Goal: Task Accomplishment & Management: Manage account settings

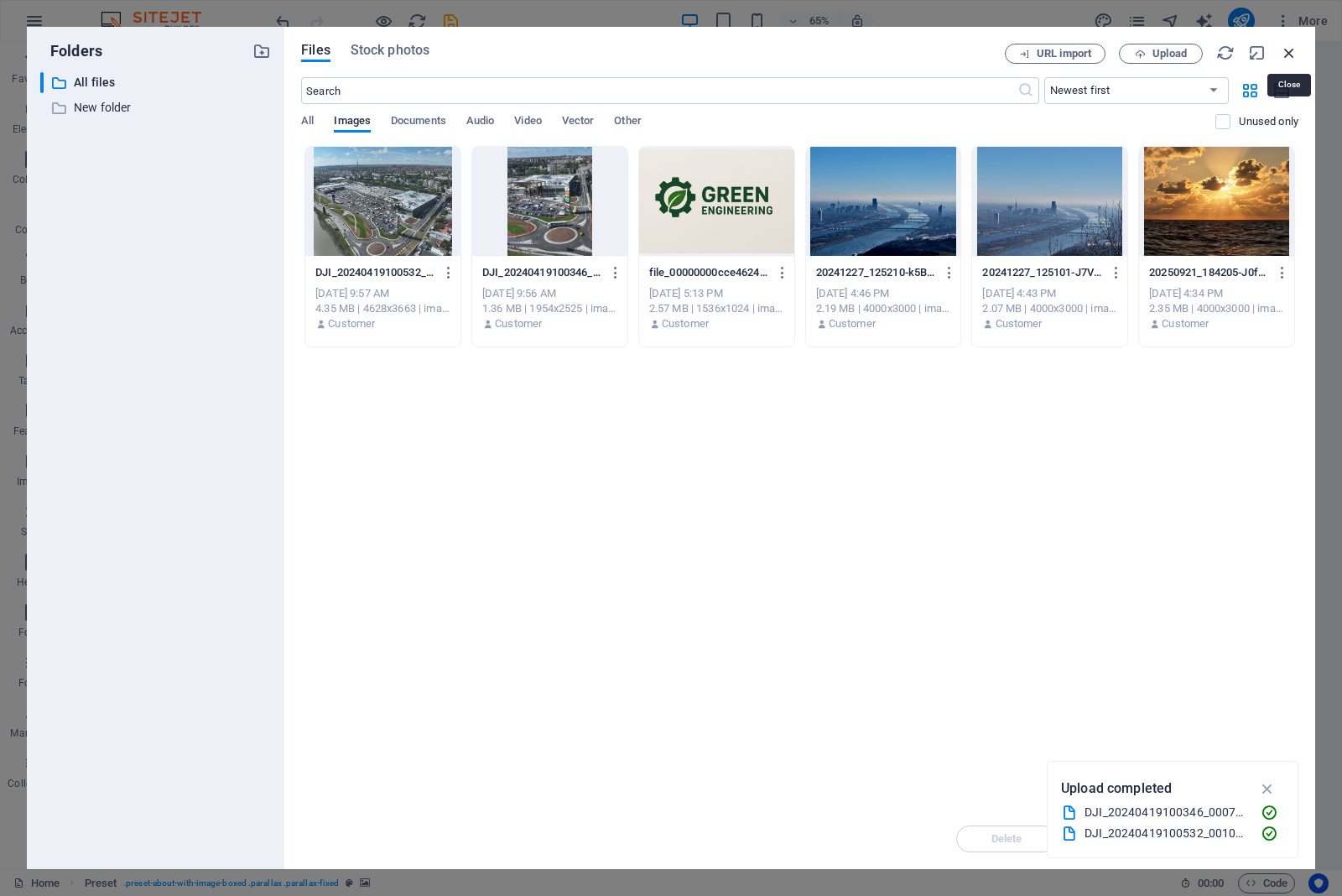
click at [1290, 54] on icon "button" at bounding box center [1290, 53] width 18 height 18
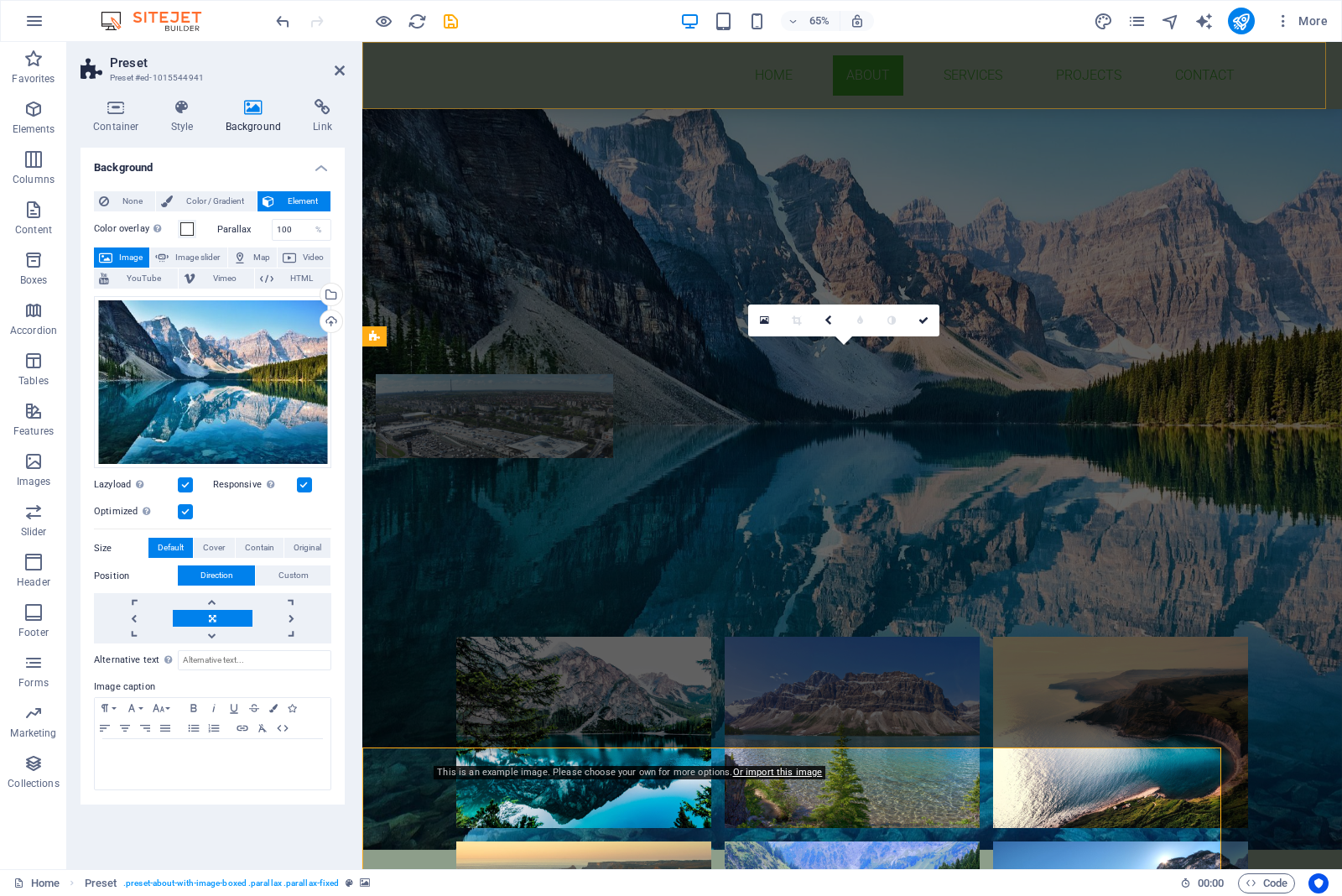
scroll to position [838, 0]
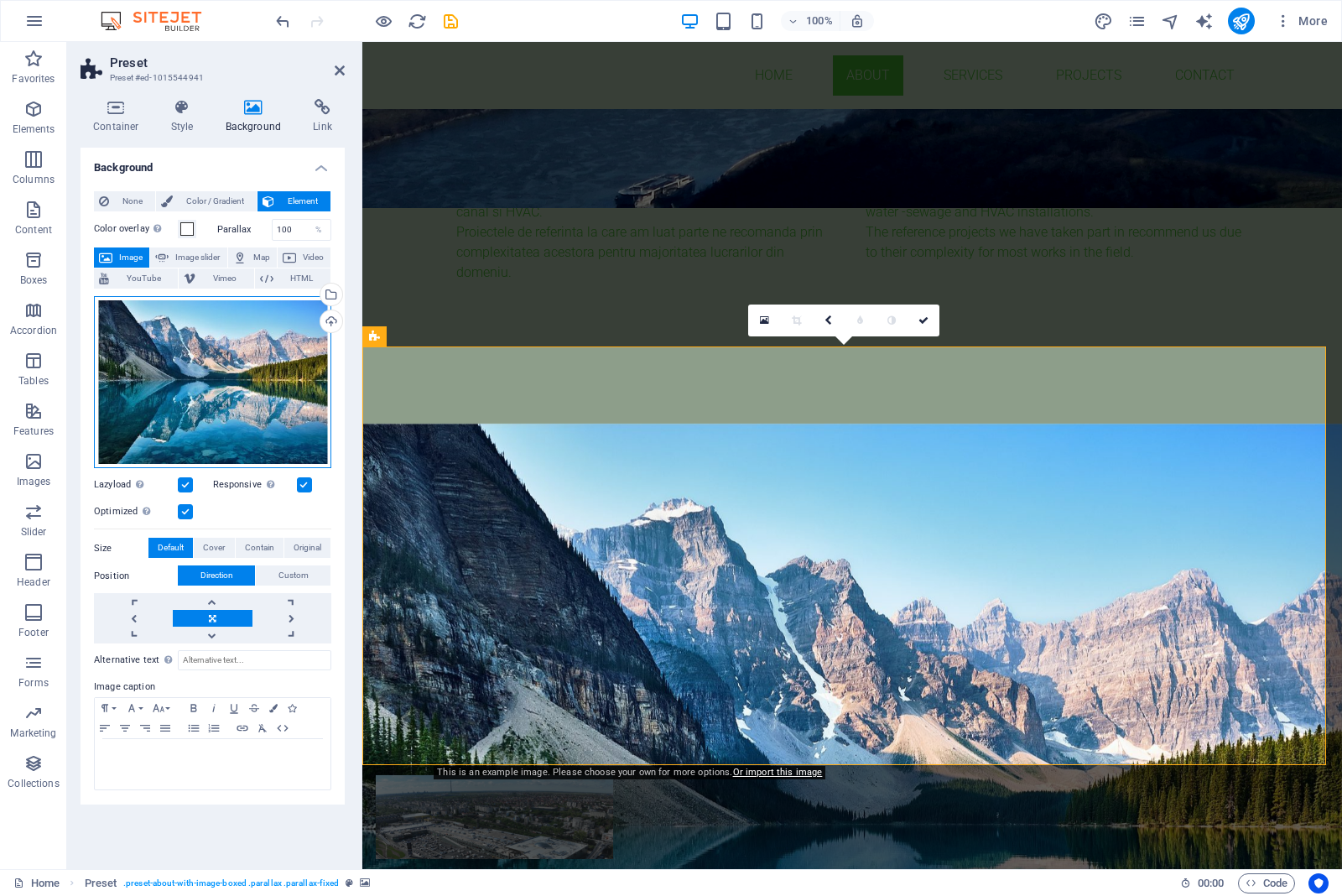
click at [224, 400] on div "Drag files here, click to choose files or select files from Files or our free s…" at bounding box center [213, 382] width 237 height 173
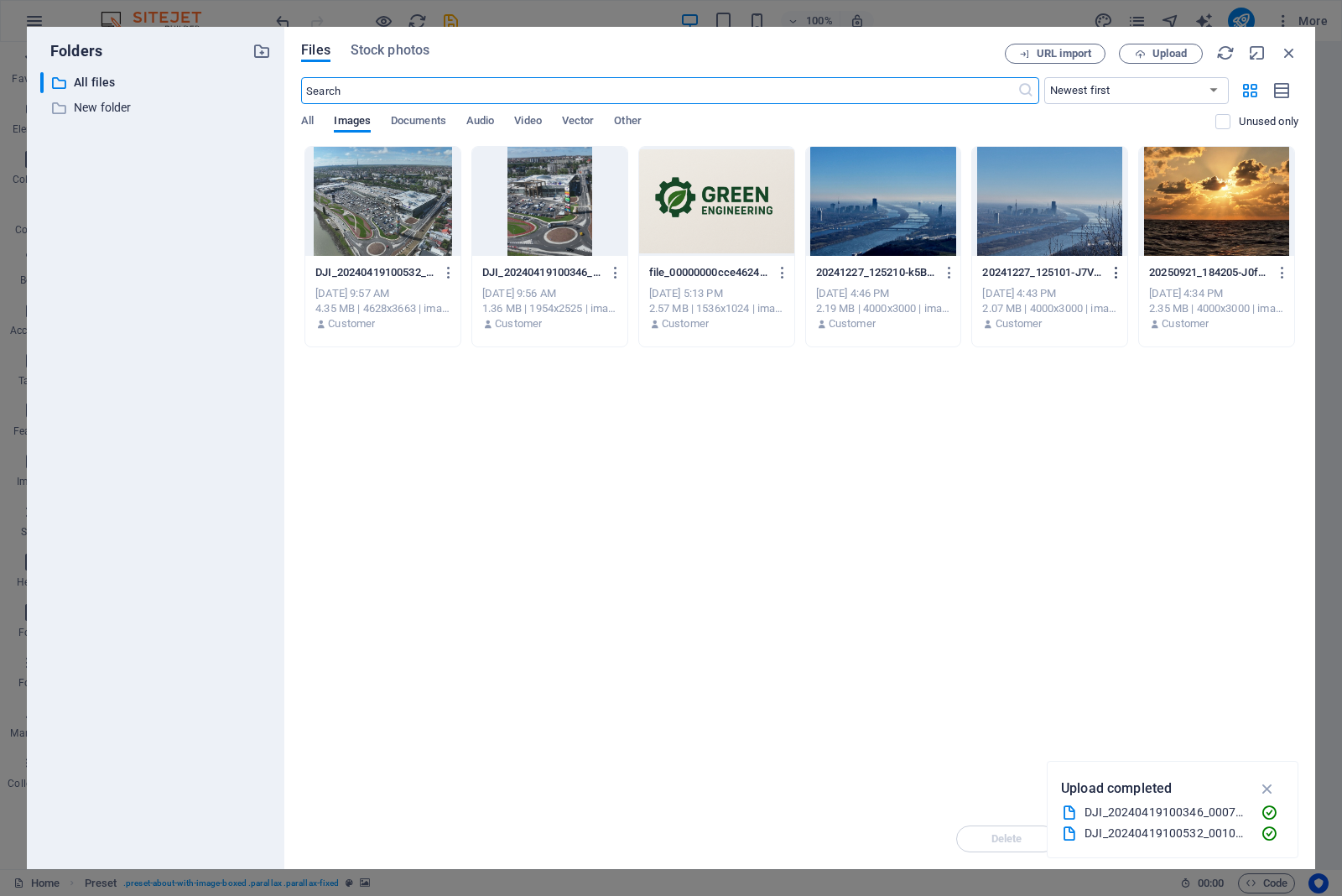
scroll to position [1240, 0]
click at [1169, 50] on span "Upload" at bounding box center [1171, 53] width 35 height 10
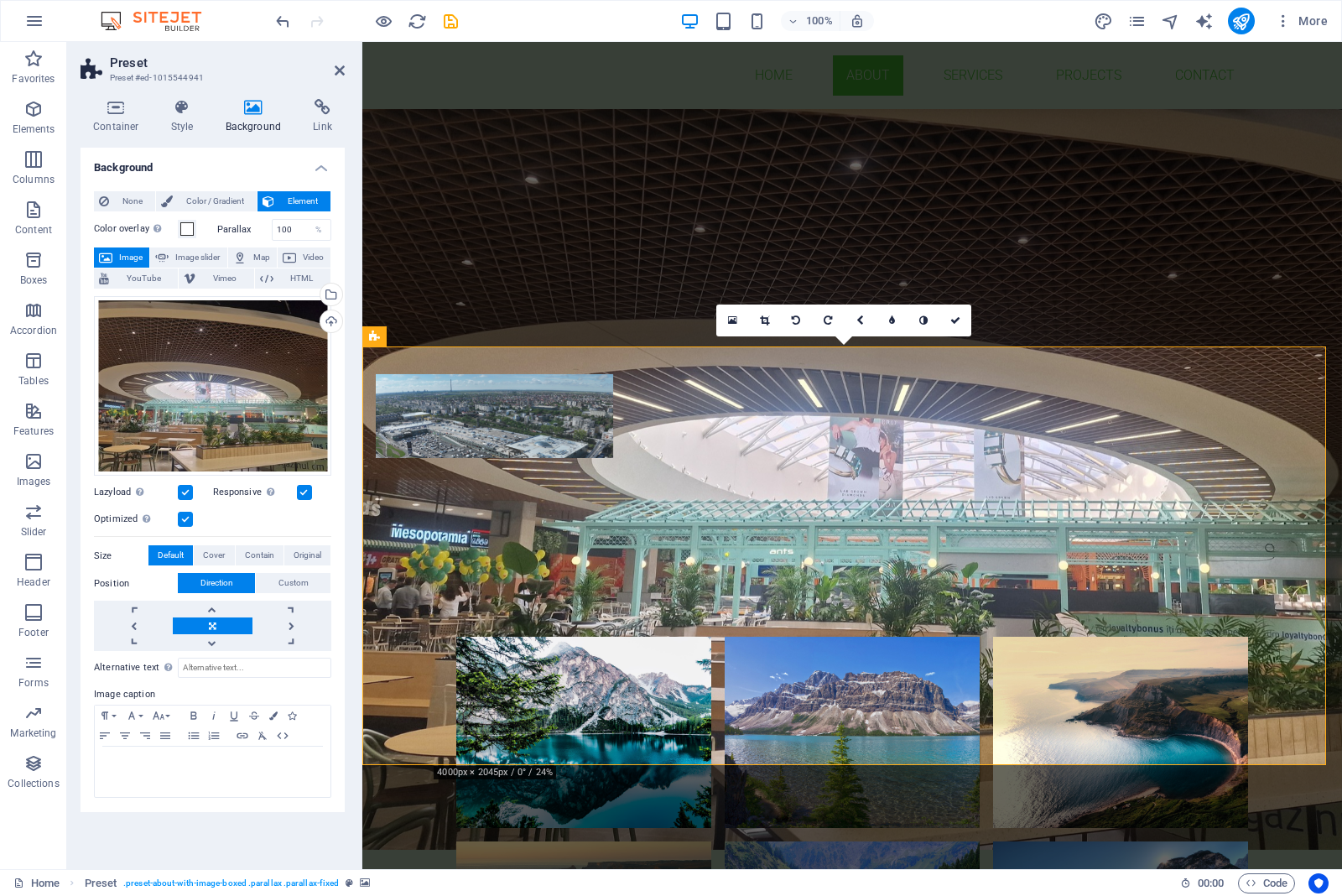
scroll to position [838, 0]
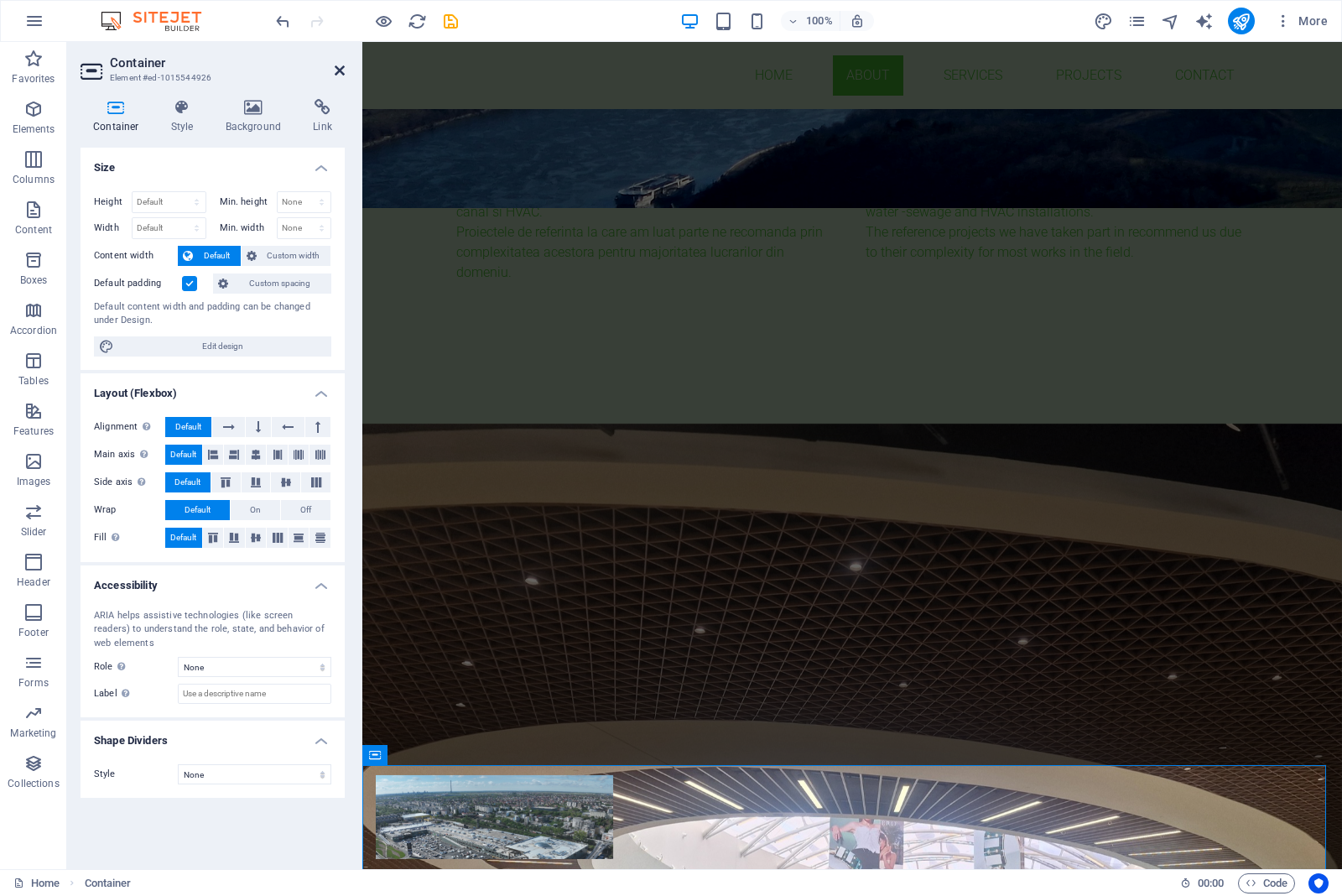
click at [335, 69] on icon at bounding box center [339, 71] width 10 height 14
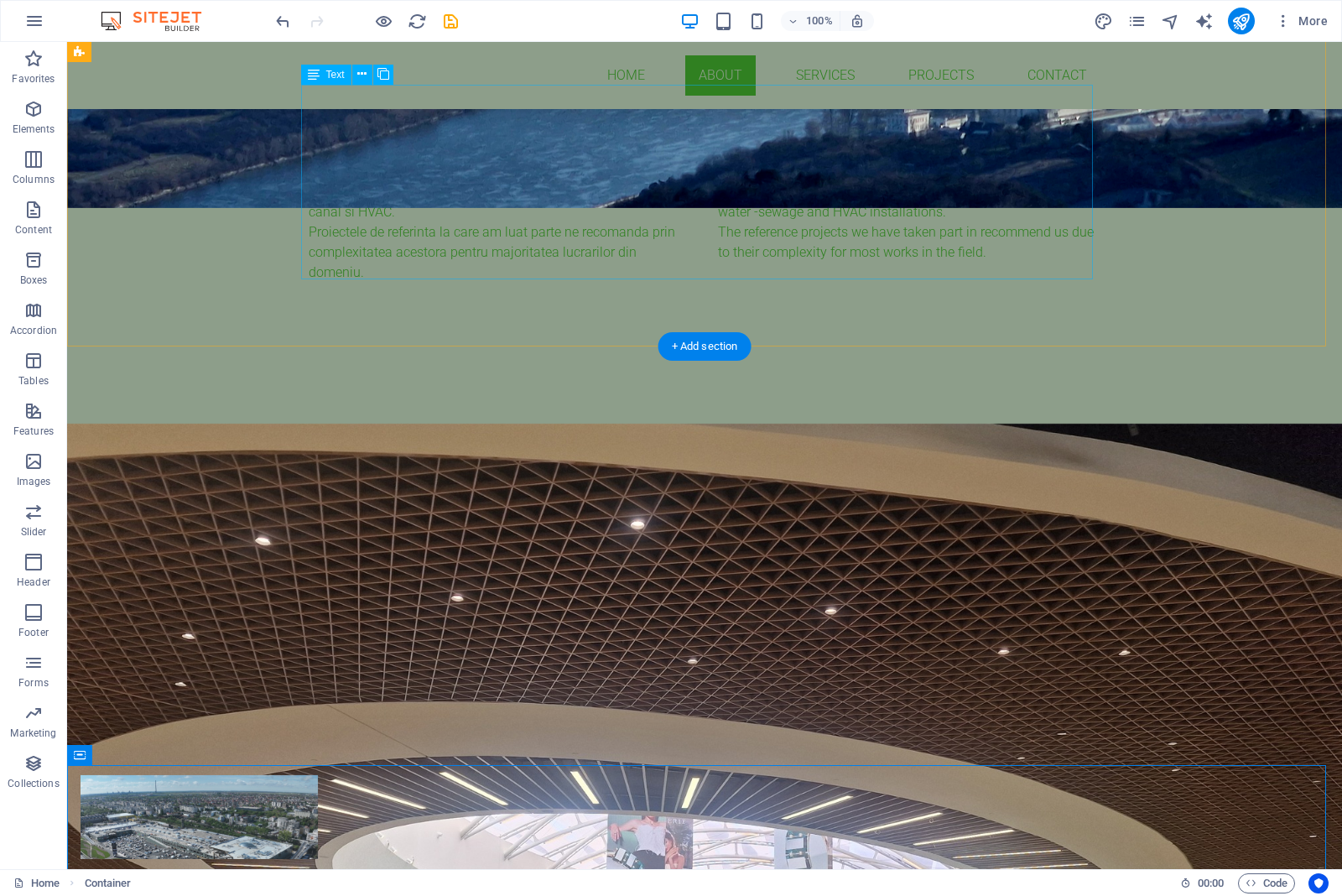
click at [986, 212] on div "Suntem o companie cu experienta de peste 10 ani in executia si proiectarea inst…" at bounding box center [705, 259] width 792 height 194
click at [1234, 211] on div "About us Suntem o companie cu experienta de peste 10 ani in executia si proiect…" at bounding box center [704, 240] width 1275 height 365
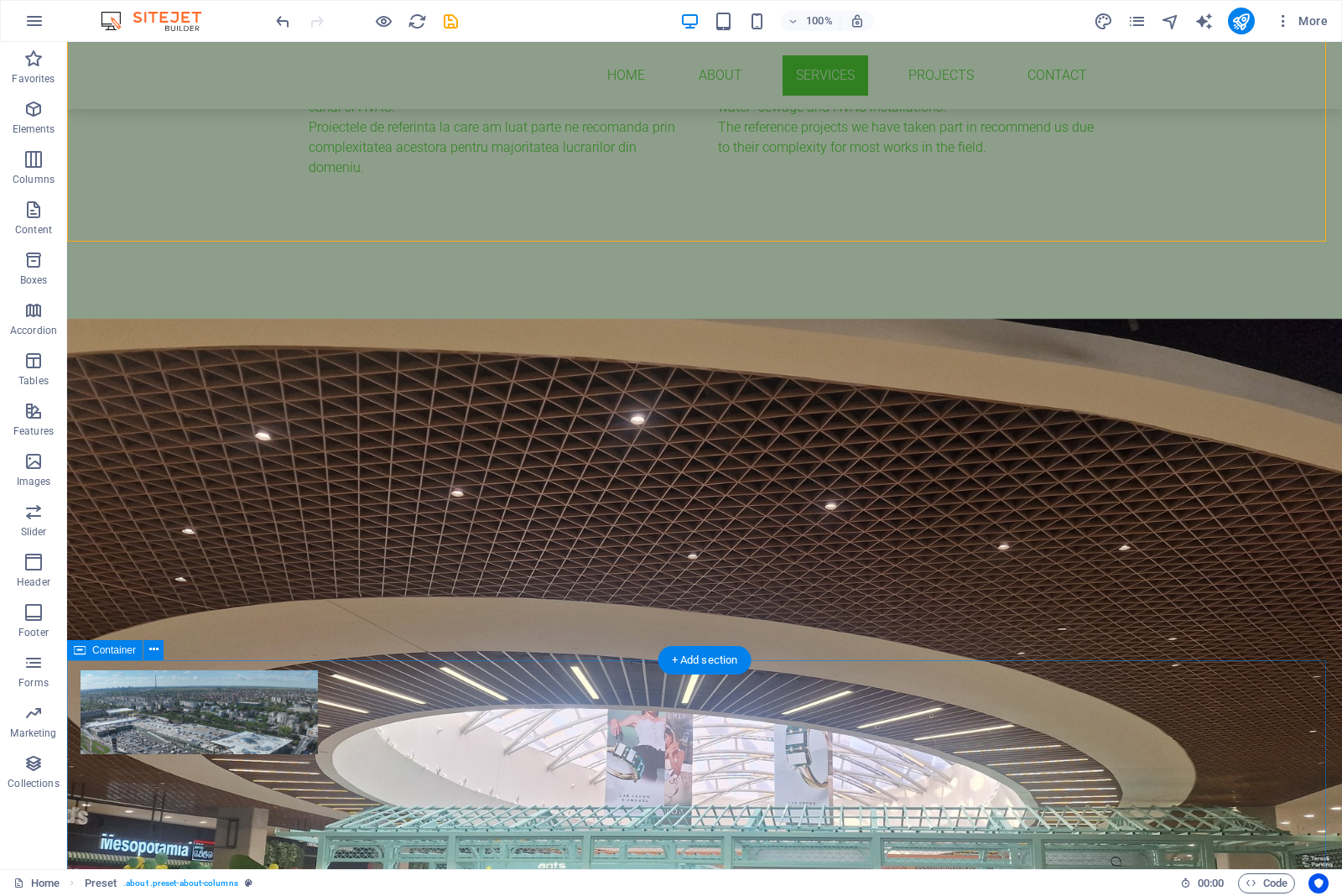
scroll to position [1048, 0]
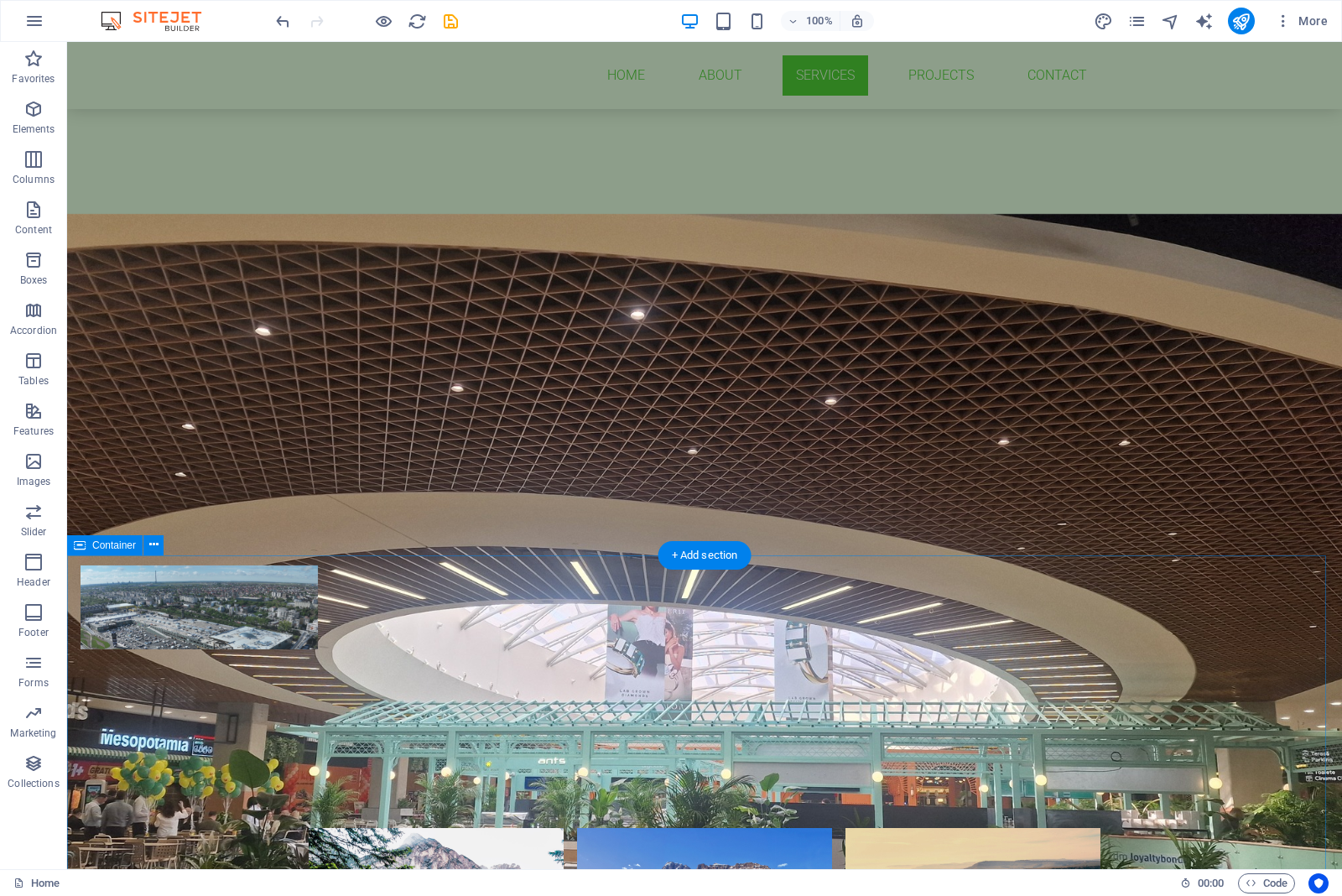
click at [1175, 23] on icon "navigator" at bounding box center [1171, 21] width 19 height 19
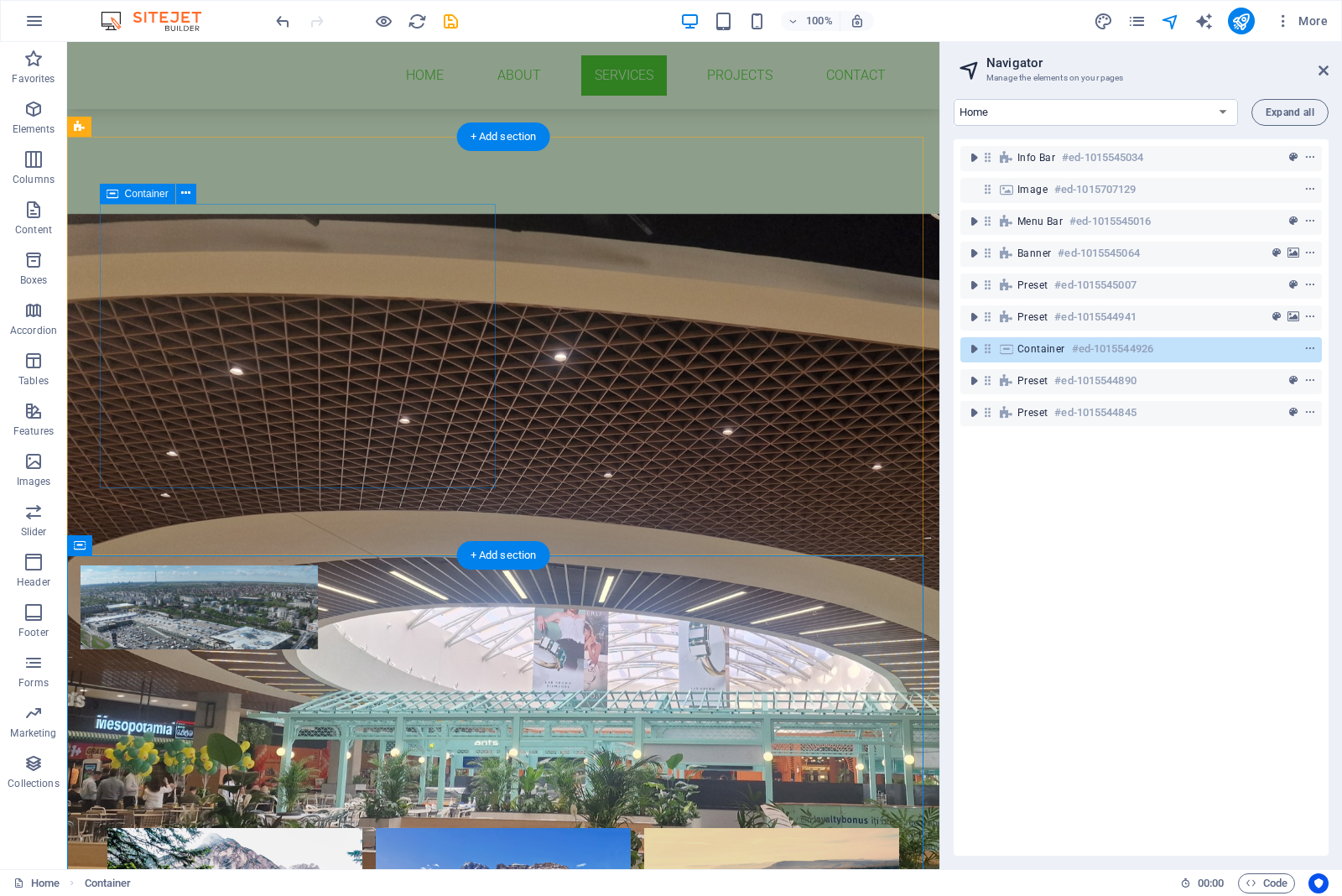
click at [484, 281] on div "Services Installation design for: - Fire firefighting and smoke evacuation - HV…" at bounding box center [477, 423] width 792 height 284
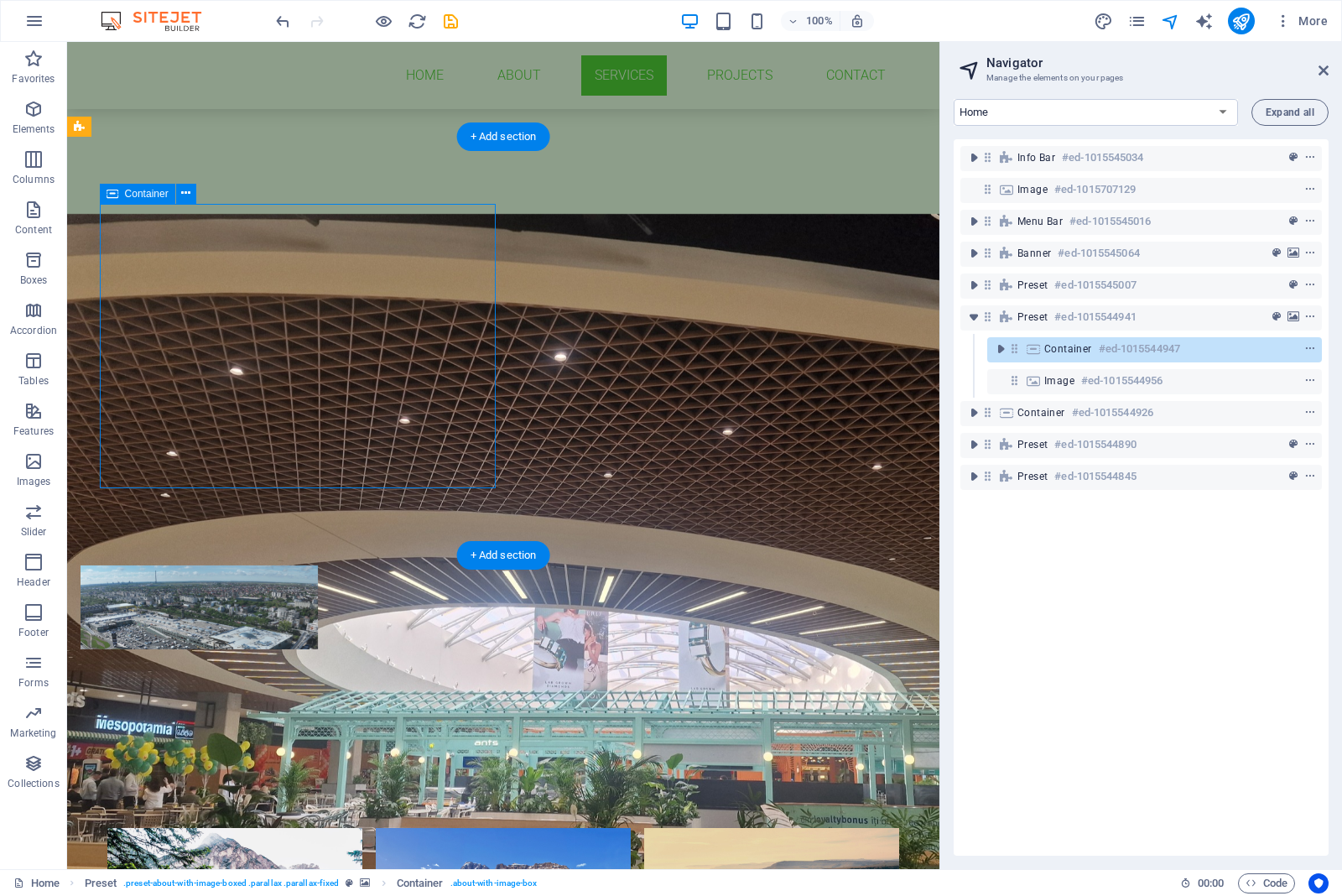
click at [484, 281] on div "Services Installation design for: - Fire firefighting and smoke evacuation - HV…" at bounding box center [477, 423] width 792 height 284
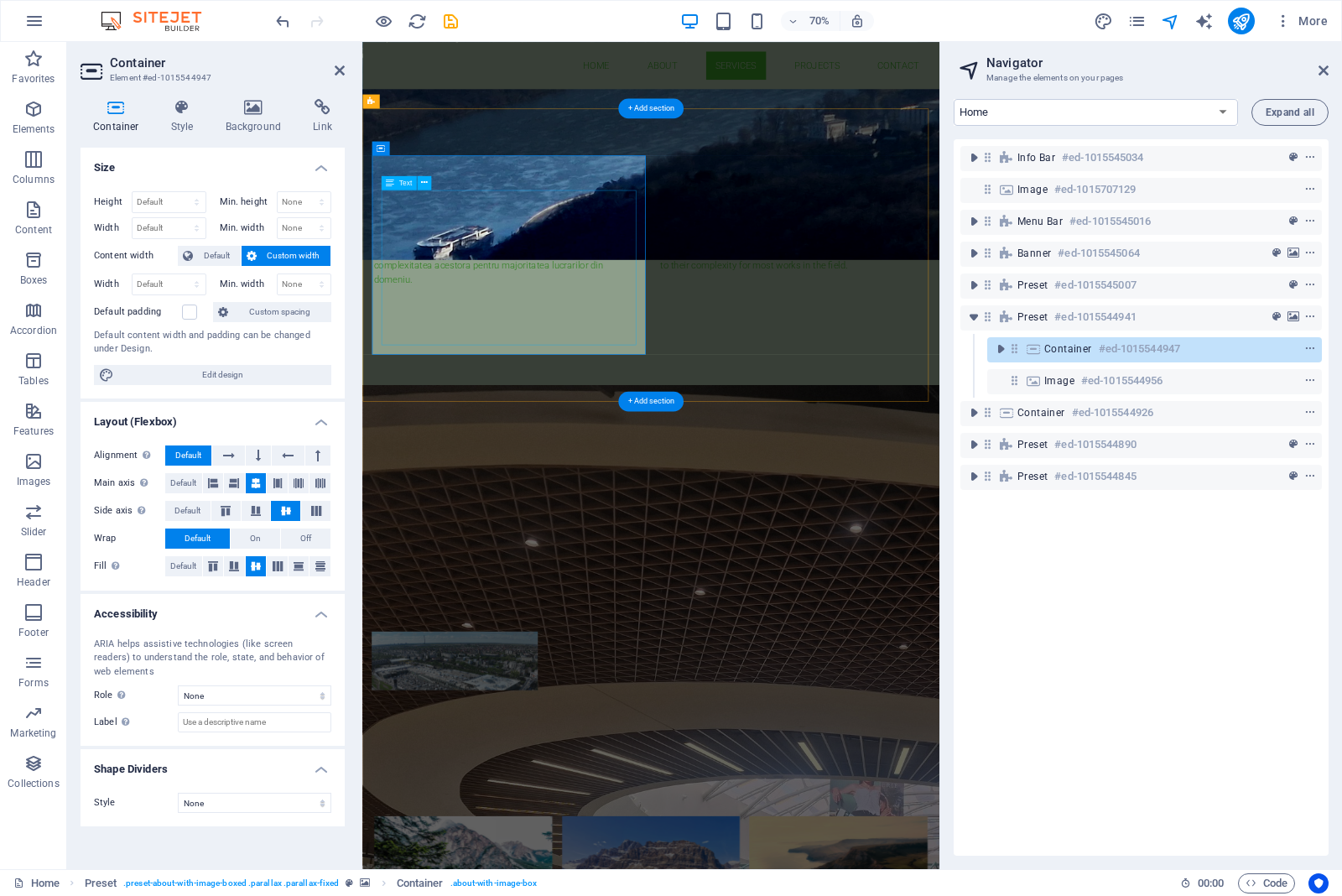
scroll to position [1368, 0]
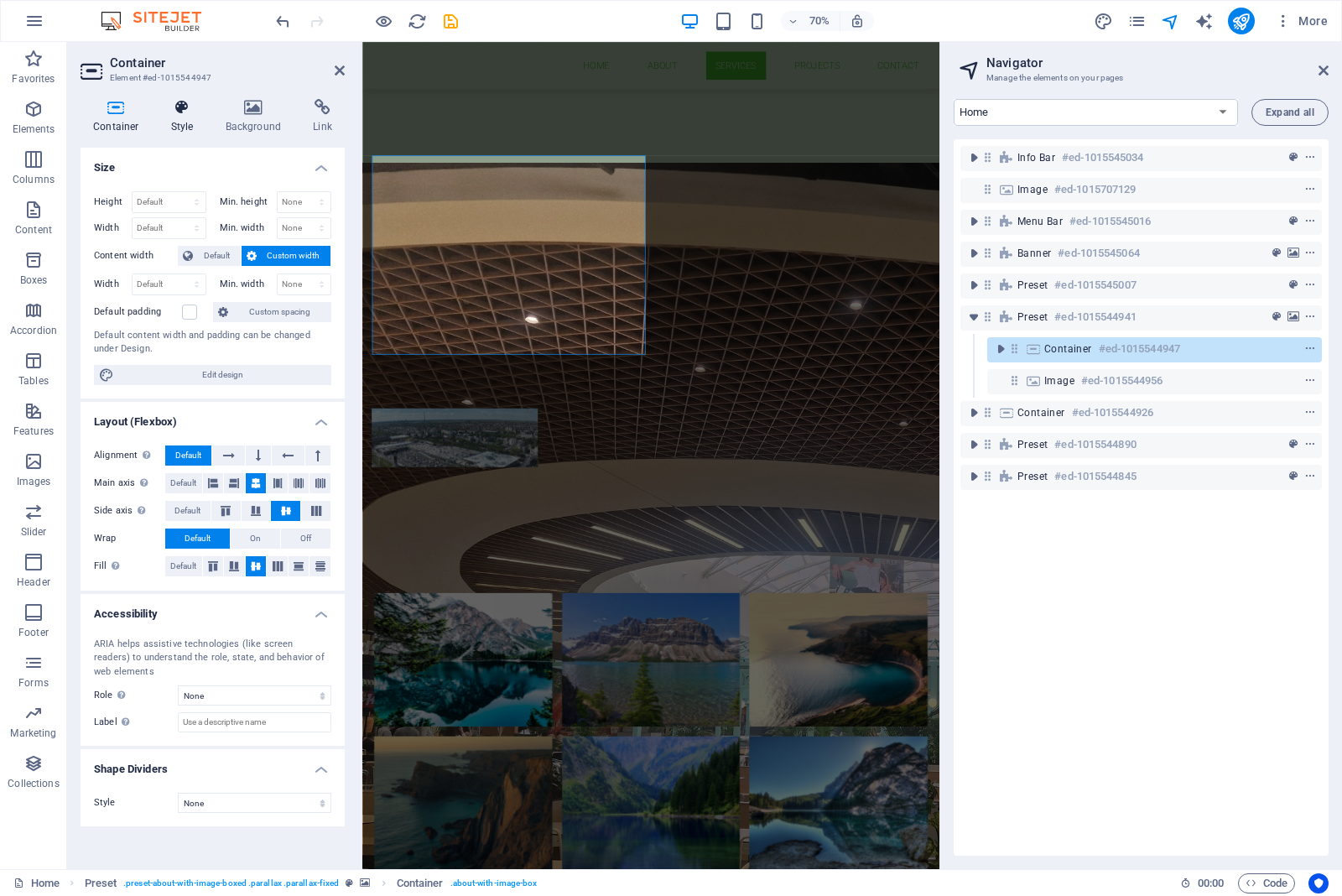
click at [176, 107] on icon at bounding box center [182, 107] width 48 height 16
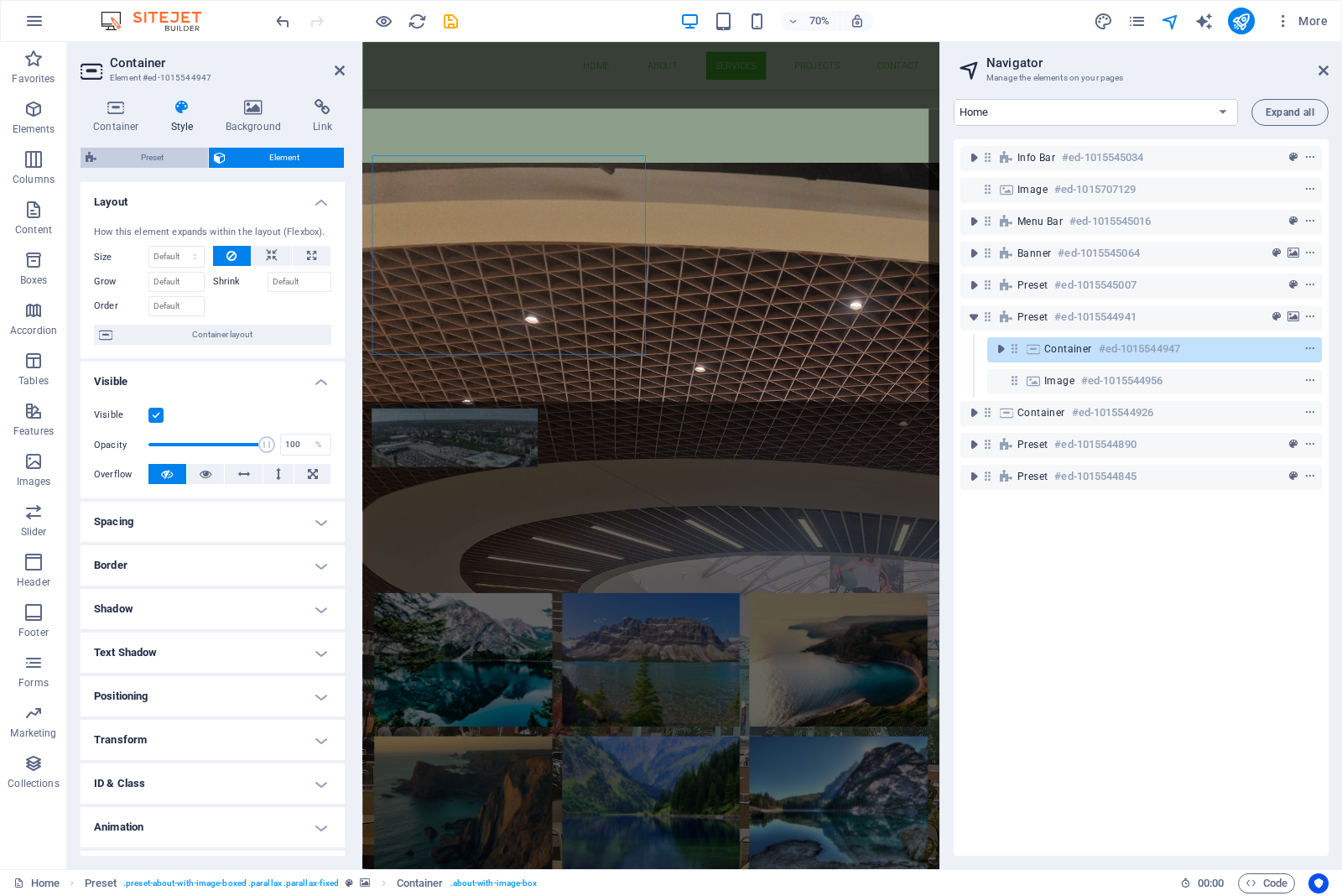
click at [151, 158] on span "Preset" at bounding box center [152, 158] width 102 height 20
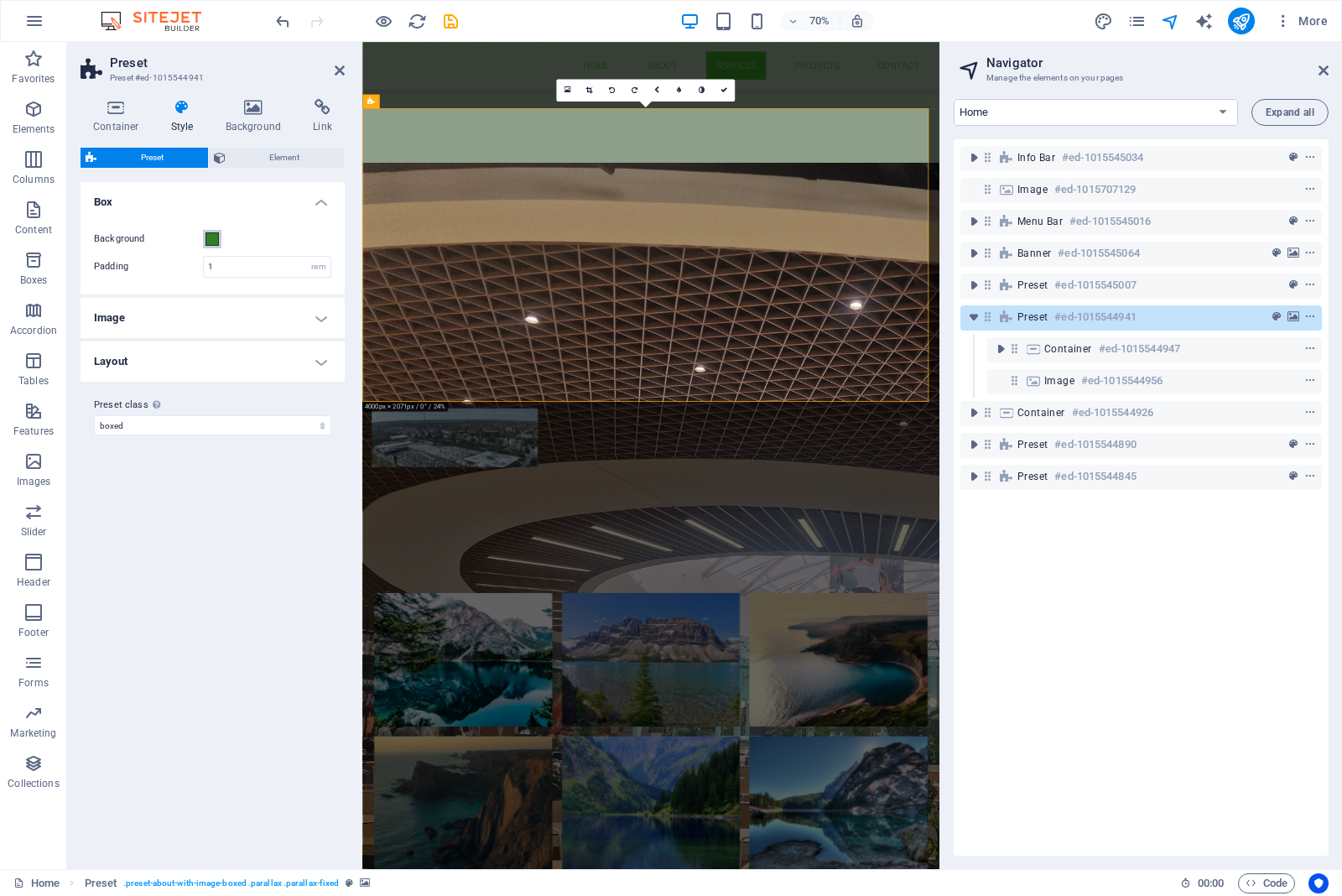
click at [213, 237] on span at bounding box center [212, 239] width 14 height 14
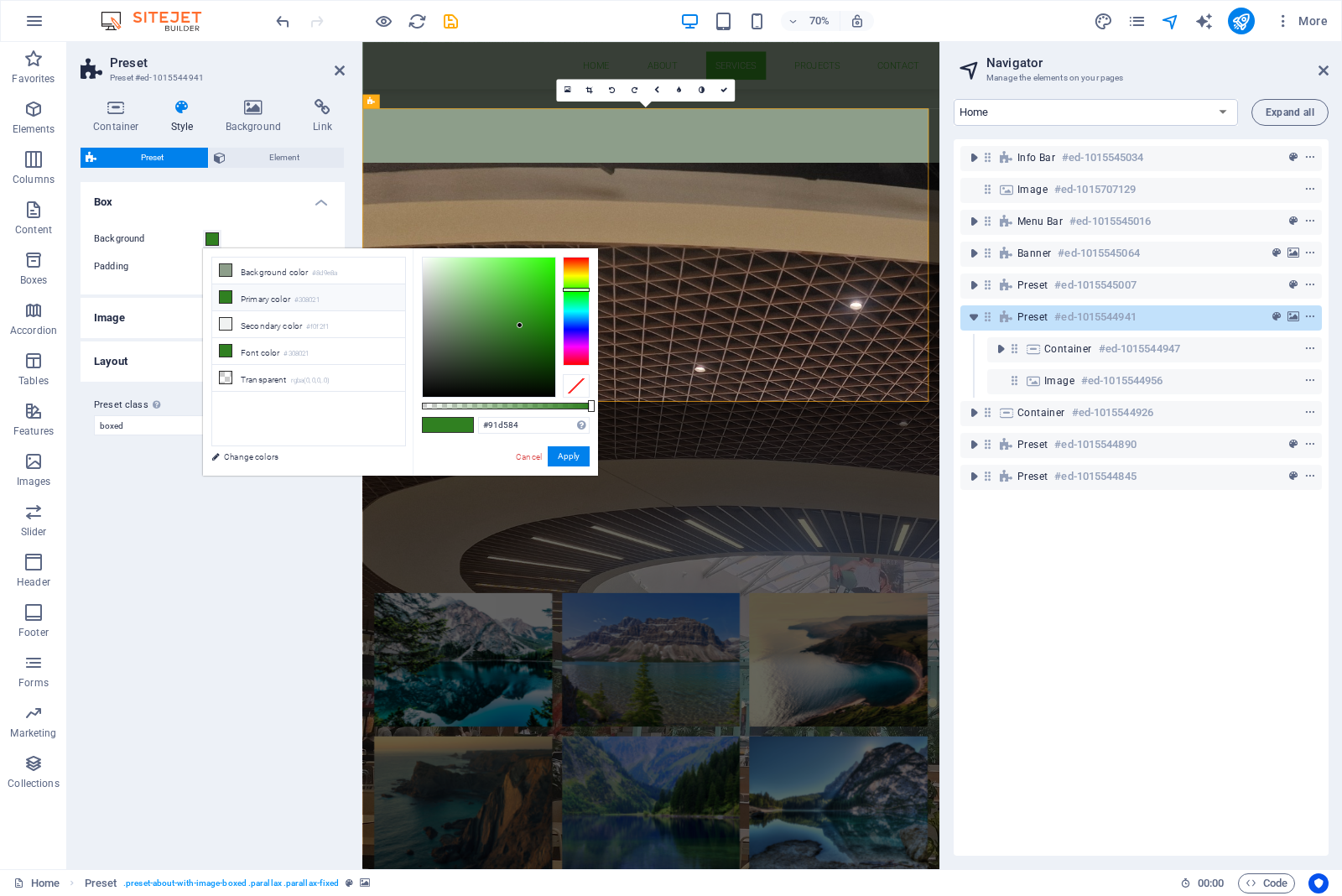
click at [472, 279] on div at bounding box center [489, 327] width 133 height 139
click at [458, 270] on div at bounding box center [489, 327] width 133 height 139
click at [576, 311] on div at bounding box center [576, 311] width 27 height 109
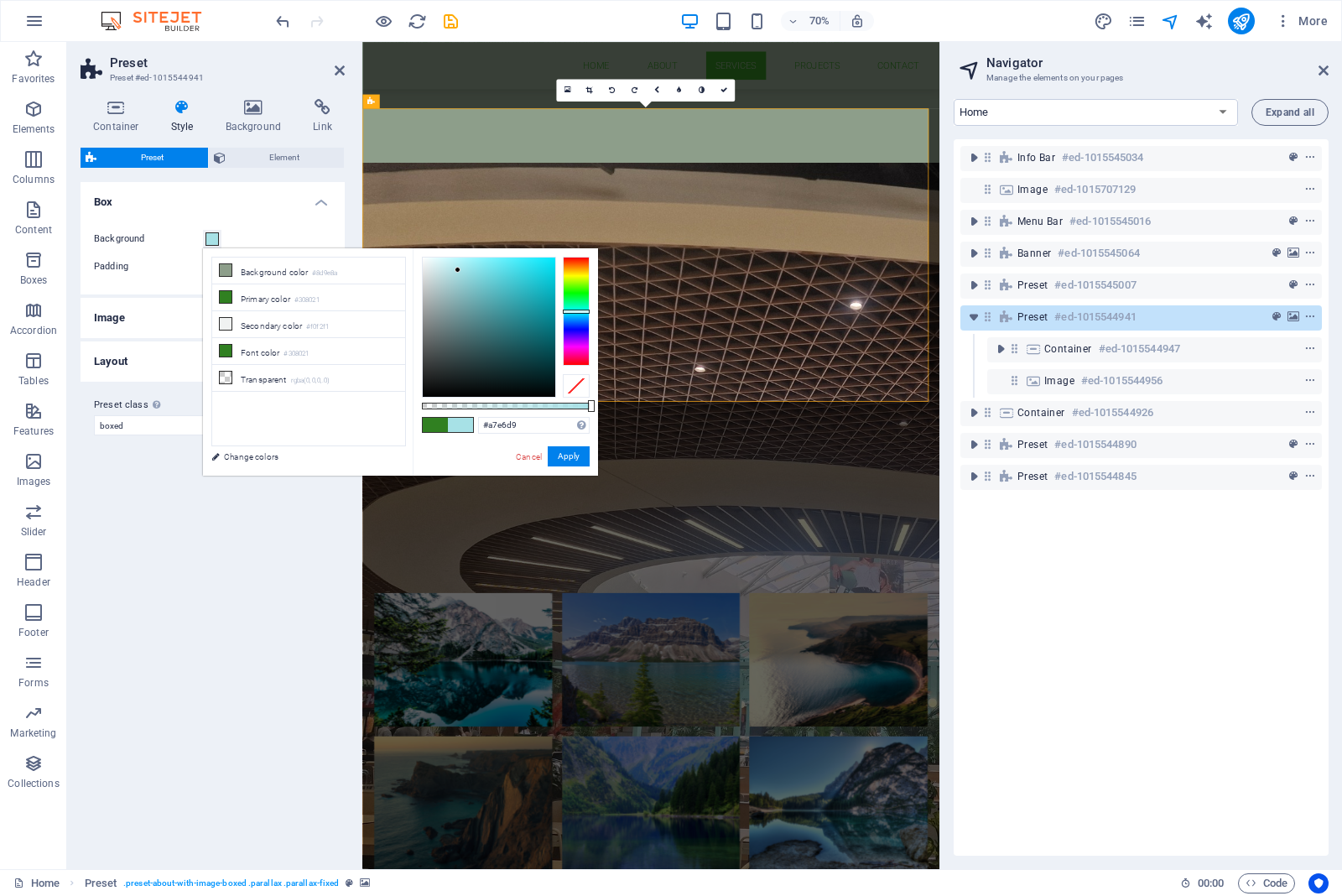
click at [576, 306] on div at bounding box center [576, 311] width 27 height 109
click at [567, 312] on div at bounding box center [576, 311] width 27 height 109
click at [568, 308] on div at bounding box center [576, 311] width 27 height 109
click at [446, 277] on div at bounding box center [489, 327] width 133 height 139
click at [463, 268] on div at bounding box center [489, 327] width 133 height 139
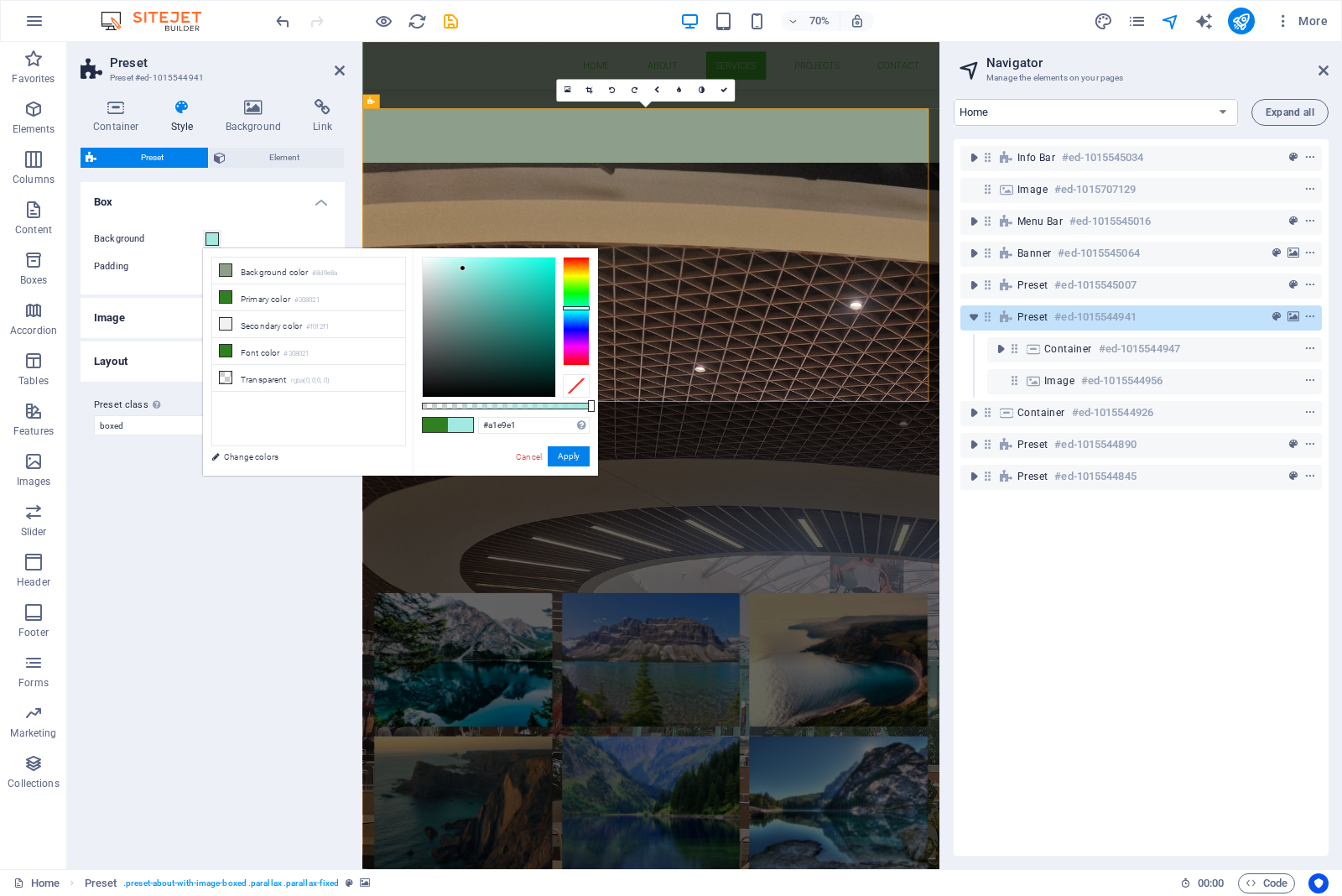
click at [478, 283] on div at bounding box center [489, 327] width 133 height 139
click at [485, 265] on div at bounding box center [489, 327] width 133 height 139
type input "#97f8ed"
click at [474, 260] on div at bounding box center [489, 327] width 133 height 139
click at [560, 458] on button "Apply" at bounding box center [569, 456] width 42 height 20
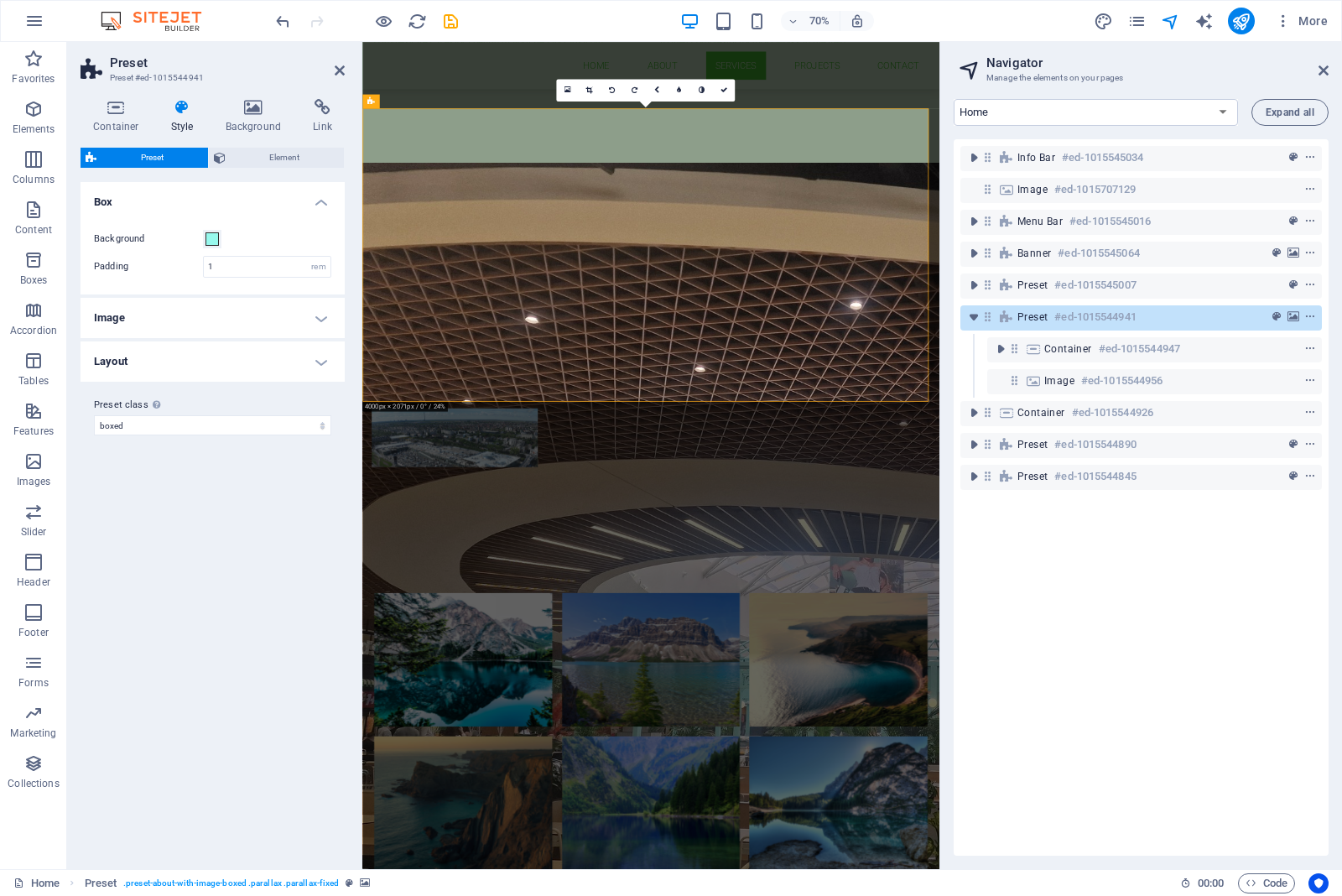
click at [322, 315] on h4 "Image" at bounding box center [213, 318] width 264 height 40
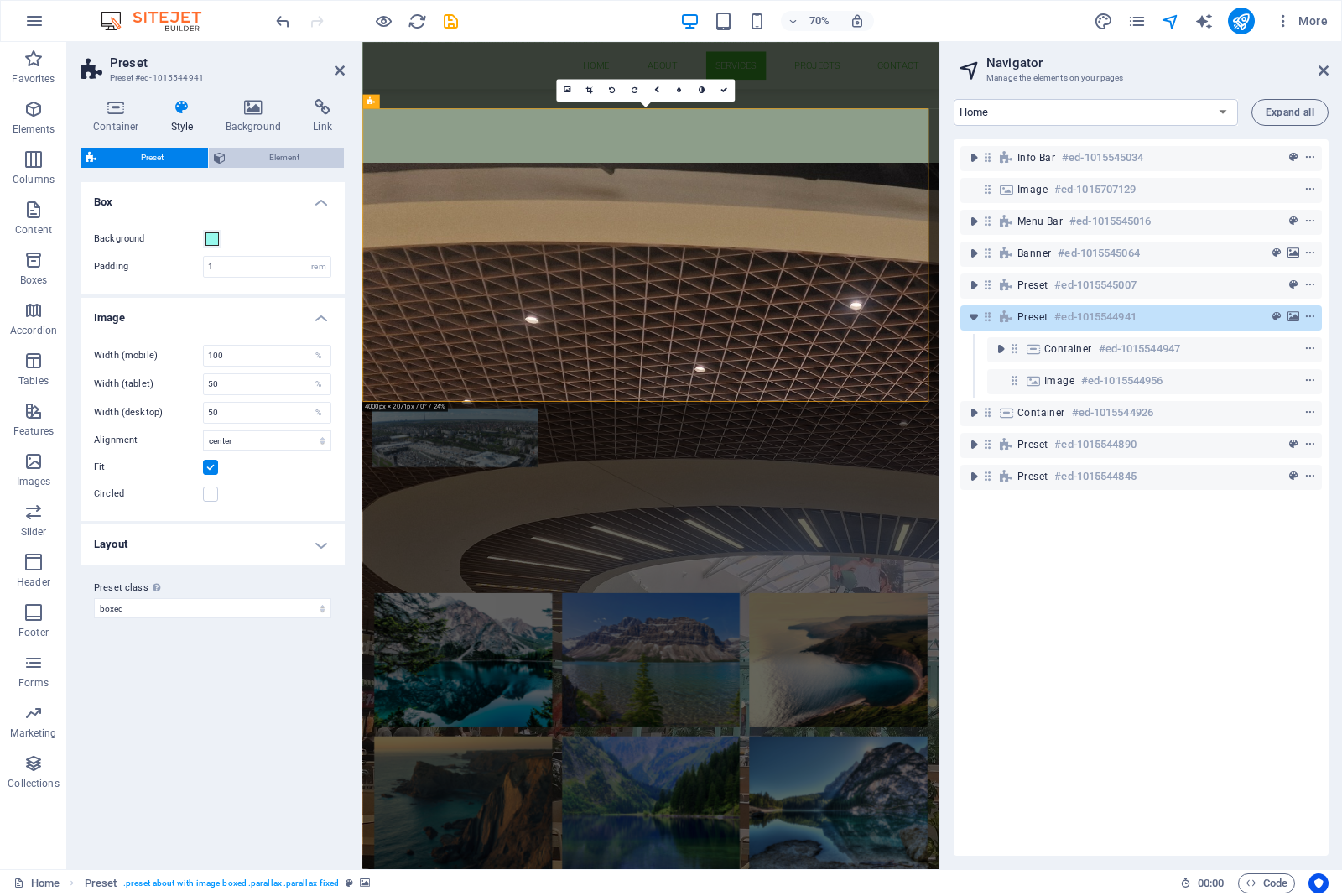
click at [282, 153] on span "Element" at bounding box center [285, 158] width 109 height 20
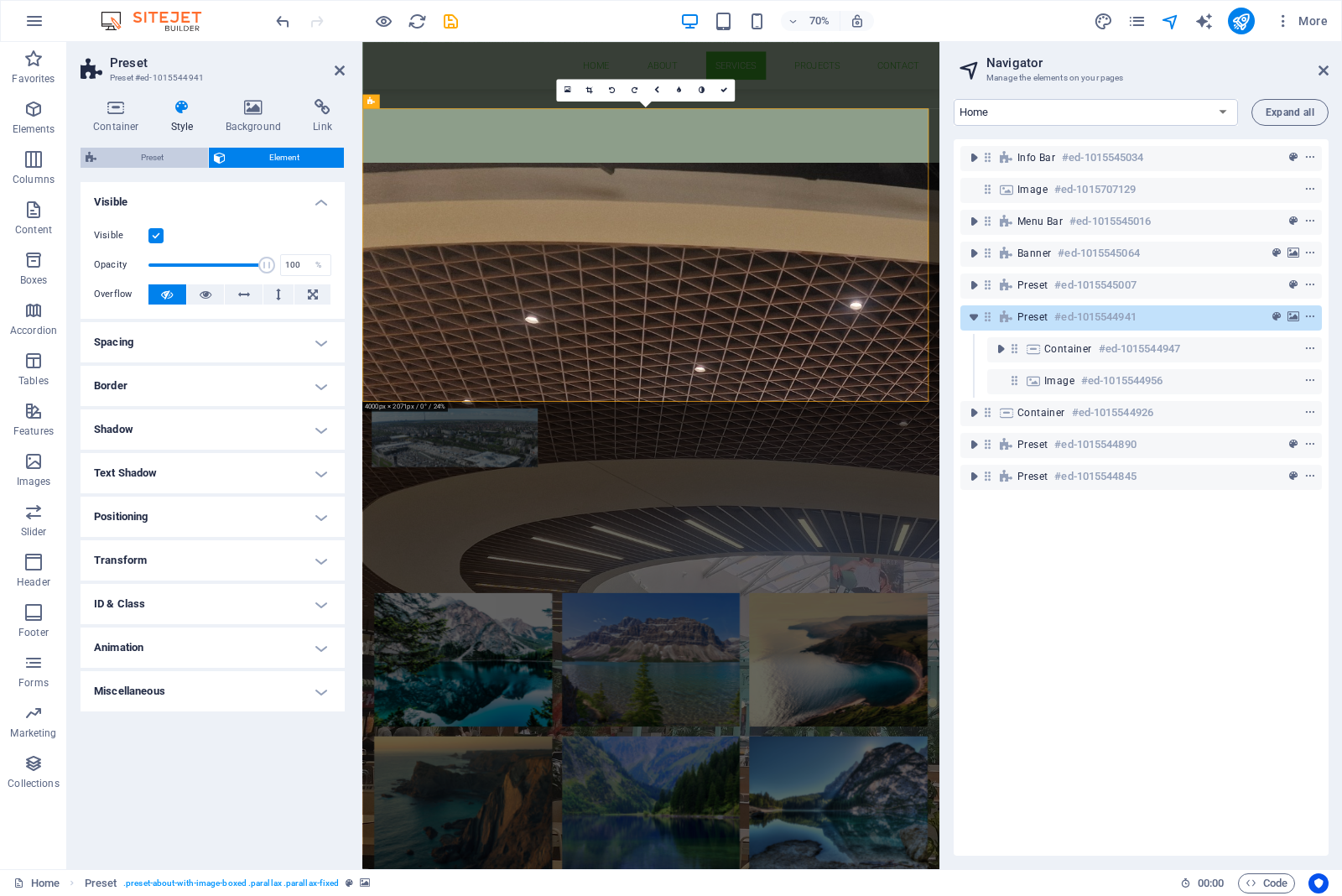
click at [114, 155] on span "Preset" at bounding box center [152, 158] width 102 height 20
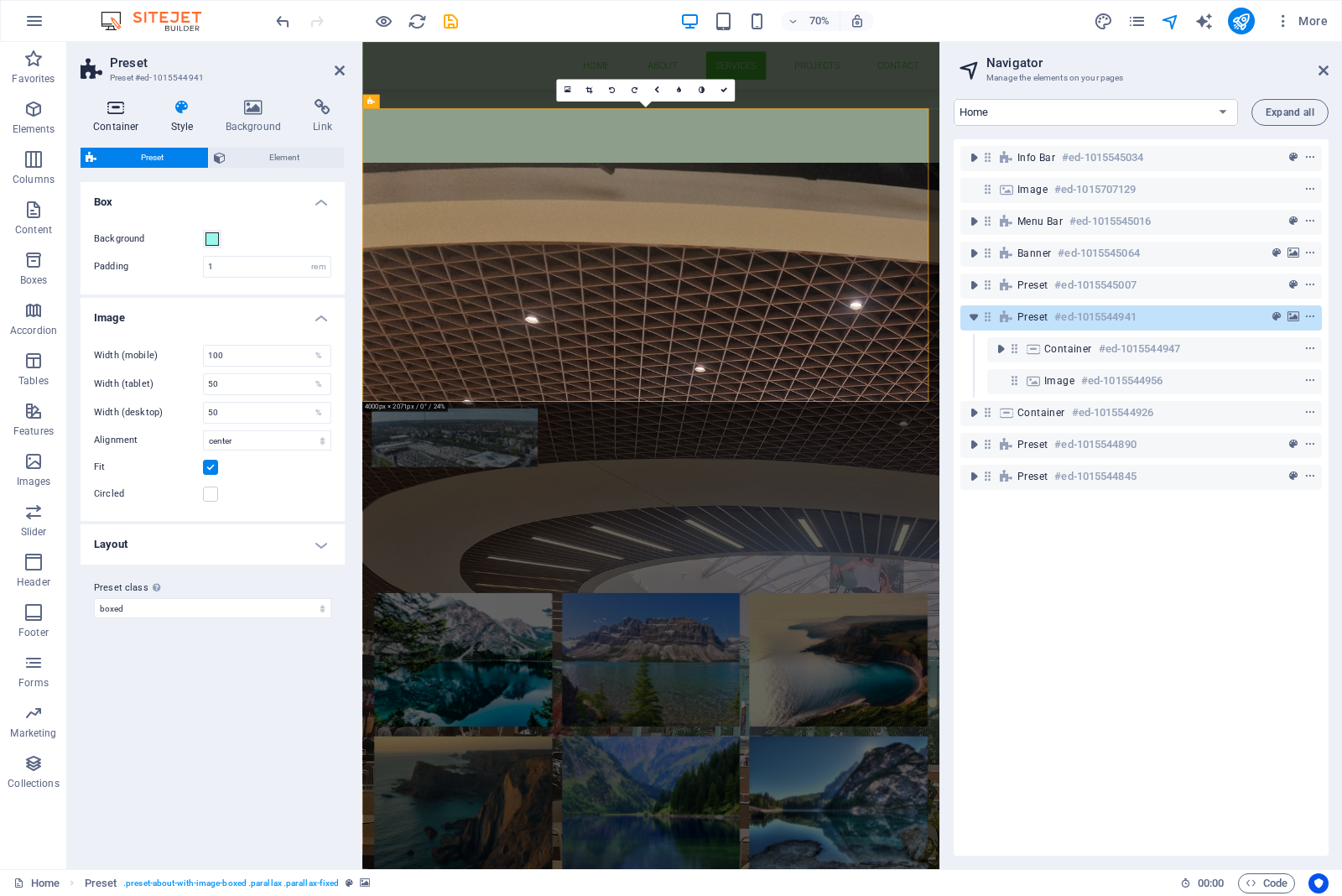
click at [119, 107] on icon at bounding box center [116, 107] width 72 height 16
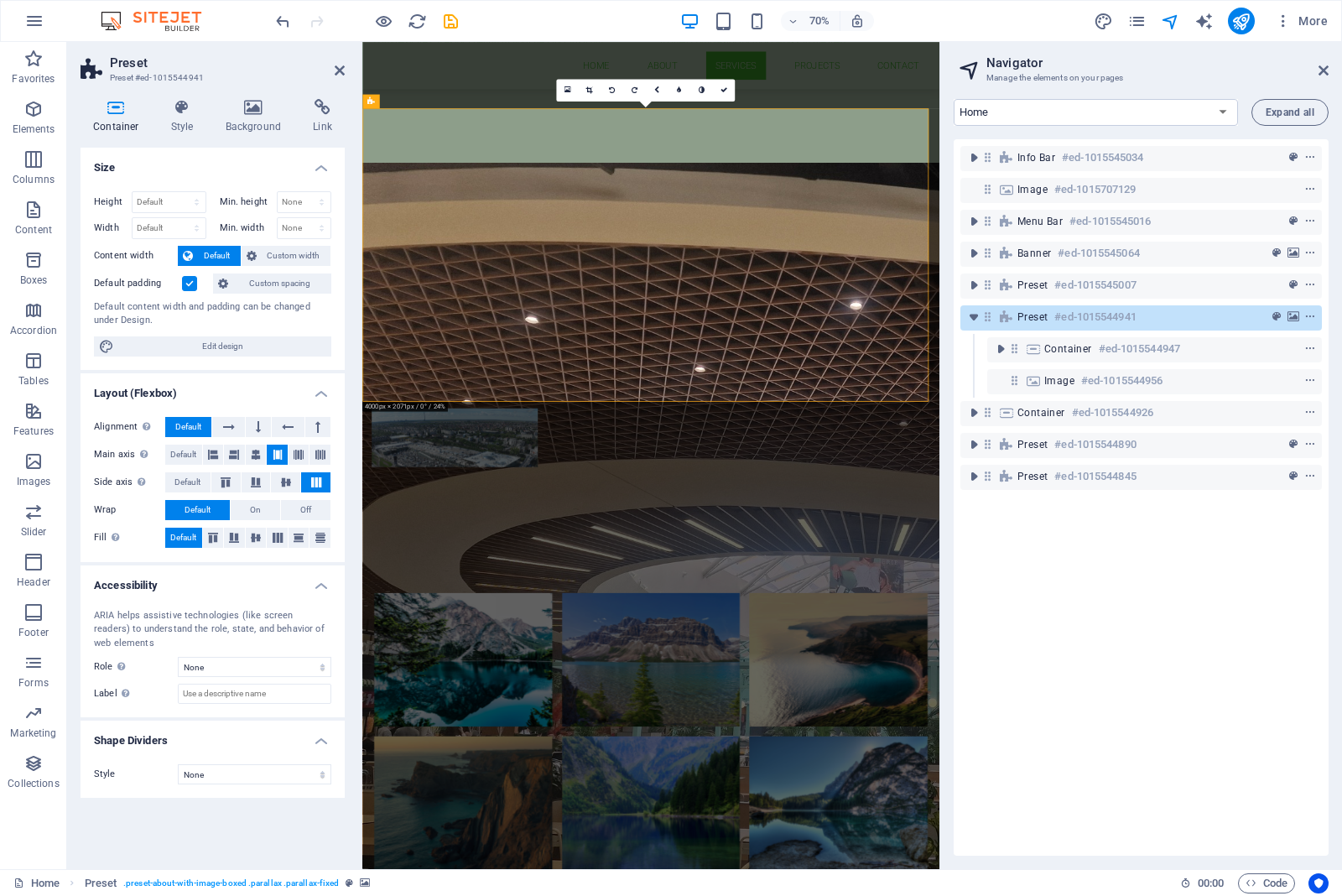
click at [1078, 579] on div "Info Bar #ed-1015545034 Image #ed-1015707129 Menu Bar #ed-1015545016 Banner #ed…" at bounding box center [1141, 497] width 375 height 716
click at [543, 454] on div "Installation design for: - Fire firefighting and smoke evacuation - HVAC - heat…" at bounding box center [772, 441] width 765 height 222
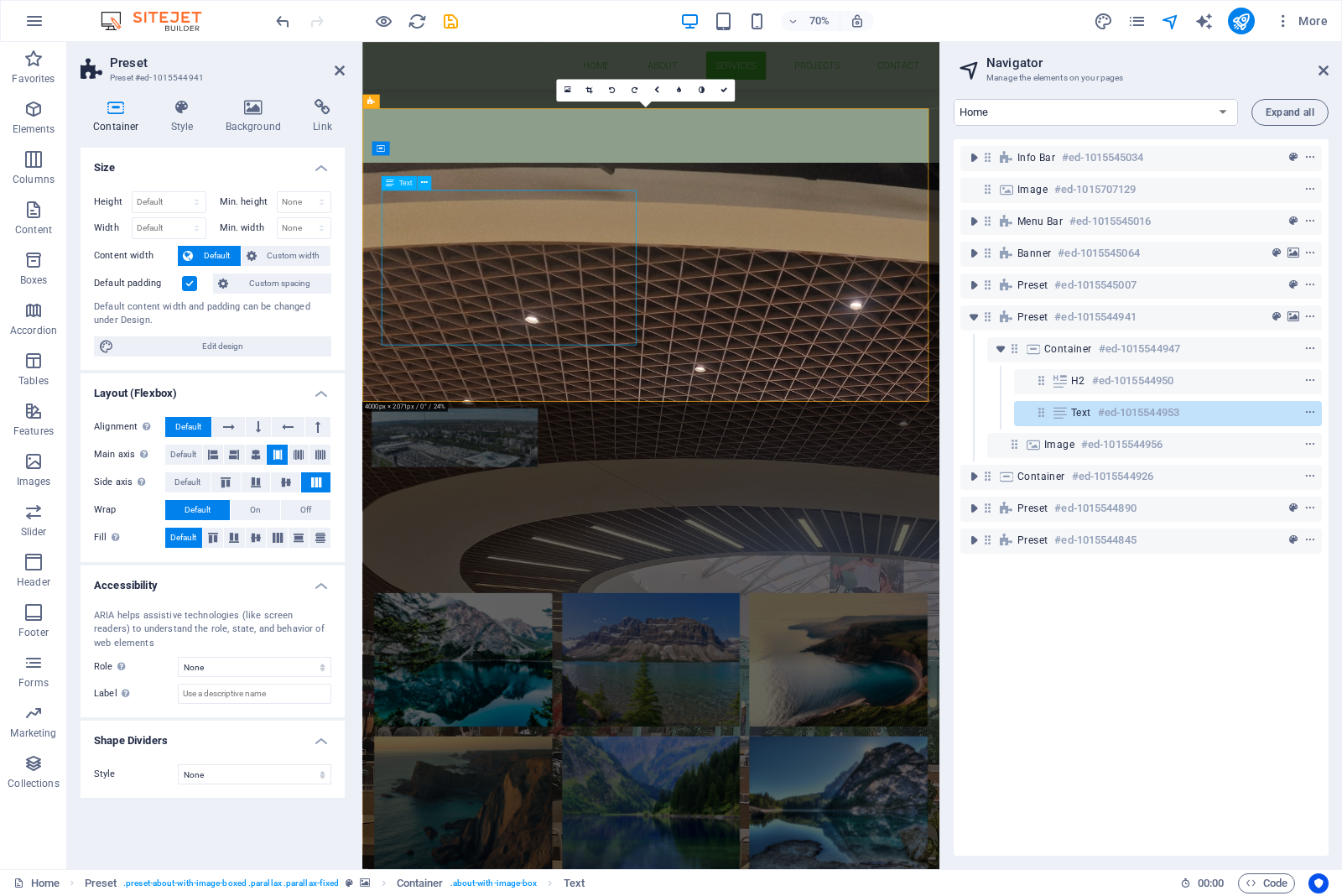
click at [514, 435] on div "Installation design for: - Fire firefighting and smoke evacuation - HVAC - heat…" at bounding box center [772, 441] width 765 height 222
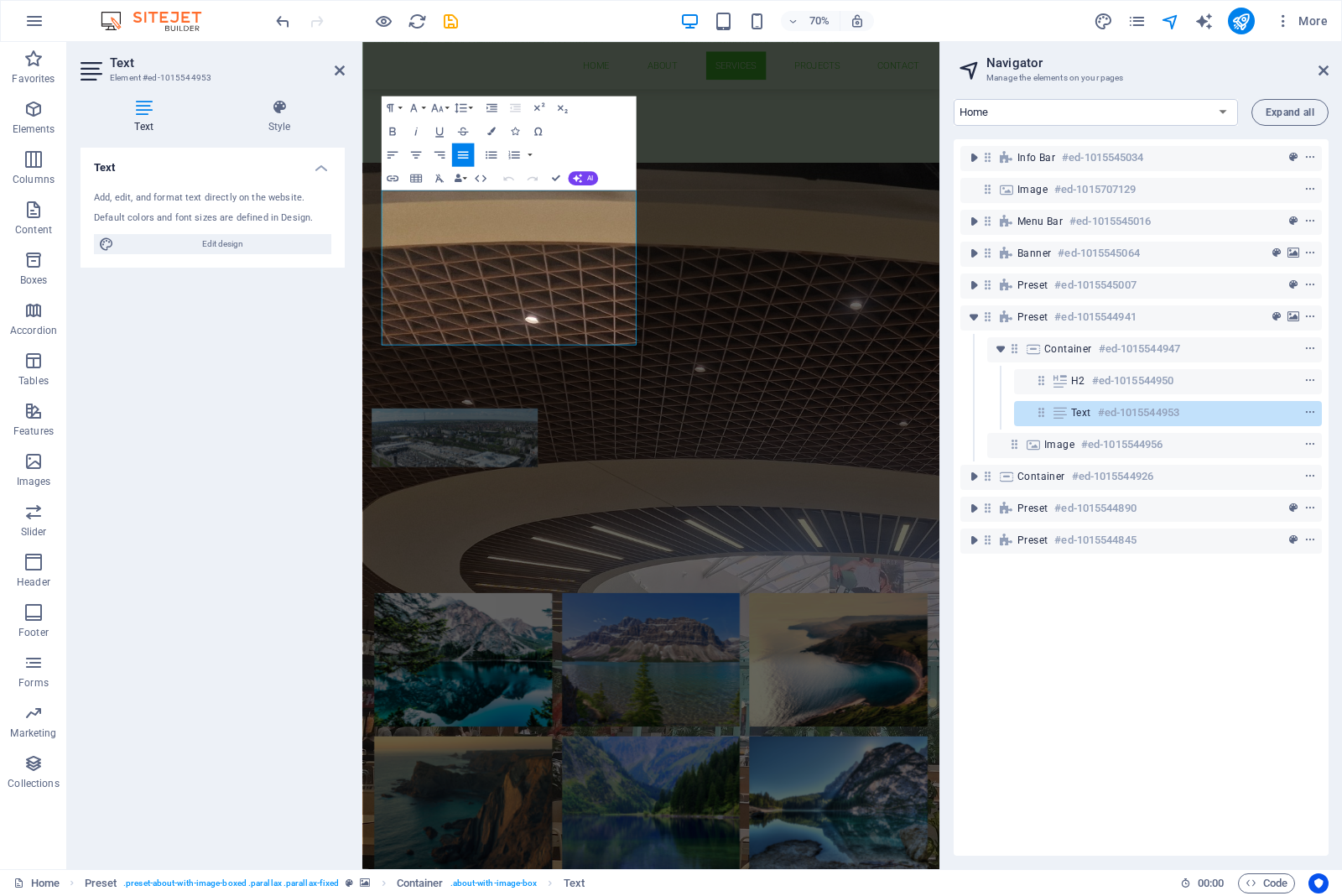
drag, startPoint x: 604, startPoint y: 464, endPoint x: 724, endPoint y: 229, distance: 263.9
click at [362, 244] on html "Skip to main content Fuica Vasile 14 ,1st district, BUCHAREST +40721531432 offi…" at bounding box center [775, 803] width 825 height 4256
click at [391, 130] on icon "button" at bounding box center [392, 131] width 15 height 15
click at [424, 107] on button "Font Family" at bounding box center [415, 107] width 23 height 24
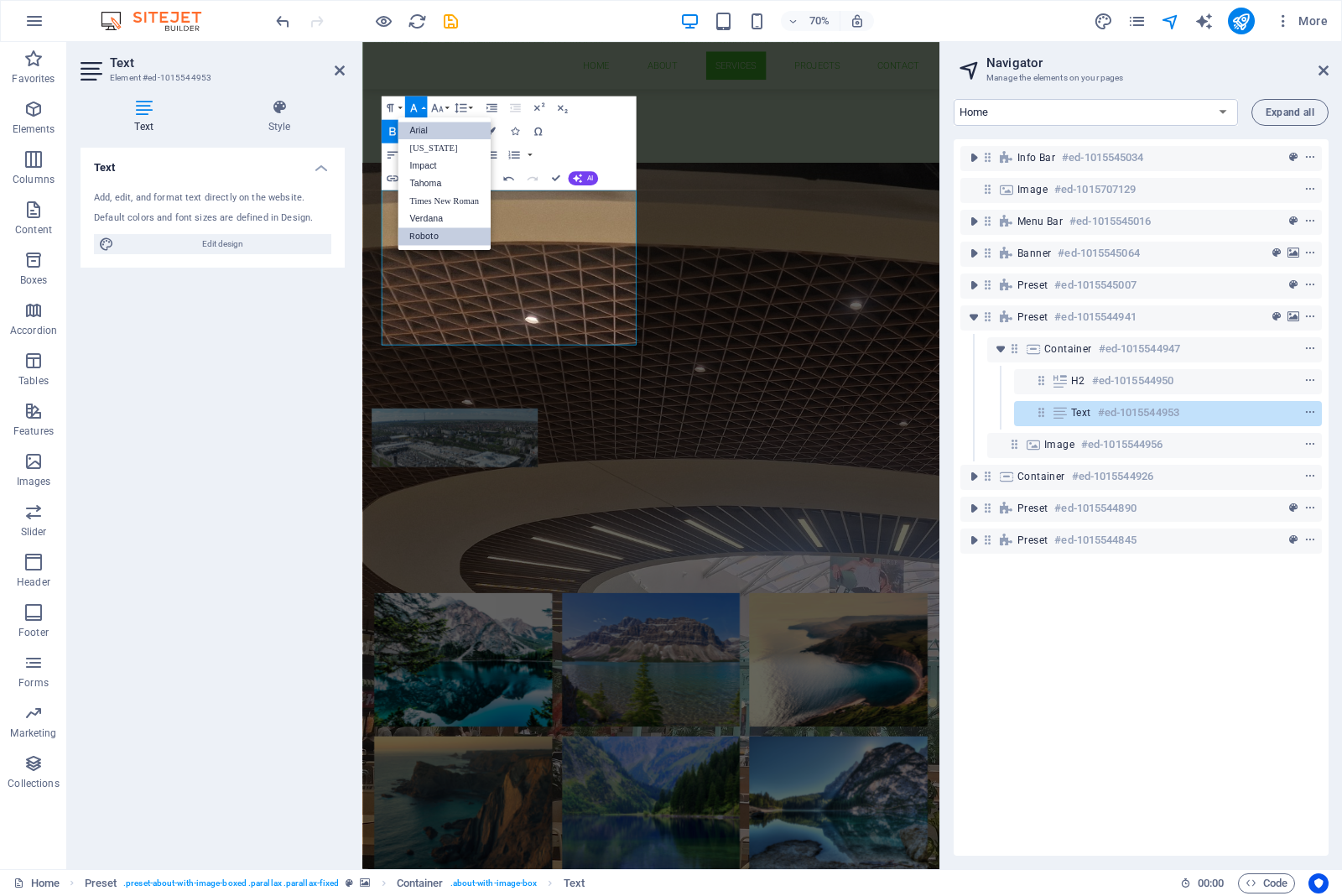
click at [434, 127] on link "Arial" at bounding box center [445, 130] width 94 height 17
click at [490, 124] on button "Colors" at bounding box center [491, 131] width 23 height 24
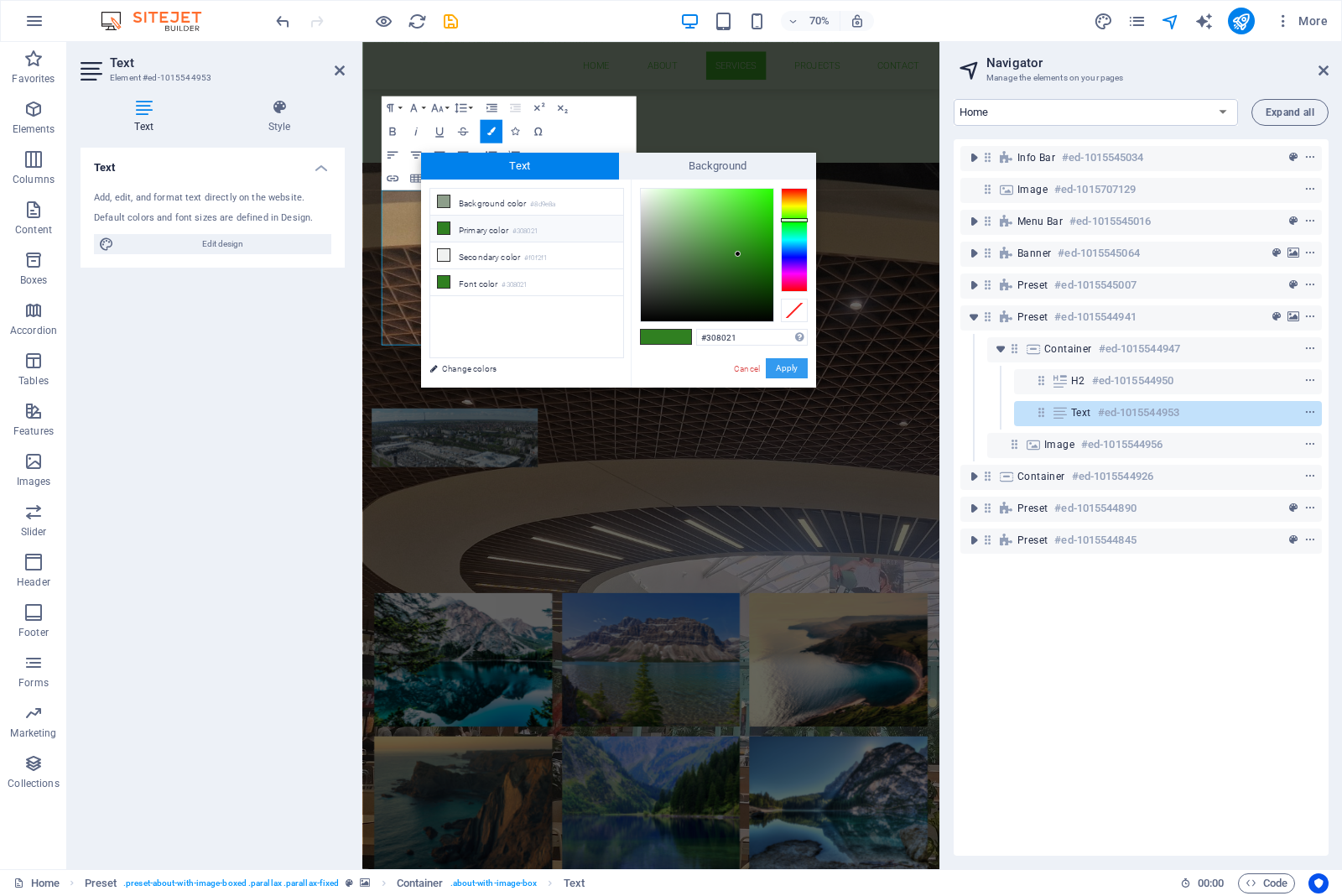
click at [785, 370] on button "Apply" at bounding box center [787, 368] width 42 height 20
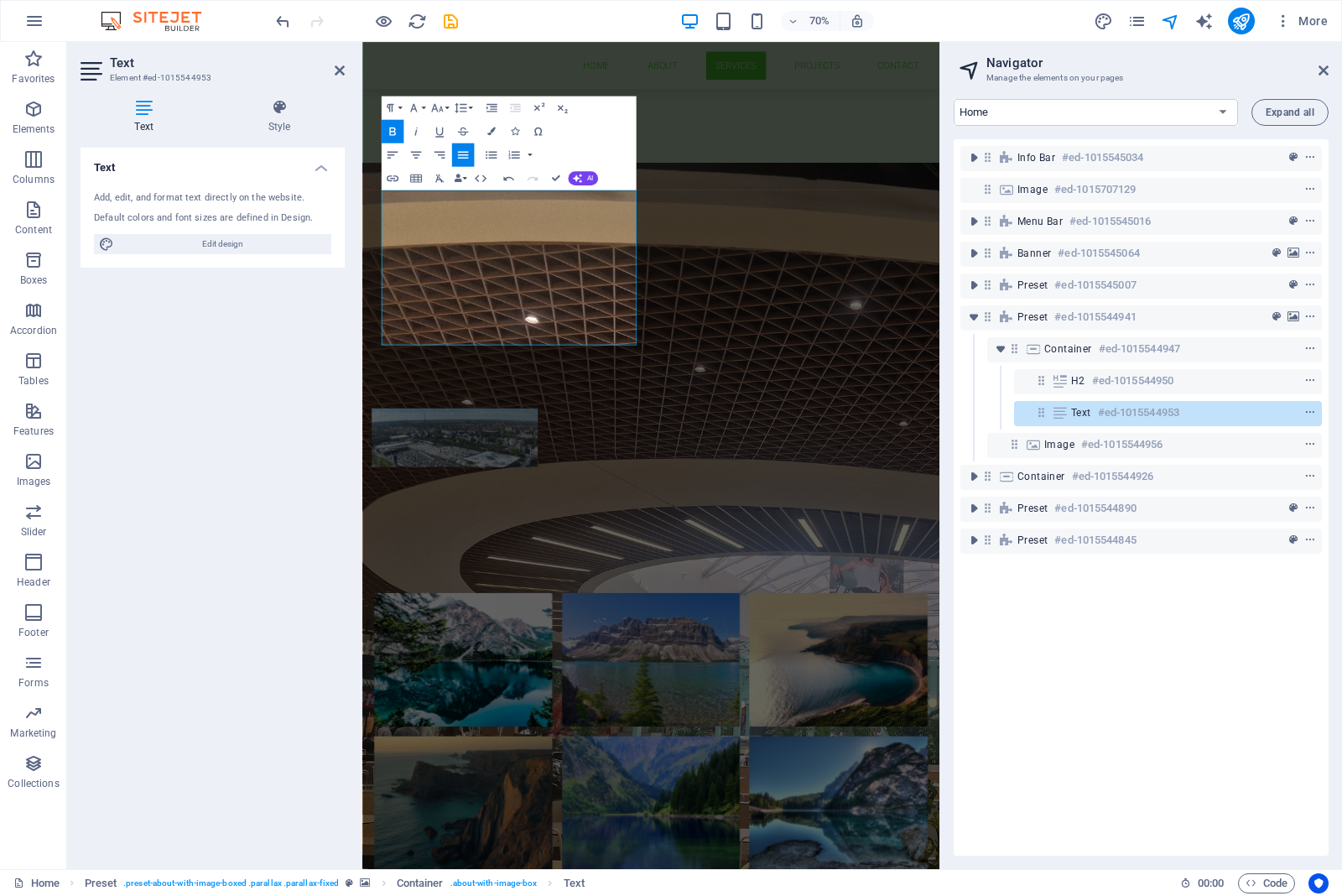
click at [1074, 630] on div "Info Bar #ed-1015545034 Image #ed-1015707129 Menu Bar #ed-1015545016 Banner #ed…" at bounding box center [1141, 497] width 375 height 716
click at [613, 564] on figure at bounding box center [494, 606] width 237 height 84
select select "%"
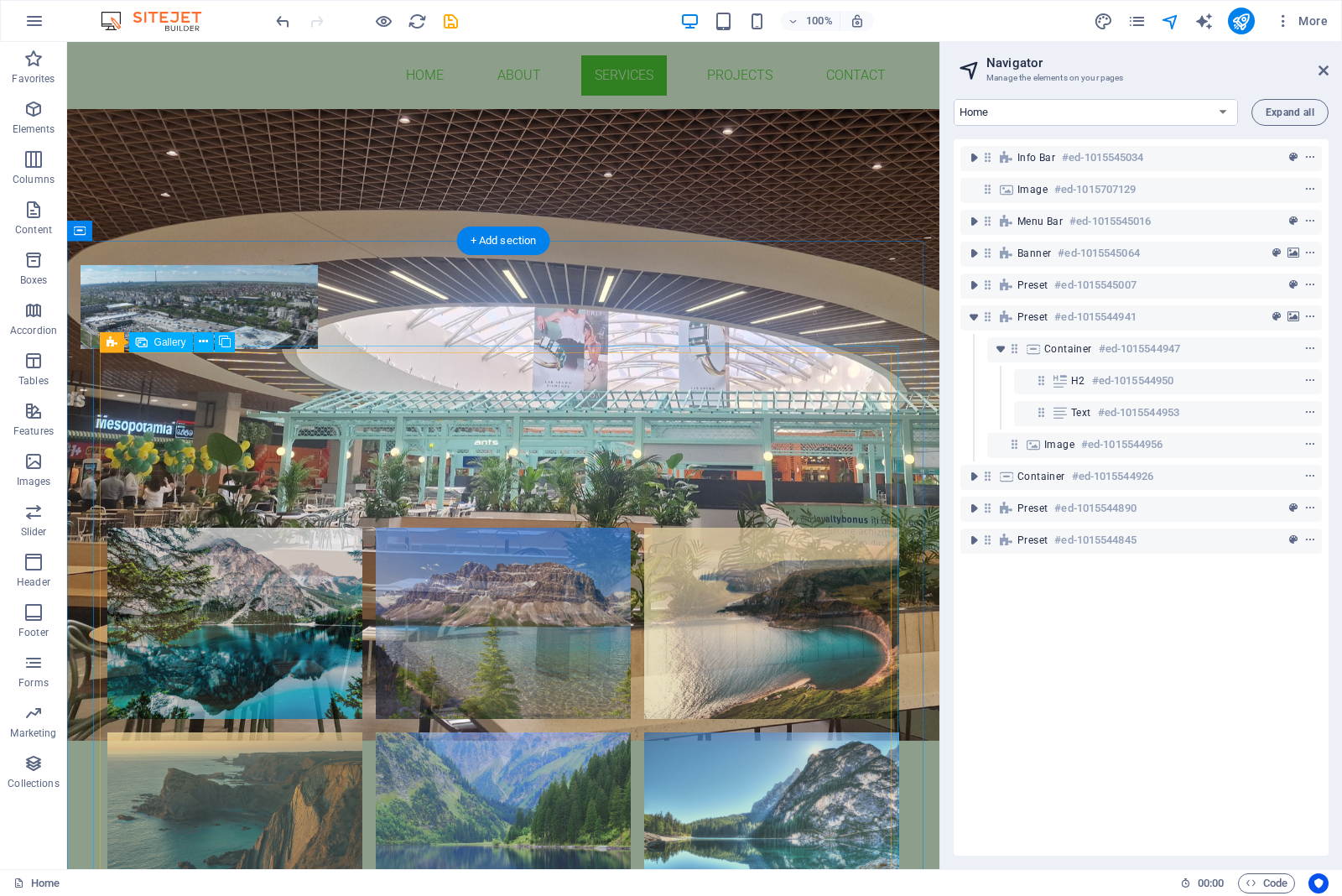
scroll to position [1362, 0]
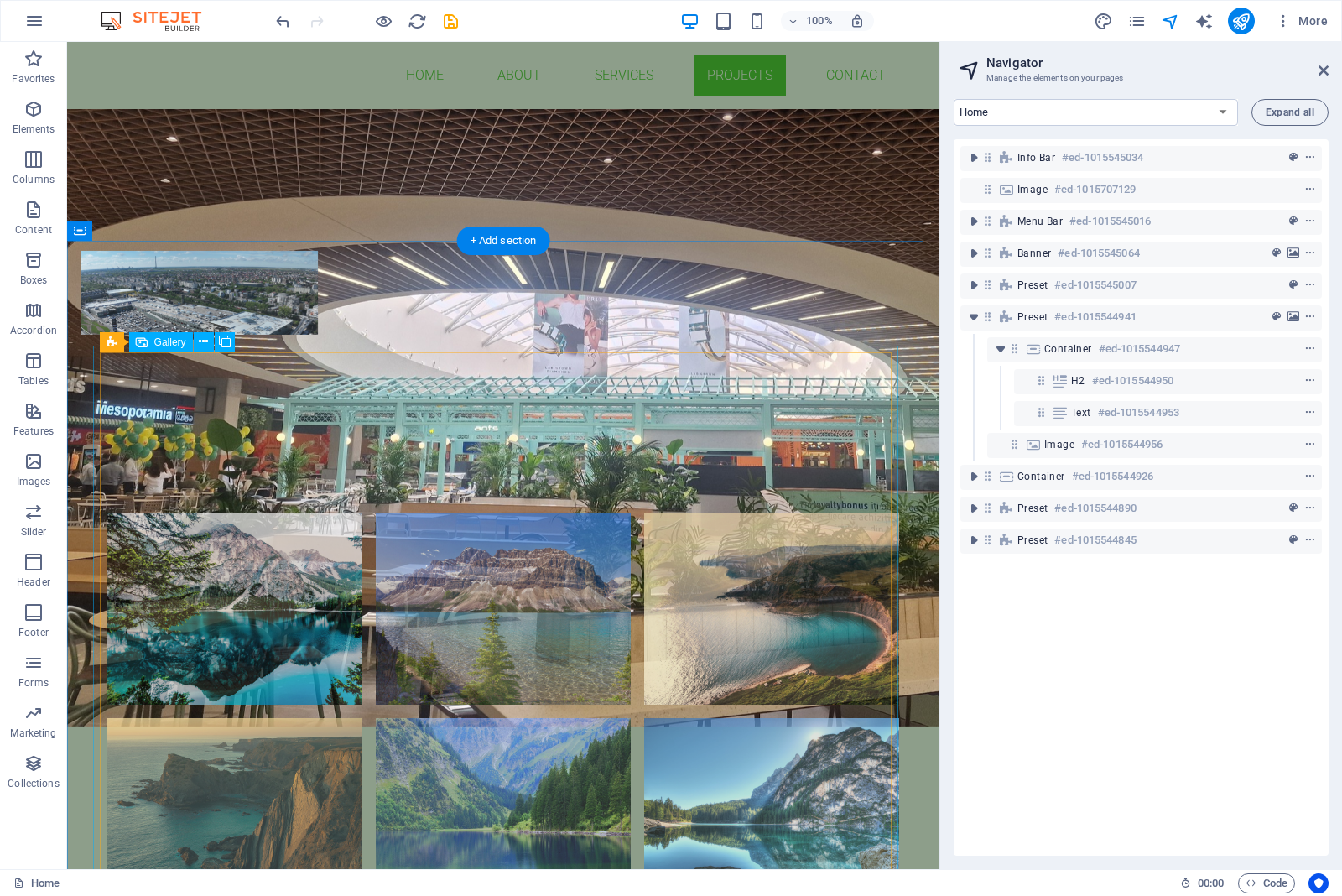
click at [271, 513] on li at bounding box center [235, 608] width 255 height 191
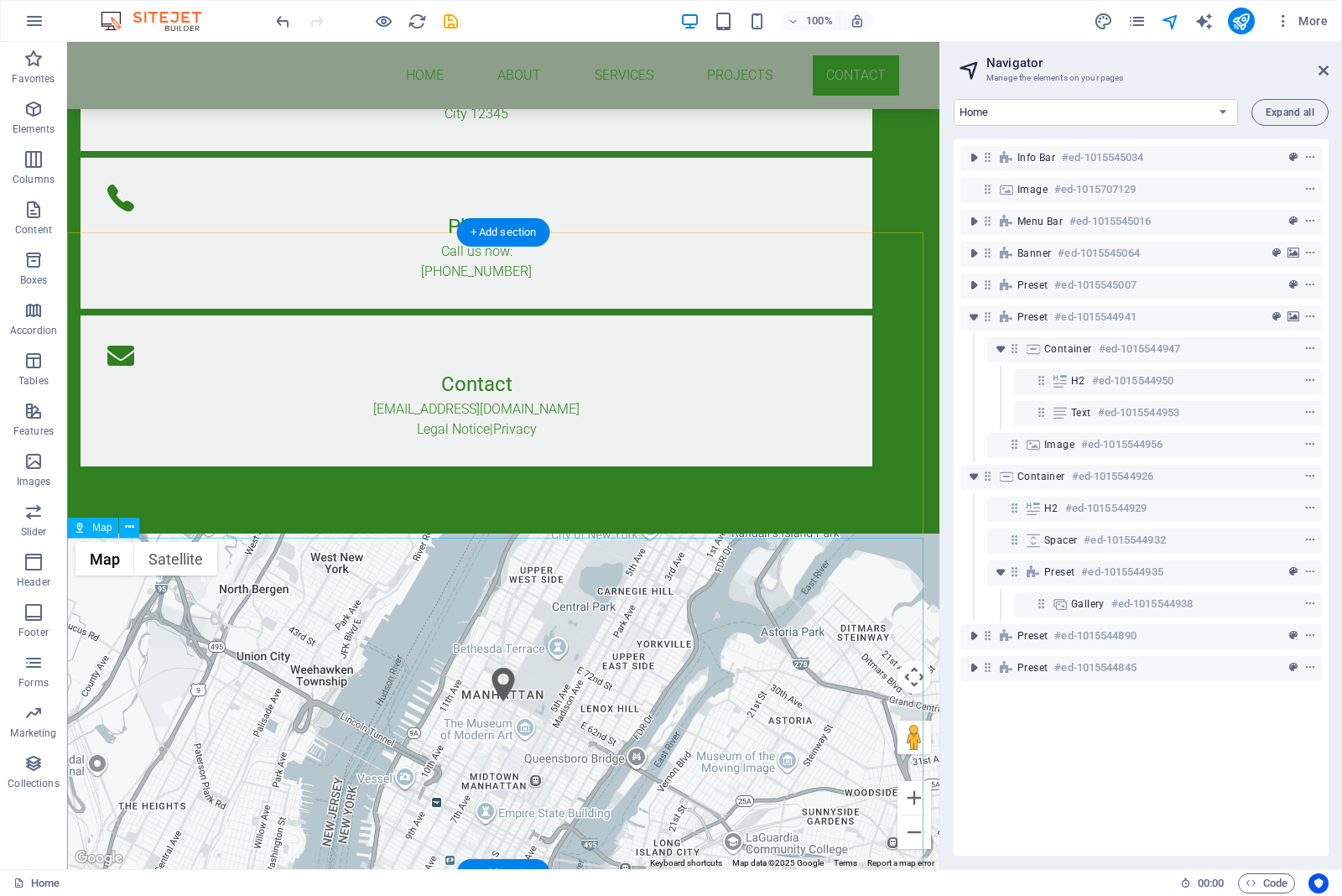
scroll to position [3150, 0]
click at [125, 524] on icon at bounding box center [129, 522] width 9 height 17
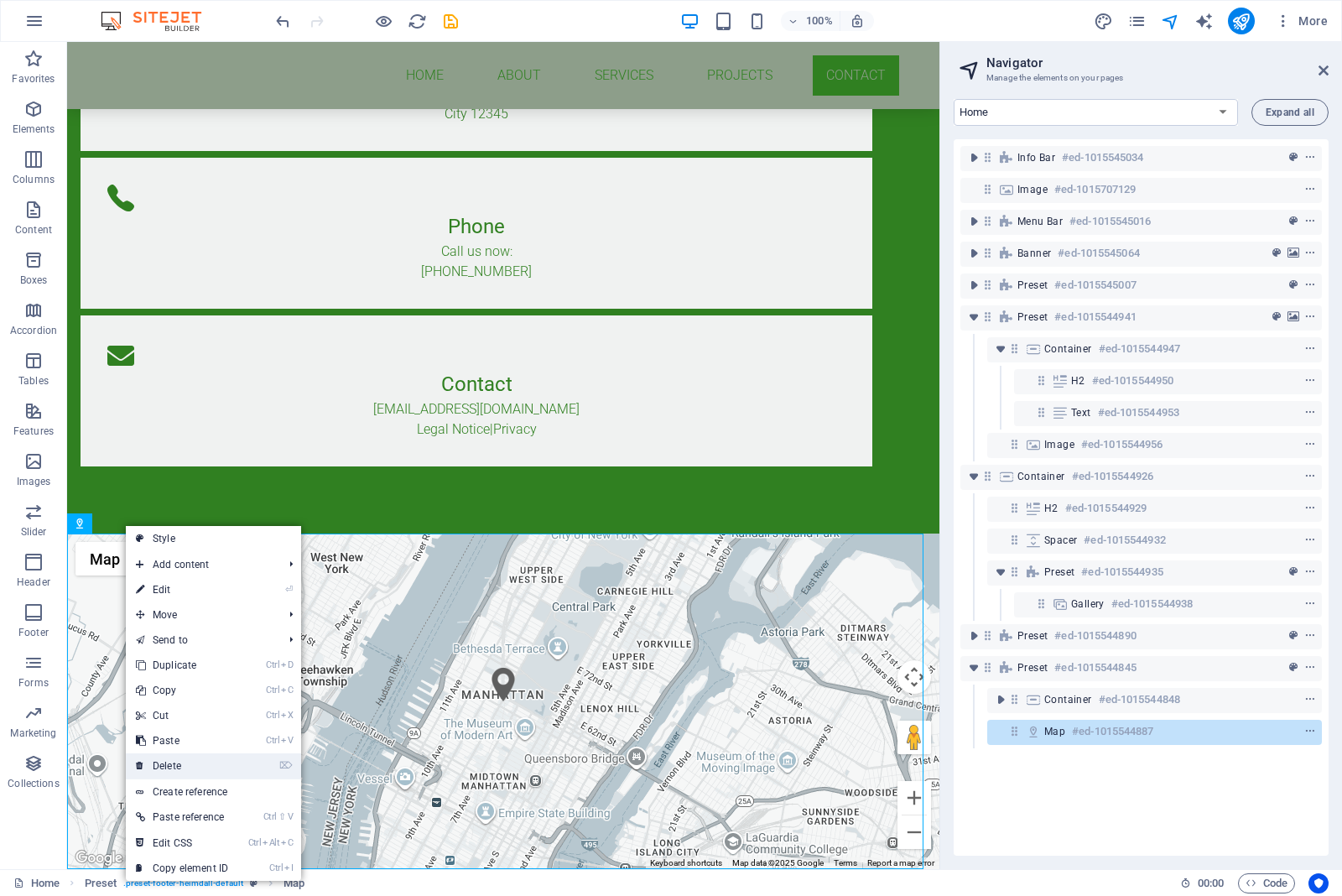
click at [178, 768] on link "⌦ Delete" at bounding box center [182, 765] width 113 height 25
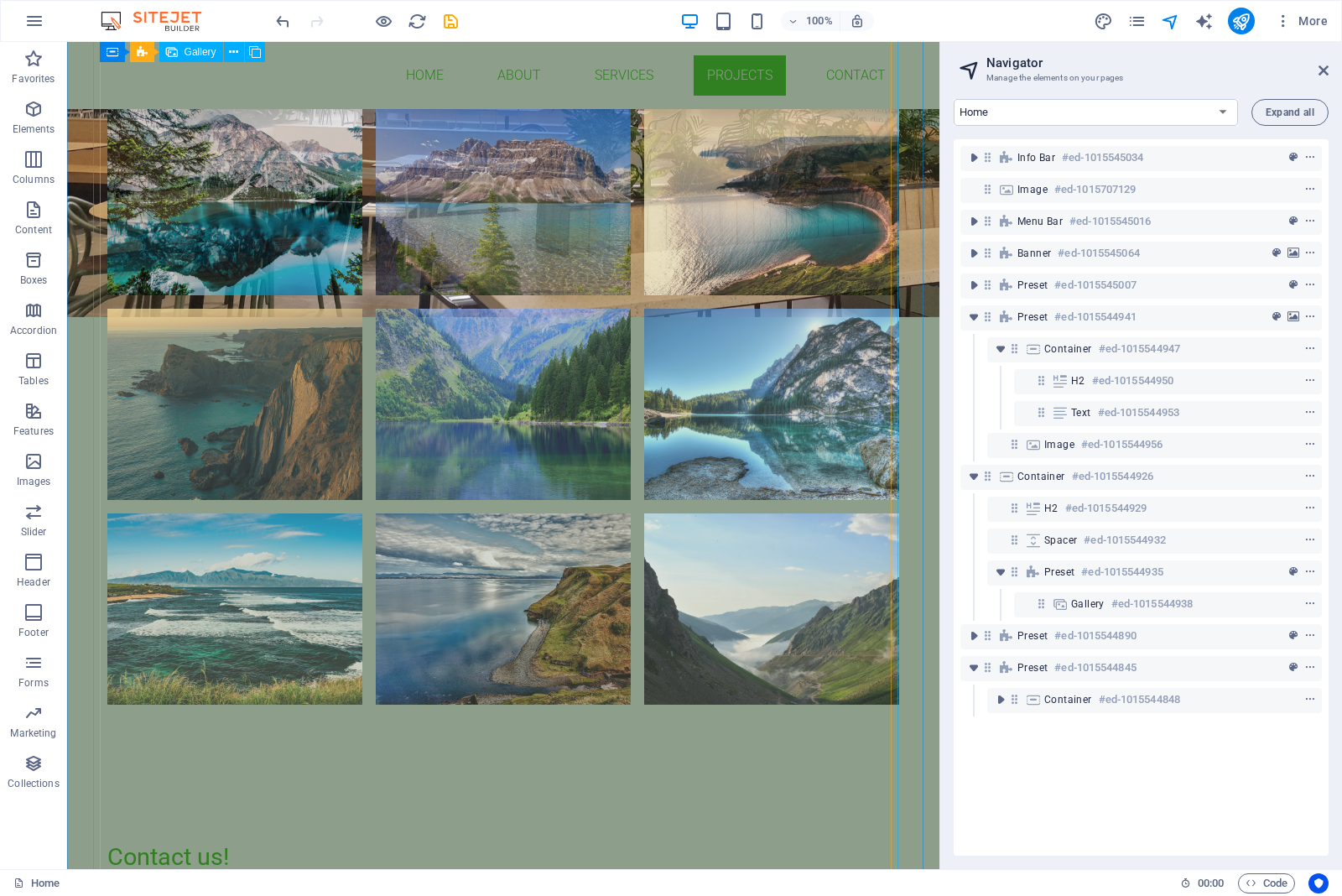
scroll to position [1975, 0]
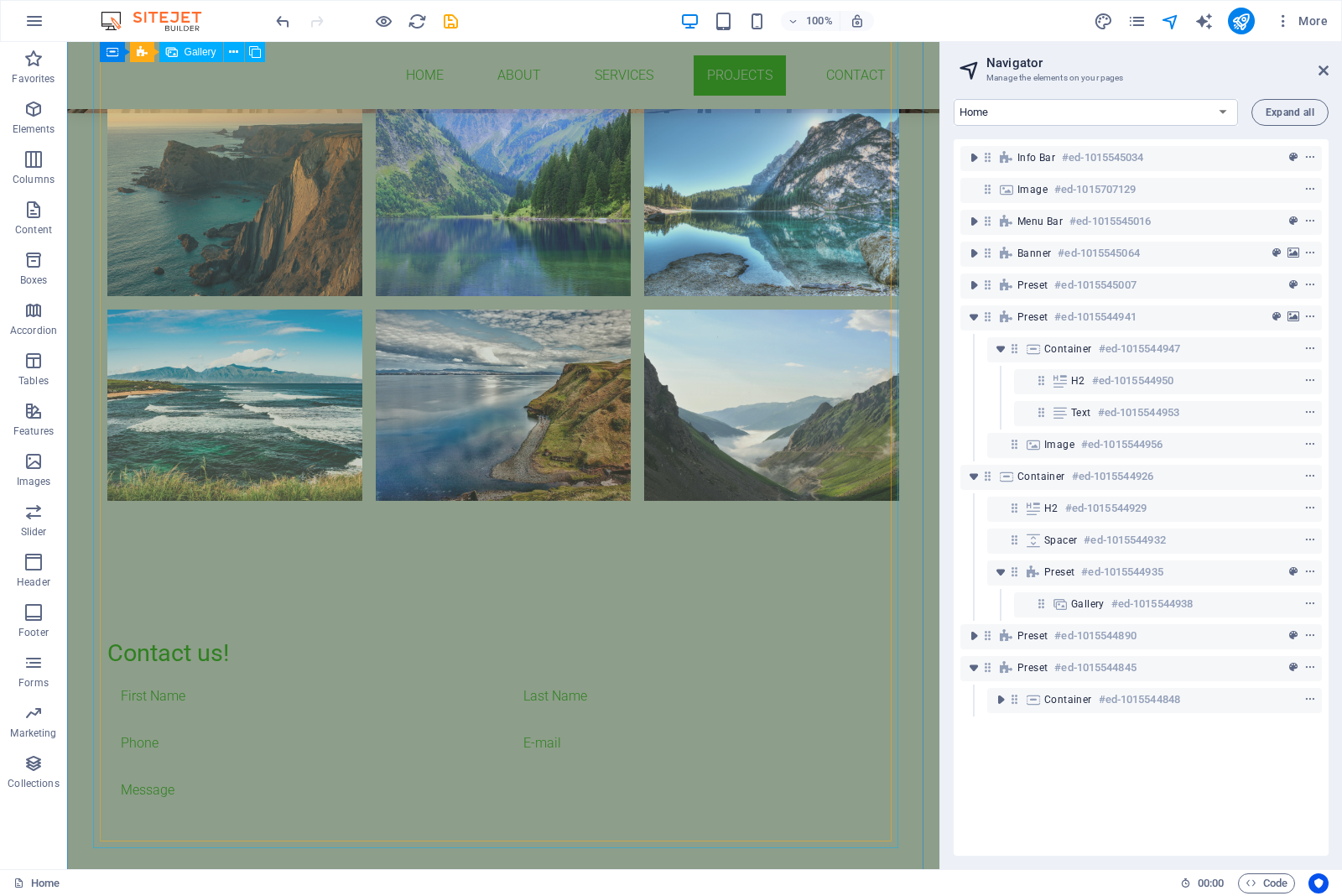
click at [264, 500] on li at bounding box center [235, 405] width 255 height 191
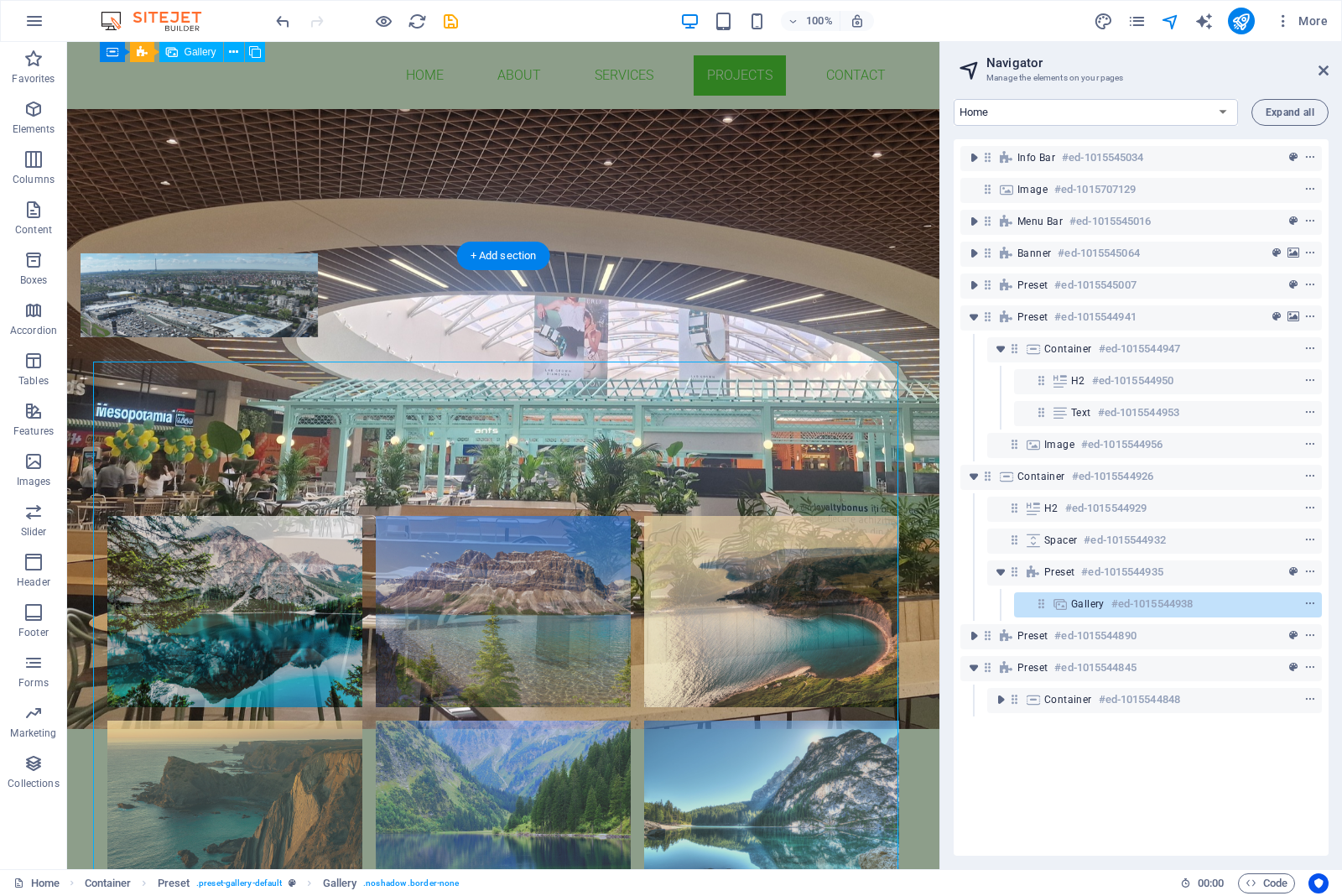
scroll to position [1347, 0]
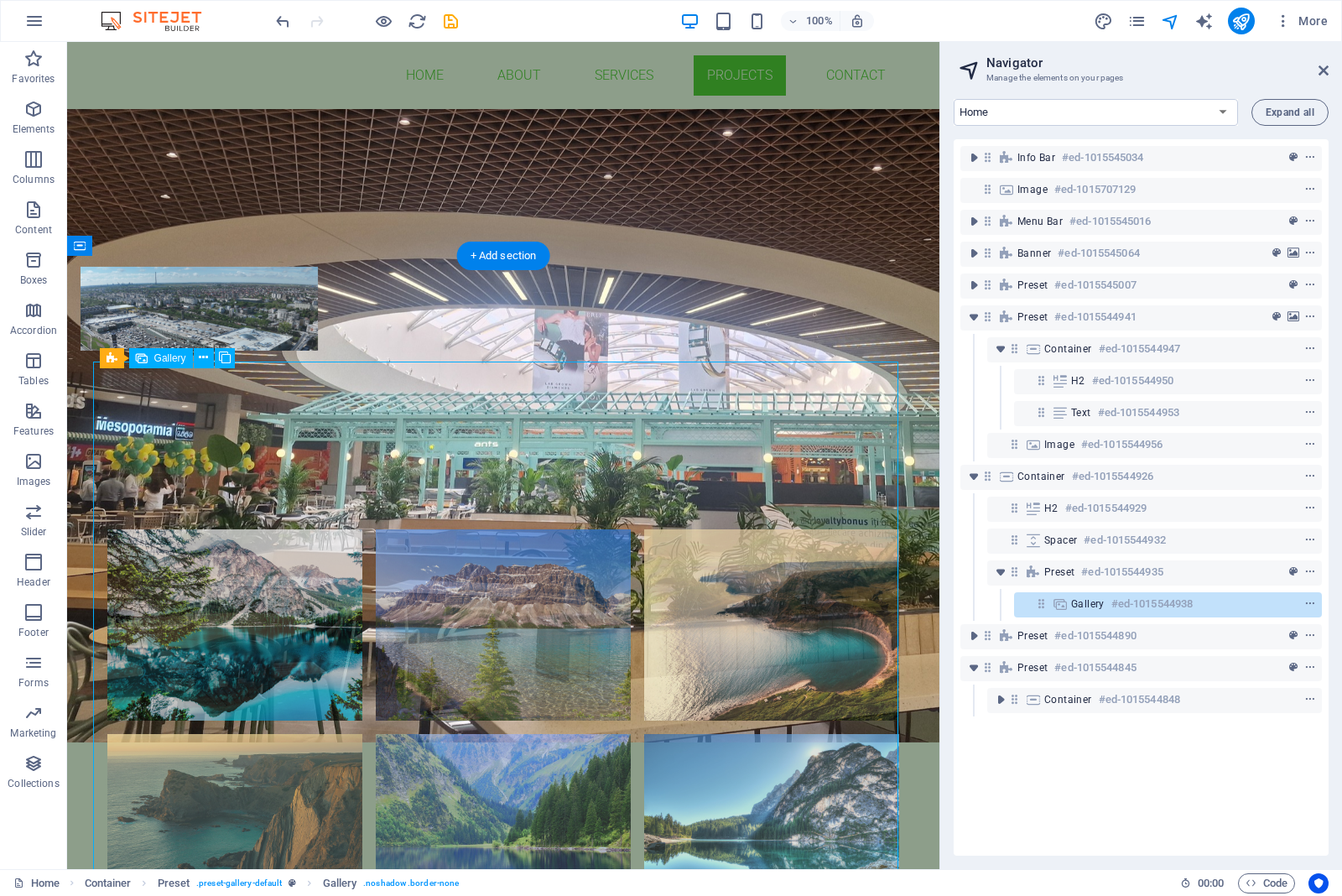
click at [220, 530] on li at bounding box center [235, 625] width 255 height 191
click at [254, 530] on li at bounding box center [235, 625] width 255 height 191
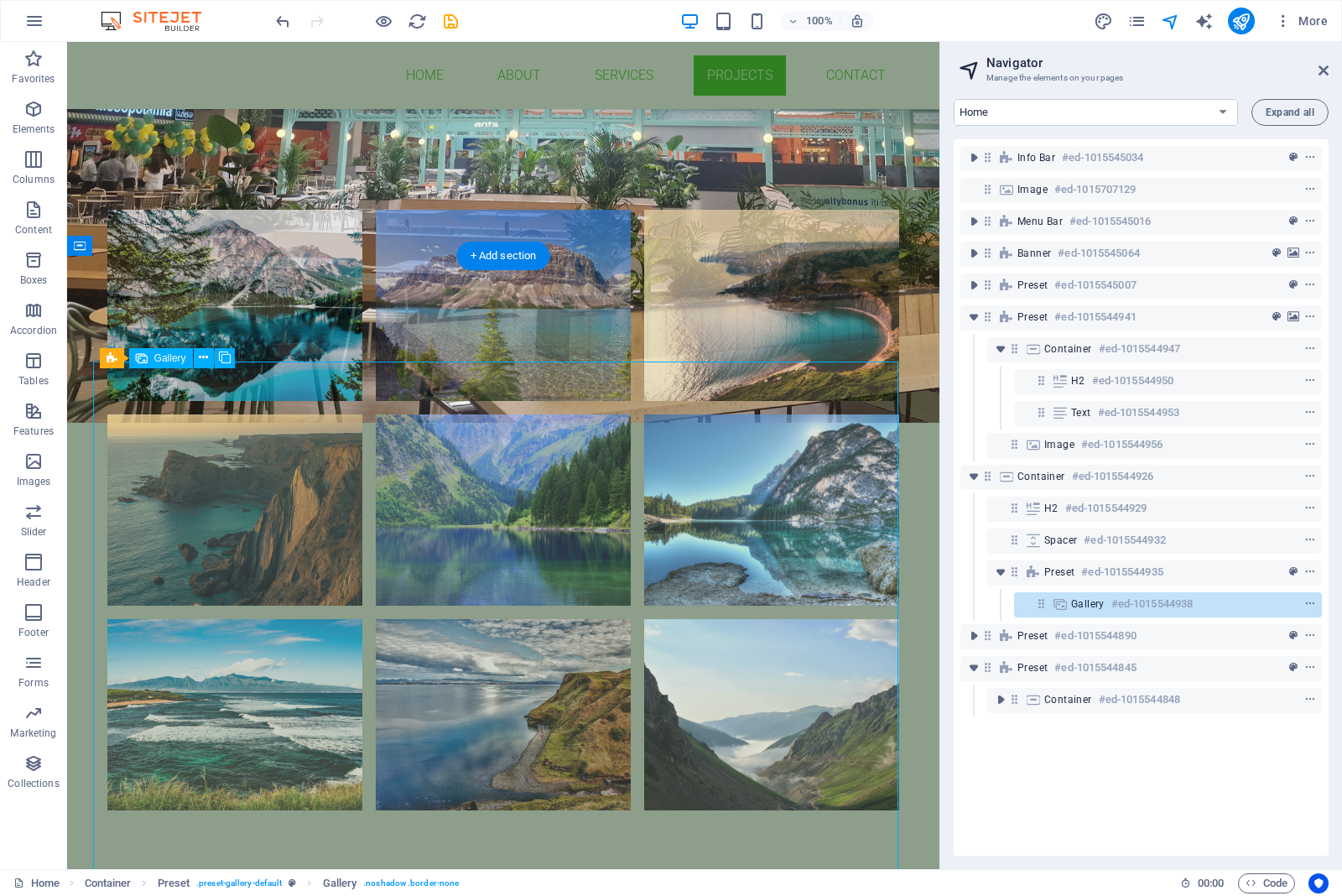
select select "3"
select select "%"
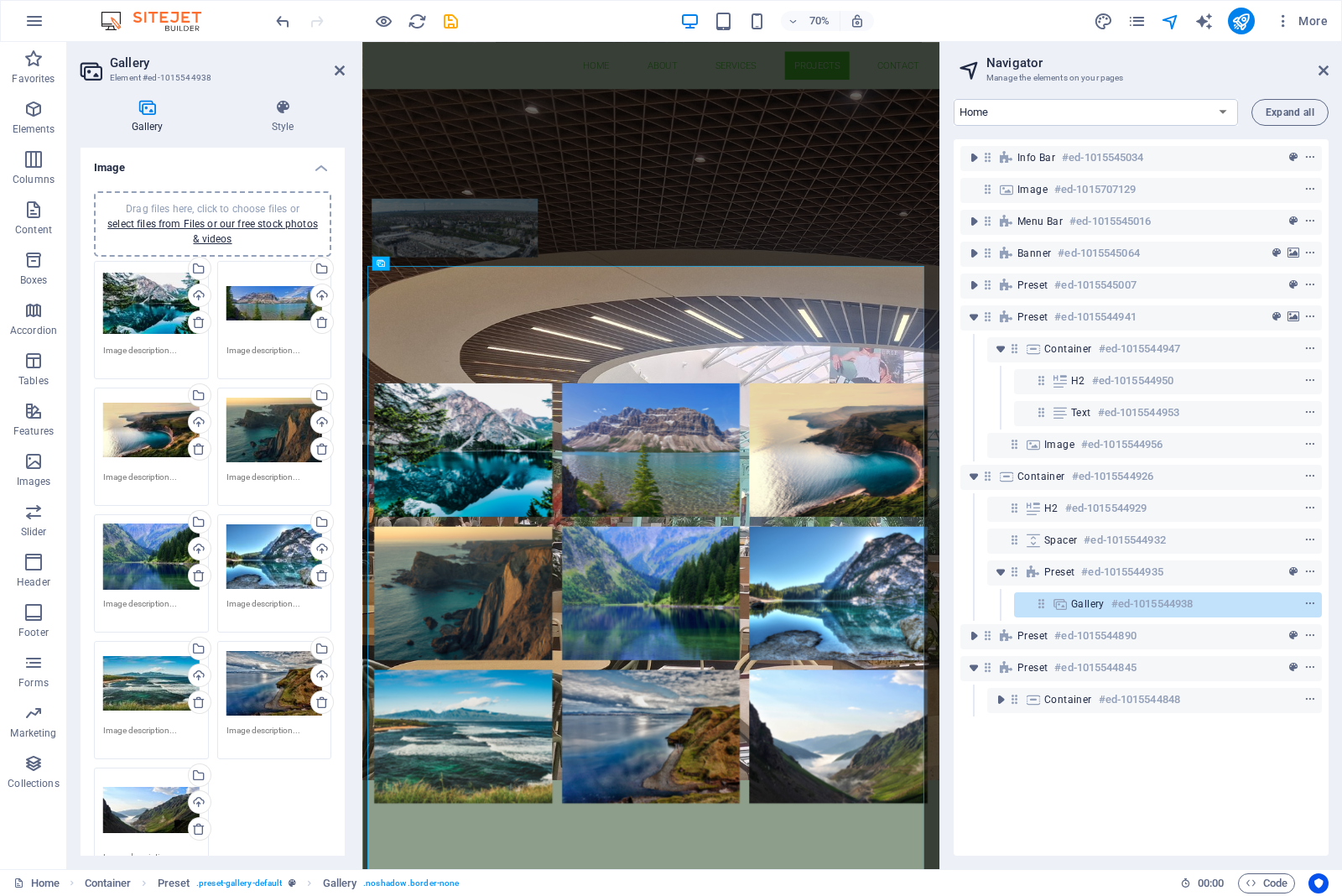
click at [151, 290] on div "Drag files here, click to choose files or select files from Files or our free s…" at bounding box center [151, 303] width 96 height 67
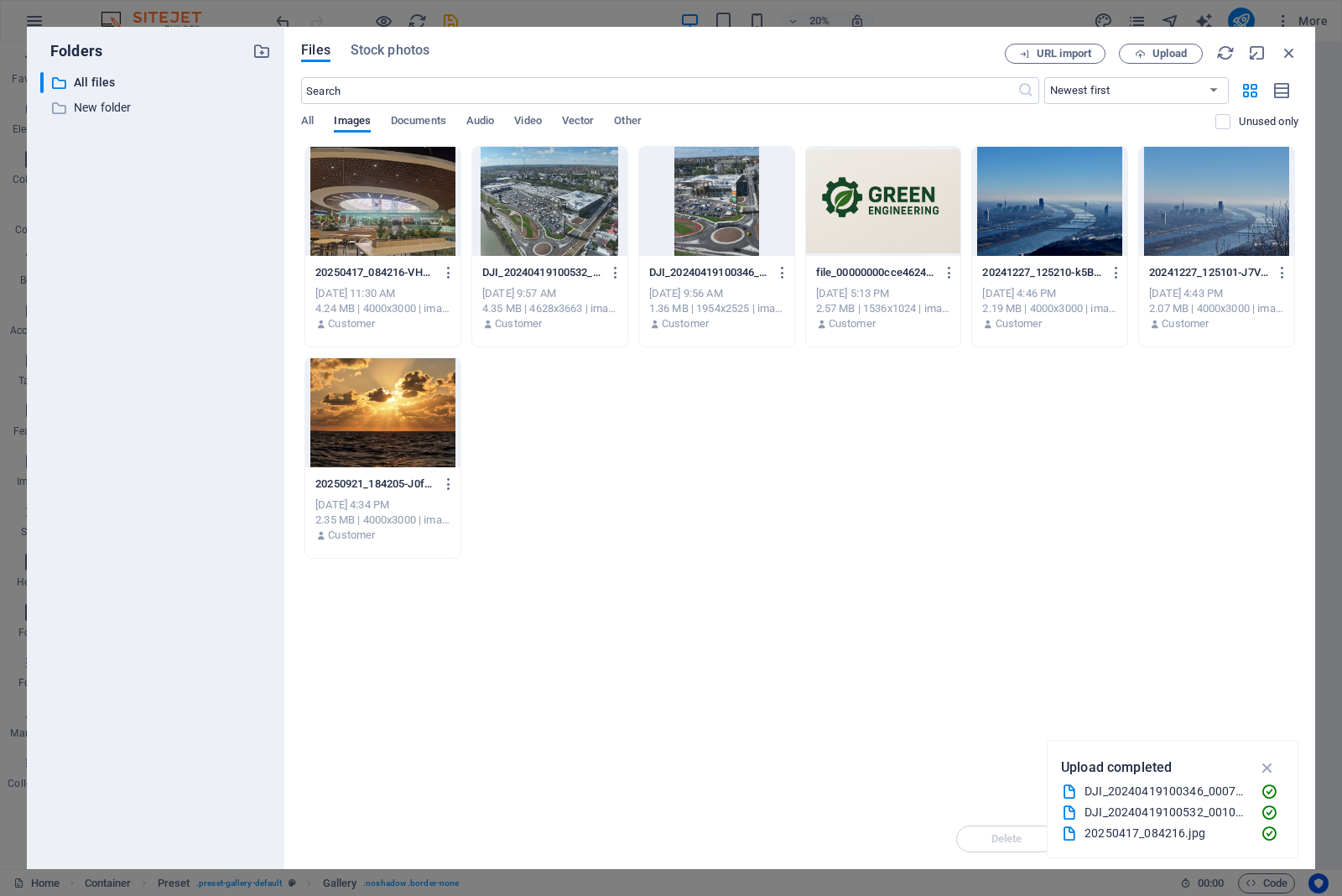
click at [151, 290] on div "​ All files All files ​ New folder New folder" at bounding box center [156, 464] width 231 height 783
click at [400, 208] on div at bounding box center [382, 201] width 155 height 109
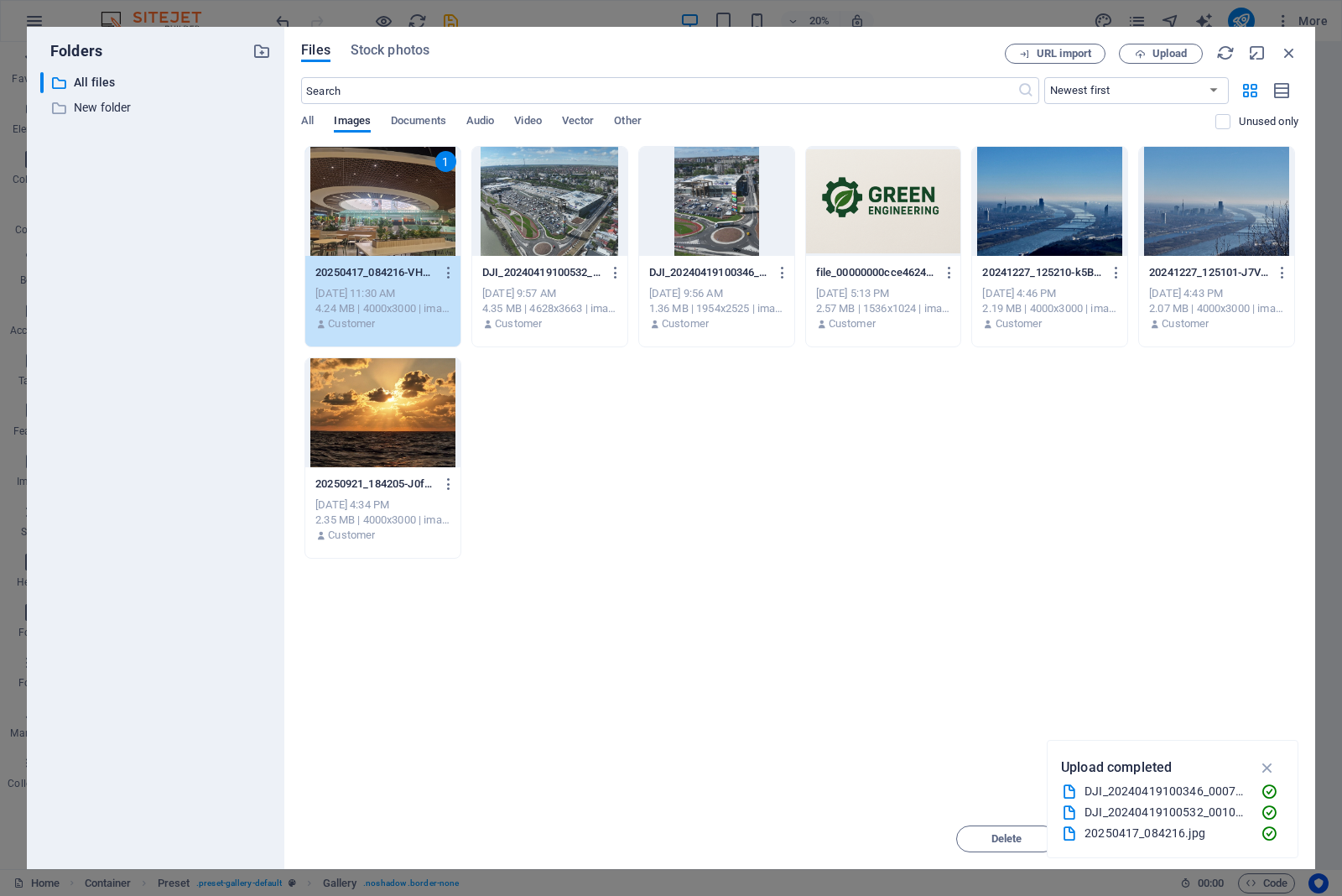
click at [368, 194] on div "1" at bounding box center [382, 201] width 155 height 109
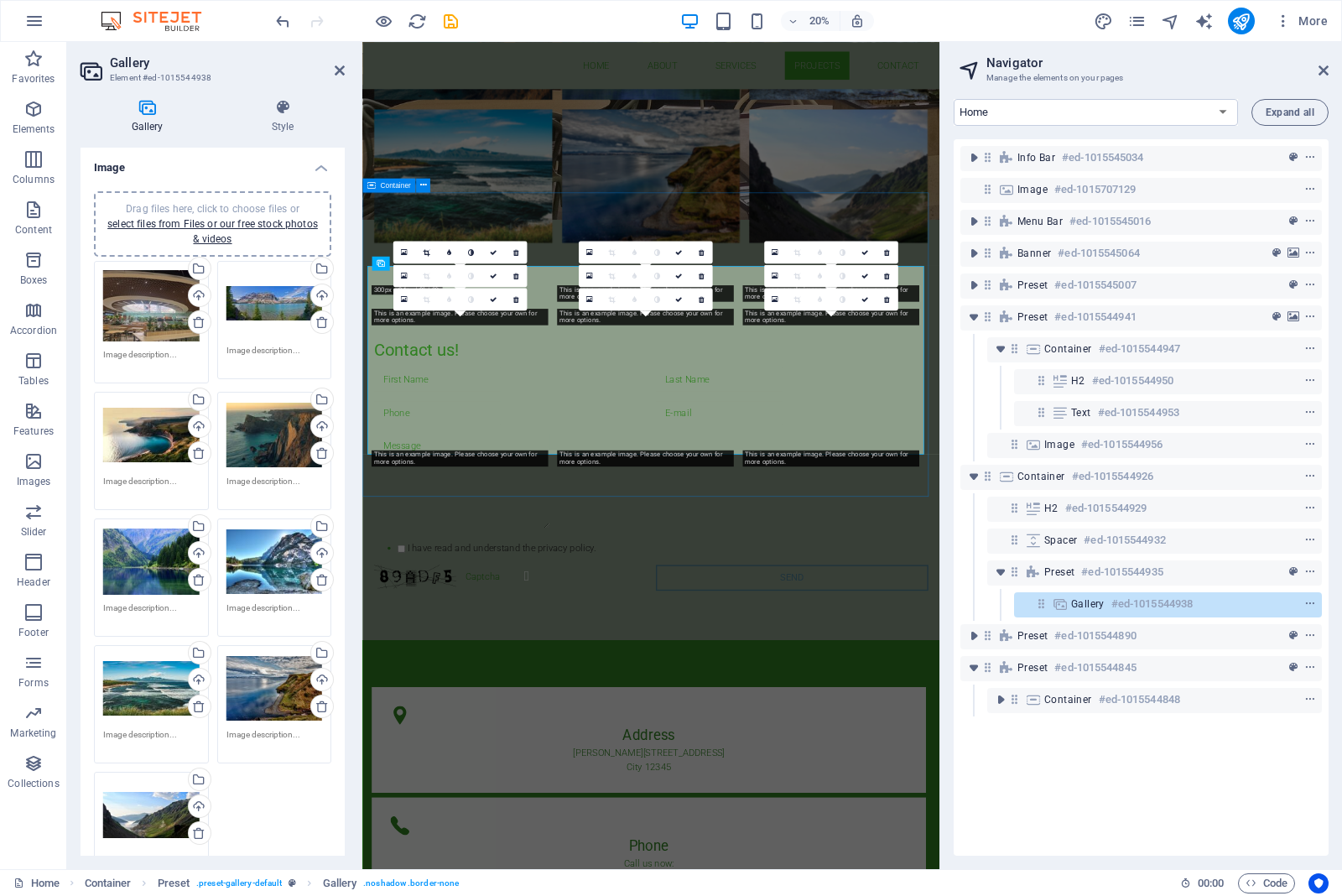
scroll to position [1666, 0]
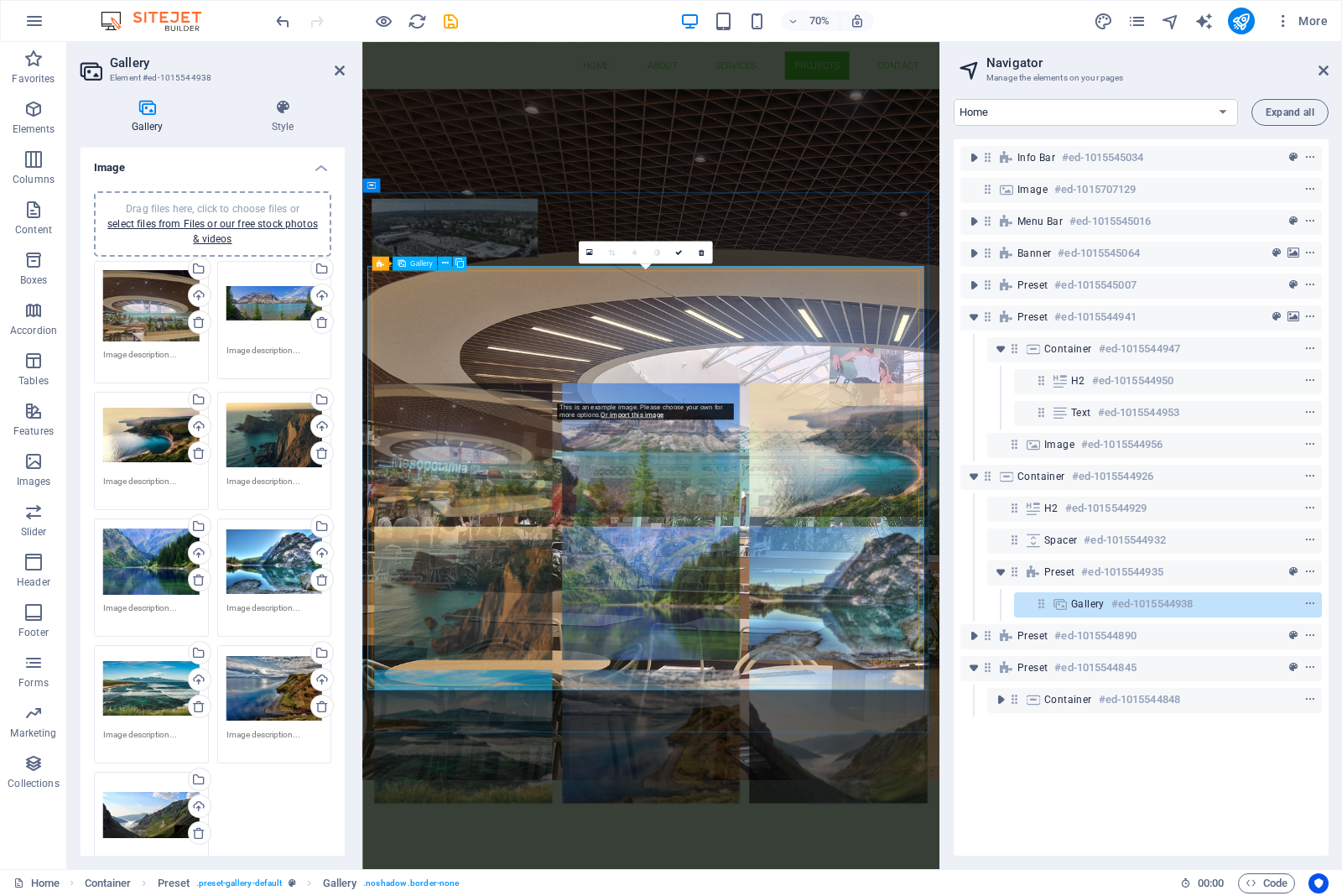
click at [808, 530] on li at bounding box center [776, 625] width 255 height 191
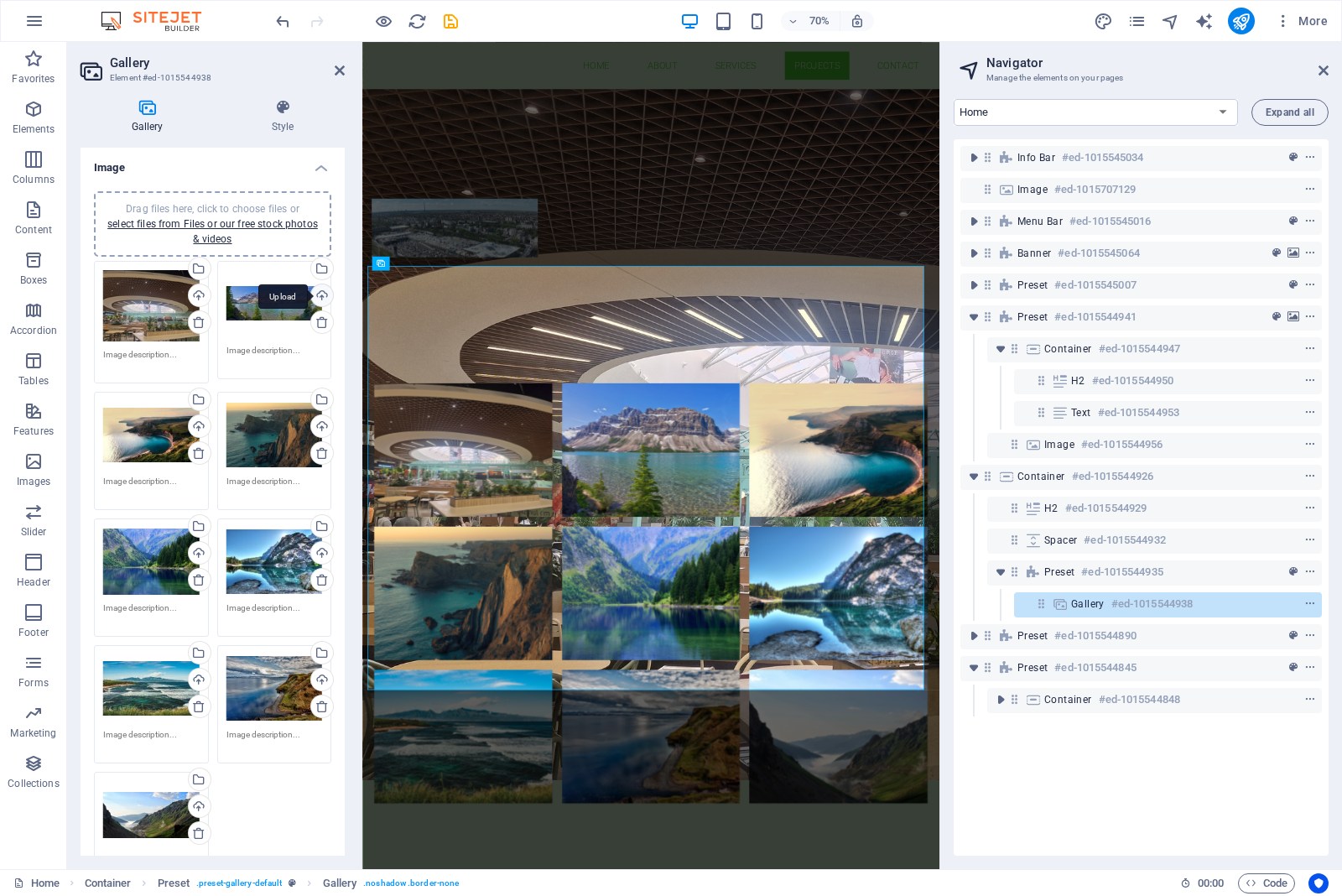
click at [322, 290] on div "Upload" at bounding box center [320, 296] width 25 height 25
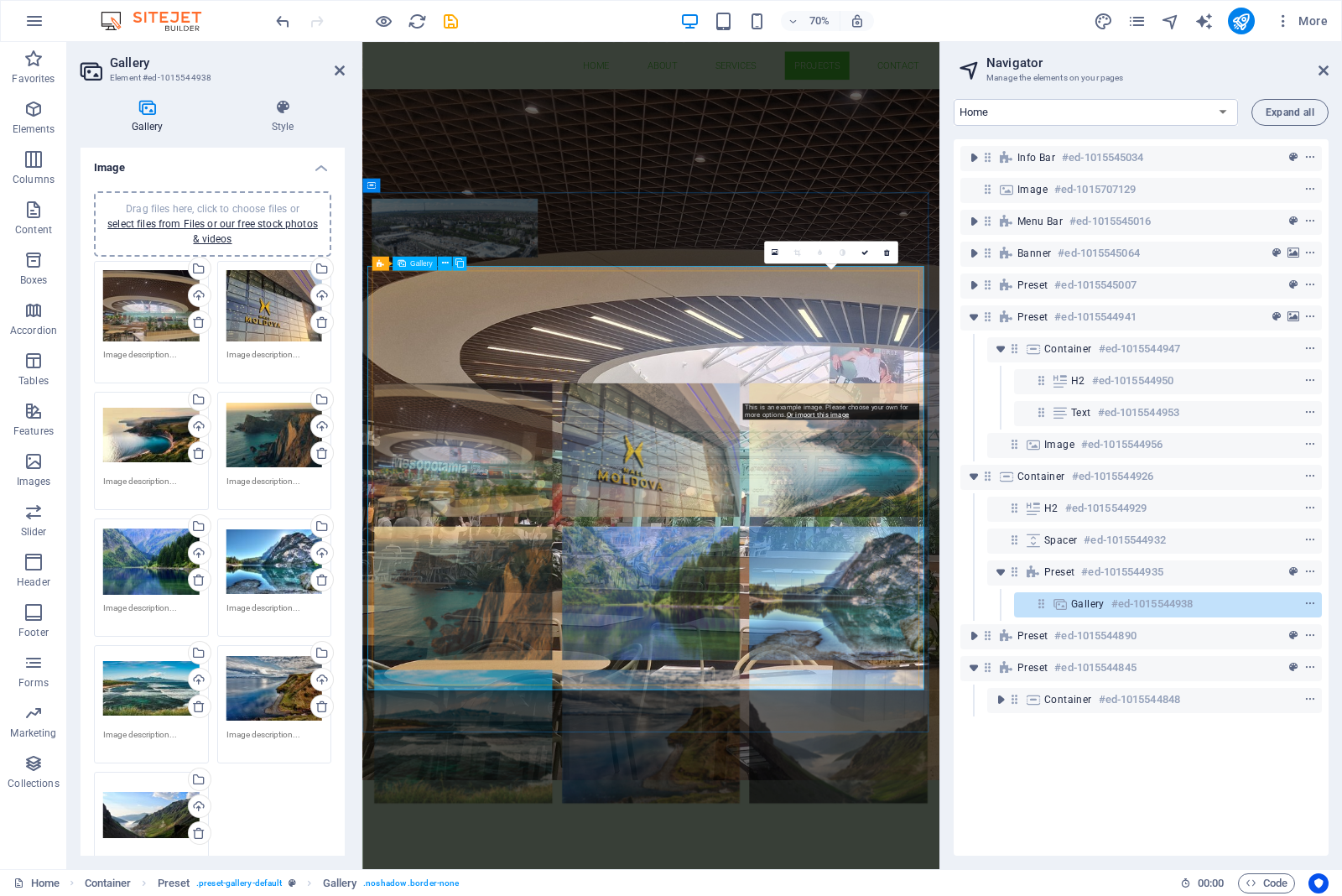
click at [1070, 530] on li at bounding box center [1043, 625] width 255 height 191
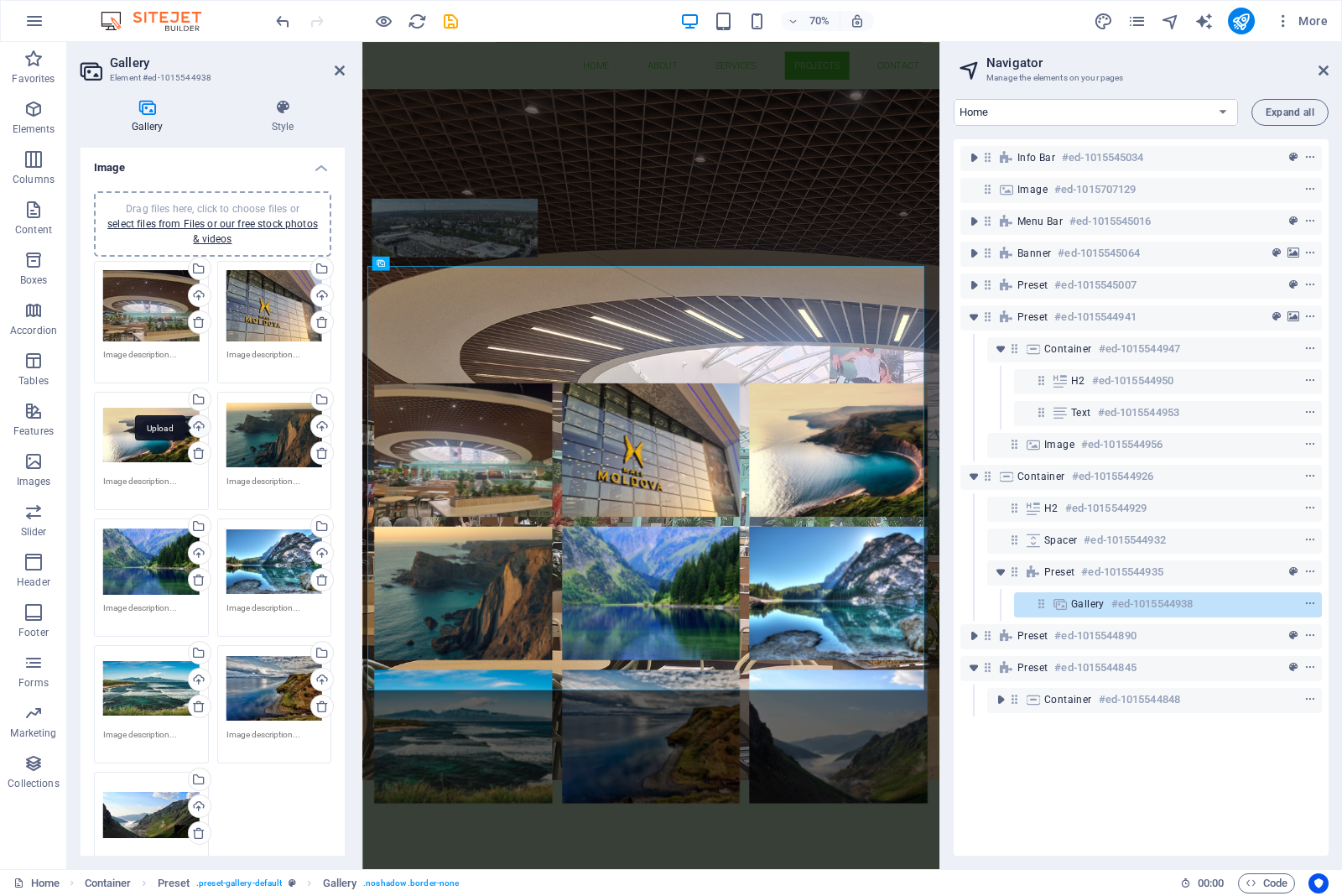
click at [191, 420] on div "Upload" at bounding box center [197, 427] width 25 height 25
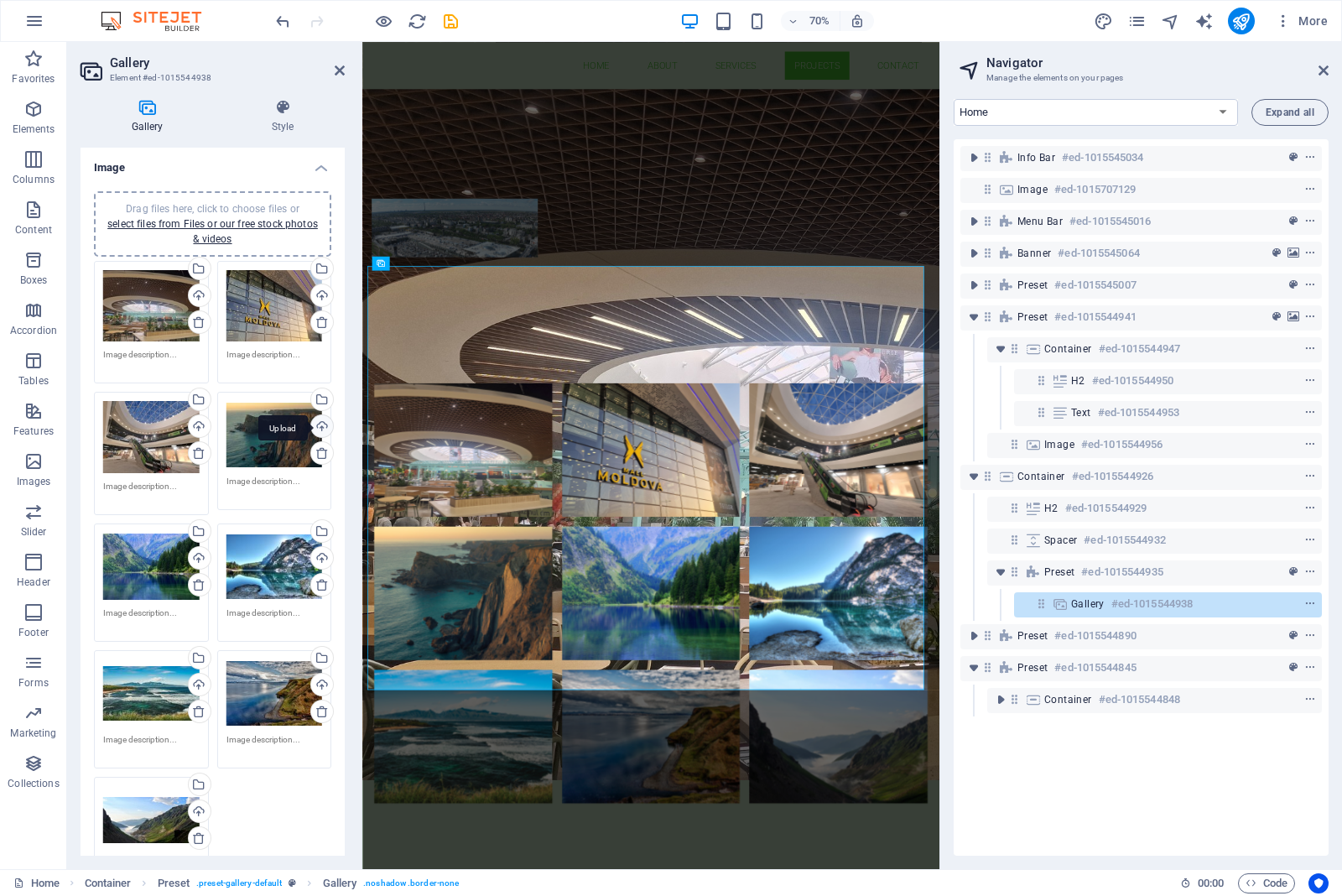
click at [320, 428] on div "Upload" at bounding box center [320, 427] width 25 height 25
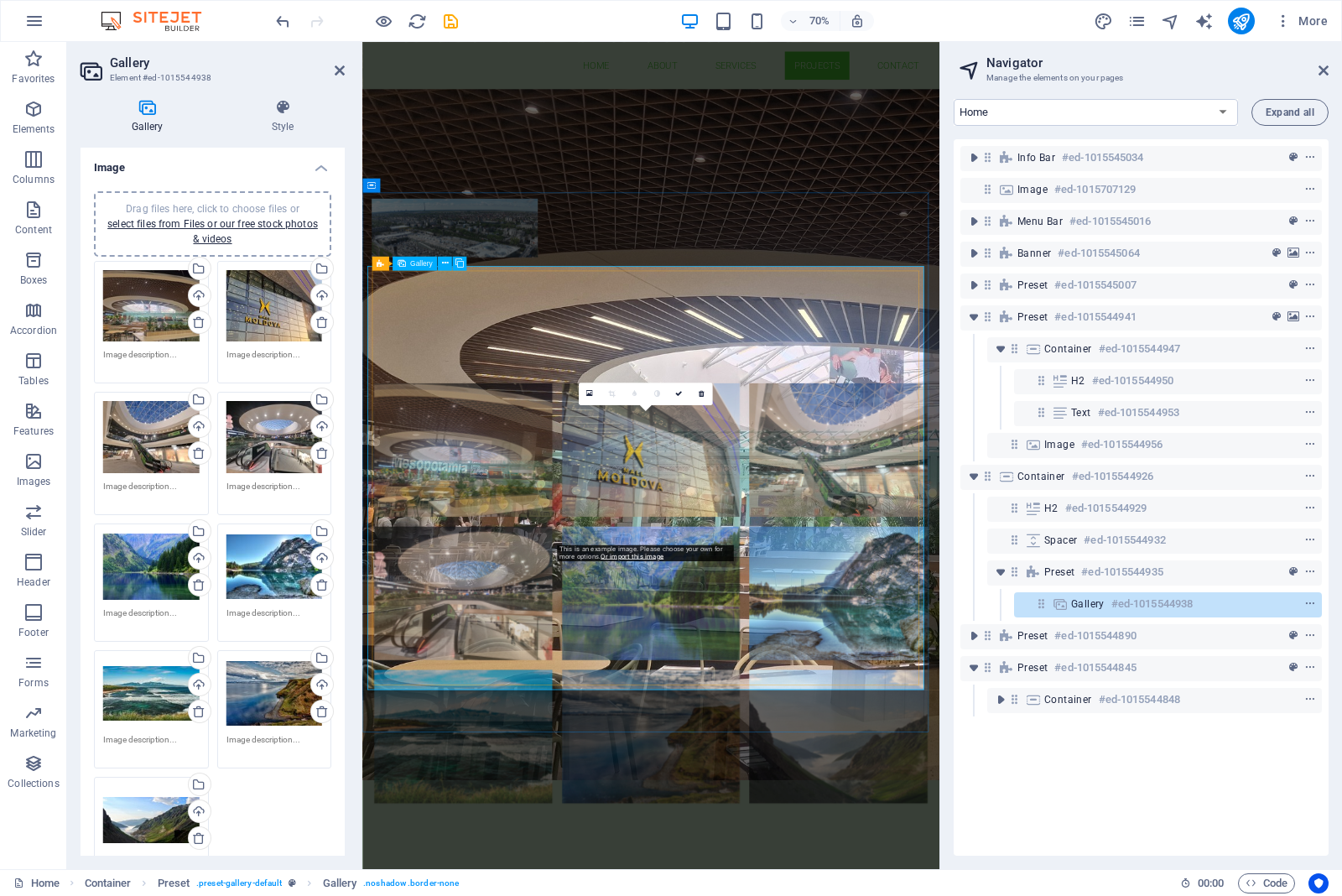
click at [755, 734] on li at bounding box center [776, 829] width 255 height 191
click at [787, 734] on li at bounding box center [776, 829] width 255 height 191
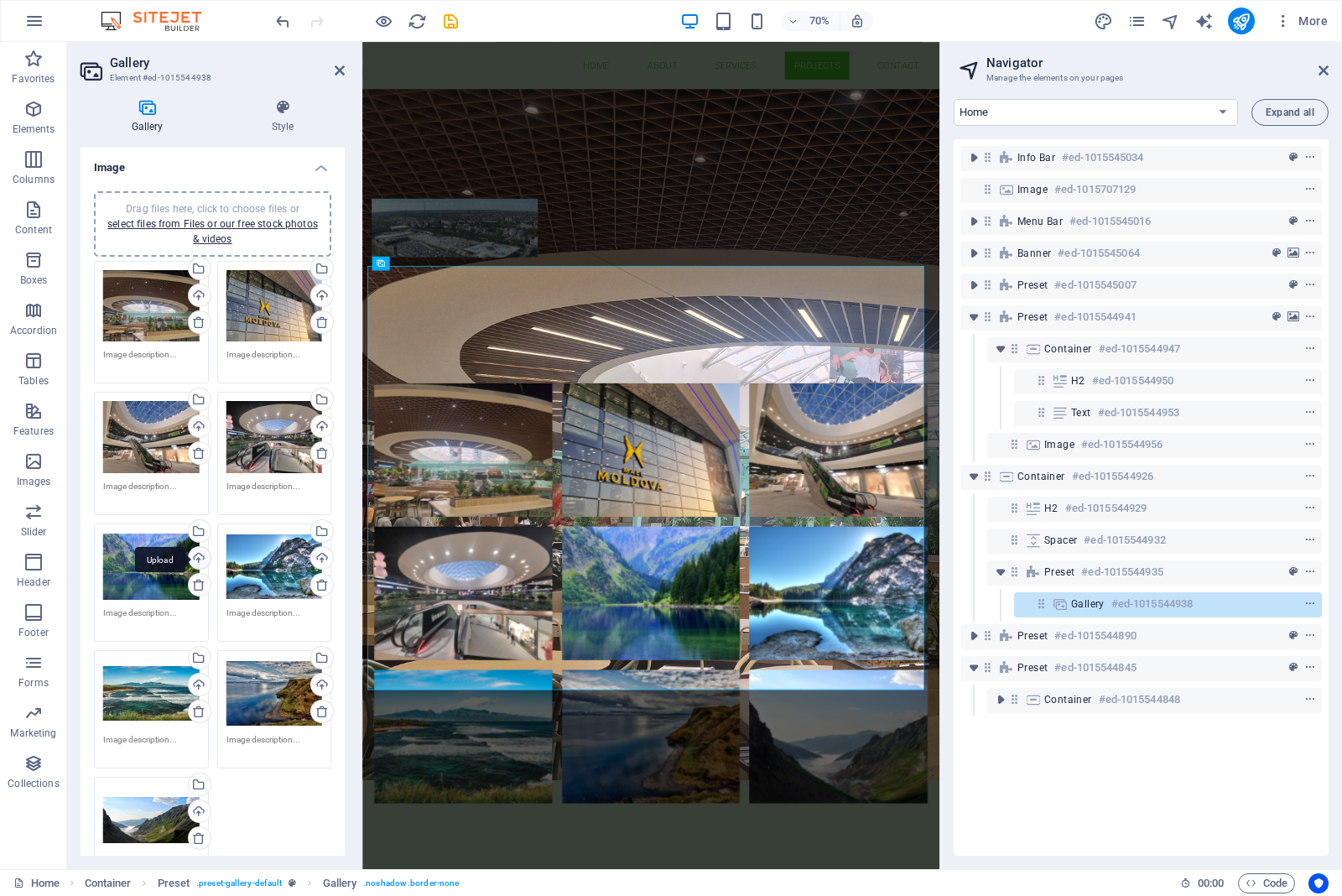
click at [198, 550] on div "Upload" at bounding box center [197, 559] width 25 height 25
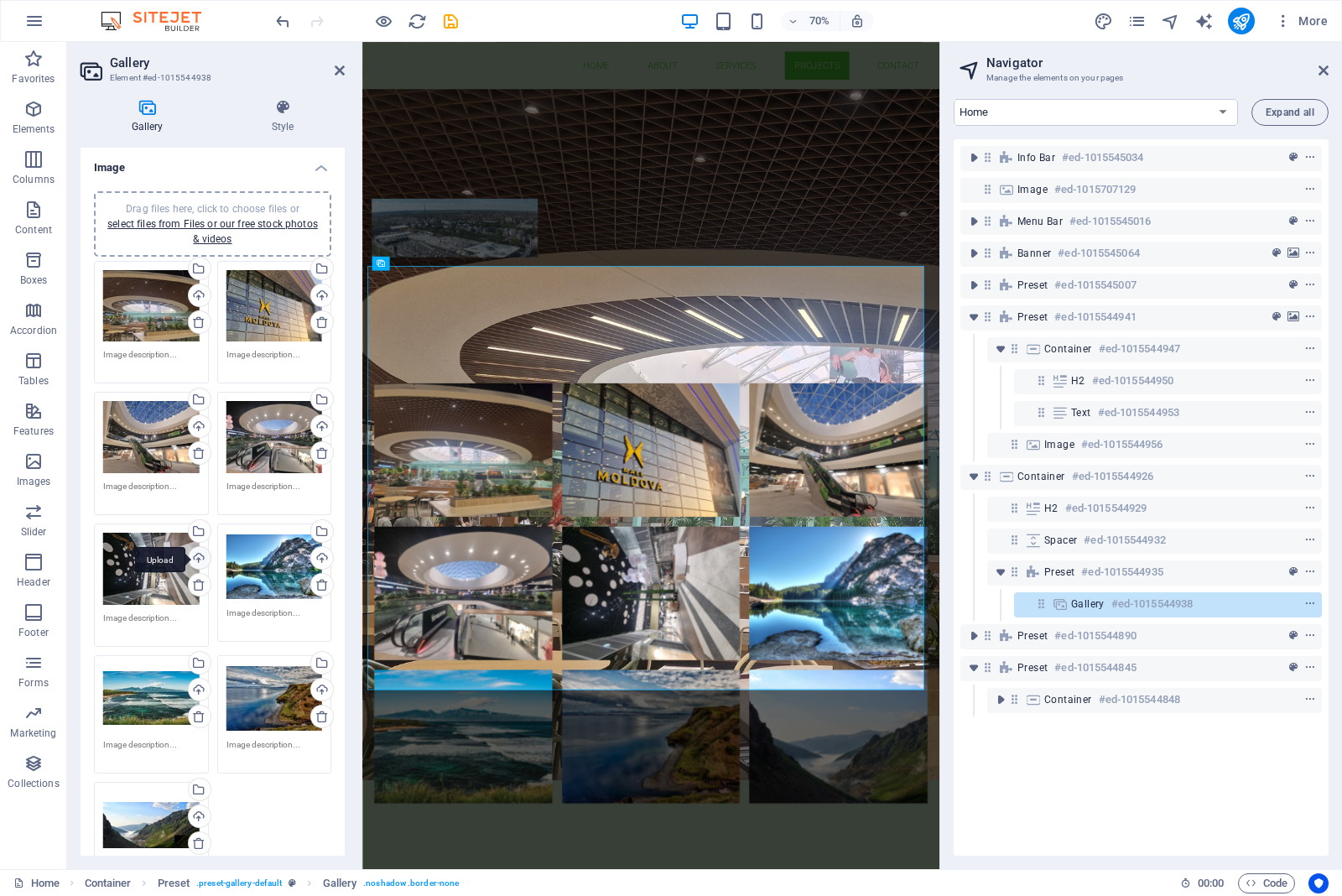
click at [197, 550] on div "Upload" at bounding box center [197, 559] width 25 height 25
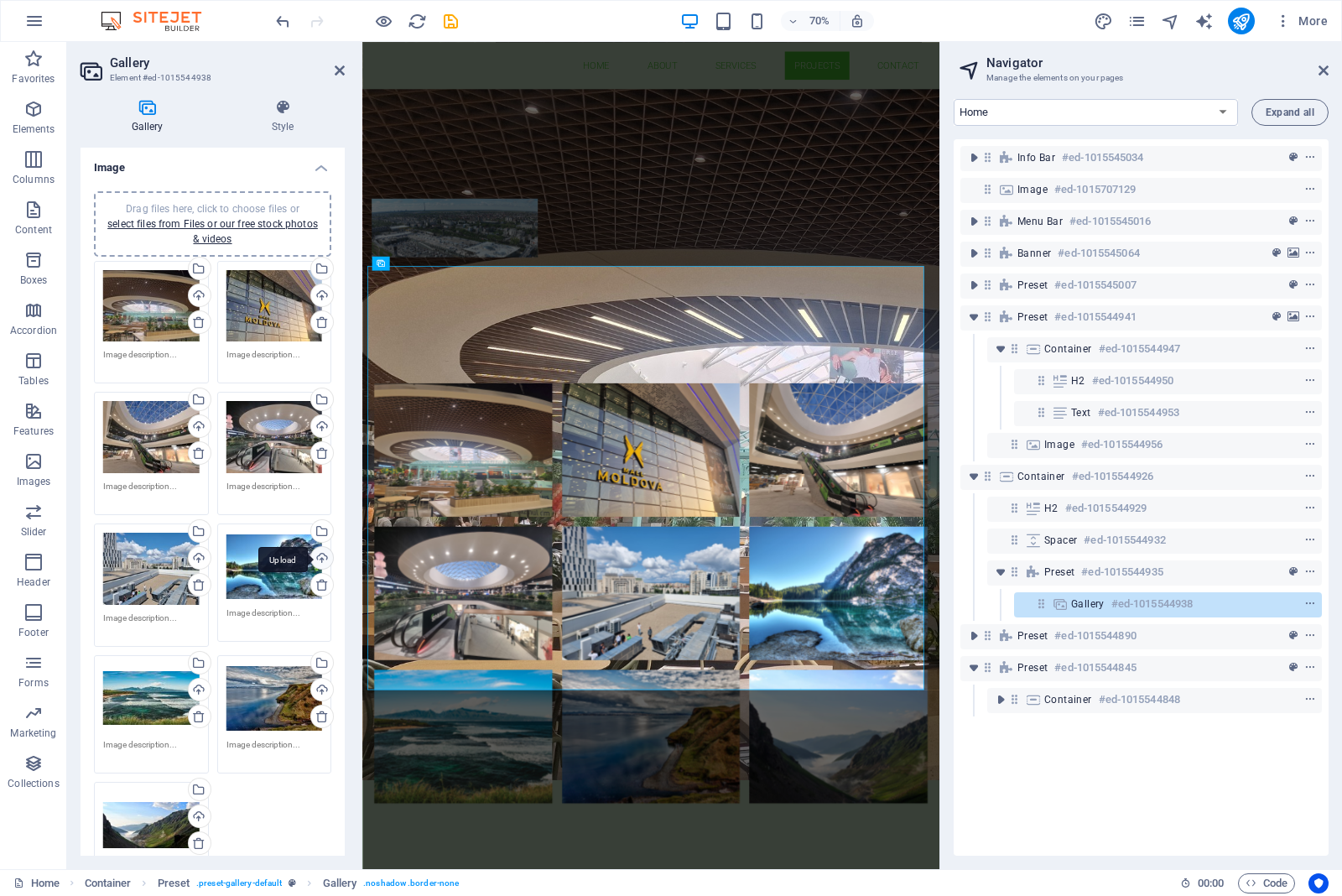
click at [320, 553] on div "Upload" at bounding box center [320, 559] width 25 height 25
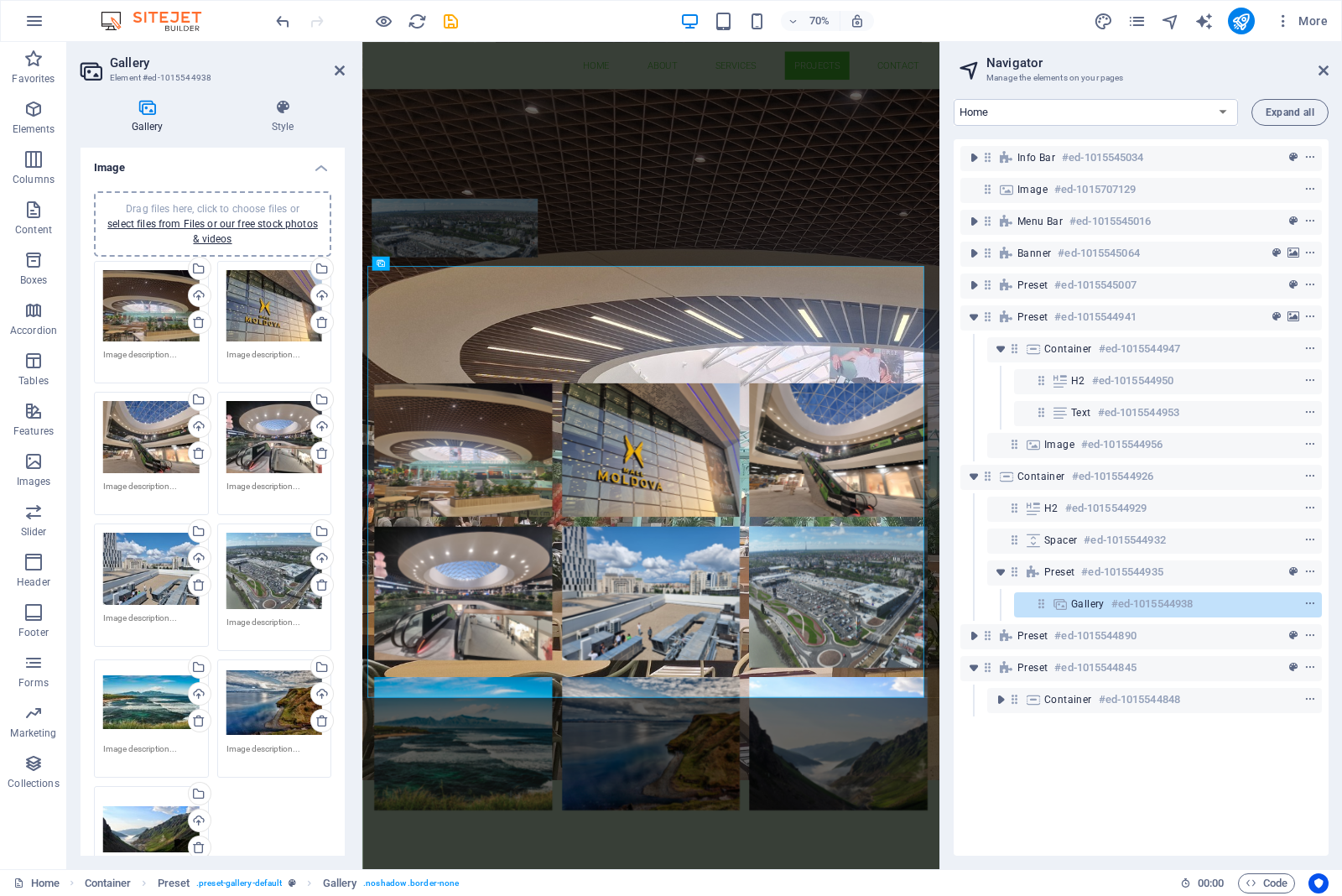
click at [138, 705] on div "Drag files here, click to choose files or select files from Files or our free s…" at bounding box center [151, 701] width 96 height 67
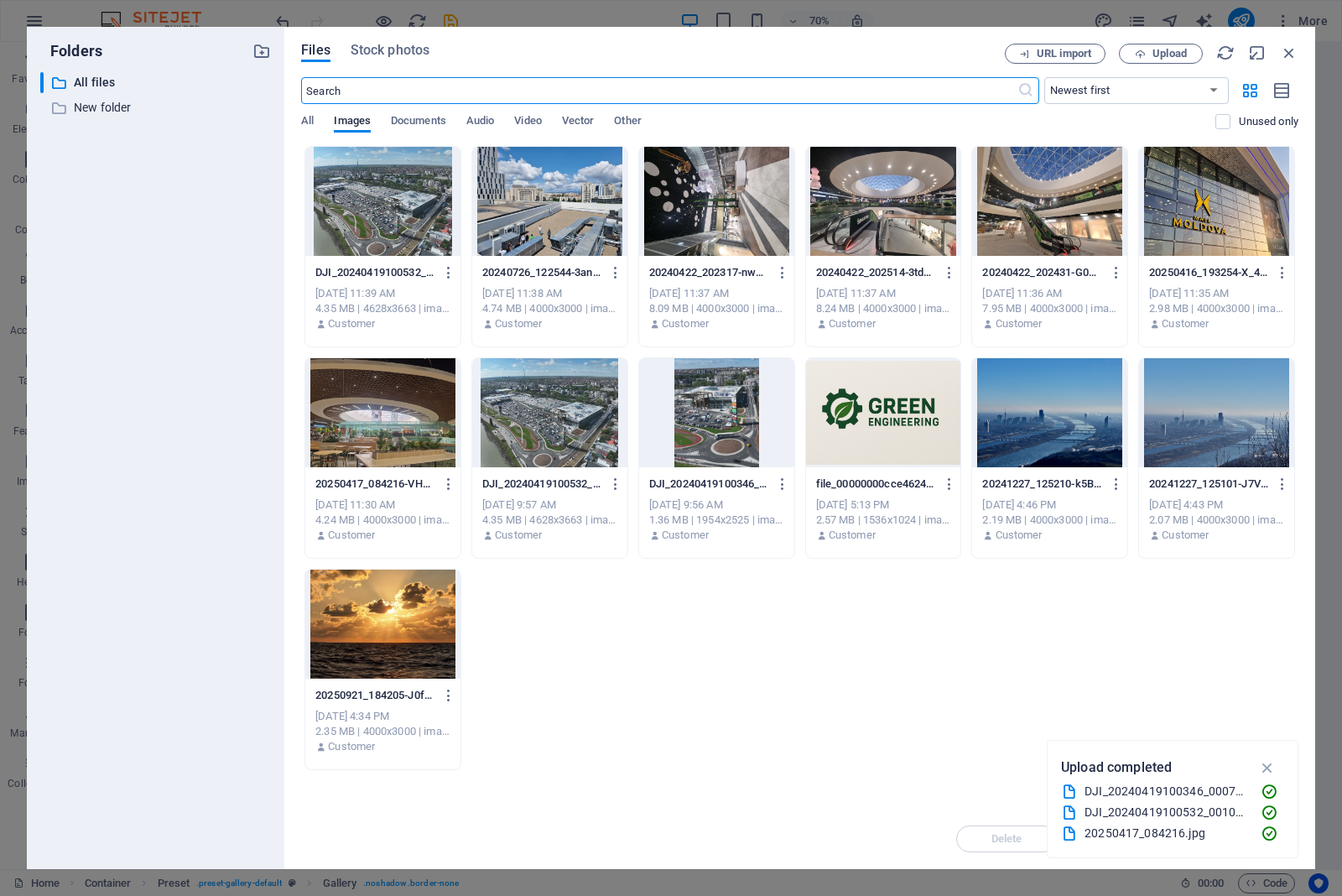
scroll to position [1985, 0]
click at [1162, 49] on span "Upload" at bounding box center [1171, 53] width 35 height 10
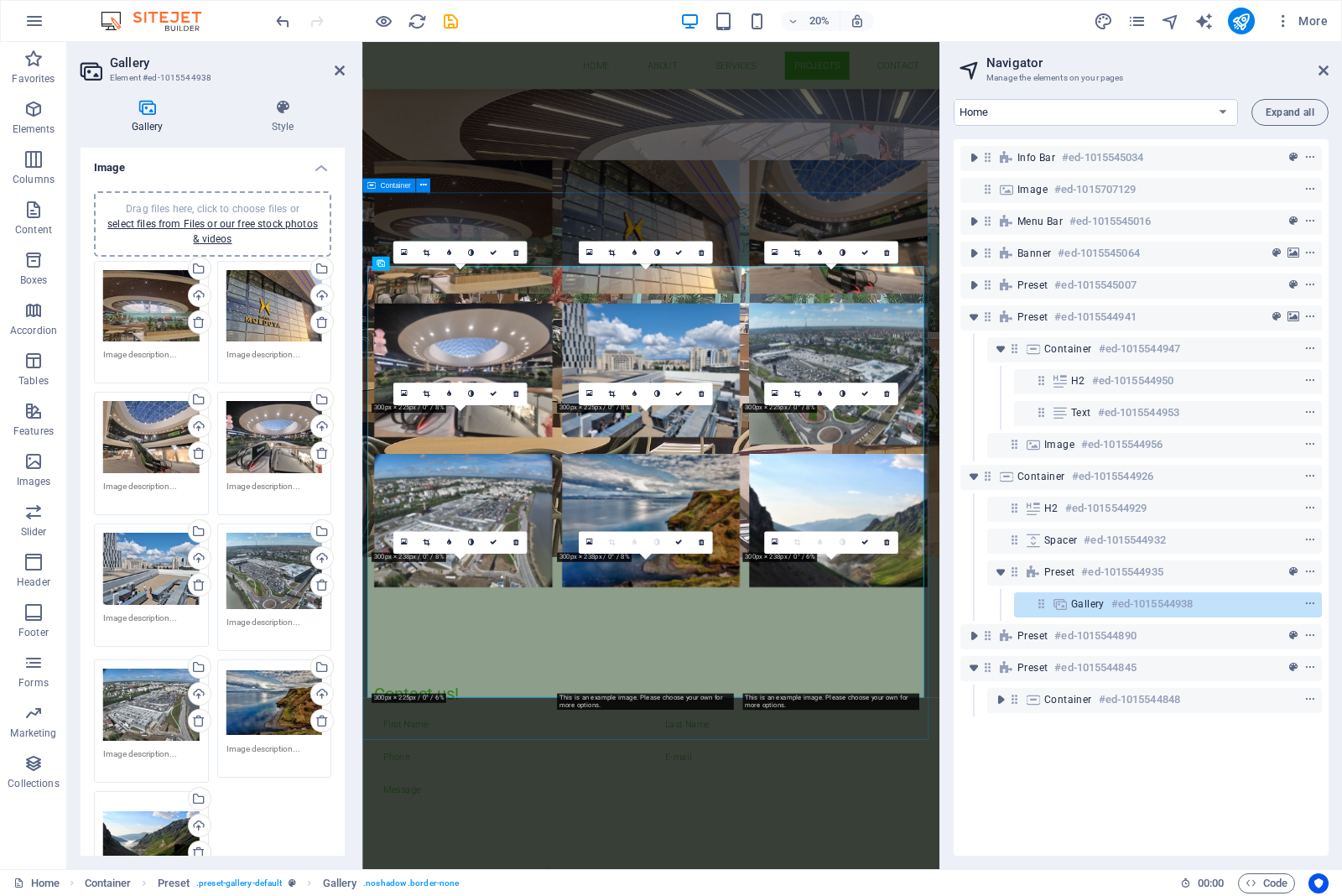
scroll to position [1666, 0]
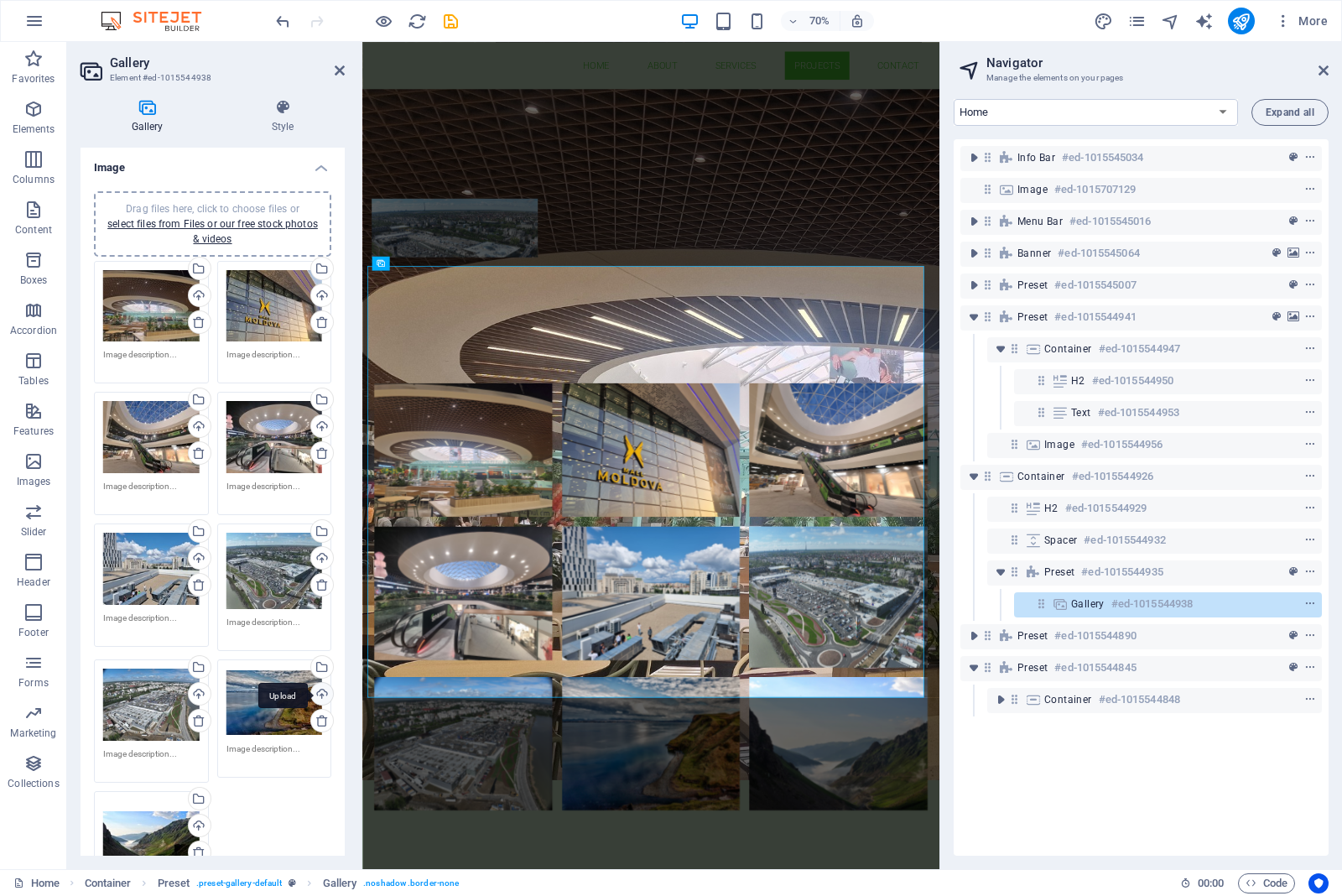
click at [323, 688] on div "Upload" at bounding box center [320, 694] width 25 height 25
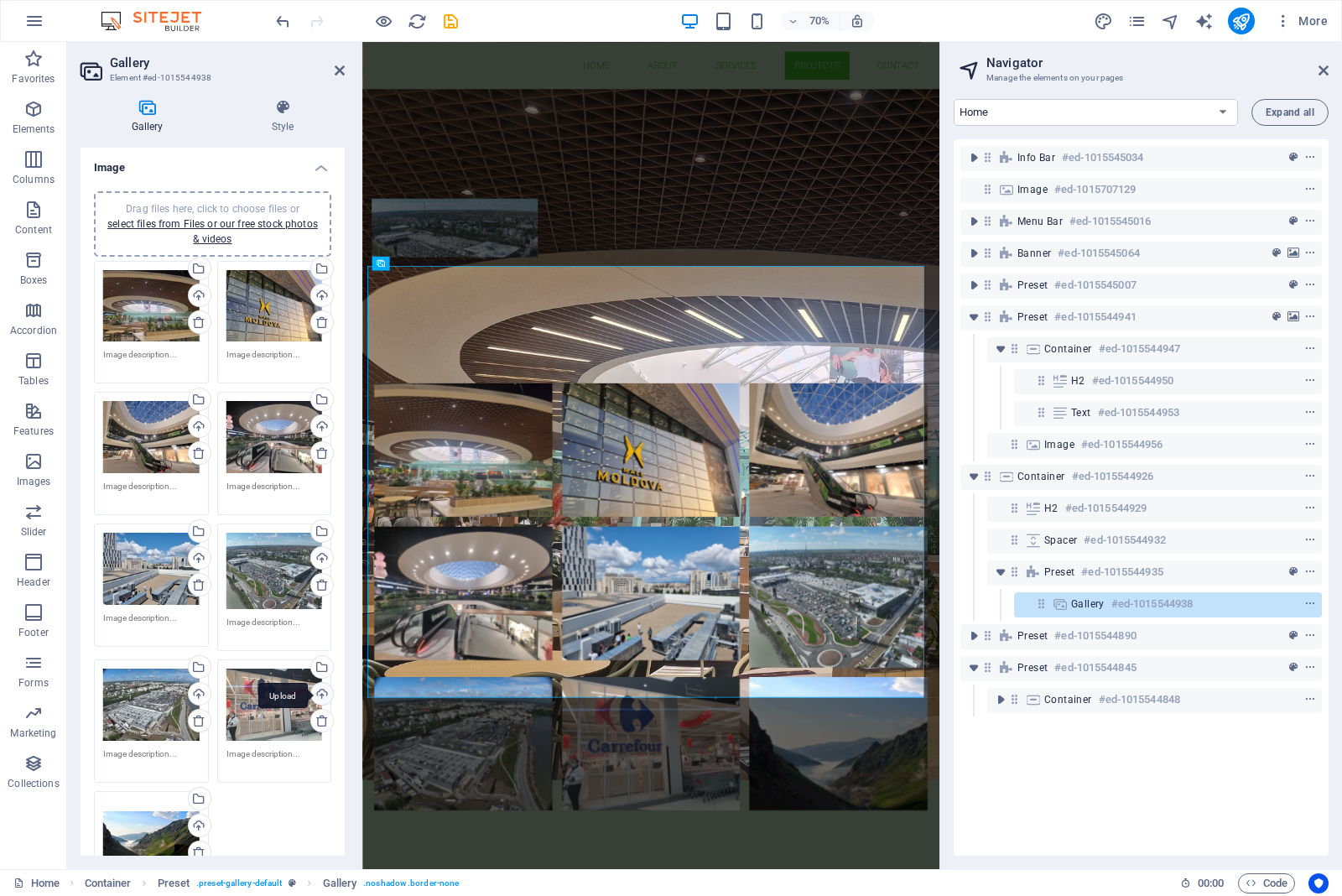
click at [317, 683] on div "Upload" at bounding box center [320, 694] width 25 height 25
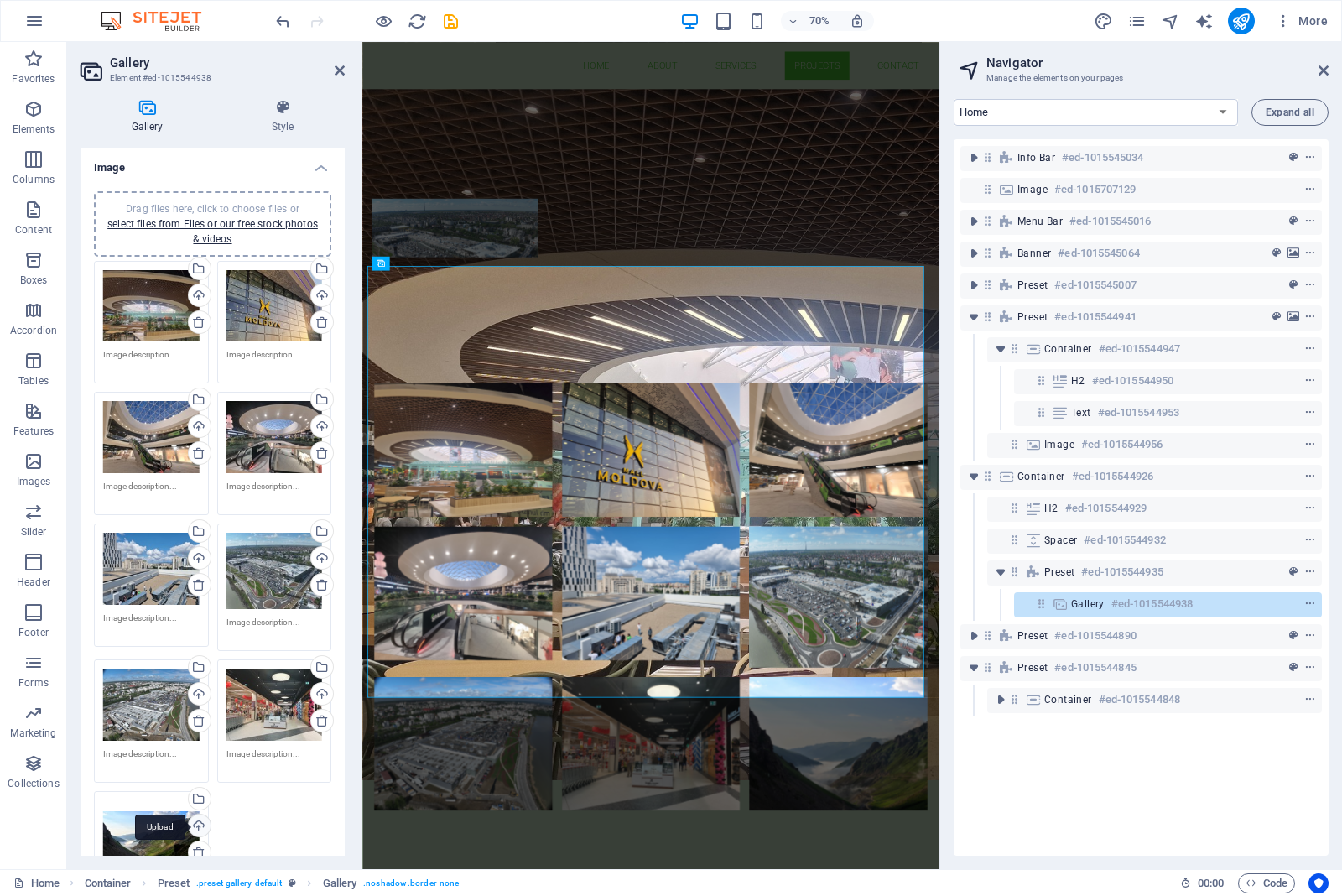
click at [203, 819] on div "Upload" at bounding box center [197, 826] width 25 height 25
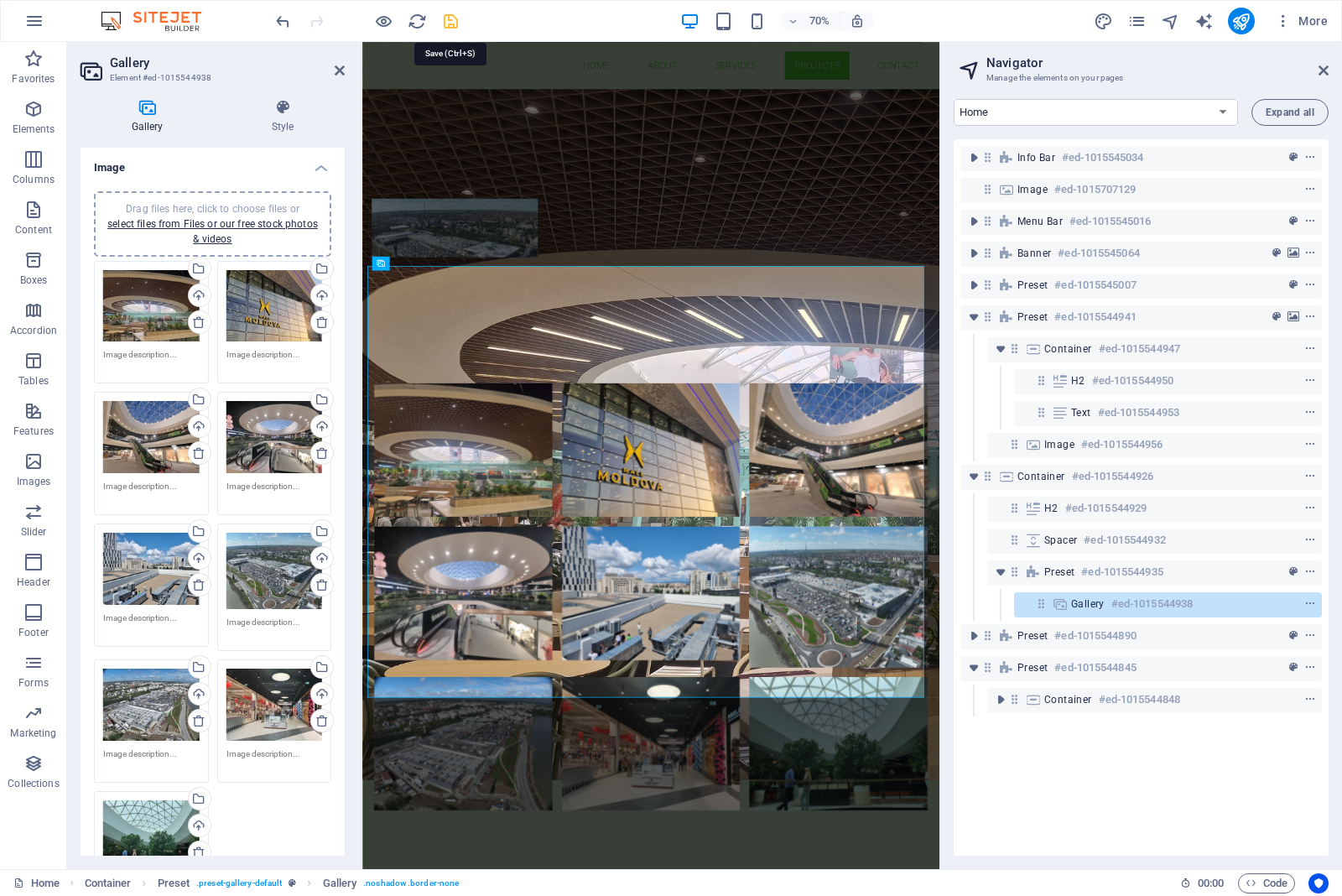
click at [451, 24] on icon "save" at bounding box center [450, 21] width 19 height 19
checkbox input "false"
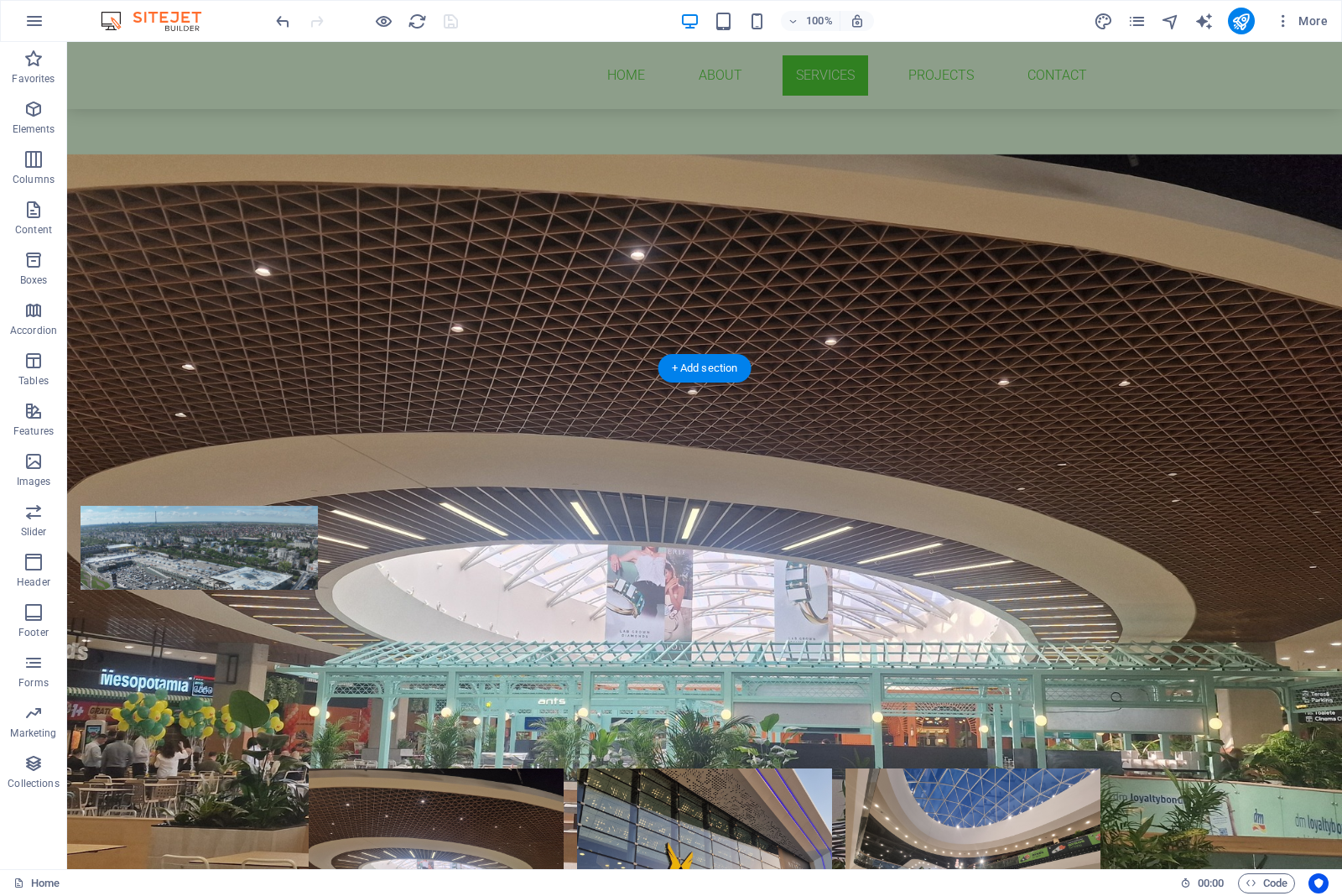
scroll to position [1065, 0]
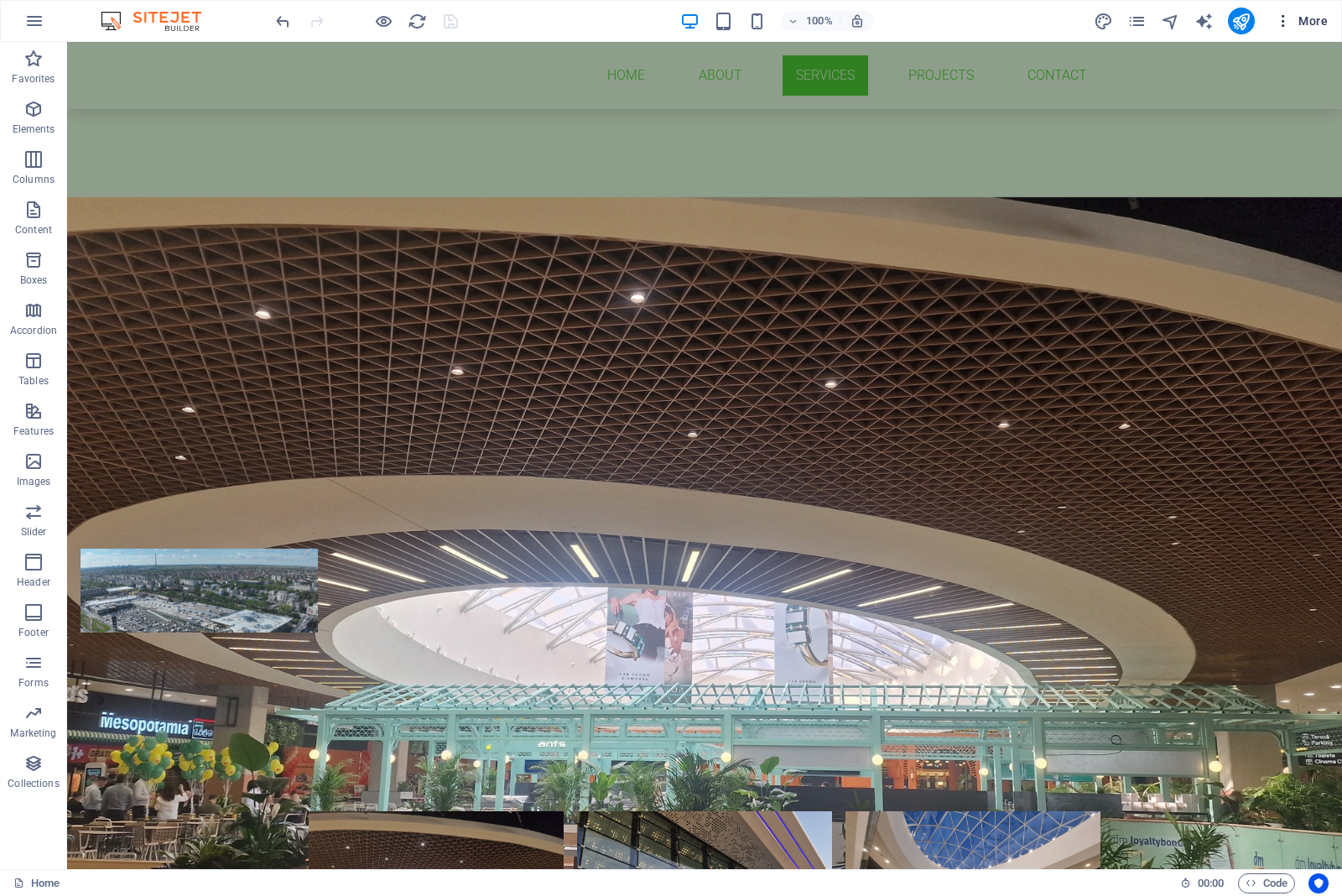
click at [1283, 23] on icon "button" at bounding box center [1283, 21] width 16 height 16
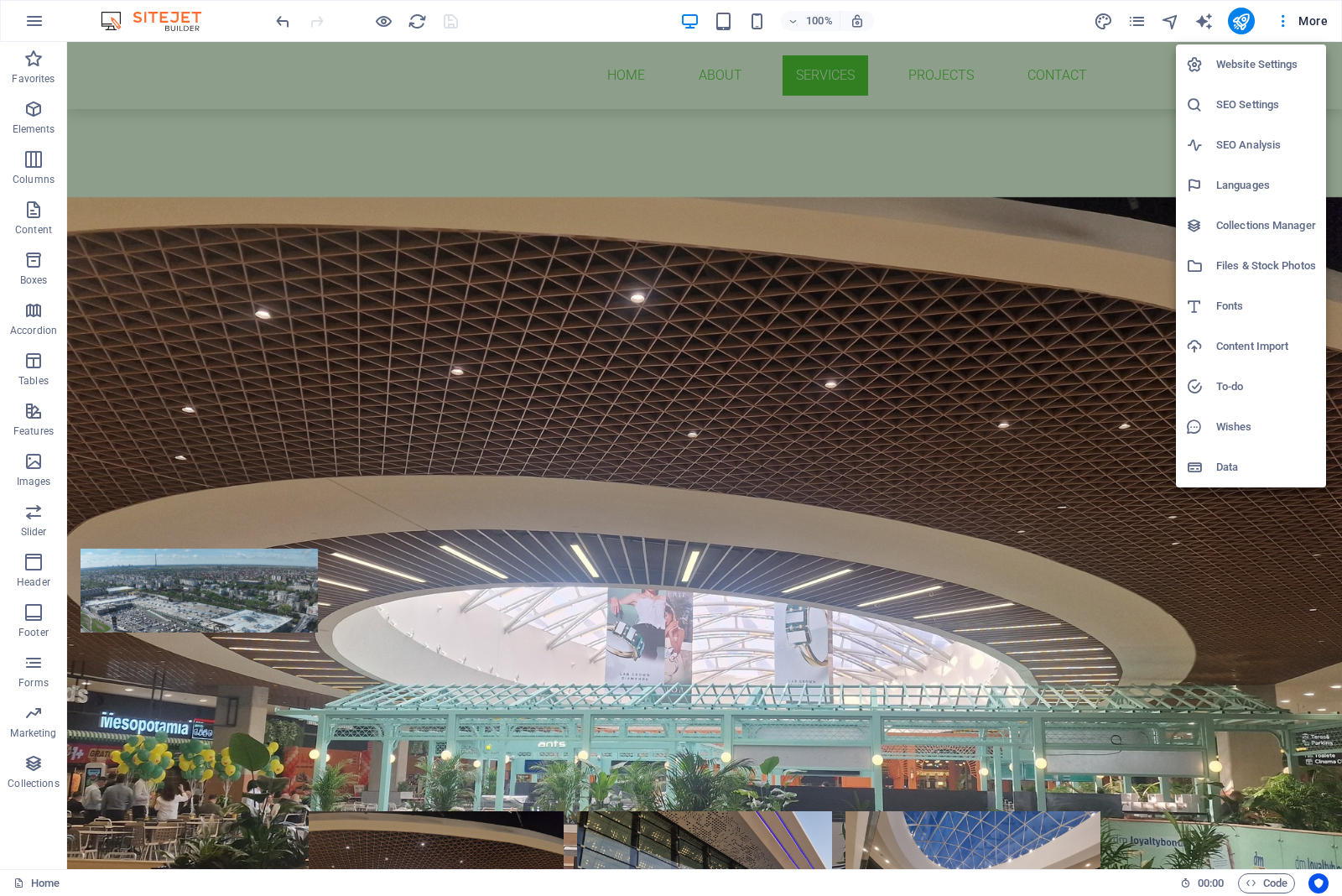
click at [1242, 19] on div at bounding box center [671, 448] width 1342 height 896
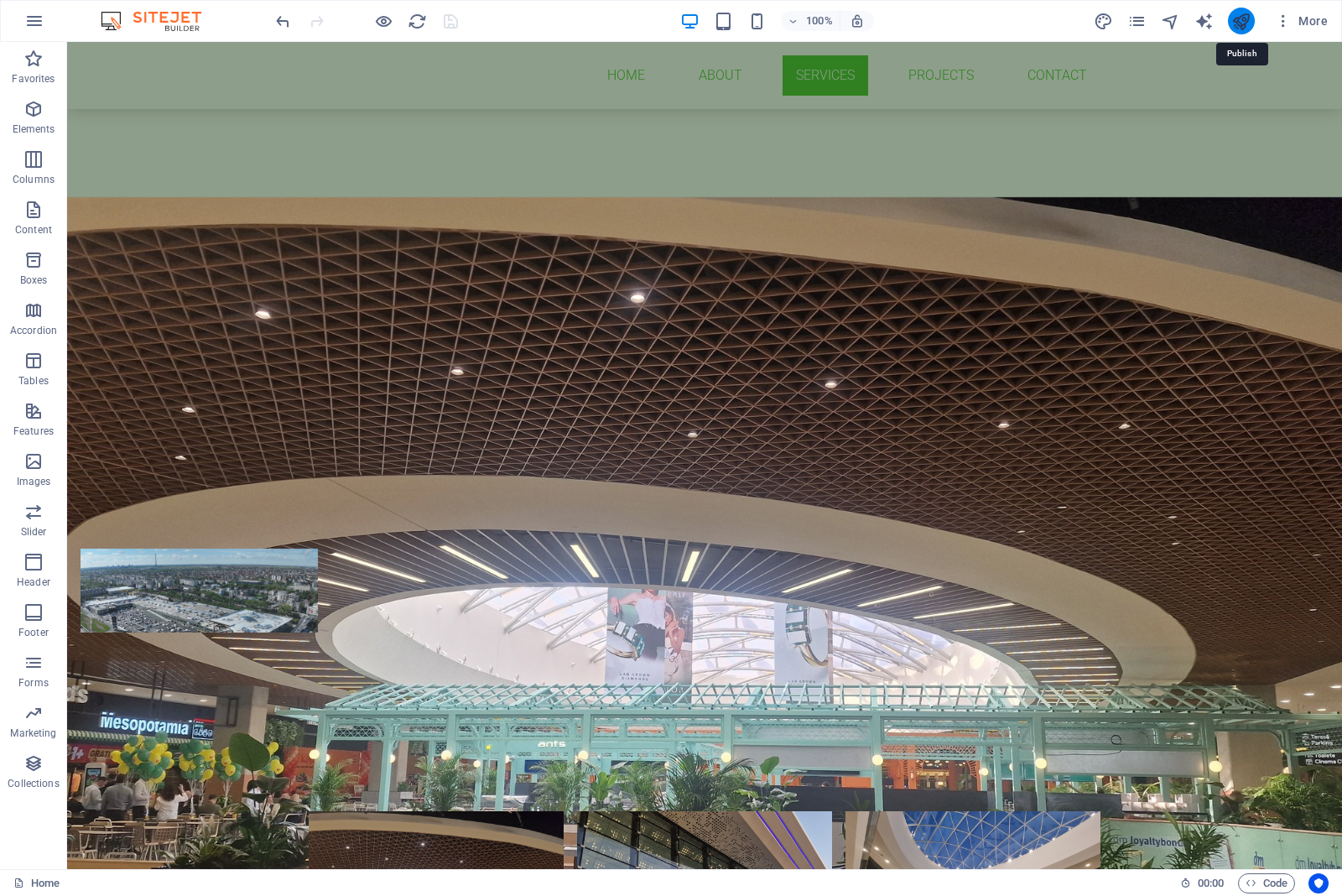
click at [1242, 15] on icon "publish" at bounding box center [1241, 21] width 19 height 19
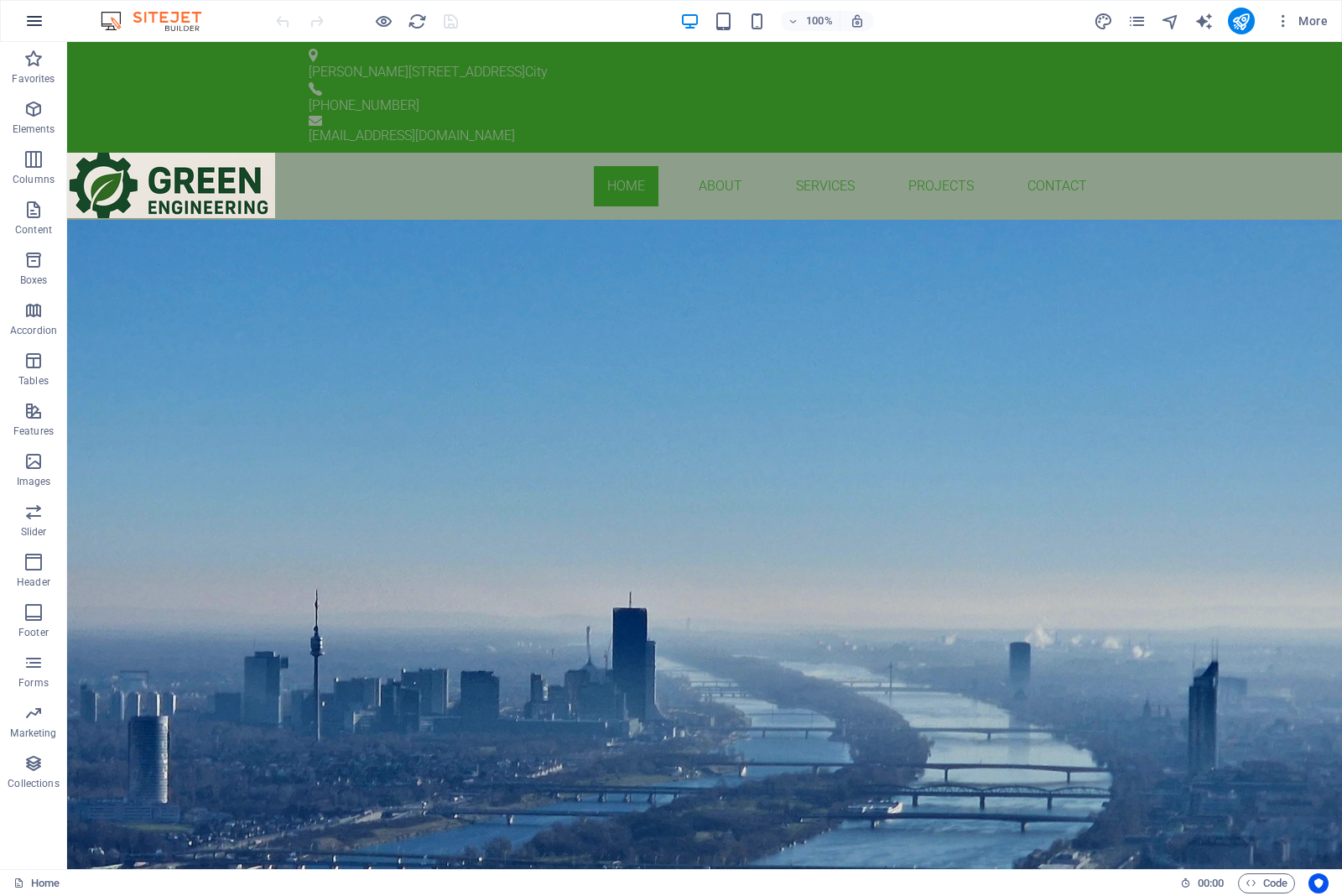
click at [43, 22] on icon "button" at bounding box center [35, 21] width 20 height 20
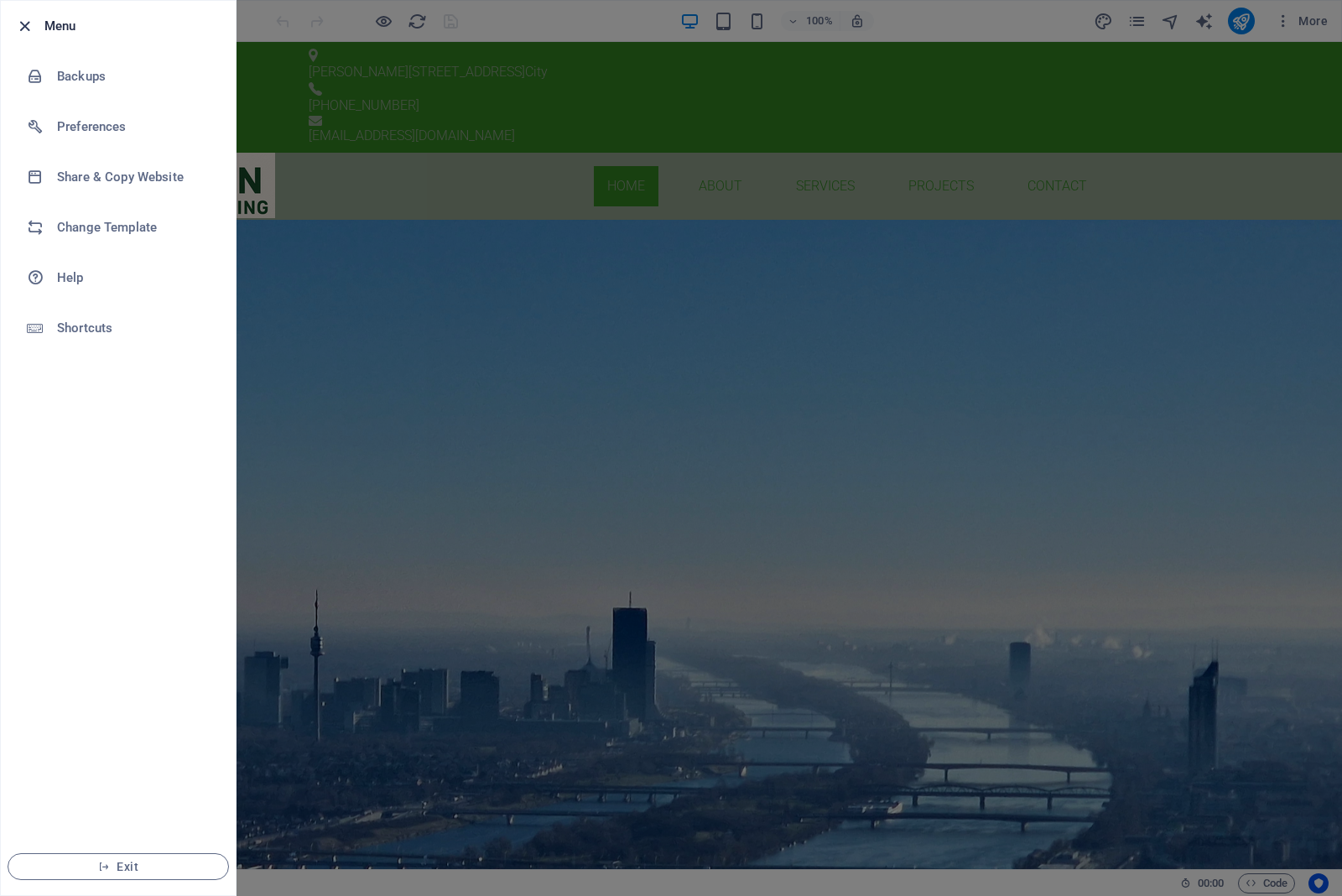
click at [17, 19] on icon "button" at bounding box center [24, 26] width 19 height 19
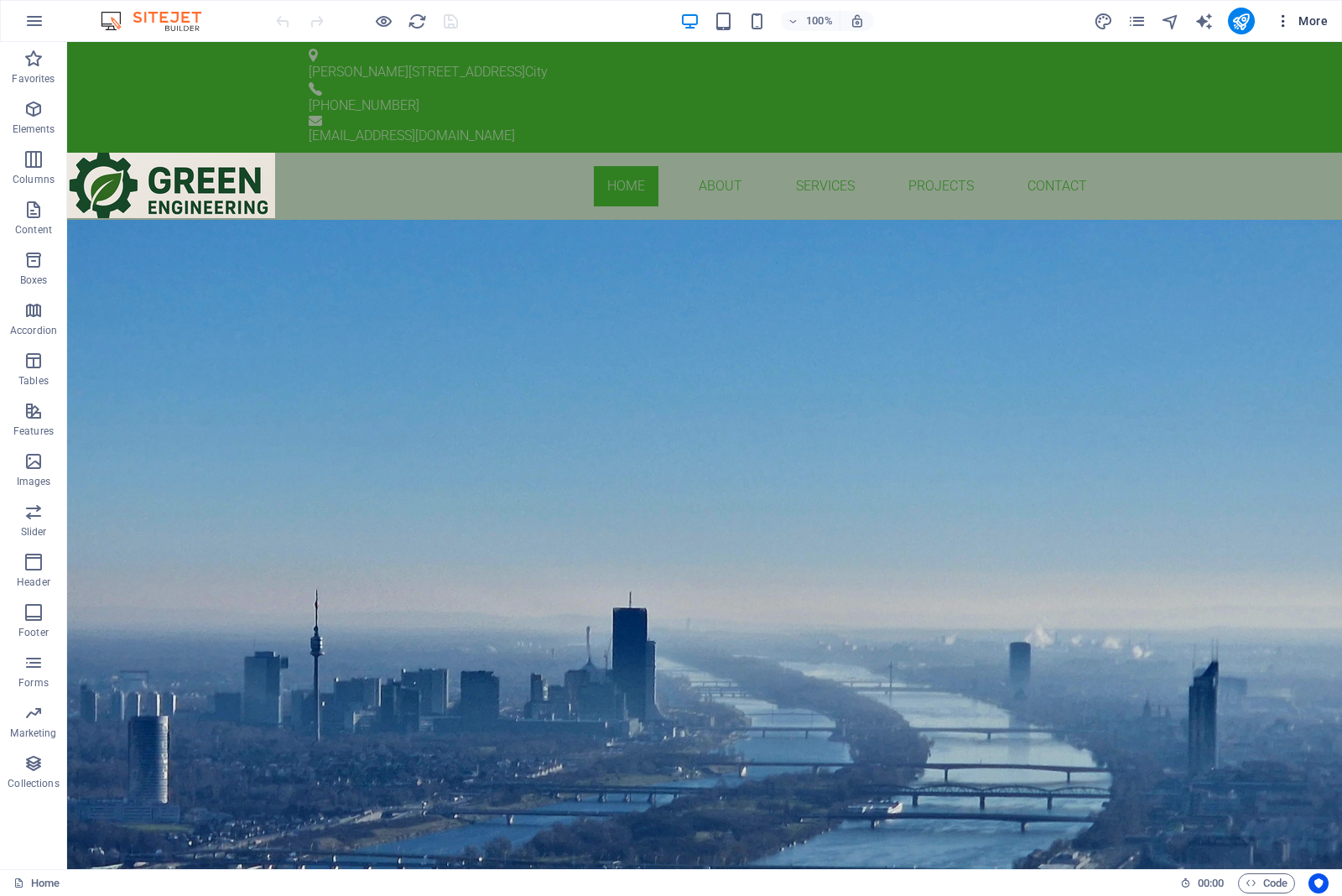
click at [1314, 22] on span "More" at bounding box center [1302, 21] width 53 height 16
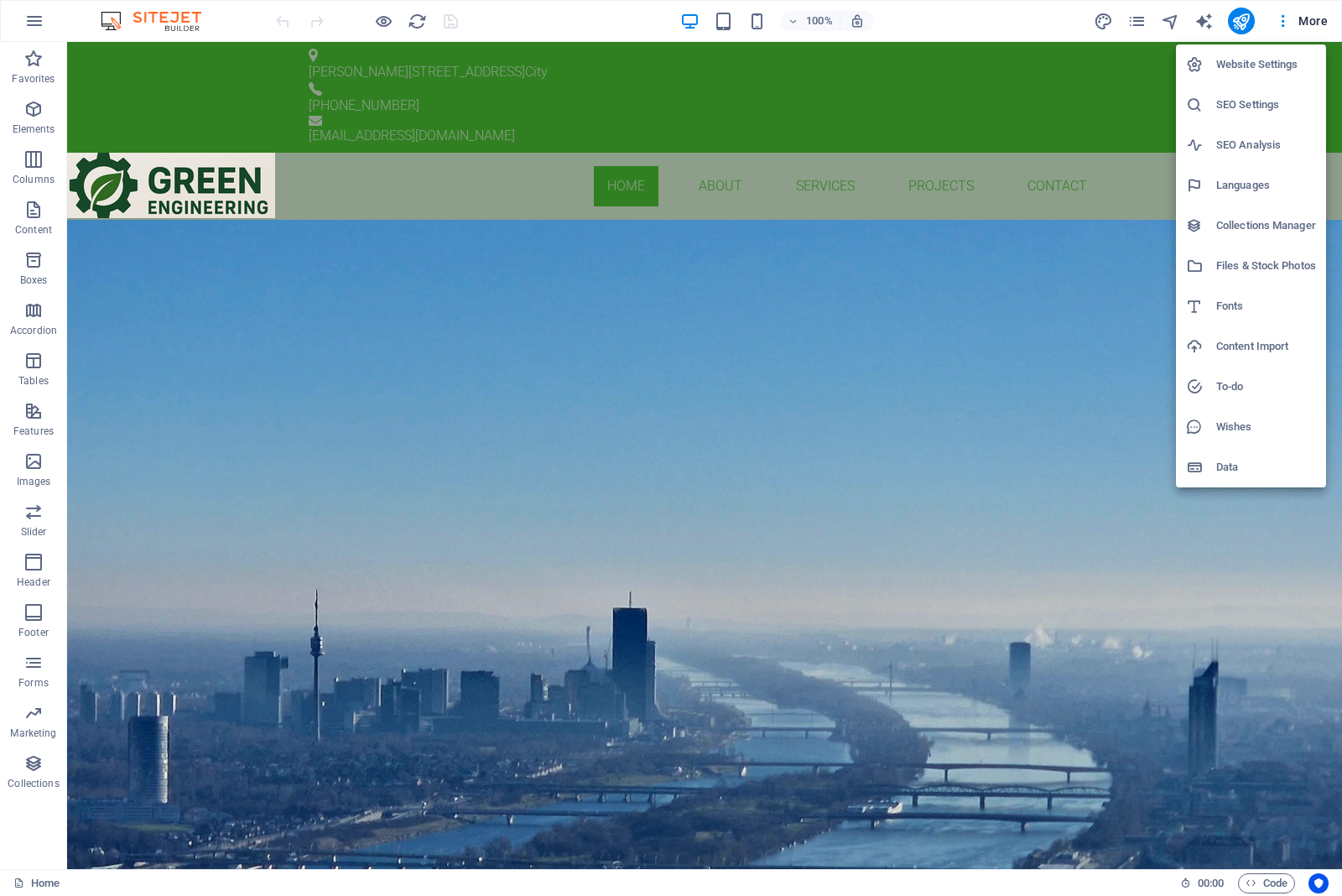
click at [135, 22] on div at bounding box center [671, 448] width 1342 height 896
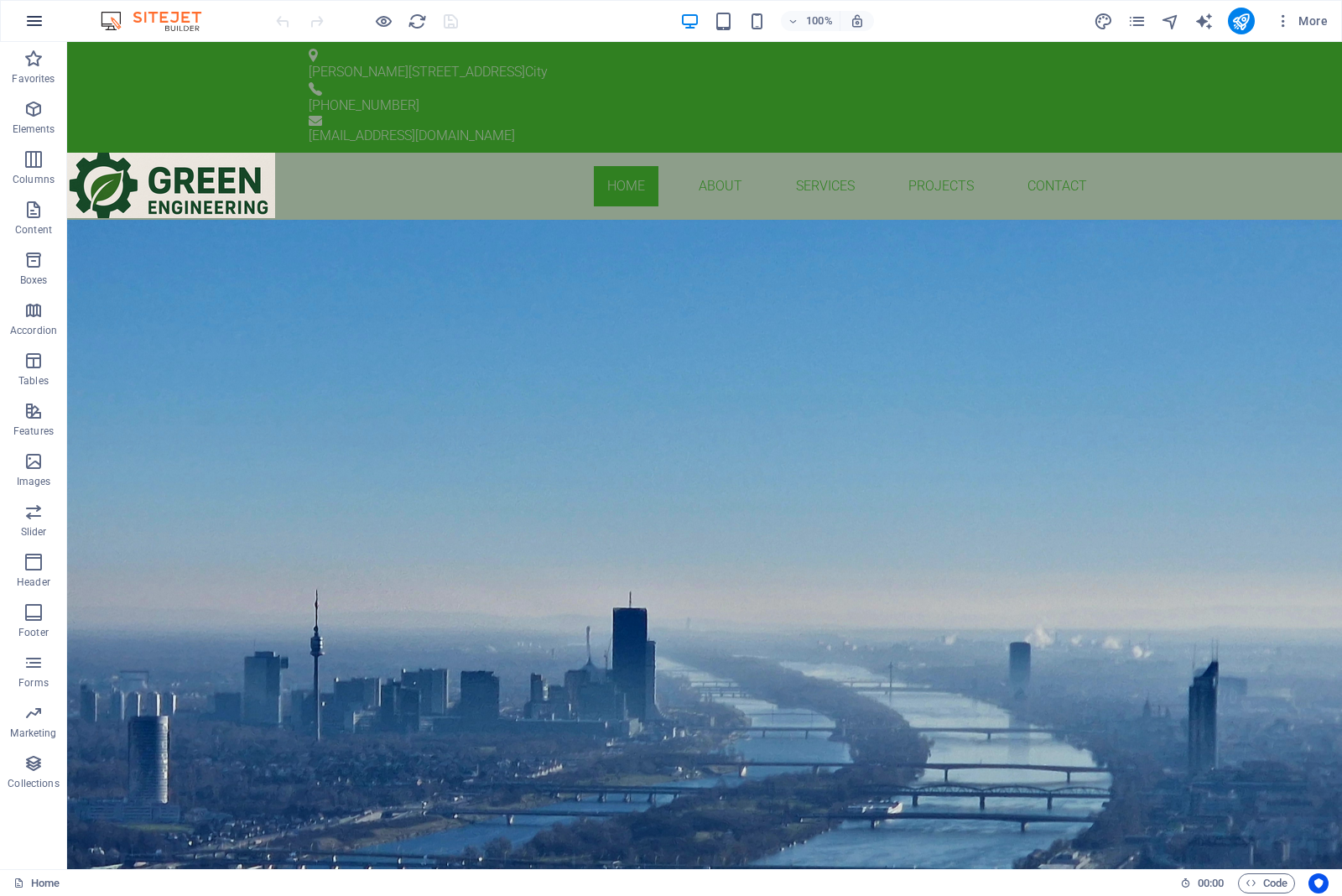
click at [43, 19] on icon "button" at bounding box center [35, 21] width 20 height 20
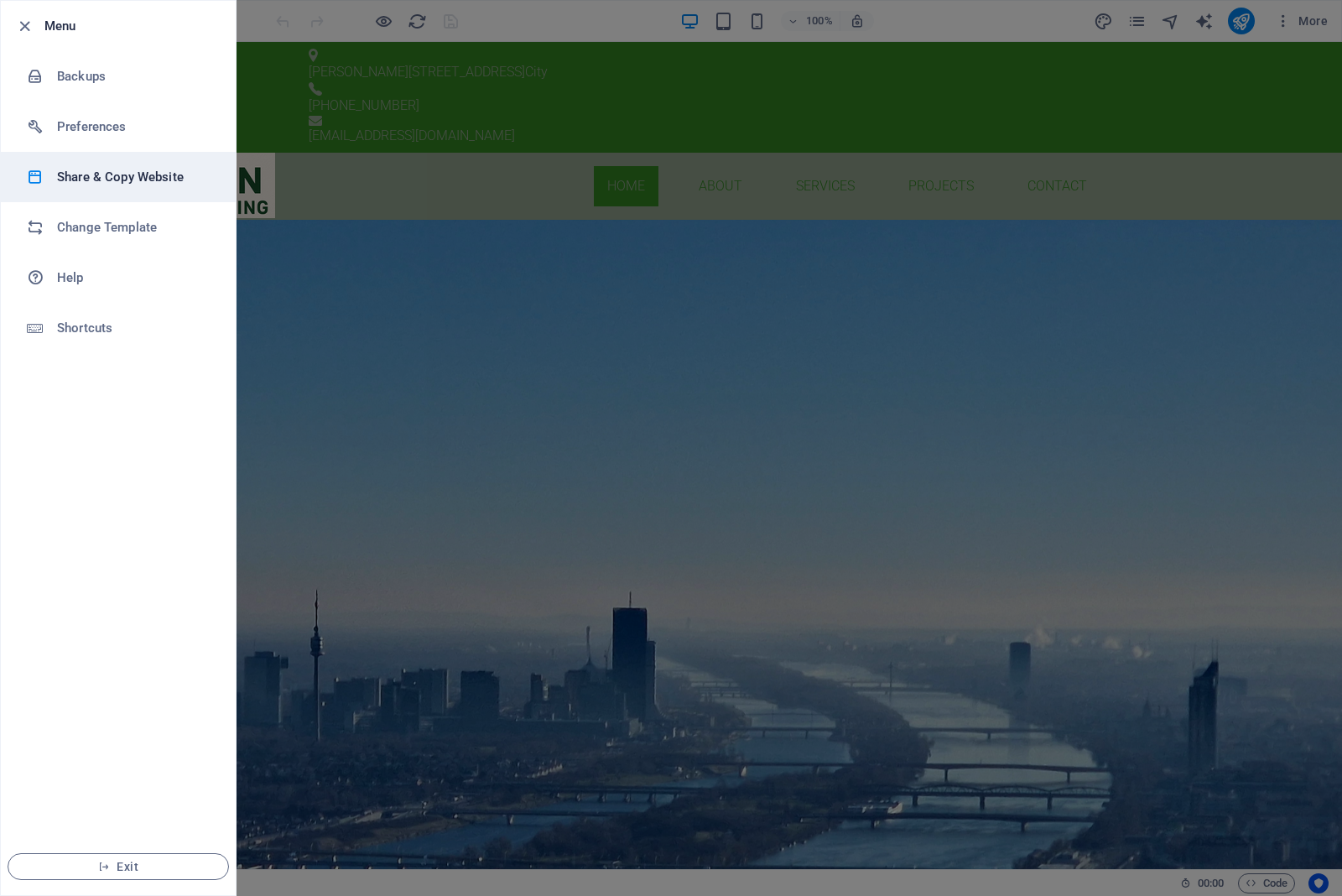
click at [116, 174] on h6 "Share & Copy Website" at bounding box center [134, 177] width 155 height 20
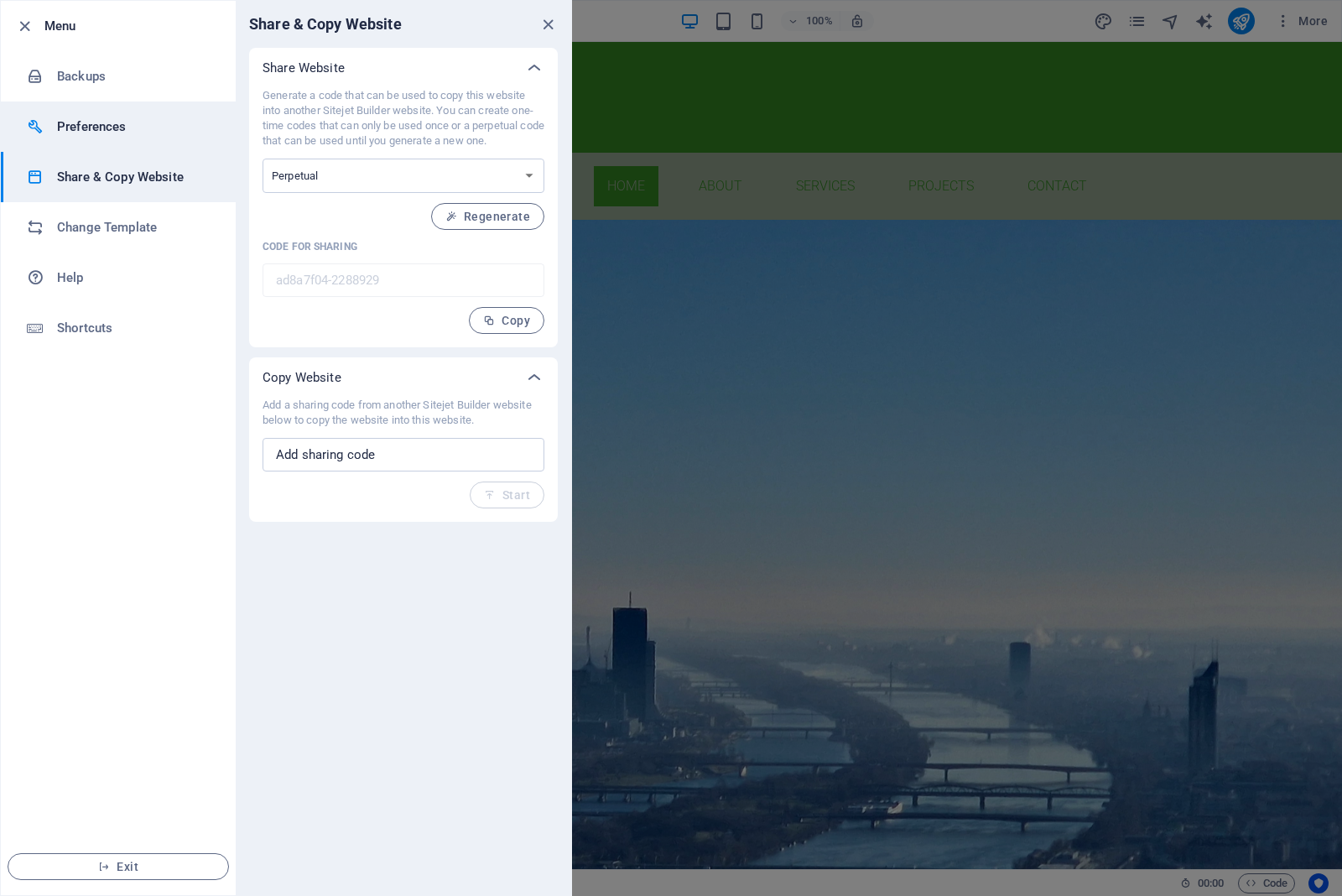
click at [78, 116] on h6 "Preferences" at bounding box center [134, 126] width 155 height 20
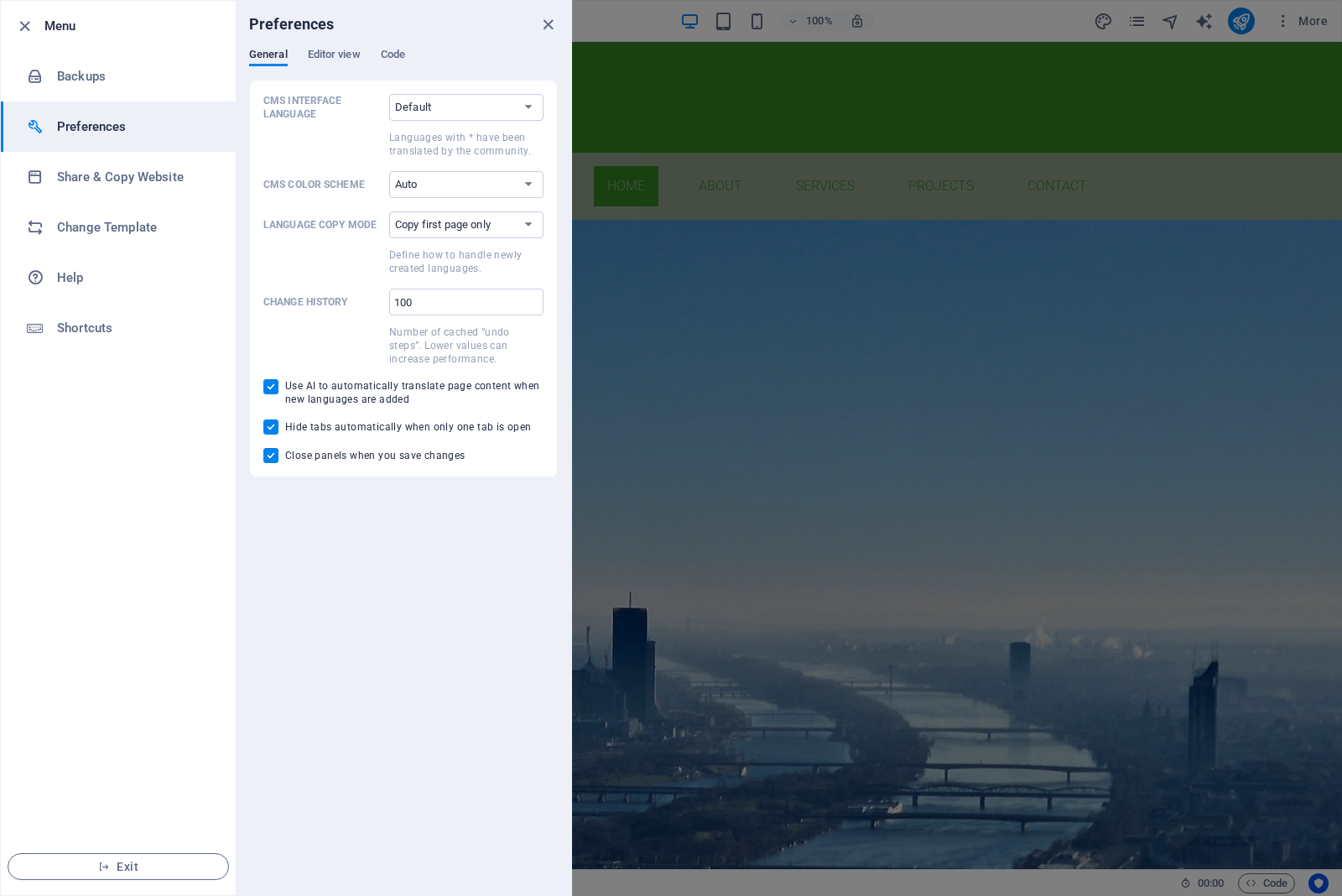
click at [35, 25] on div at bounding box center [29, 26] width 30 height 20
click at [26, 23] on icon "button" at bounding box center [24, 26] width 19 height 19
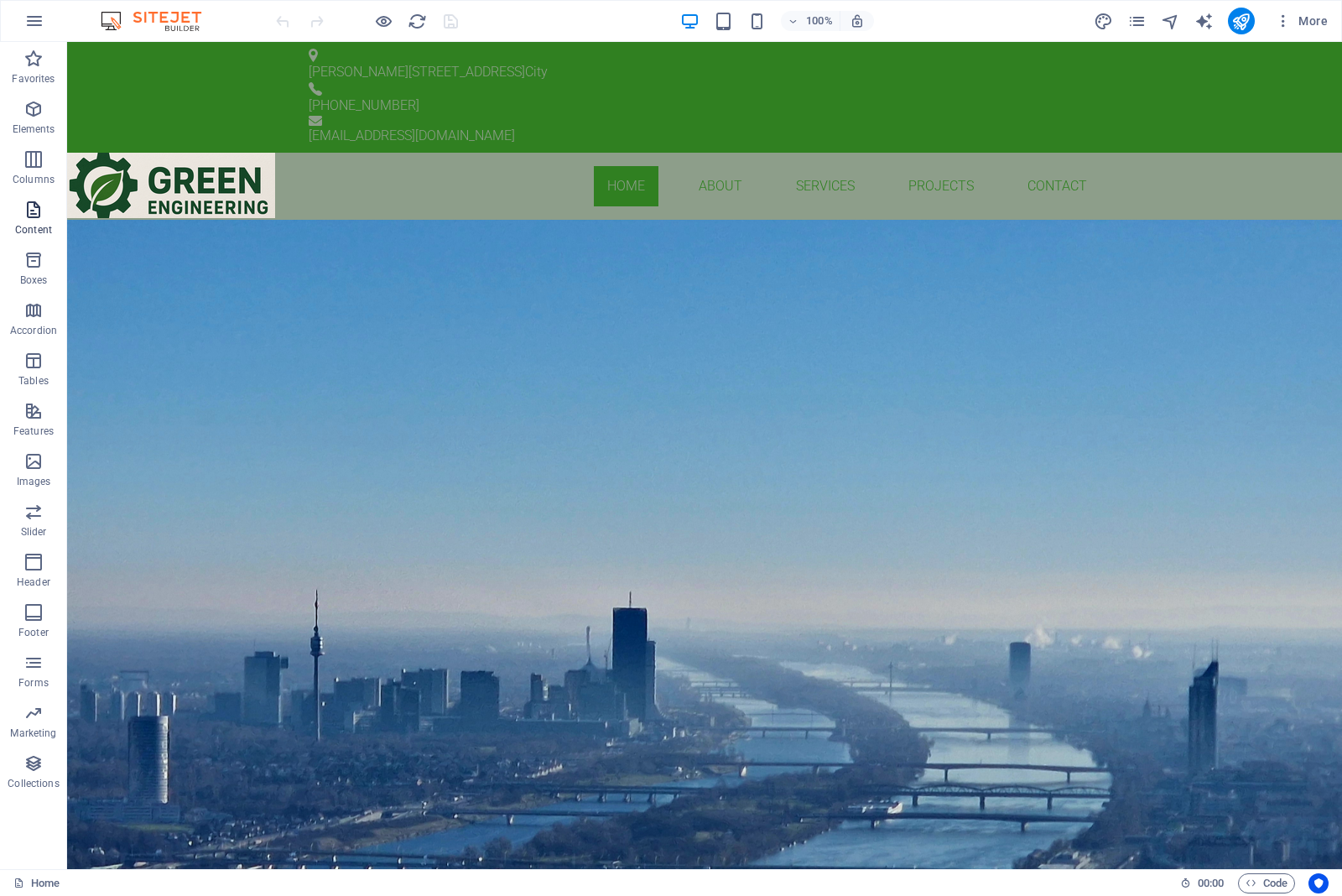
click at [31, 214] on icon "button" at bounding box center [34, 210] width 20 height 20
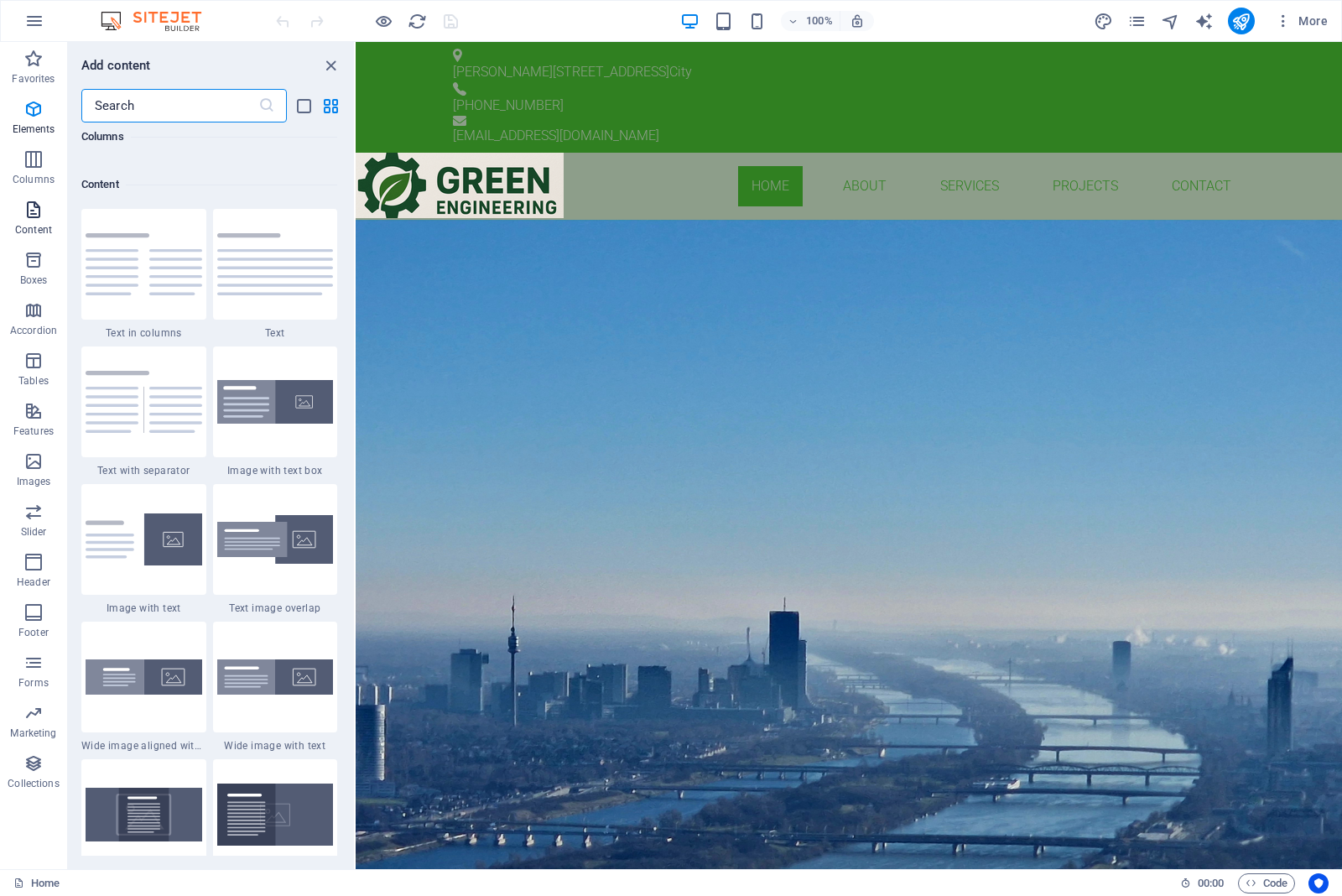
scroll to position [2933, 0]
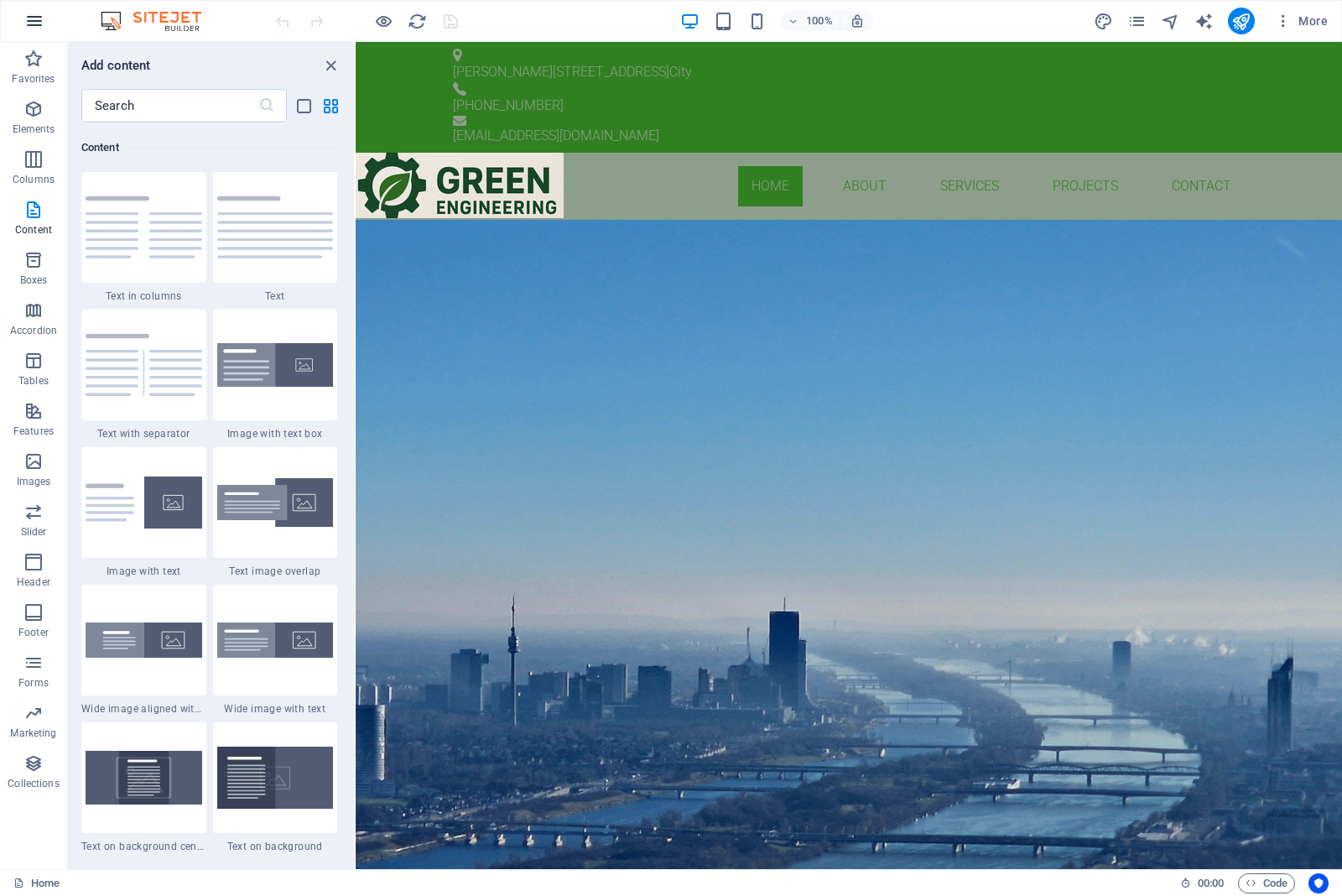
click at [35, 11] on icon "button" at bounding box center [35, 21] width 20 height 20
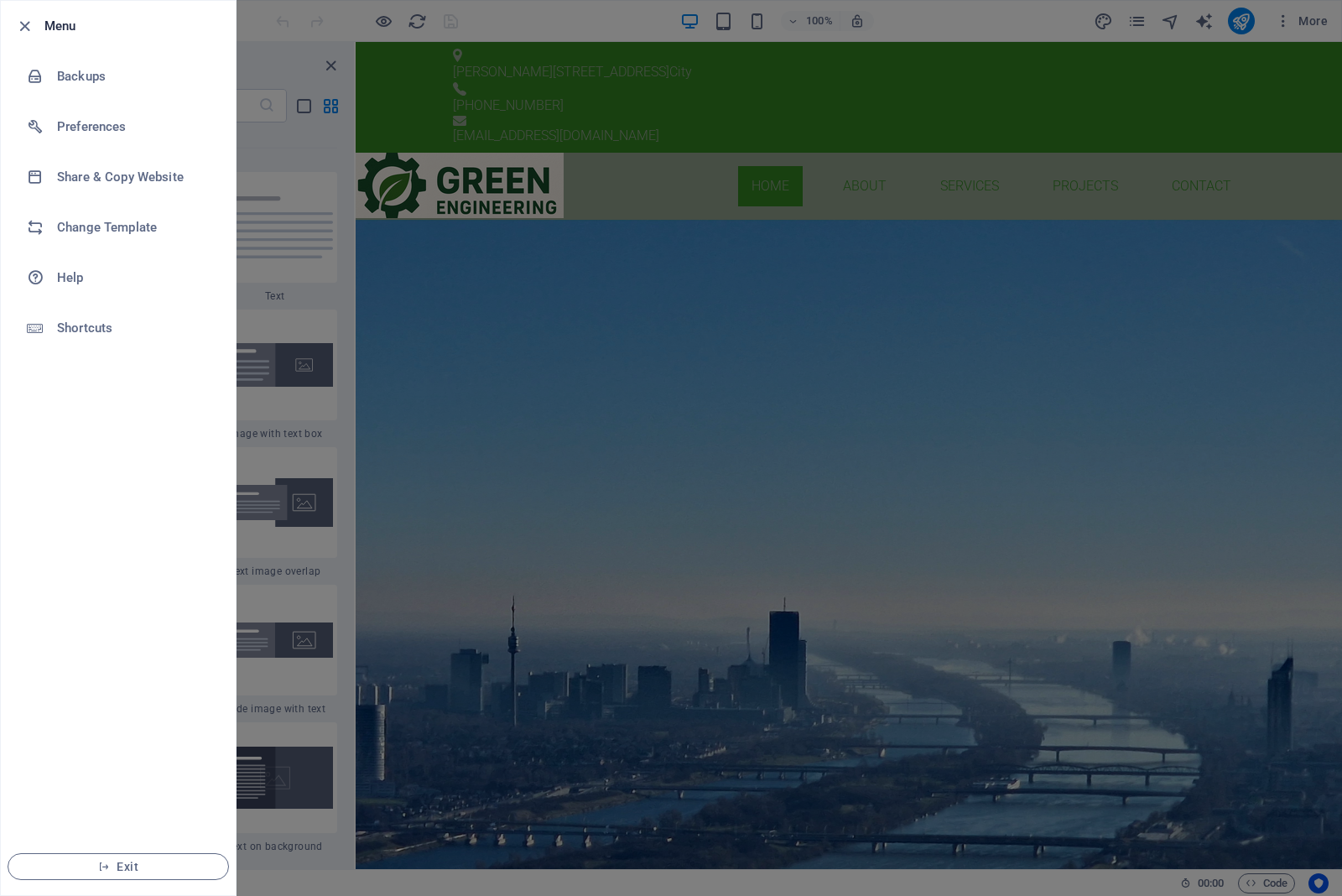
click at [35, 10] on li "Menu" at bounding box center [118, 26] width 235 height 50
click at [25, 27] on icon "button" at bounding box center [24, 26] width 19 height 19
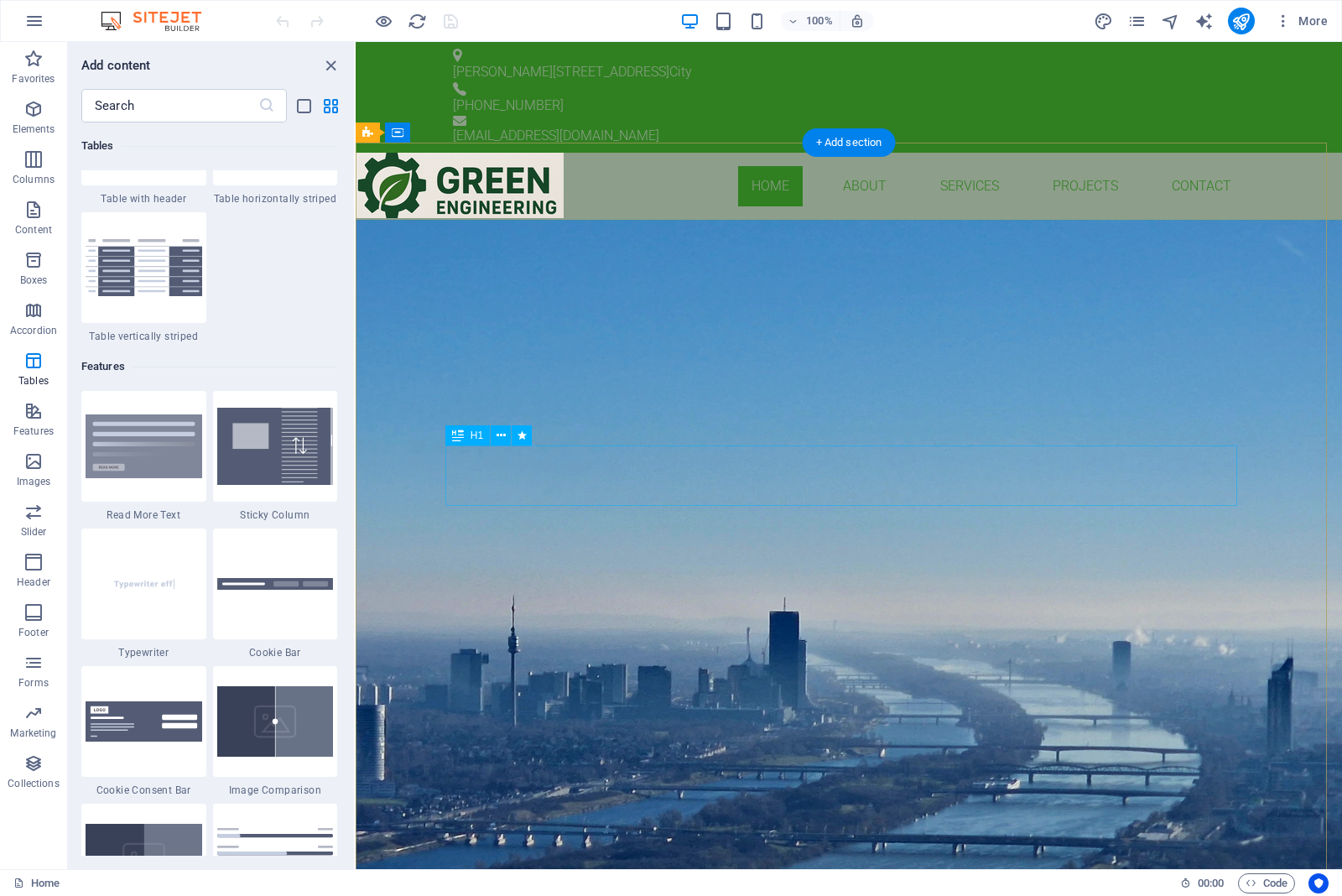
scroll to position [6181, 0]
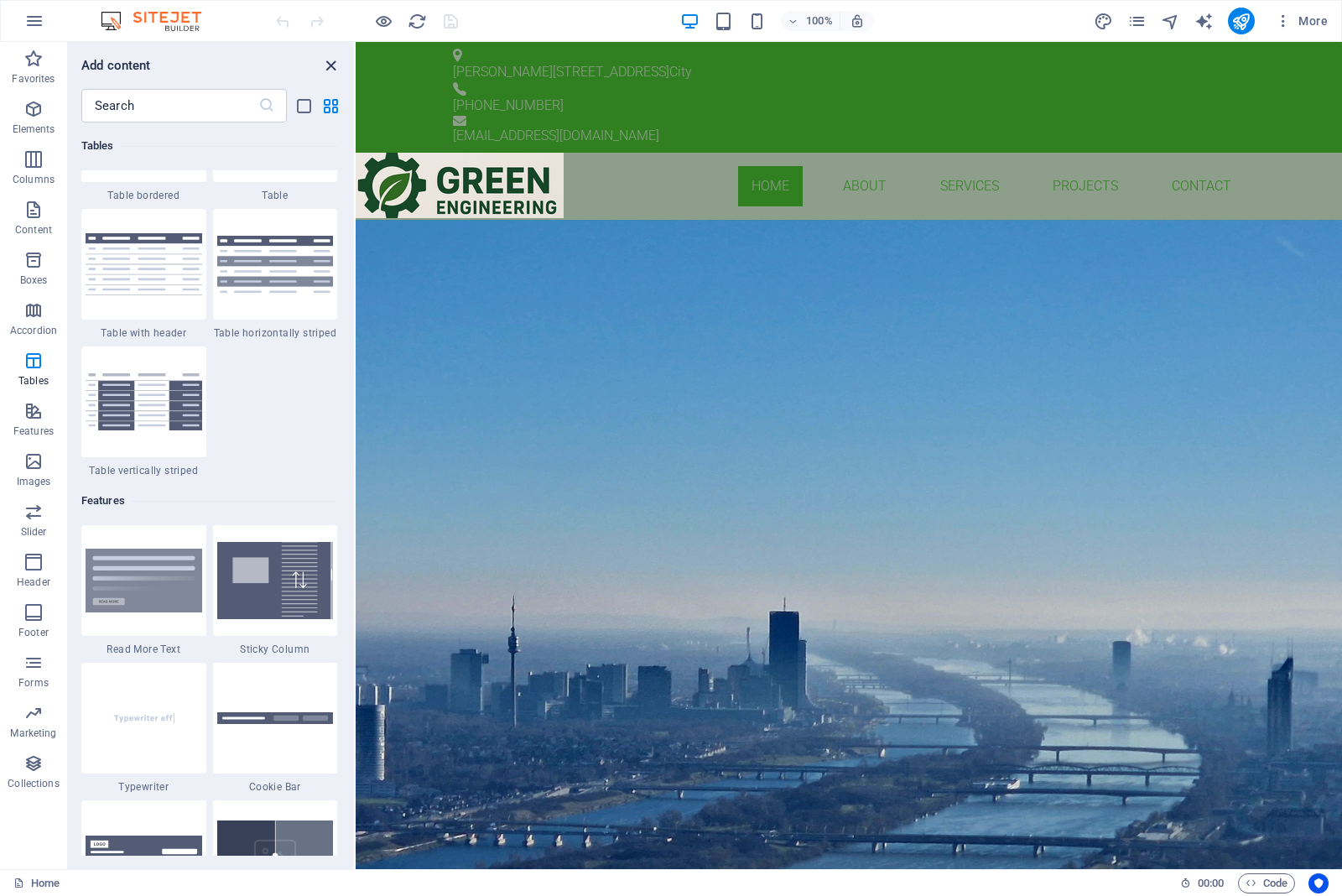
click at [324, 61] on icon "close panel" at bounding box center [331, 65] width 19 height 19
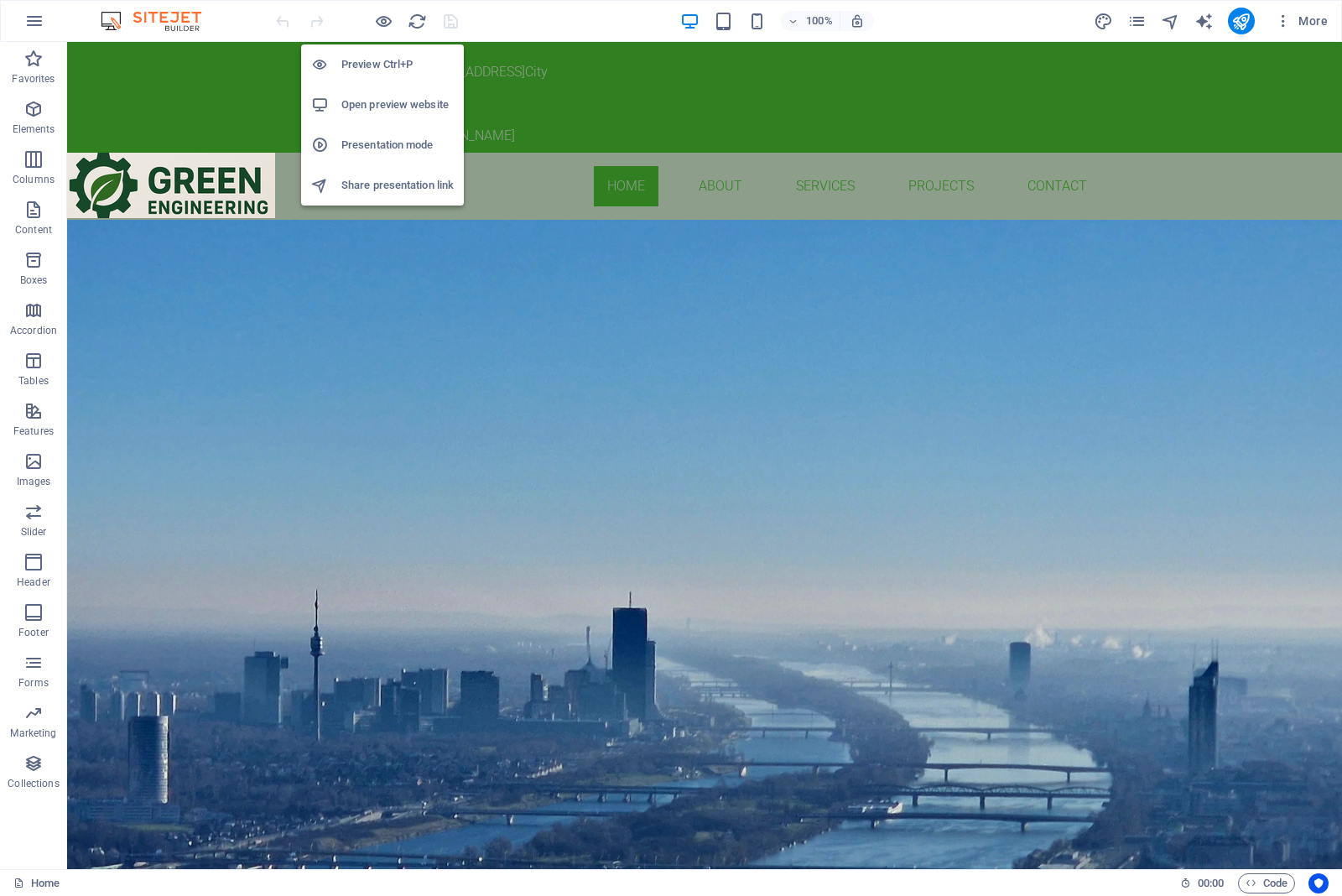
click at [368, 59] on h6 "Preview Ctrl+P" at bounding box center [398, 64] width 113 height 20
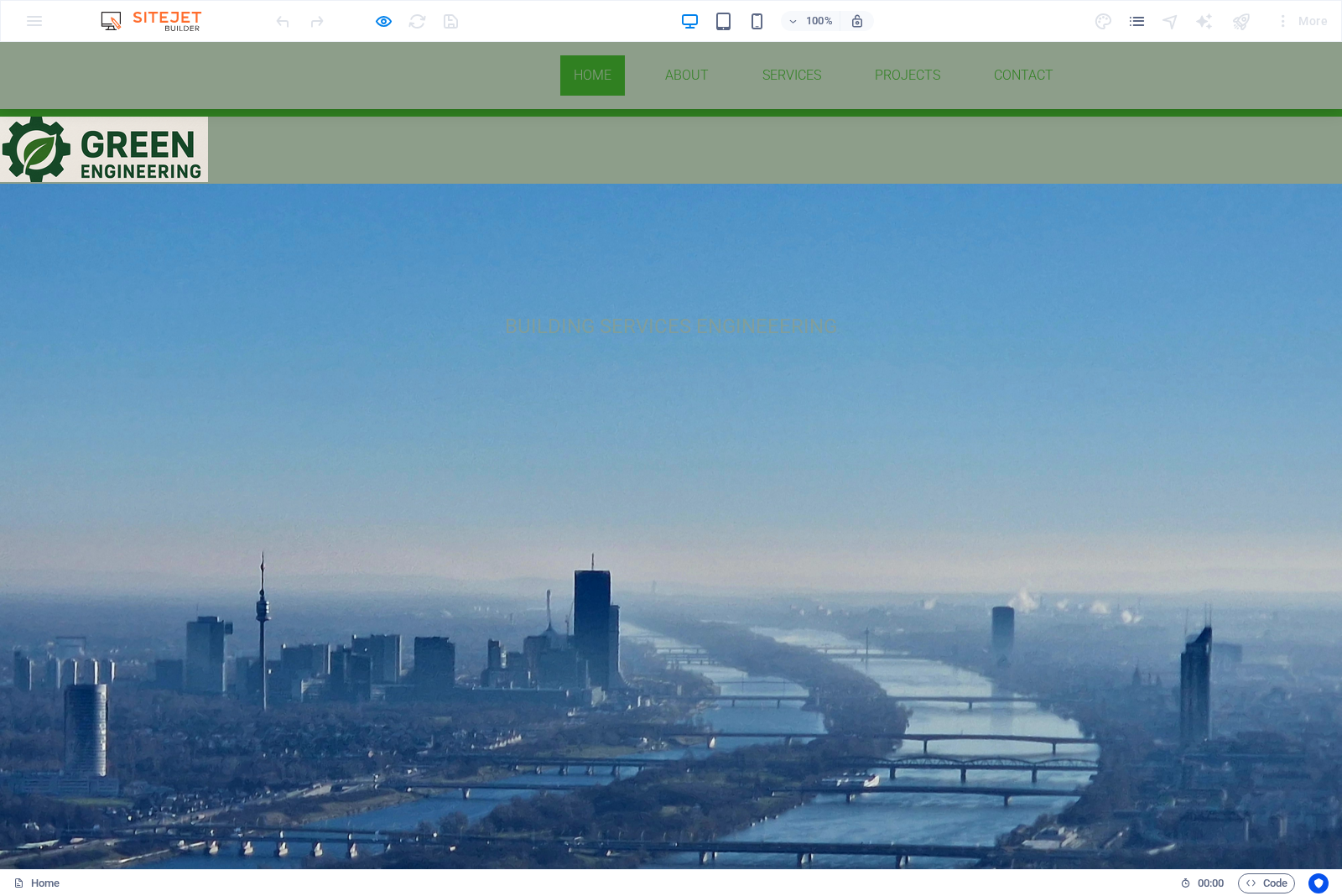
scroll to position [0, 0]
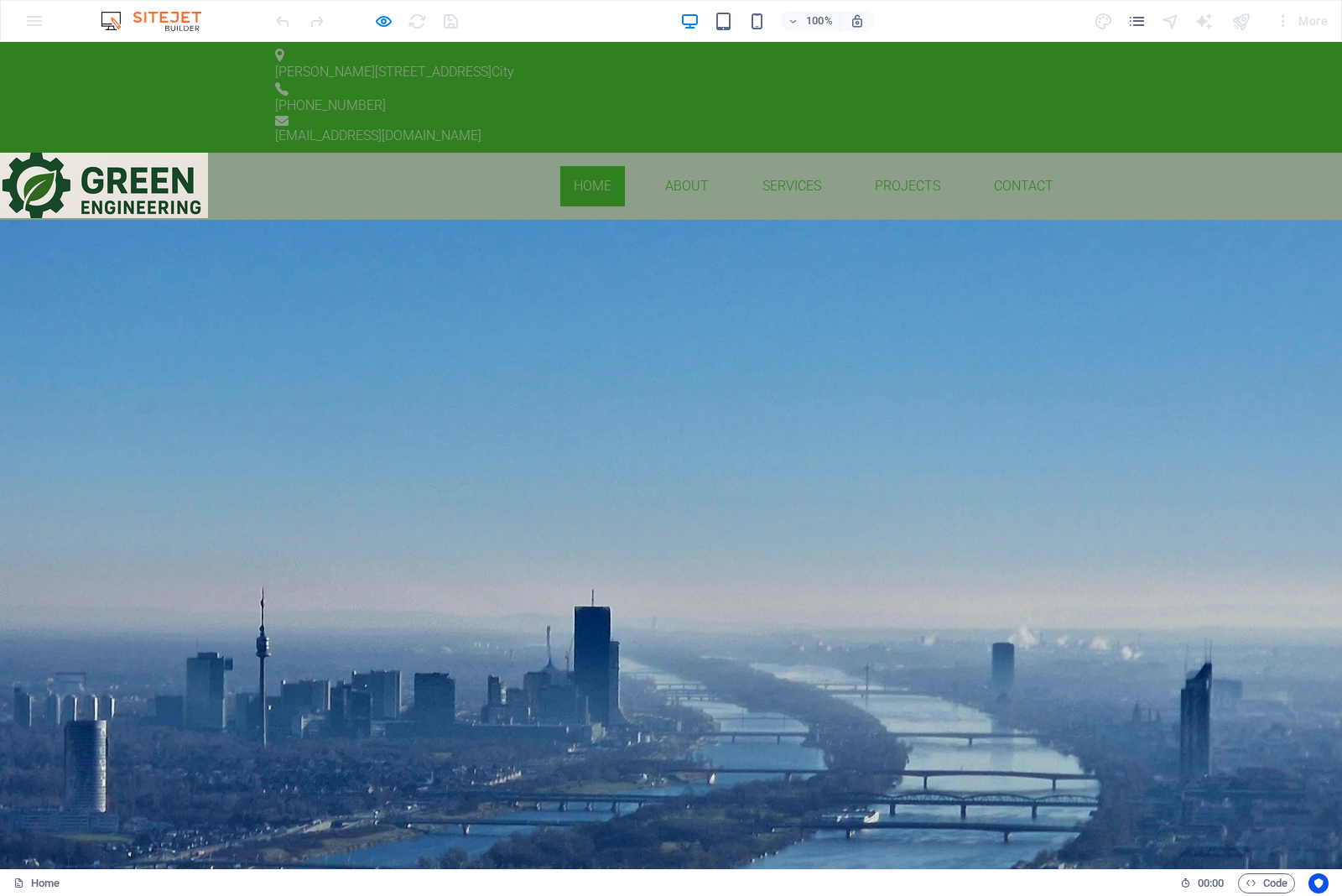
click at [648, 427] on link "Learn more" at bounding box center [672, 409] width 112 height 37
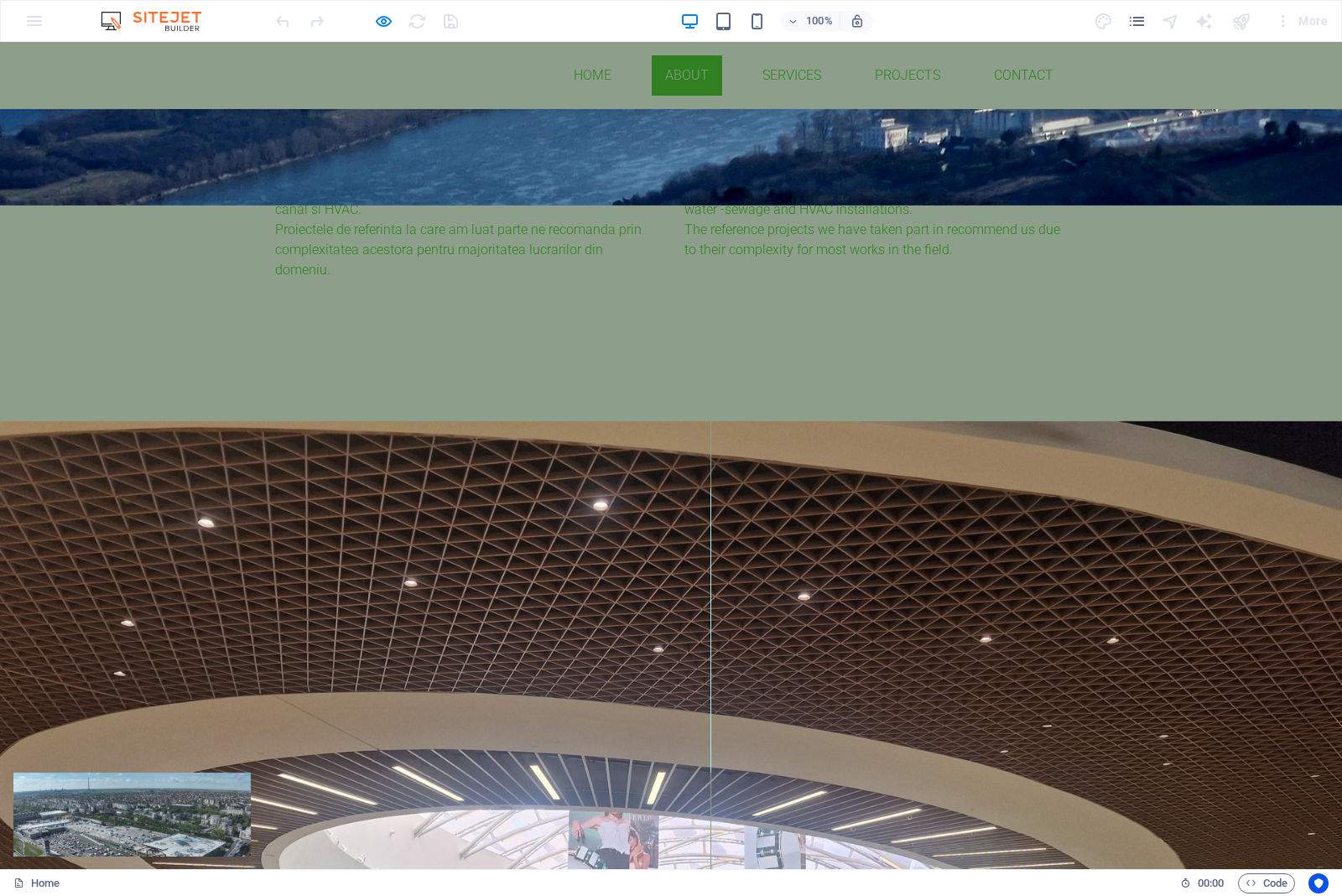
scroll to position [710, 0]
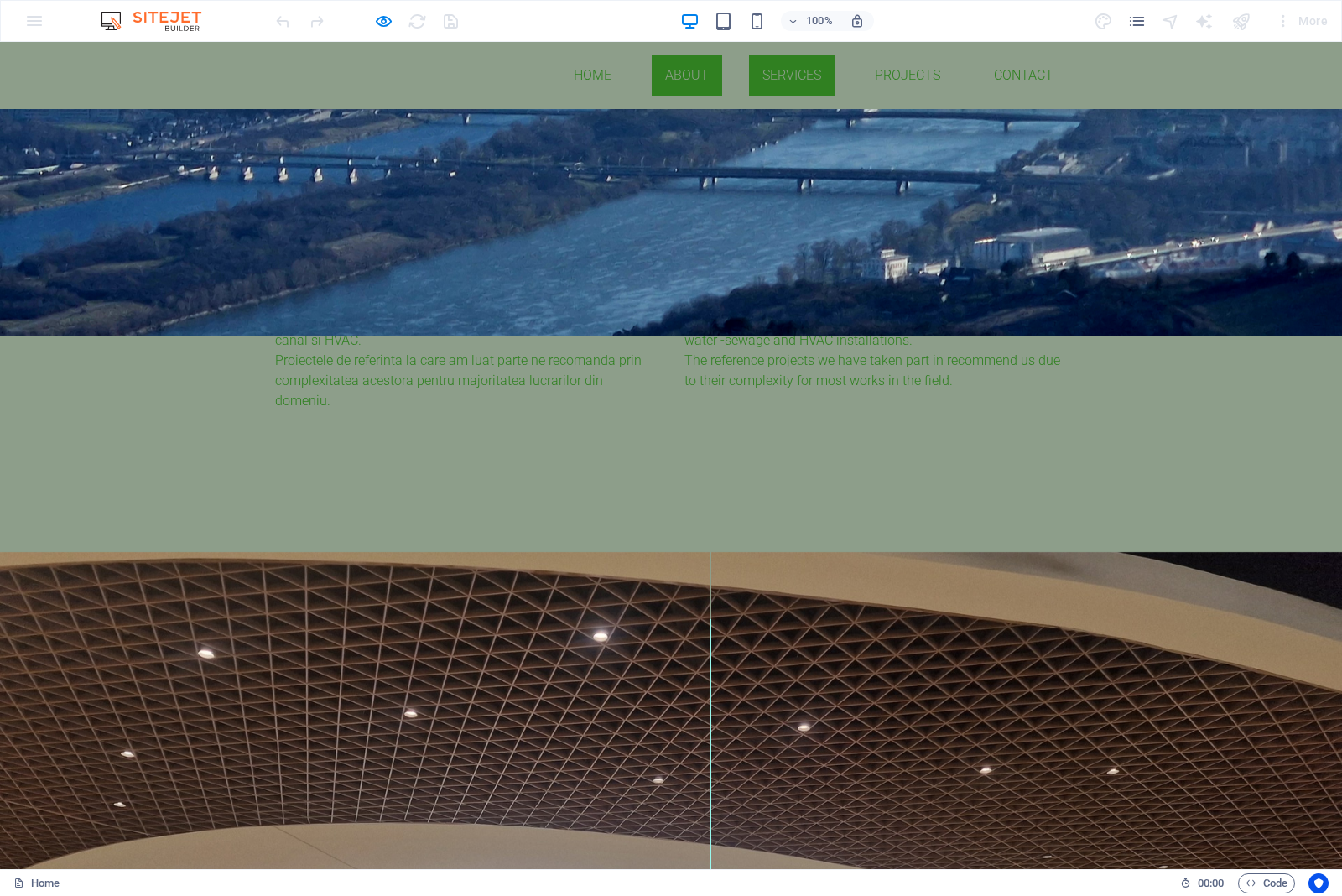
click at [749, 71] on link "Services" at bounding box center [791, 75] width 85 height 40
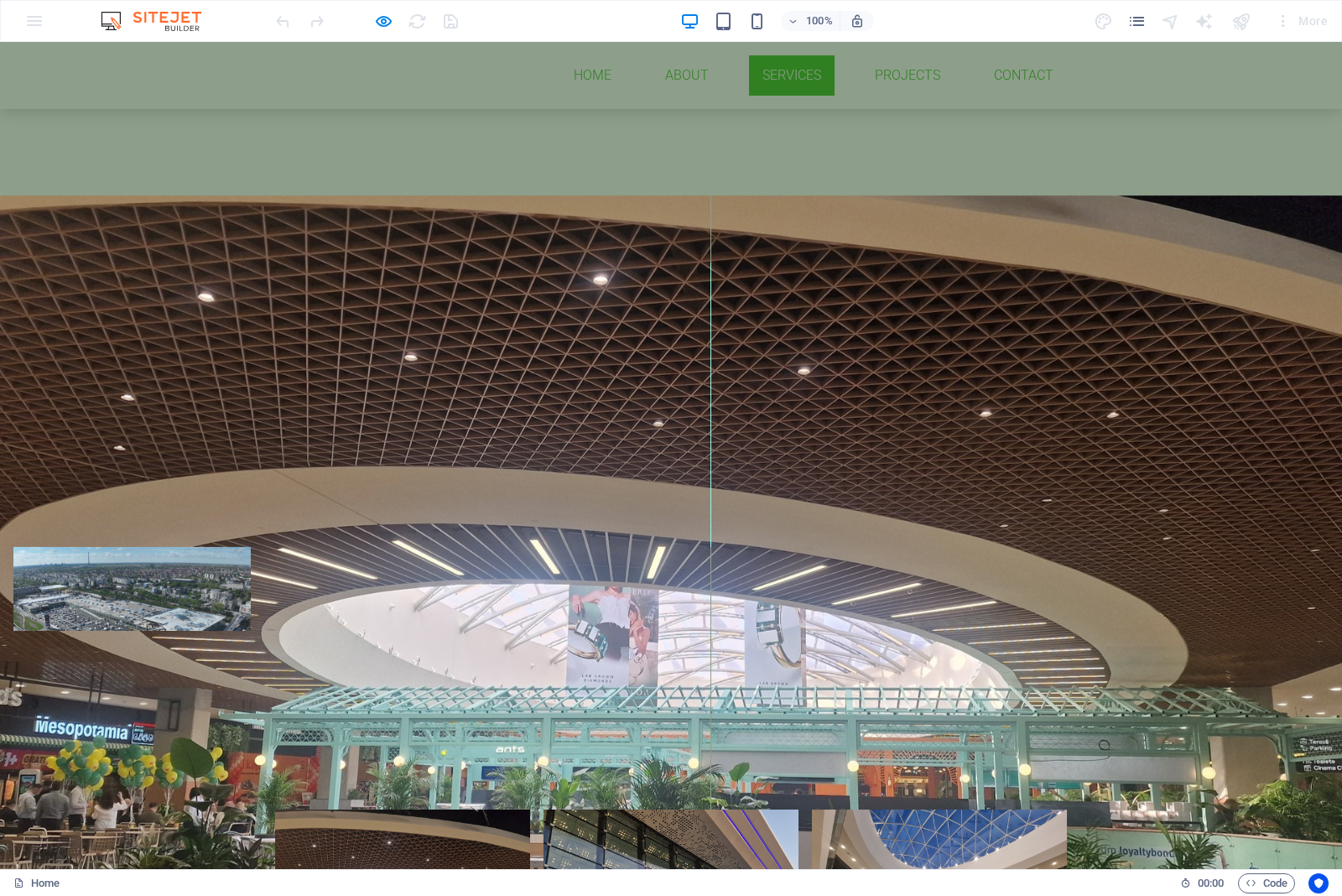
scroll to position [1075, 0]
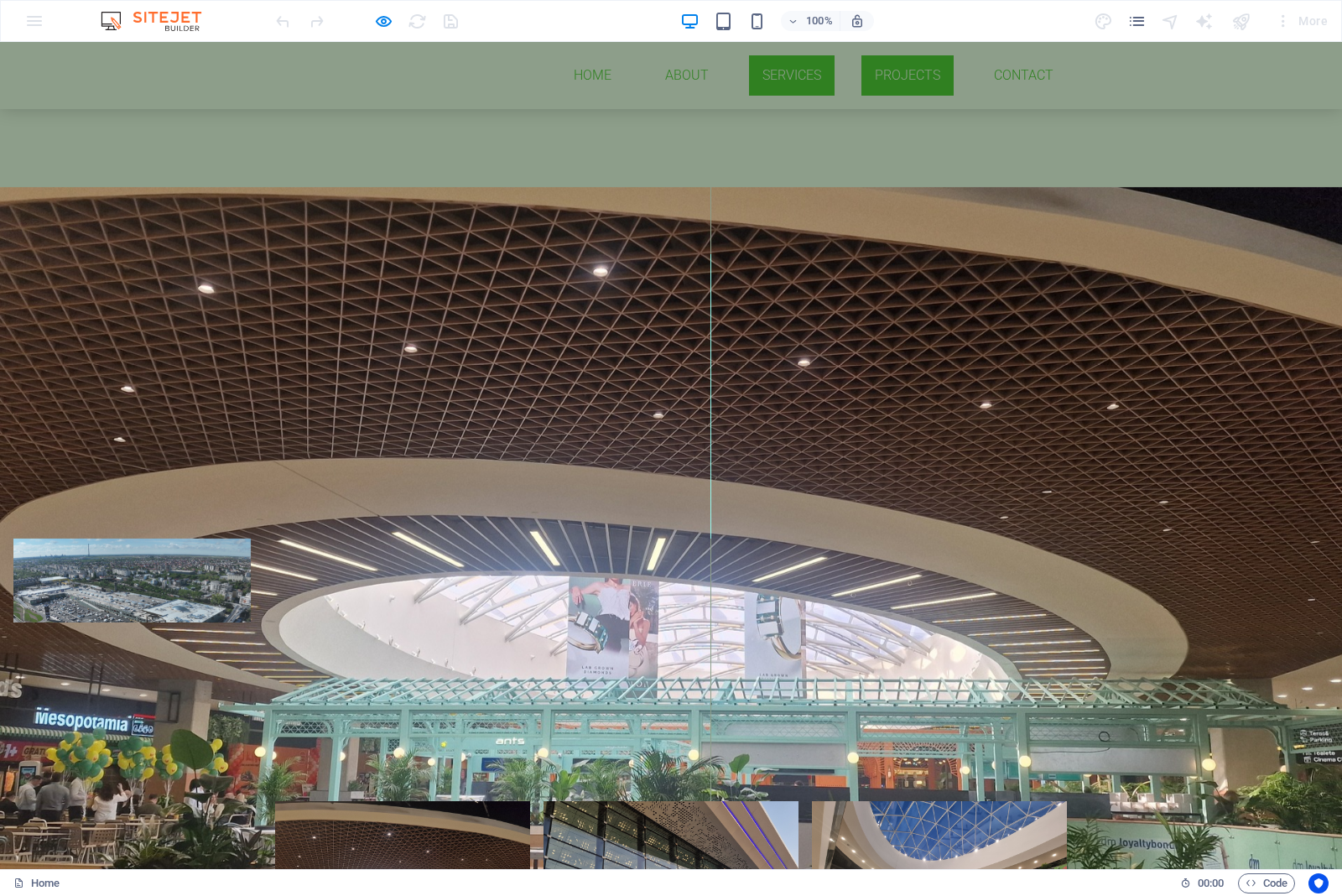
click at [862, 68] on link "Projects" at bounding box center [908, 75] width 93 height 40
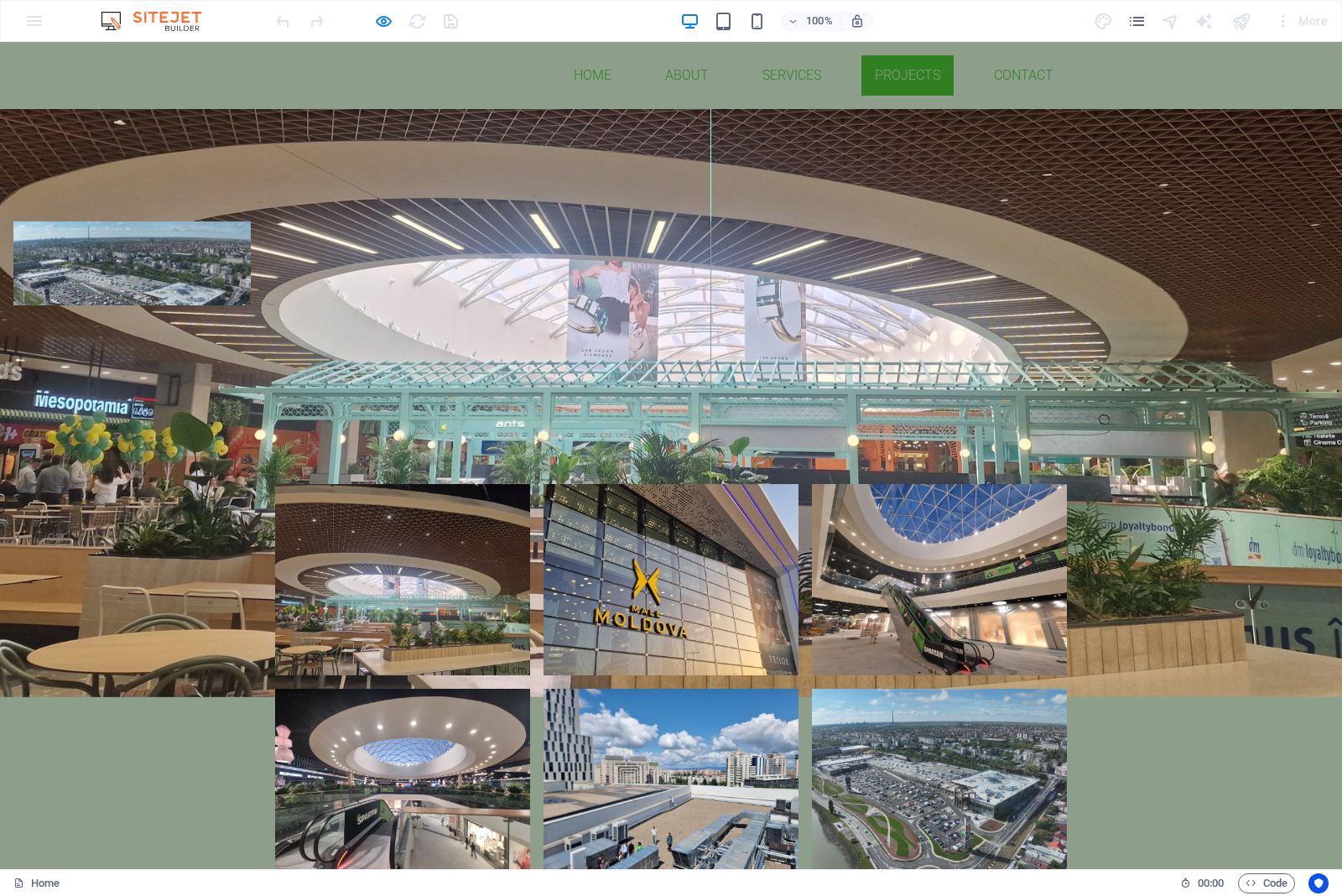
scroll to position [1493, 0]
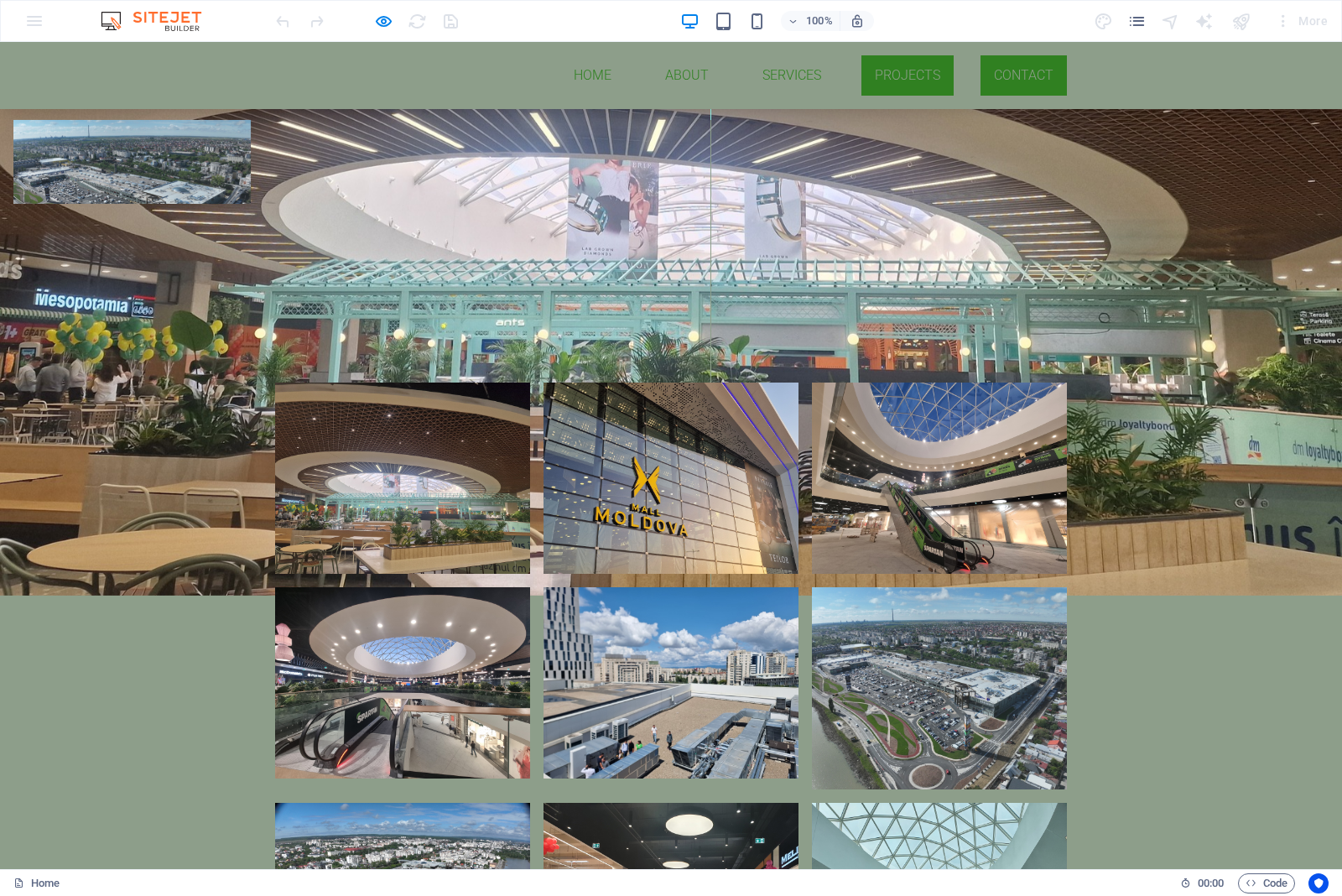
click at [981, 70] on link "Contact" at bounding box center [1024, 75] width 86 height 40
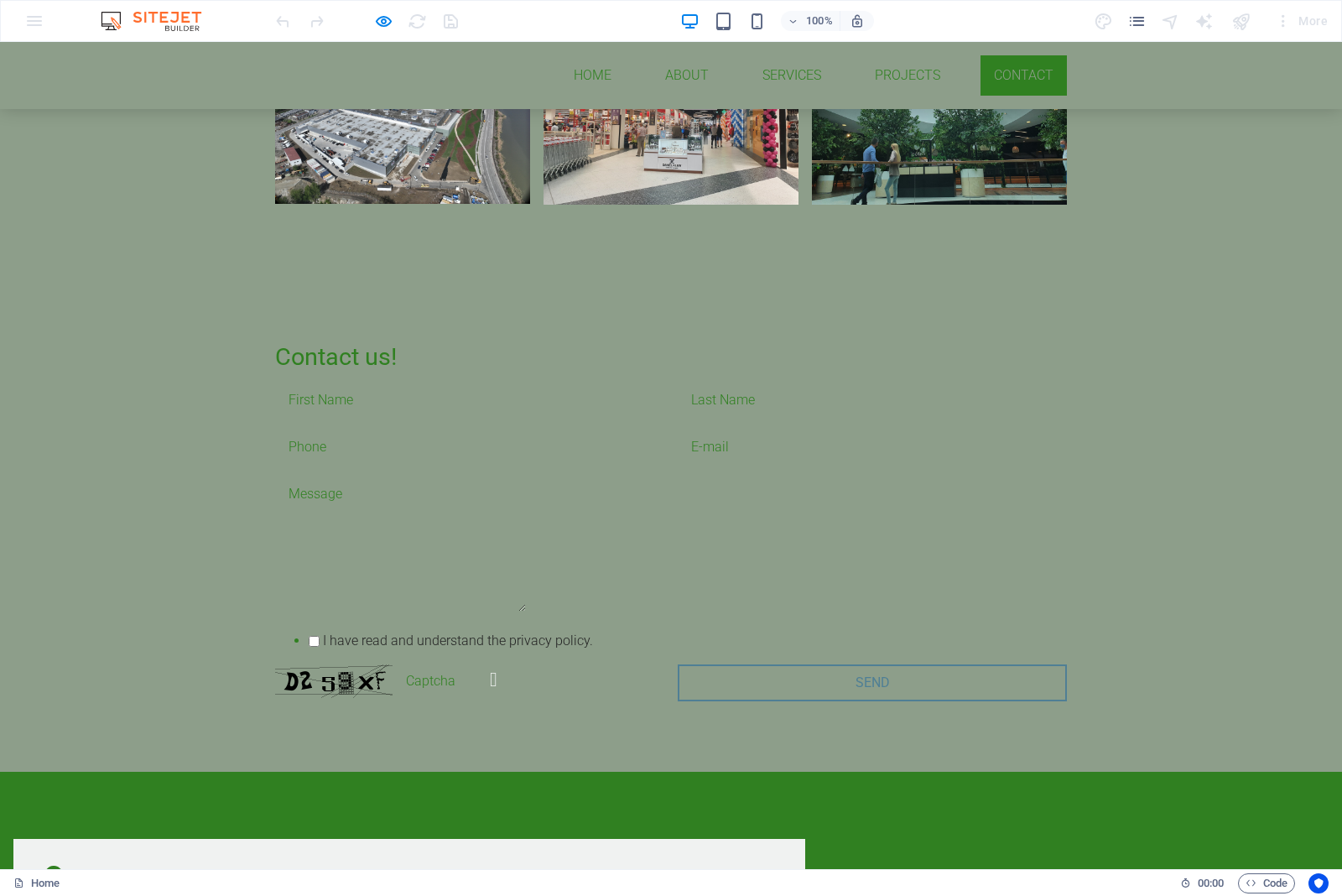
scroll to position [2283, 0]
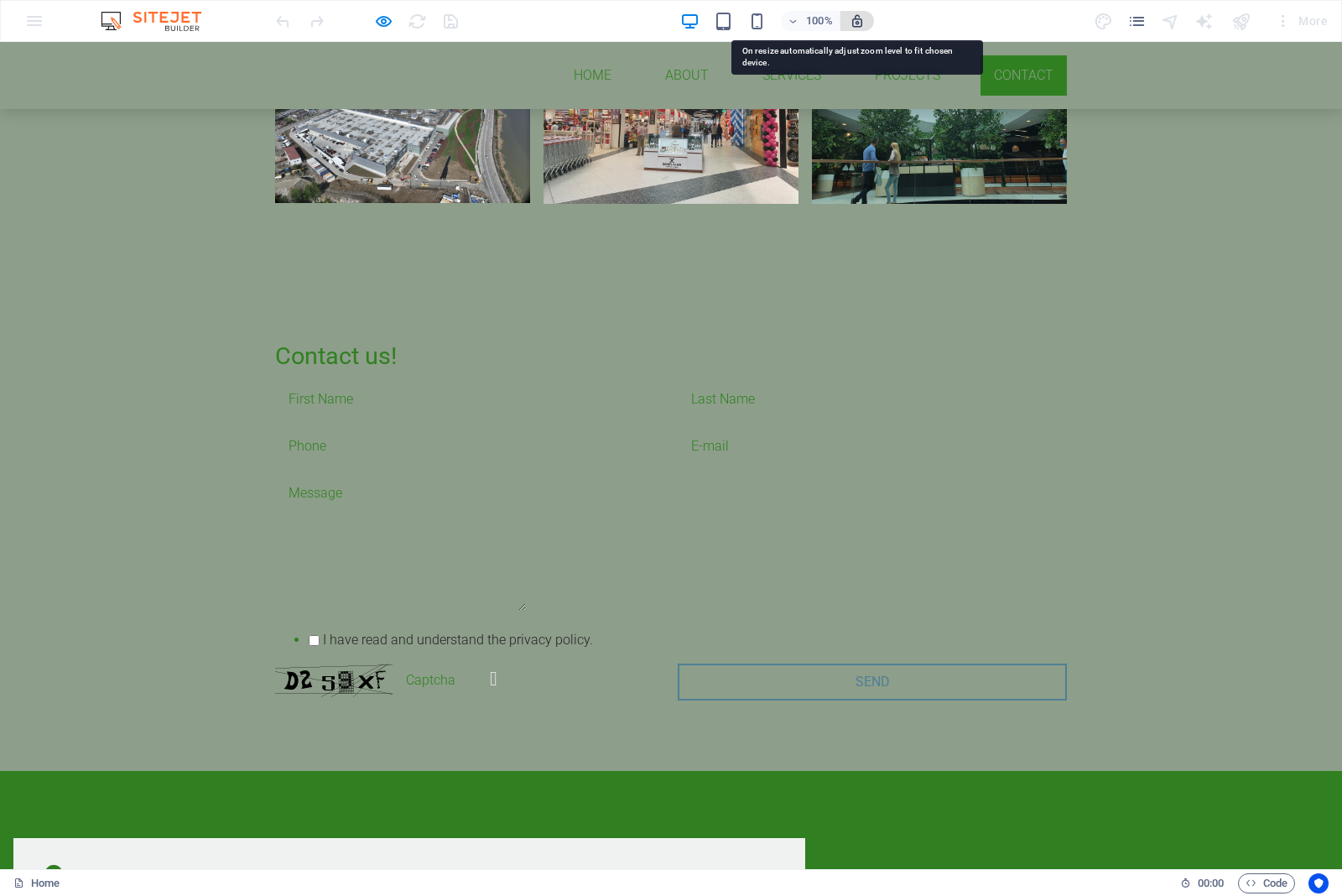
click at [853, 22] on icon "button" at bounding box center [857, 21] width 15 height 15
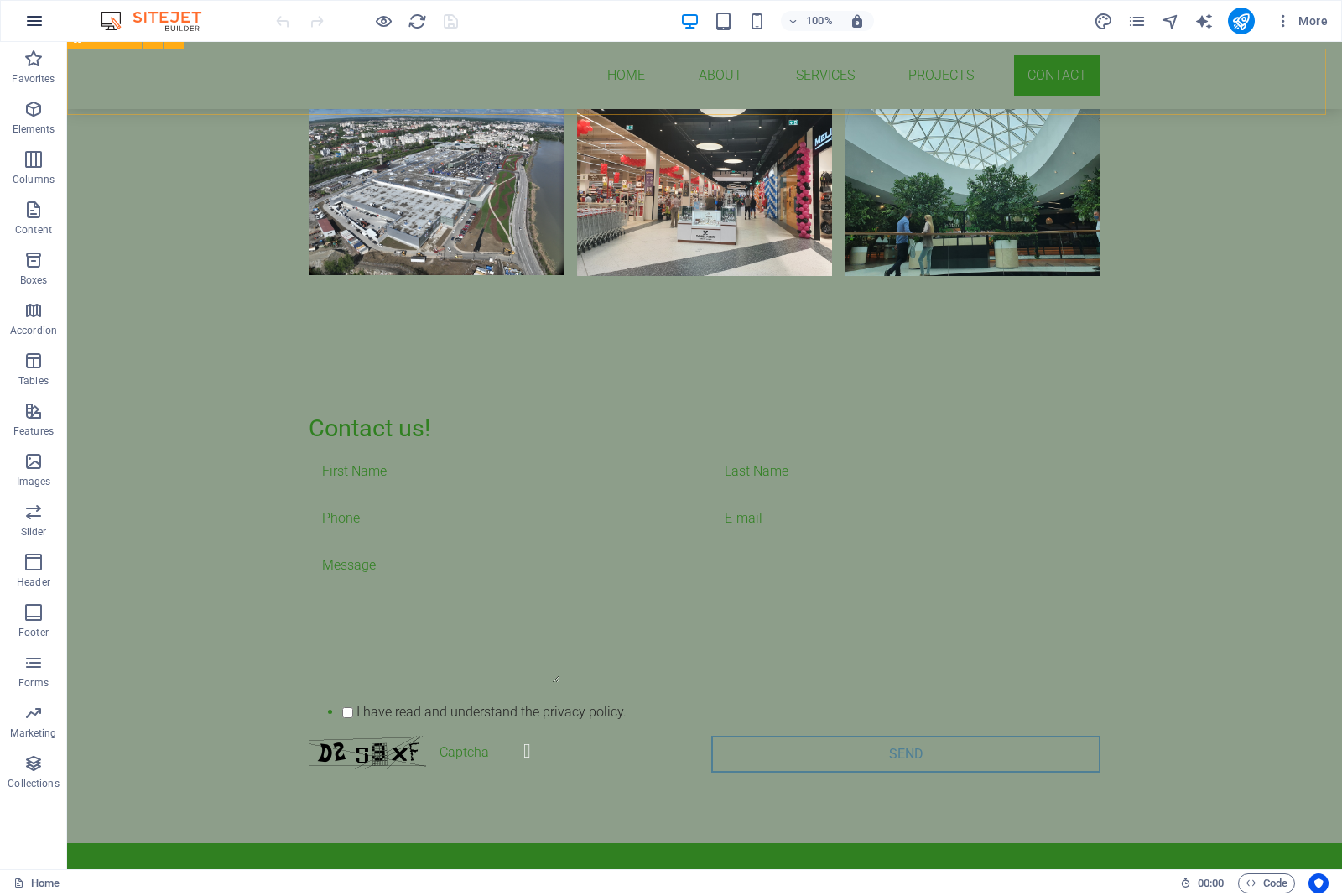
scroll to position [2179, 0]
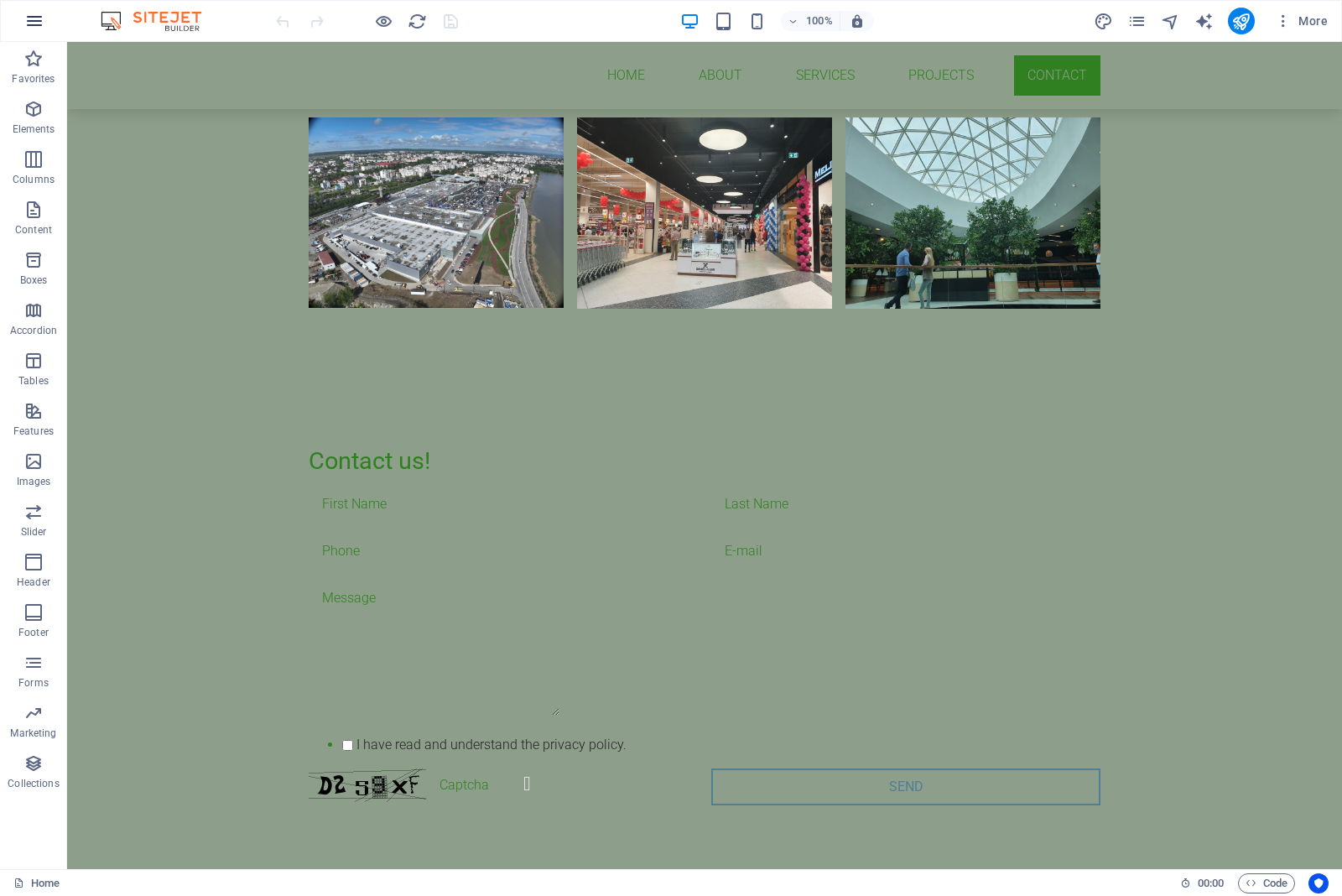
click at [35, 16] on icon "button" at bounding box center [35, 21] width 20 height 20
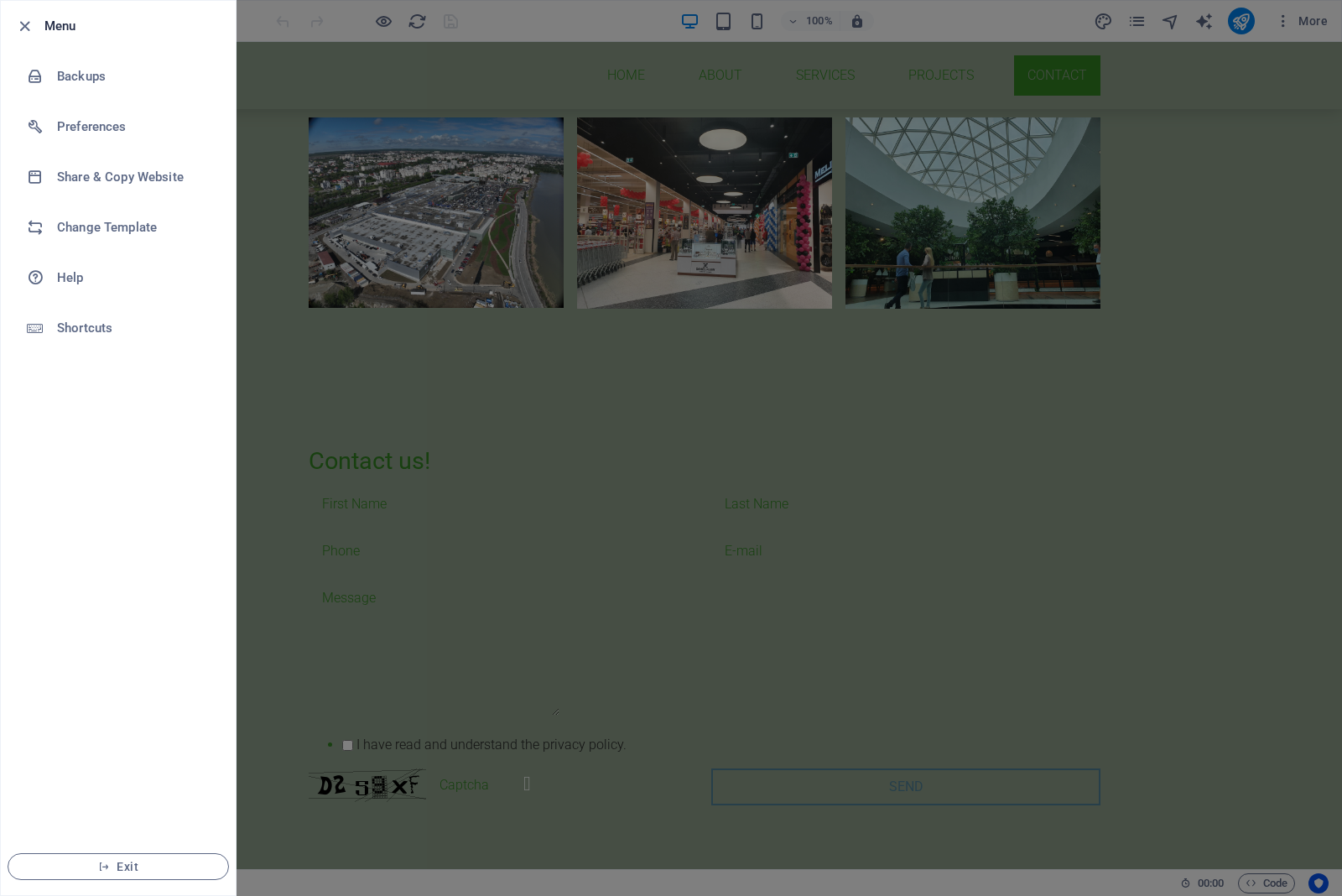
click at [35, 16] on div at bounding box center [29, 26] width 30 height 20
click at [18, 25] on icon "button" at bounding box center [24, 26] width 19 height 19
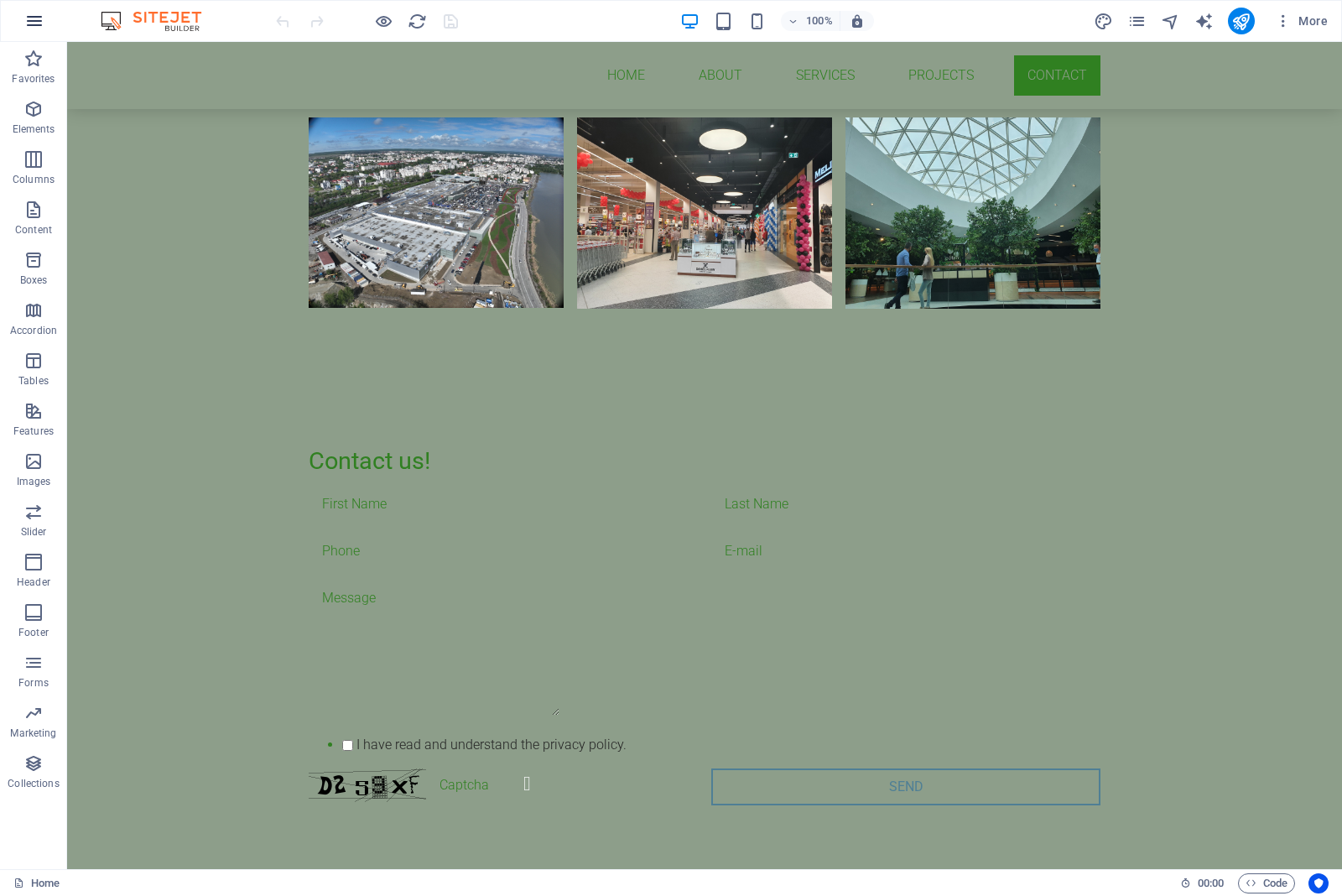
click at [40, 14] on icon "button" at bounding box center [35, 21] width 20 height 20
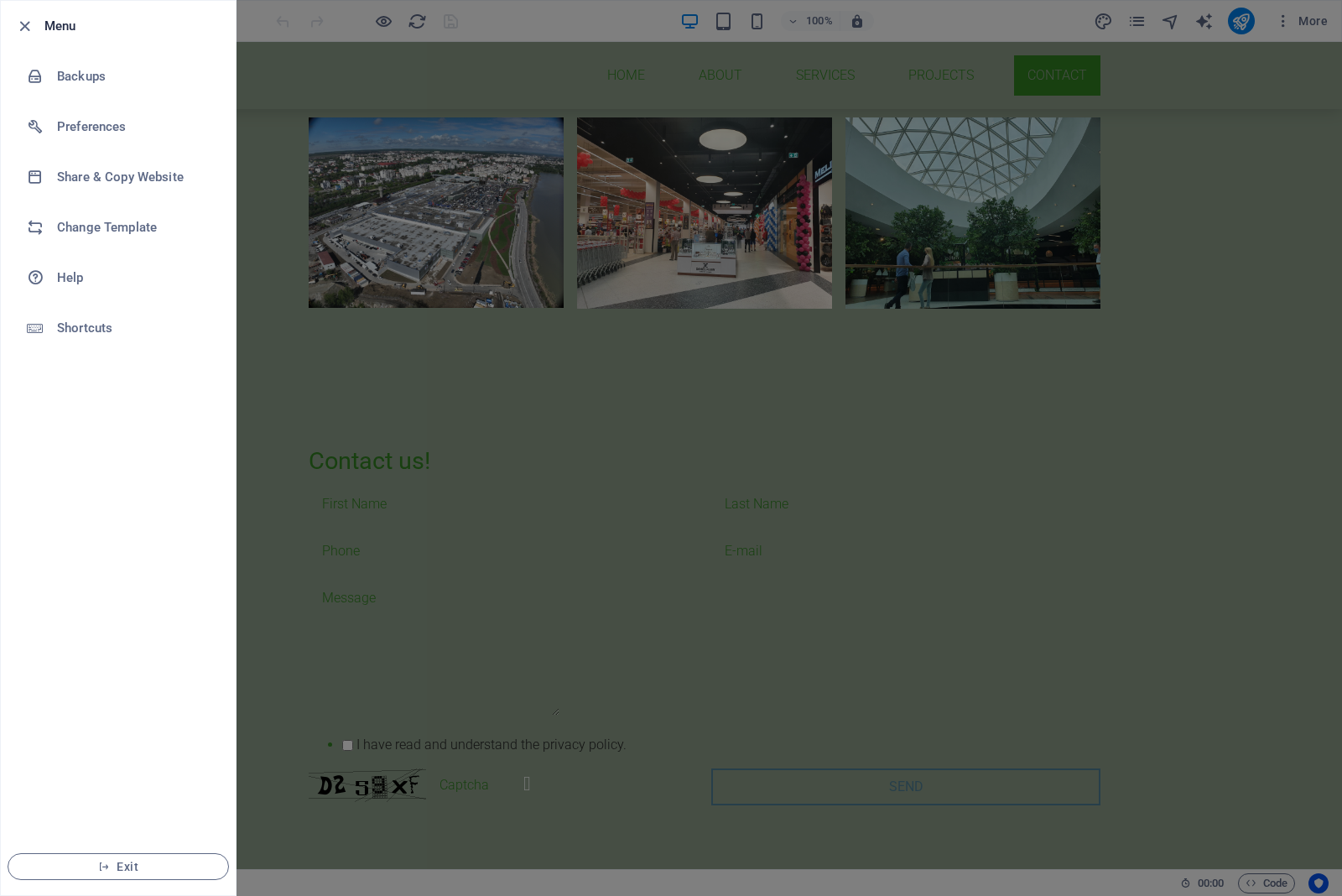
click at [40, 14] on li "Menu" at bounding box center [118, 26] width 235 height 50
click at [27, 21] on icon "button" at bounding box center [24, 26] width 19 height 19
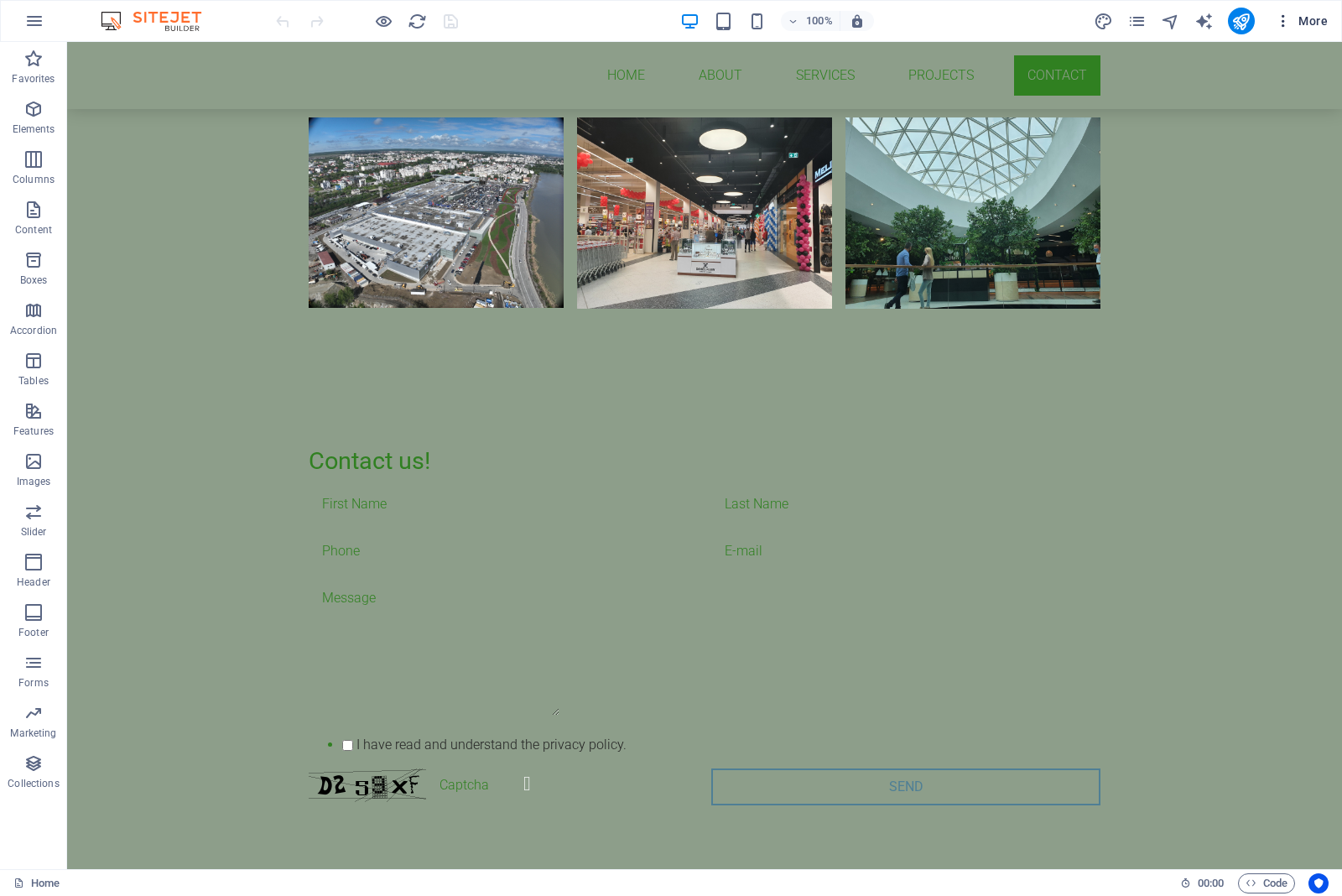
click at [1301, 19] on span "More" at bounding box center [1302, 21] width 53 height 16
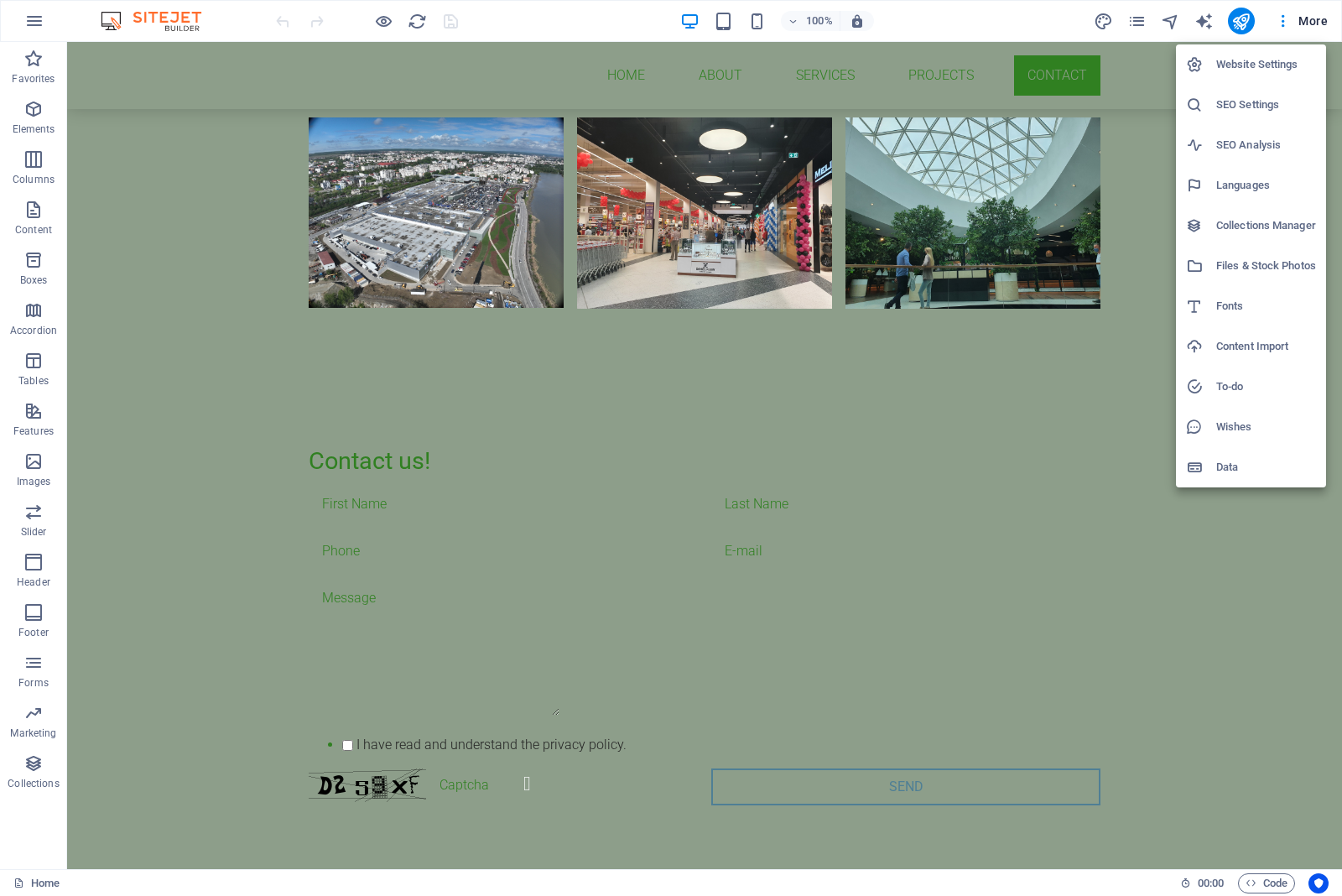
click at [1238, 64] on h6 "Website Settings" at bounding box center [1266, 64] width 100 height 20
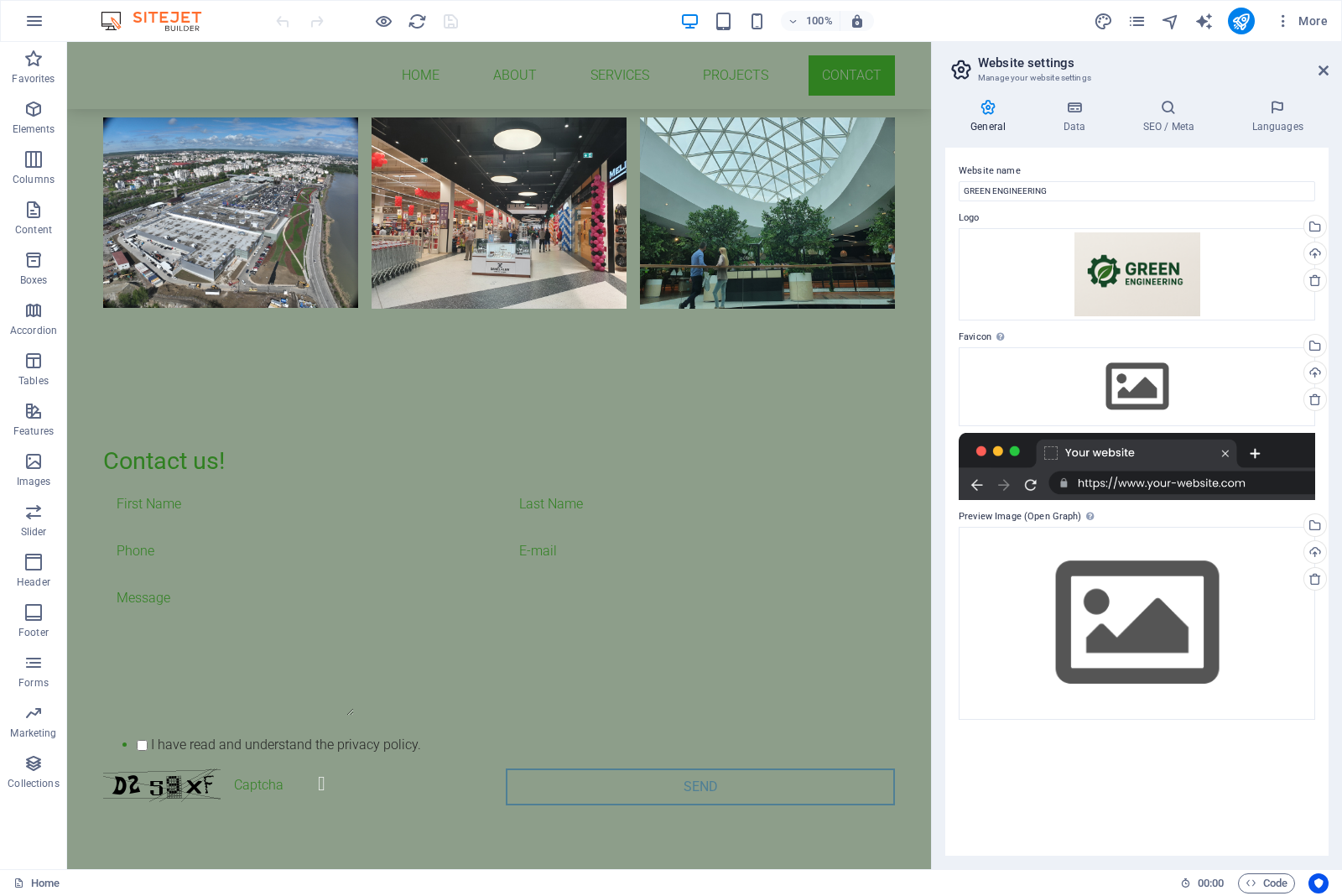
click at [1155, 474] on div at bounding box center [1137, 465] width 357 height 67
drag, startPoint x: 1318, startPoint y: 63, endPoint x: 1243, endPoint y: 24, distance: 84.5
click at [1319, 64] on icon at bounding box center [1324, 71] width 10 height 14
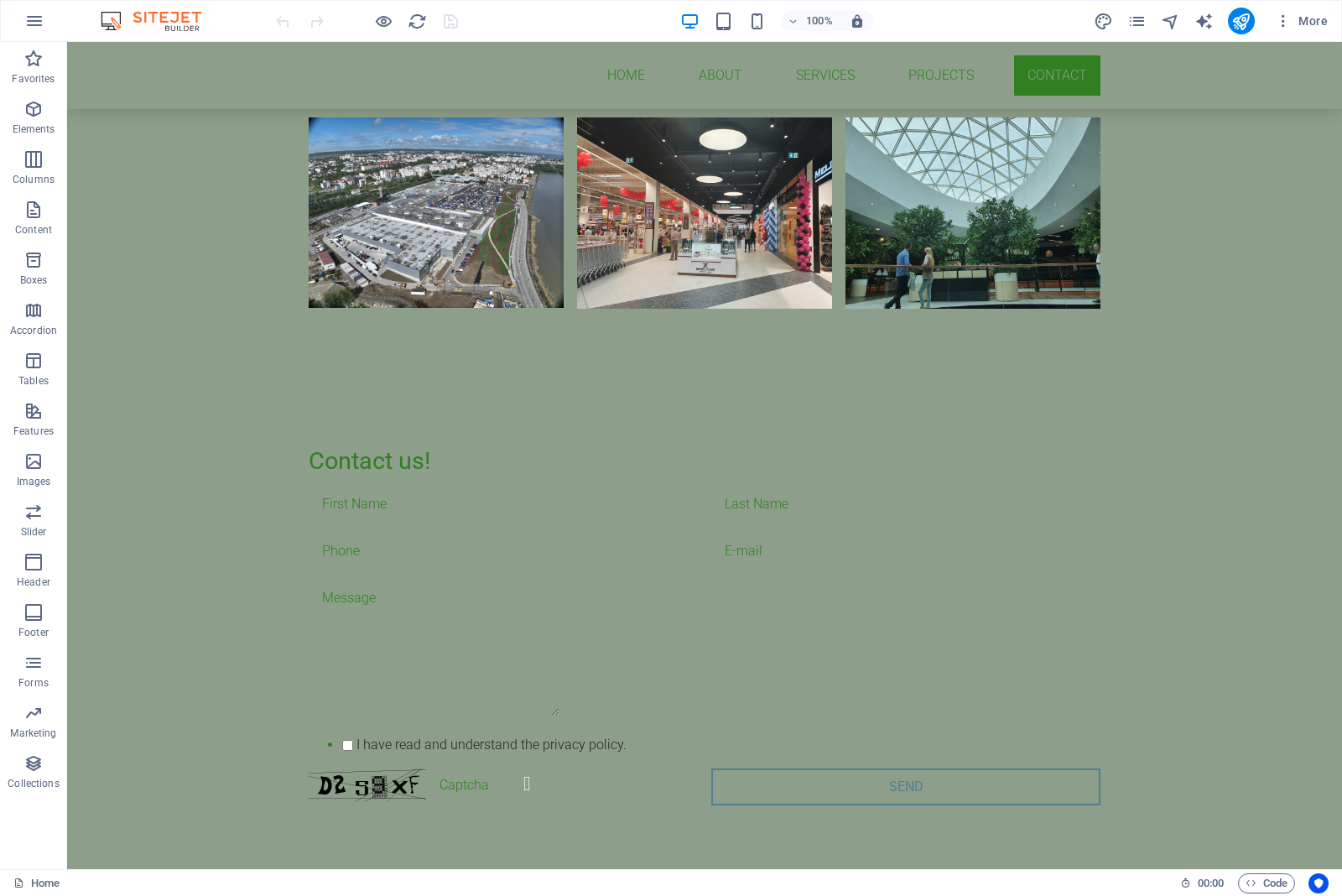
click at [136, 13] on img at bounding box center [159, 21] width 126 height 20
click at [42, 14] on icon "button" at bounding box center [35, 21] width 20 height 20
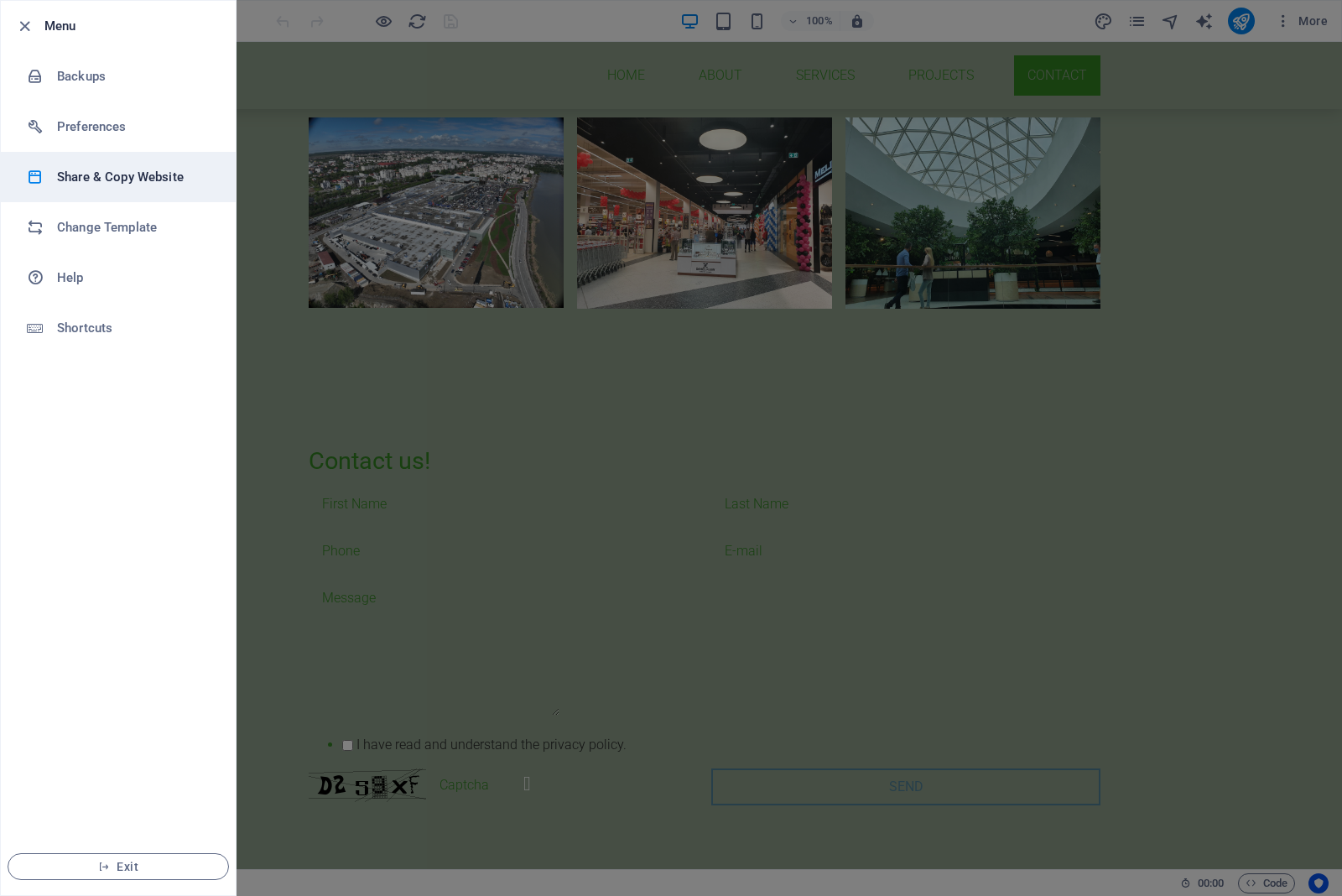
click at [78, 173] on h6 "Share & Copy Website" at bounding box center [134, 177] width 155 height 20
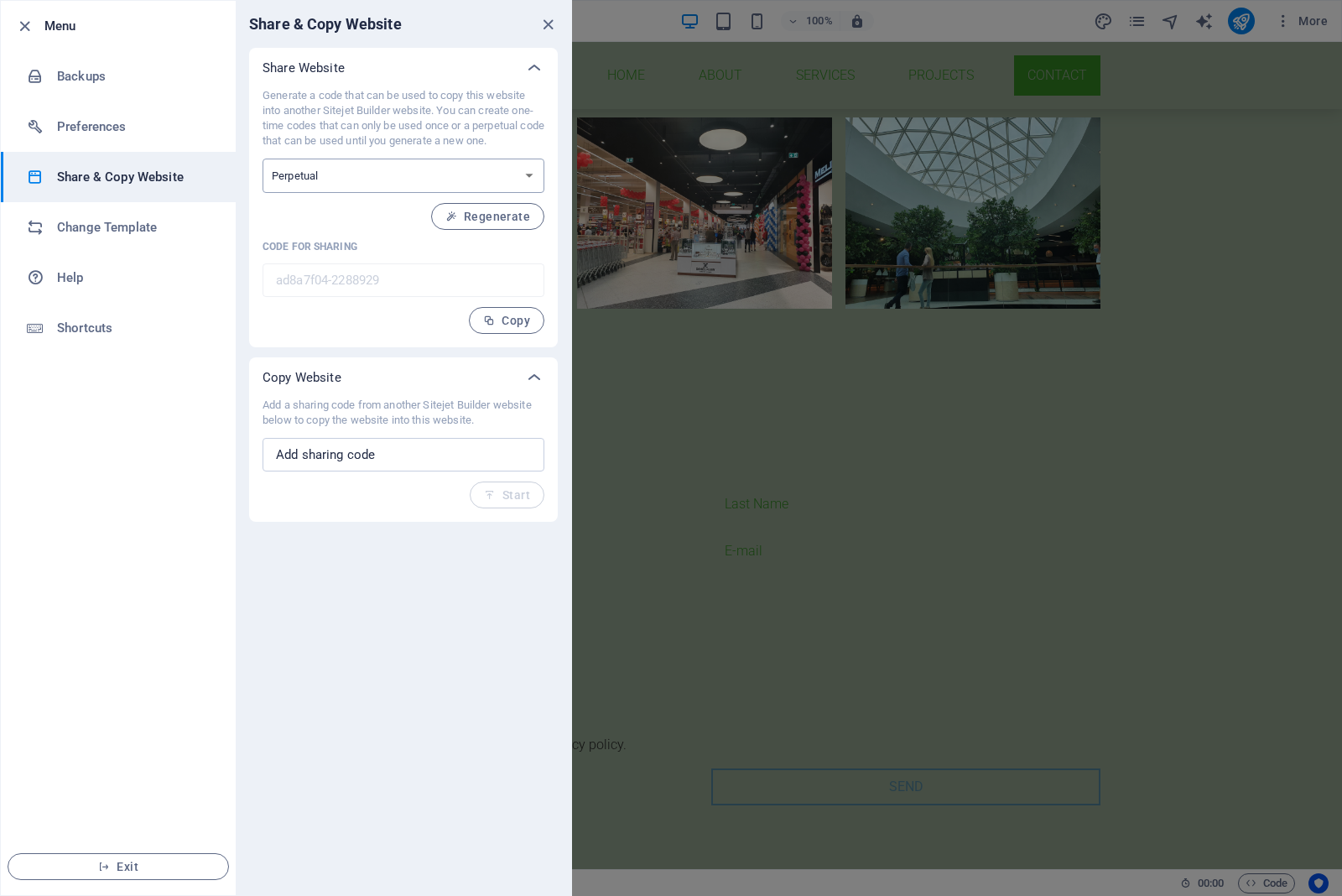
click at [417, 178] on select "One-time Perpetual" at bounding box center [403, 176] width 282 height 35
click at [468, 216] on span "Regenerate" at bounding box center [488, 216] width 84 height 14
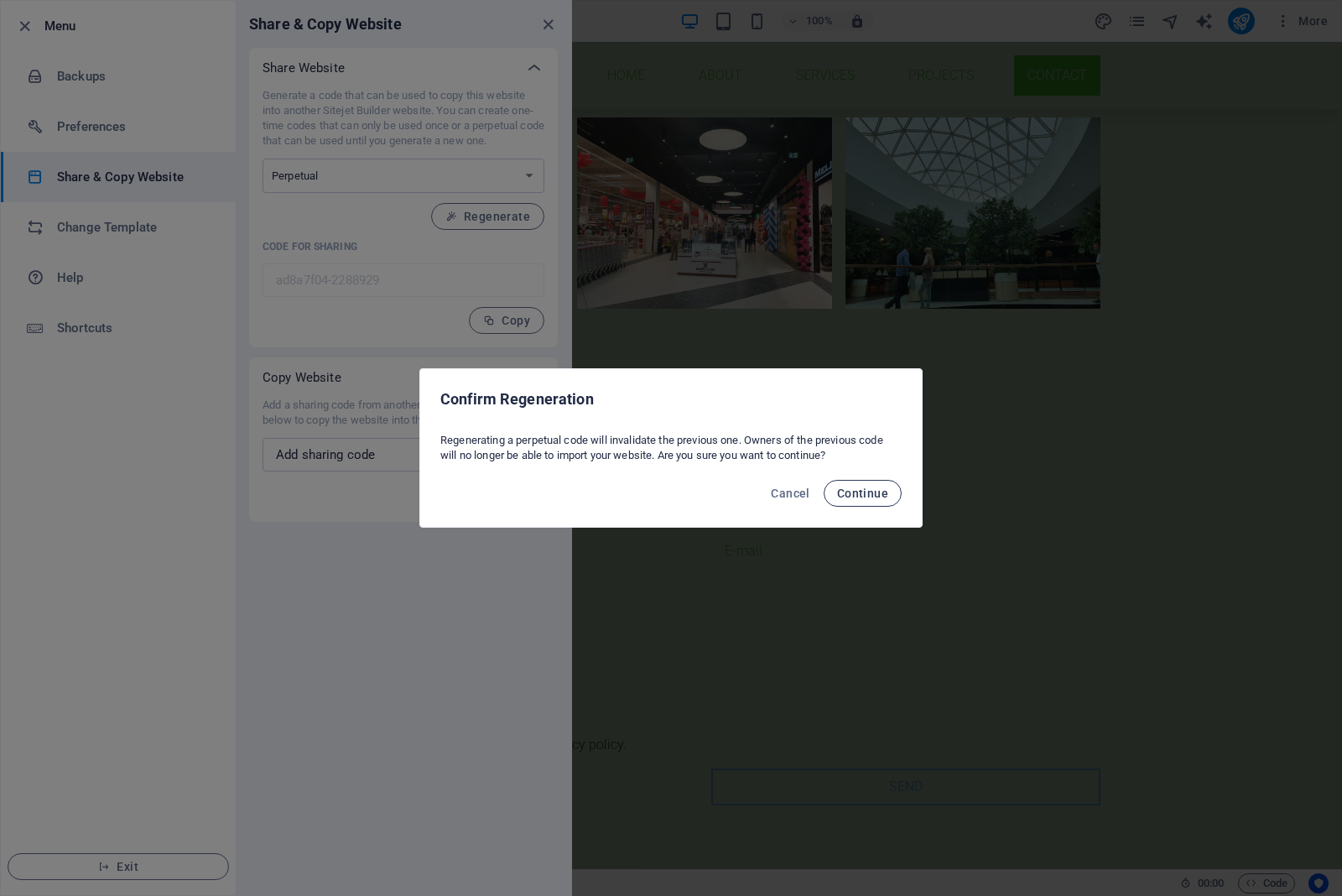
click at [852, 493] on span "Continue" at bounding box center [863, 493] width 51 height 14
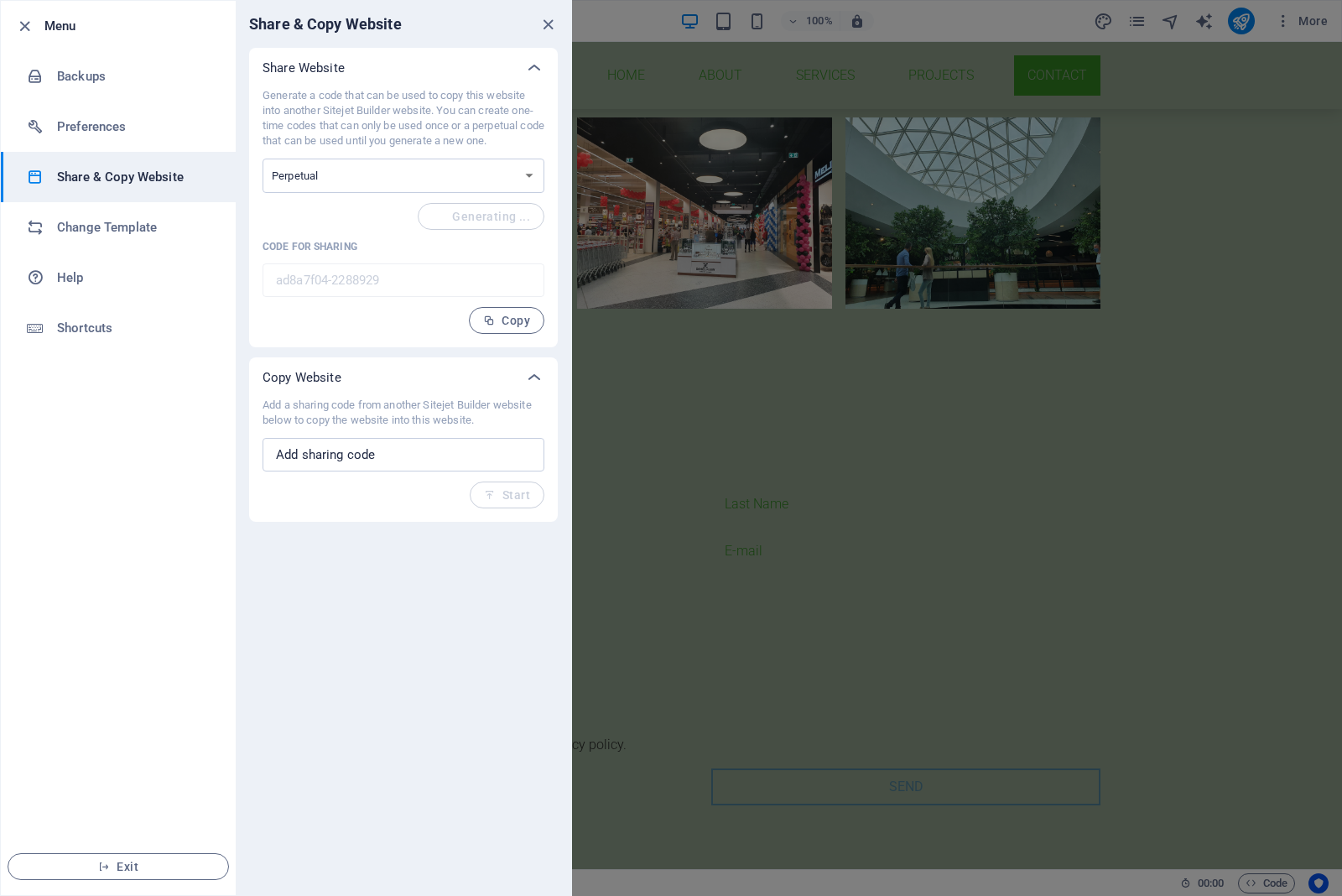
type input "8613edb8-2288929"
click at [512, 316] on span "Copy" at bounding box center [506, 320] width 47 height 14
click at [76, 320] on h6 "Shortcuts" at bounding box center [134, 328] width 155 height 20
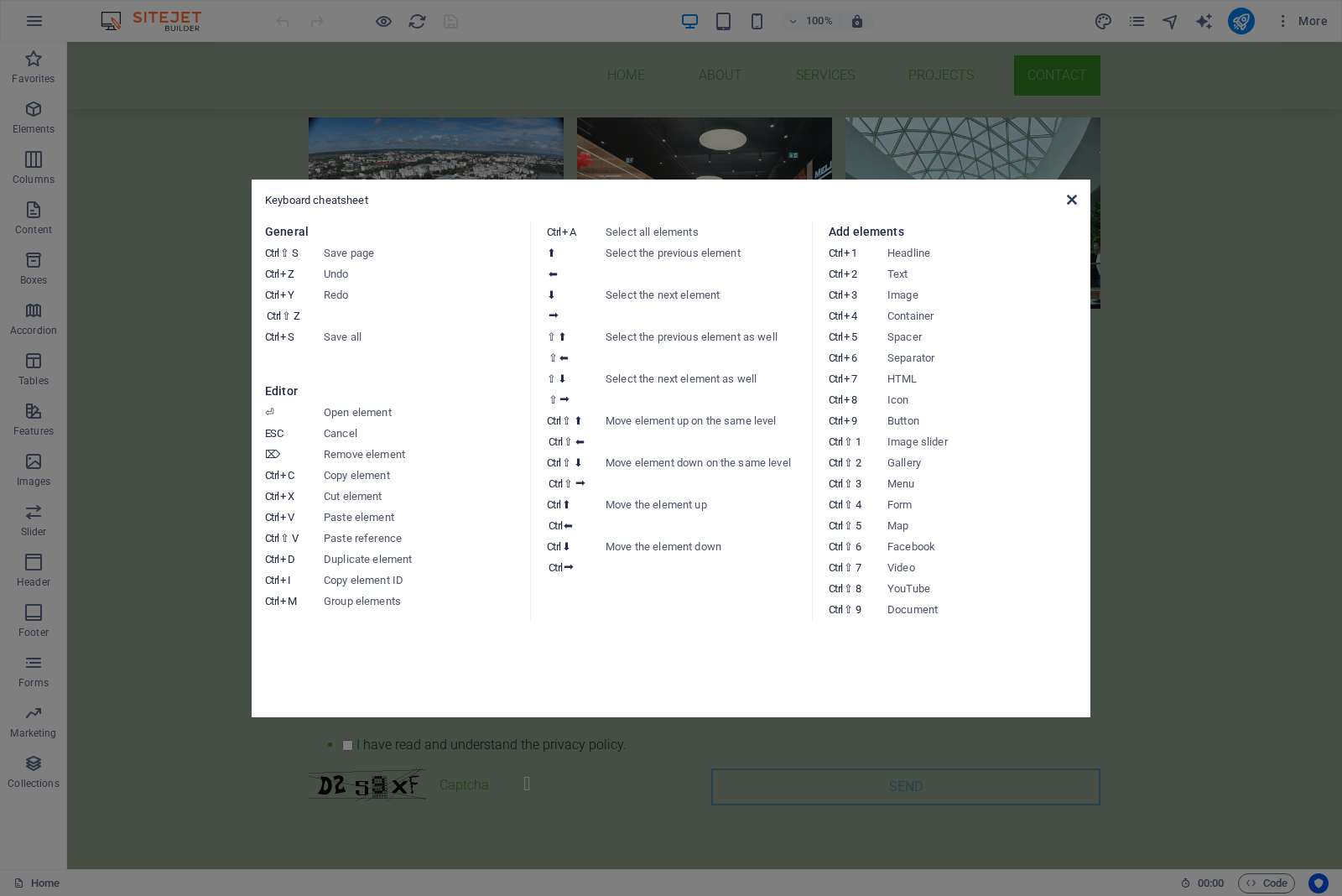
click at [1067, 202] on icon at bounding box center [1072, 200] width 10 height 14
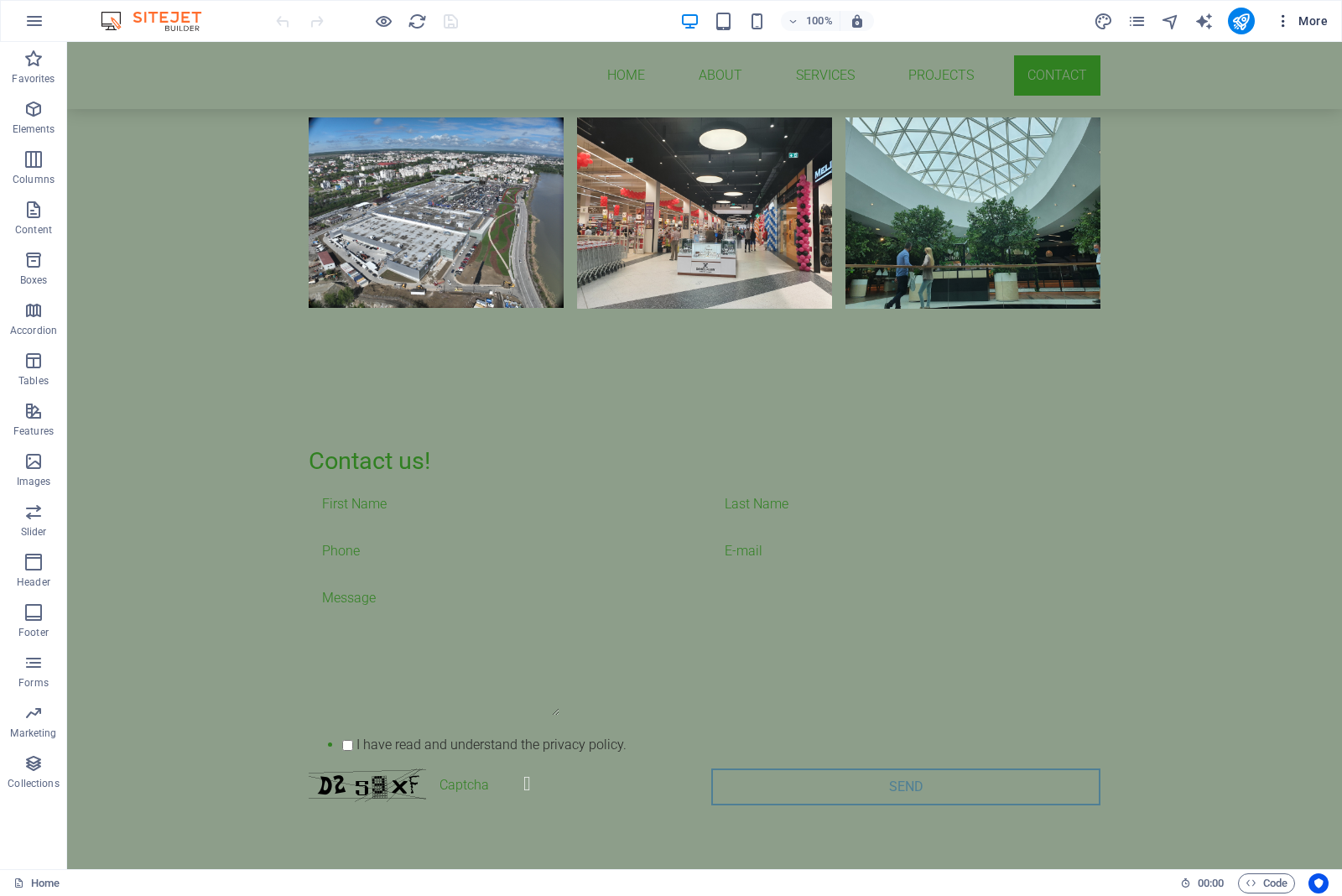
click at [1298, 24] on span "More" at bounding box center [1302, 21] width 53 height 16
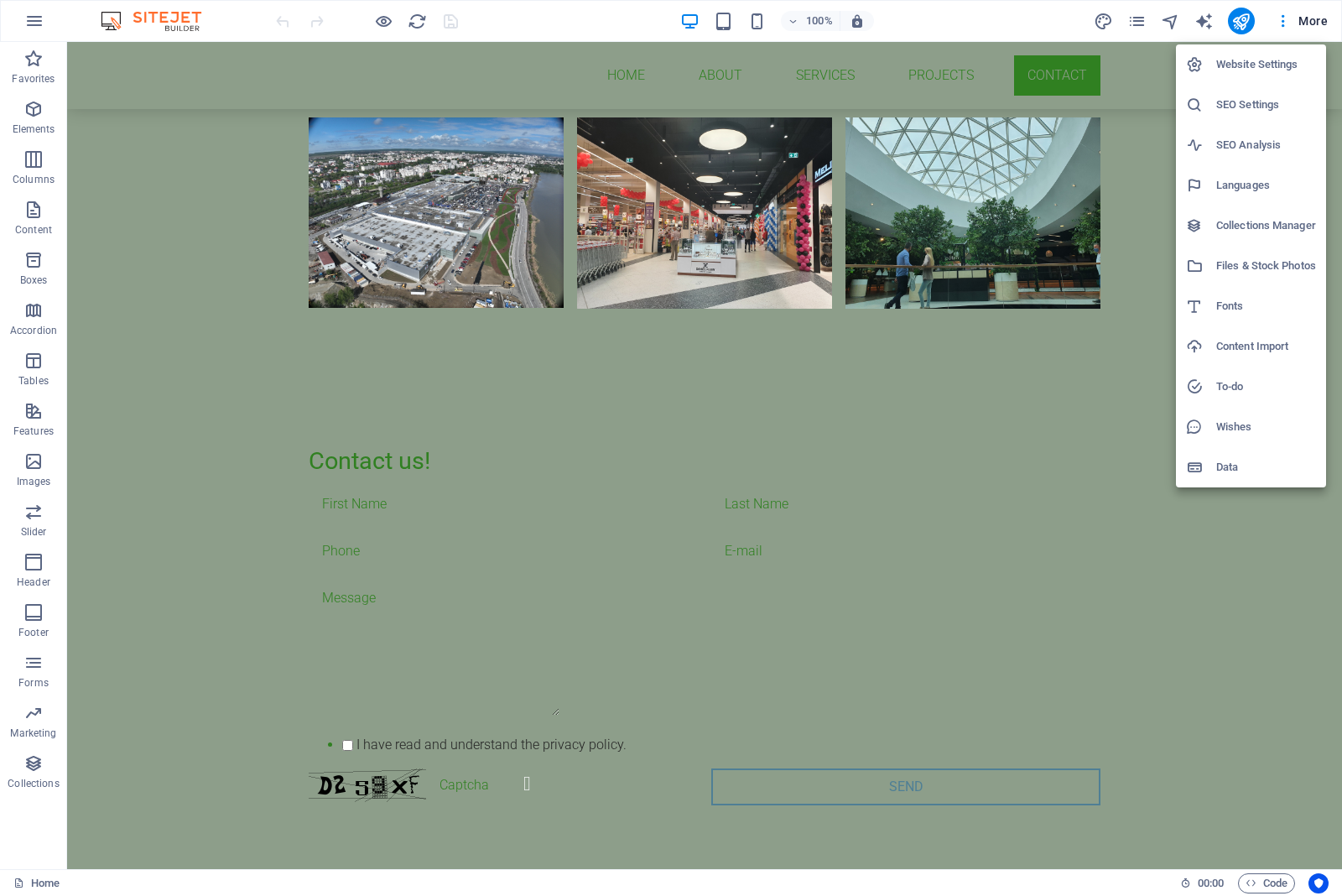
click at [1244, 99] on h6 "SEO Settings" at bounding box center [1266, 104] width 100 height 20
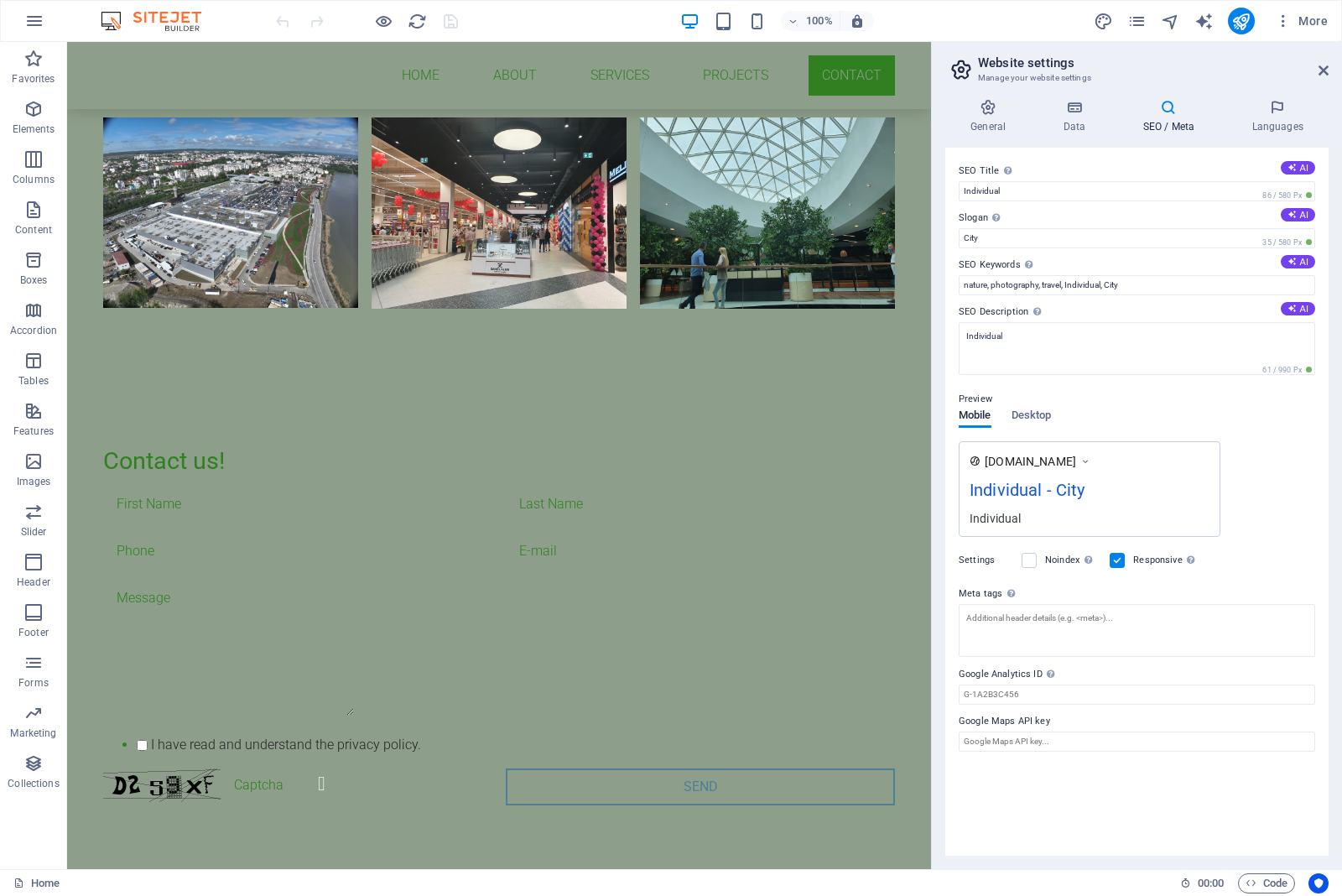
click at [1037, 488] on div "Individual - City" at bounding box center [1090, 494] width 240 height 33
click at [1024, 184] on input "Individual" at bounding box center [1137, 191] width 357 height 20
click at [1123, 187] on input "Individual" at bounding box center [1137, 191] width 357 height 20
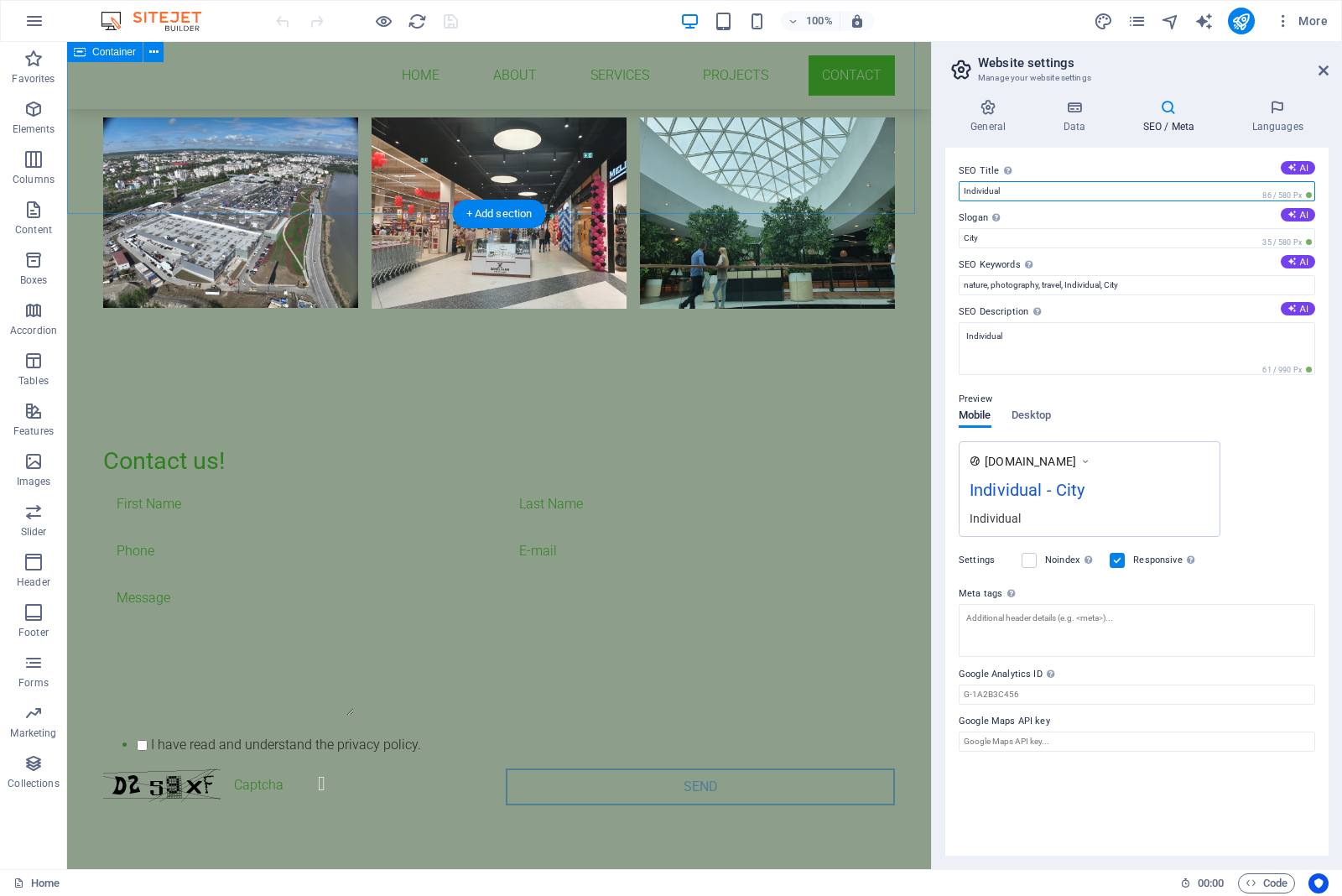
drag, startPoint x: 1126, startPoint y: 236, endPoint x: 817, endPoint y: 194, distance: 311.8
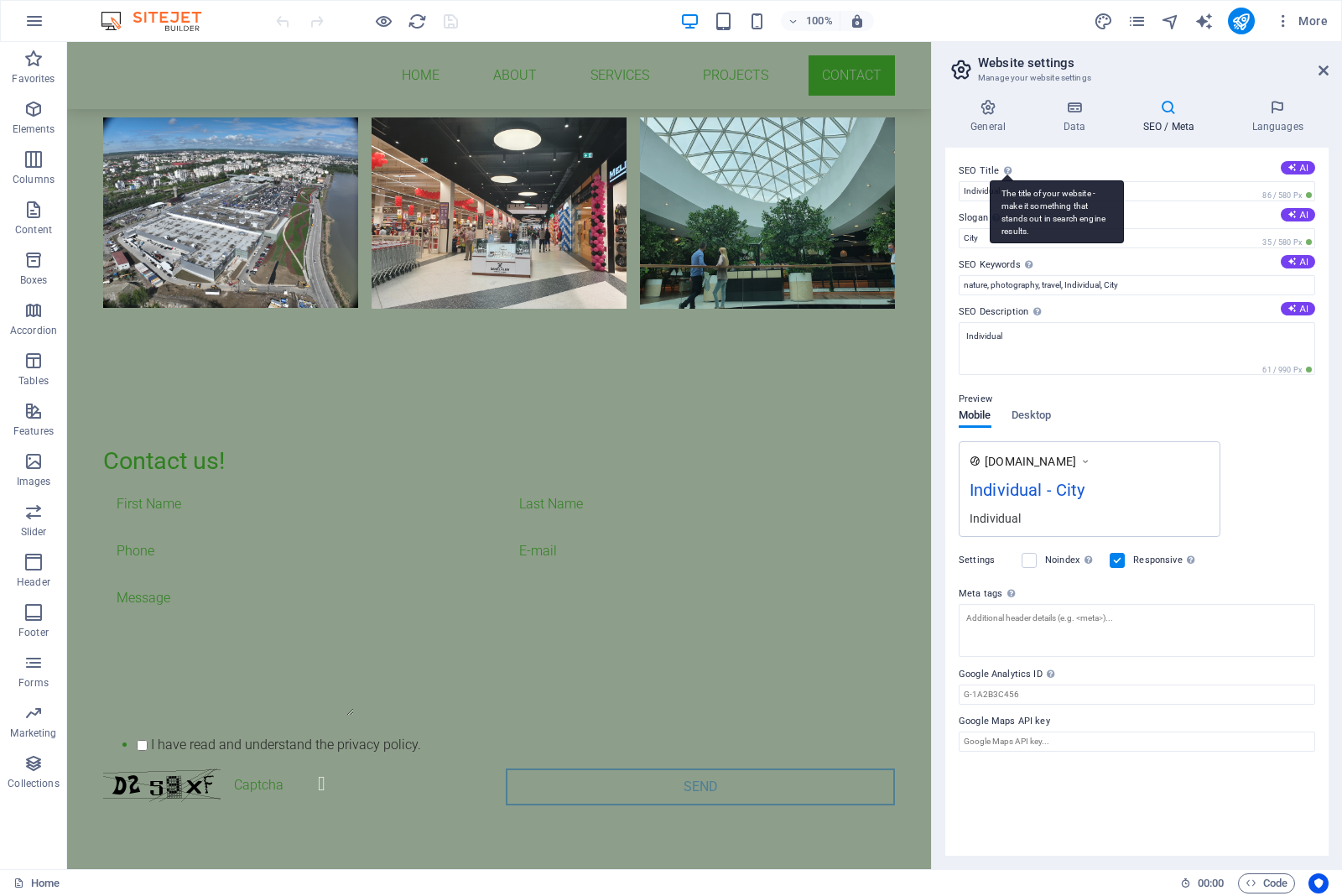
click at [1005, 180] on div "The title of your website - make it something that stands out in search engine …" at bounding box center [1057, 212] width 134 height 63
click at [1005, 181] on input "Individual" at bounding box center [1137, 191] width 357 height 20
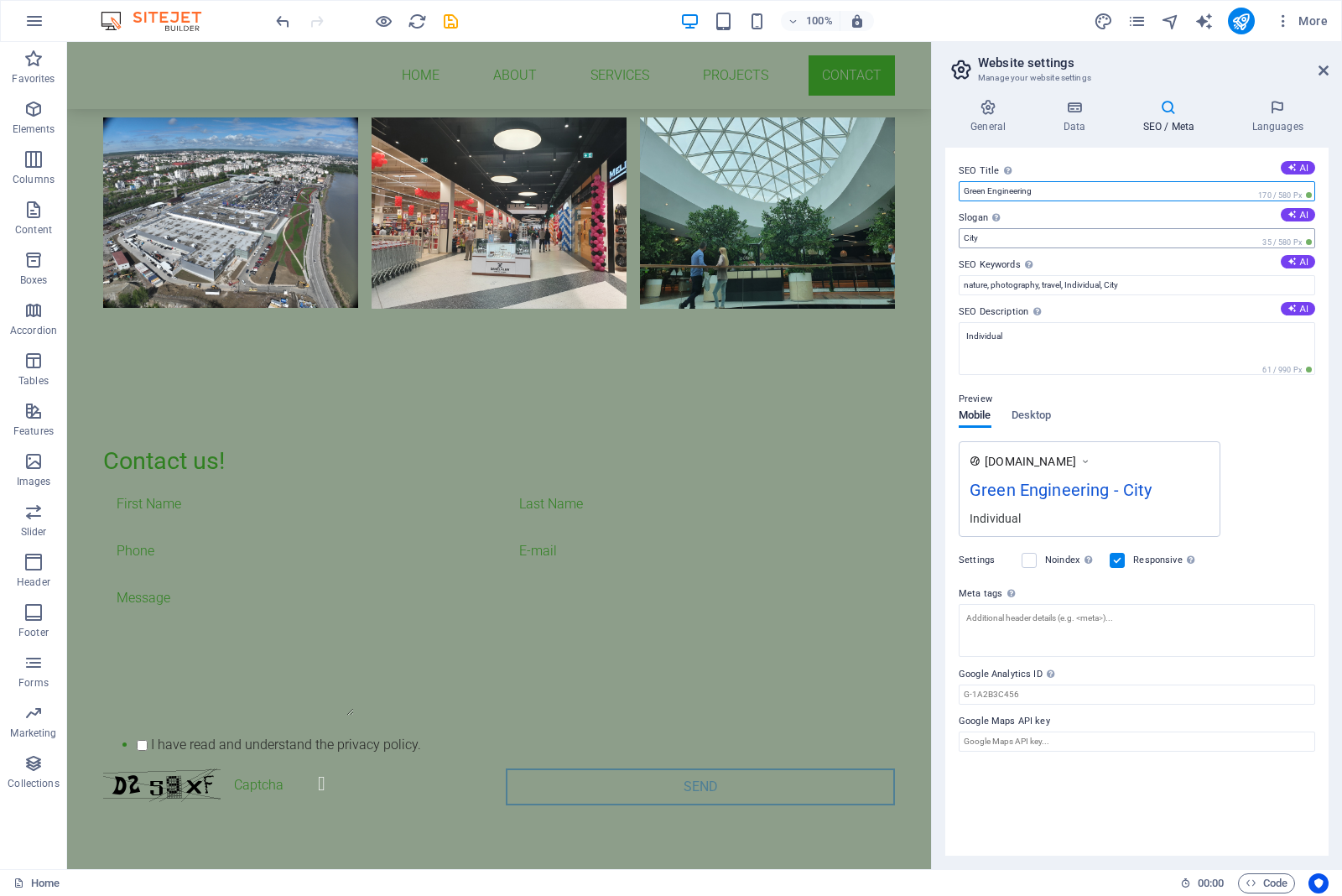
type input "Green Engineering"
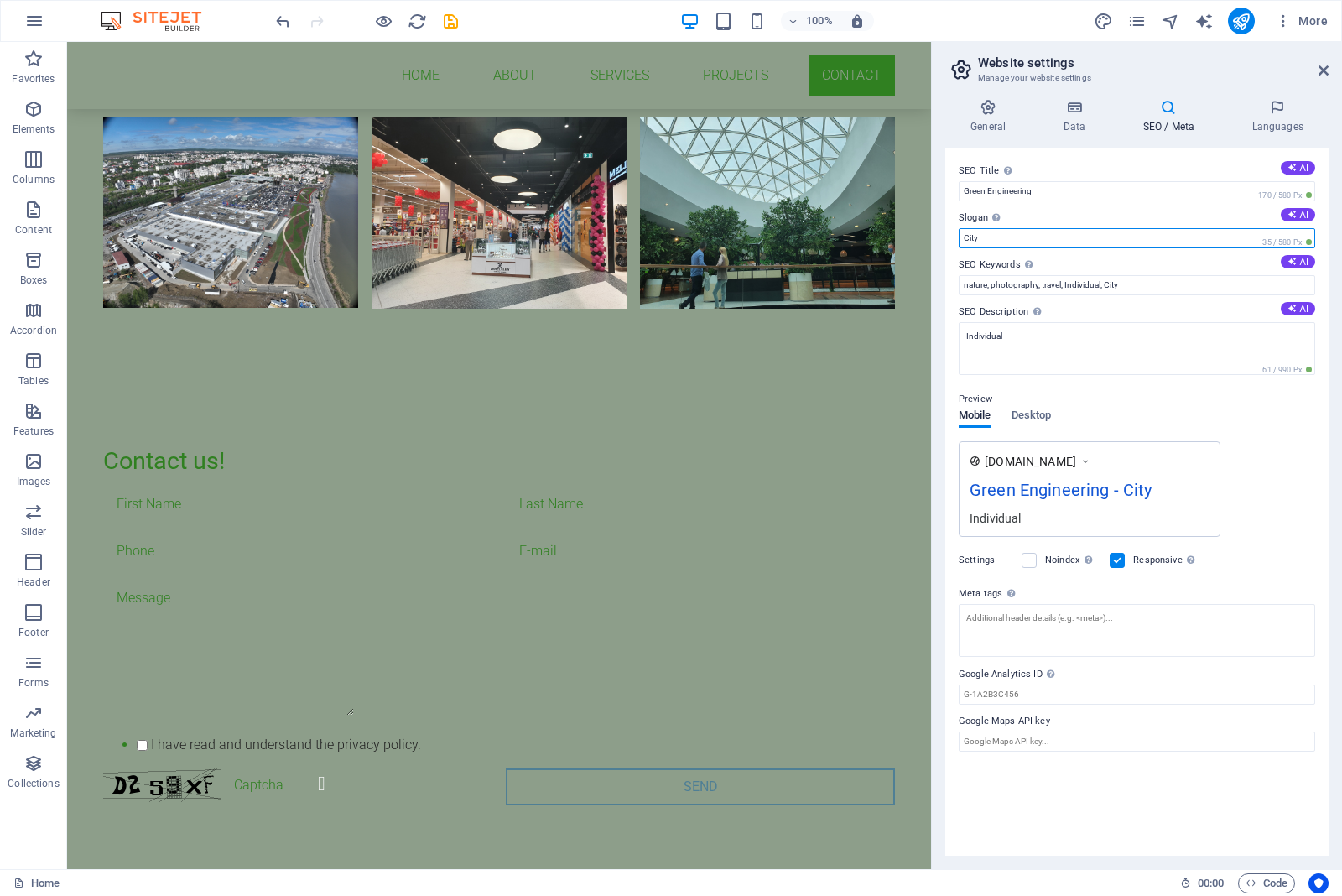
click at [1026, 231] on input "City" at bounding box center [1137, 238] width 357 height 20
drag, startPoint x: 1017, startPoint y: 232, endPoint x: 936, endPoint y: 240, distance: 81.4
click at [936, 240] on div "General Data SEO / Meta Languages Website name GREEN ENGINEERING Logo Drag file…" at bounding box center [1138, 476] width 411 height 783
type input "GRENENG"
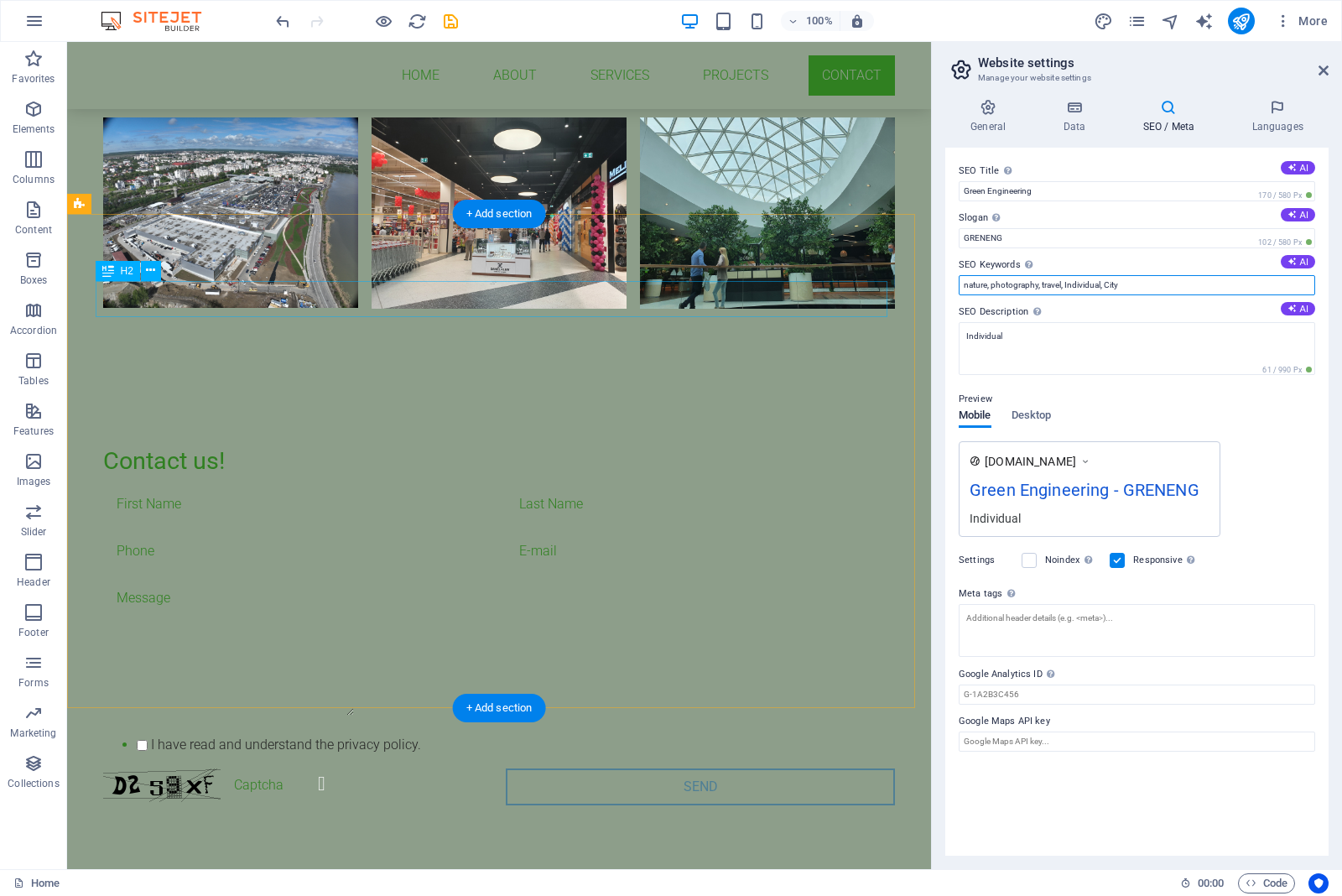
drag, startPoint x: 1230, startPoint y: 333, endPoint x: 817, endPoint y: 292, distance: 415.0
type input "Engineering"
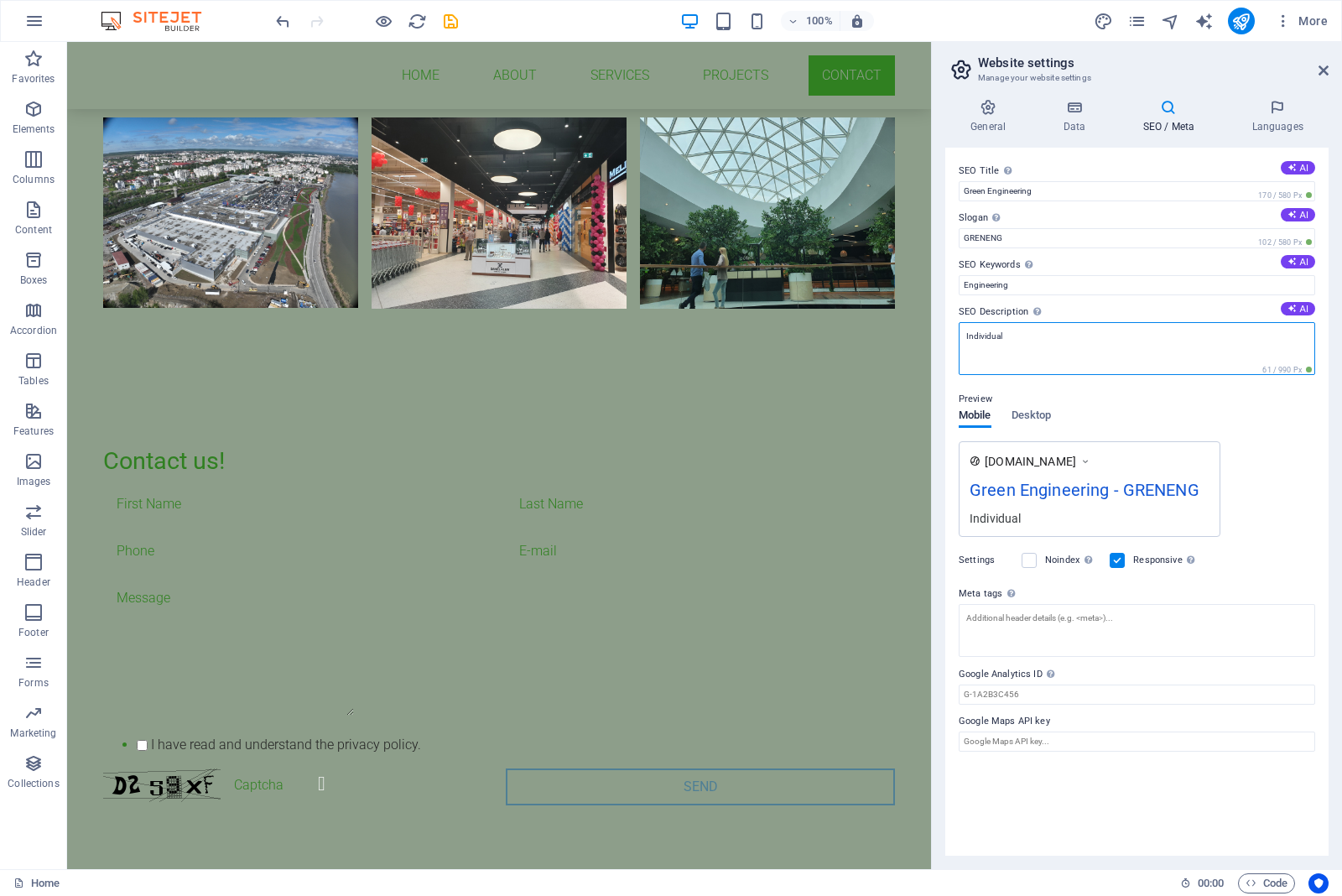
click at [1112, 344] on textarea "Individual" at bounding box center [1137, 348] width 357 height 53
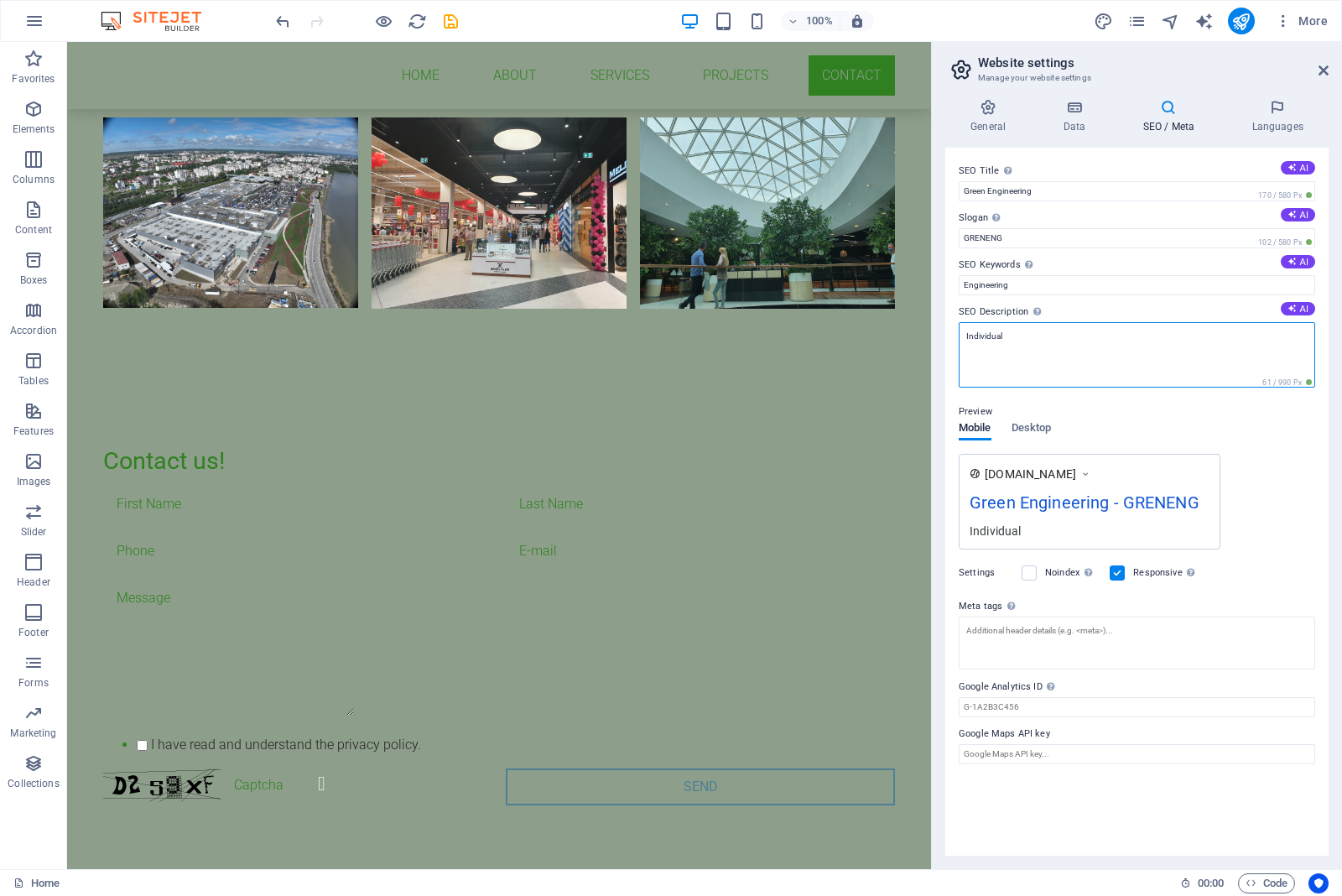
drag, startPoint x: 1043, startPoint y: 346, endPoint x: 948, endPoint y: 350, distance: 95.1
click at [948, 350] on div "SEO Title The title of your website - make it something that stands out in sear…" at bounding box center [1138, 501] width 383 height 707
click at [1292, 311] on icon at bounding box center [1292, 308] width 9 height 9
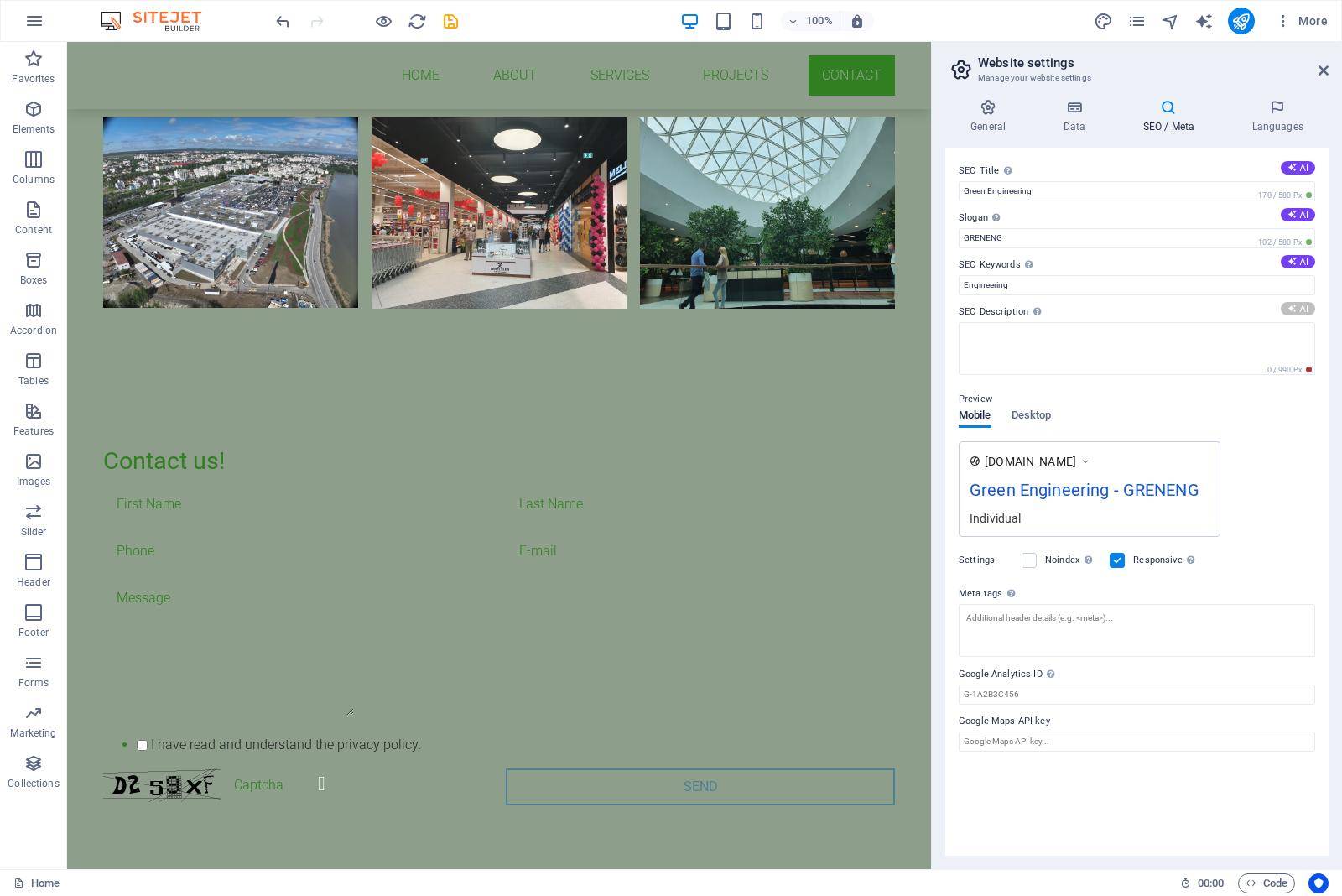
type textarea "Discover top-tier fire safety, HVAC, and plumbing solutions from Green Engineer…"
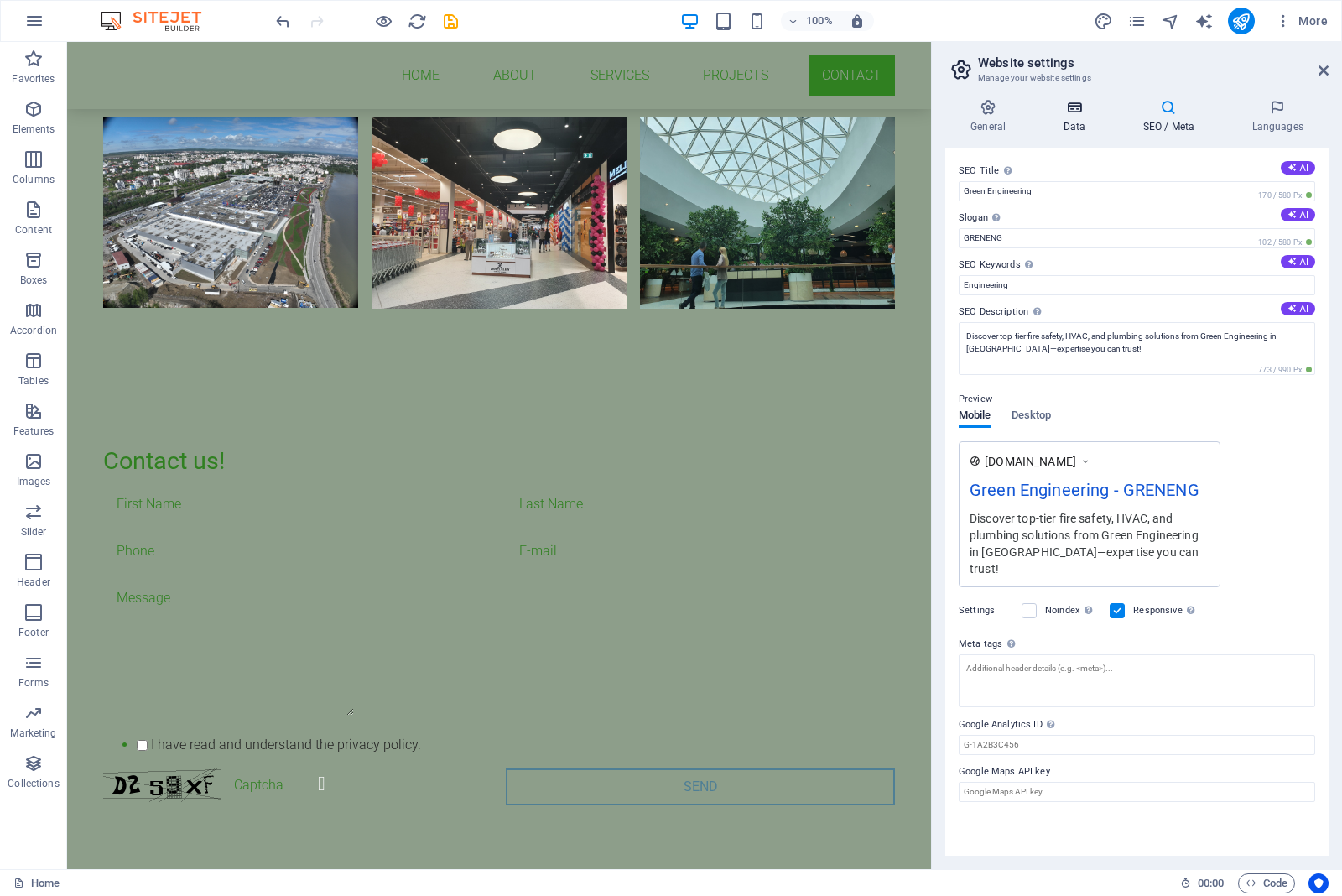
click at [1075, 105] on icon at bounding box center [1074, 107] width 73 height 16
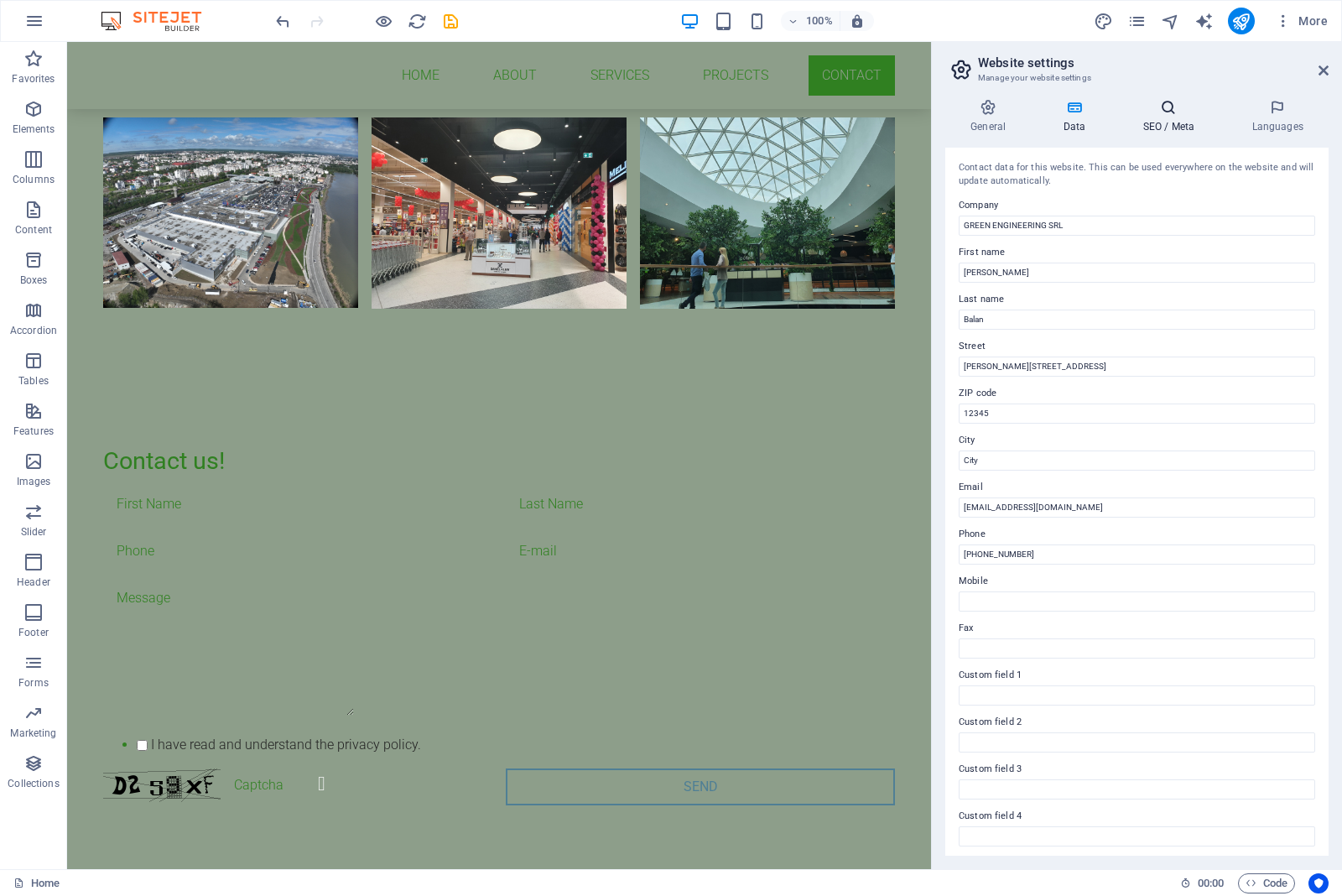
click at [1166, 117] on h4 "SEO / Meta" at bounding box center [1172, 116] width 109 height 35
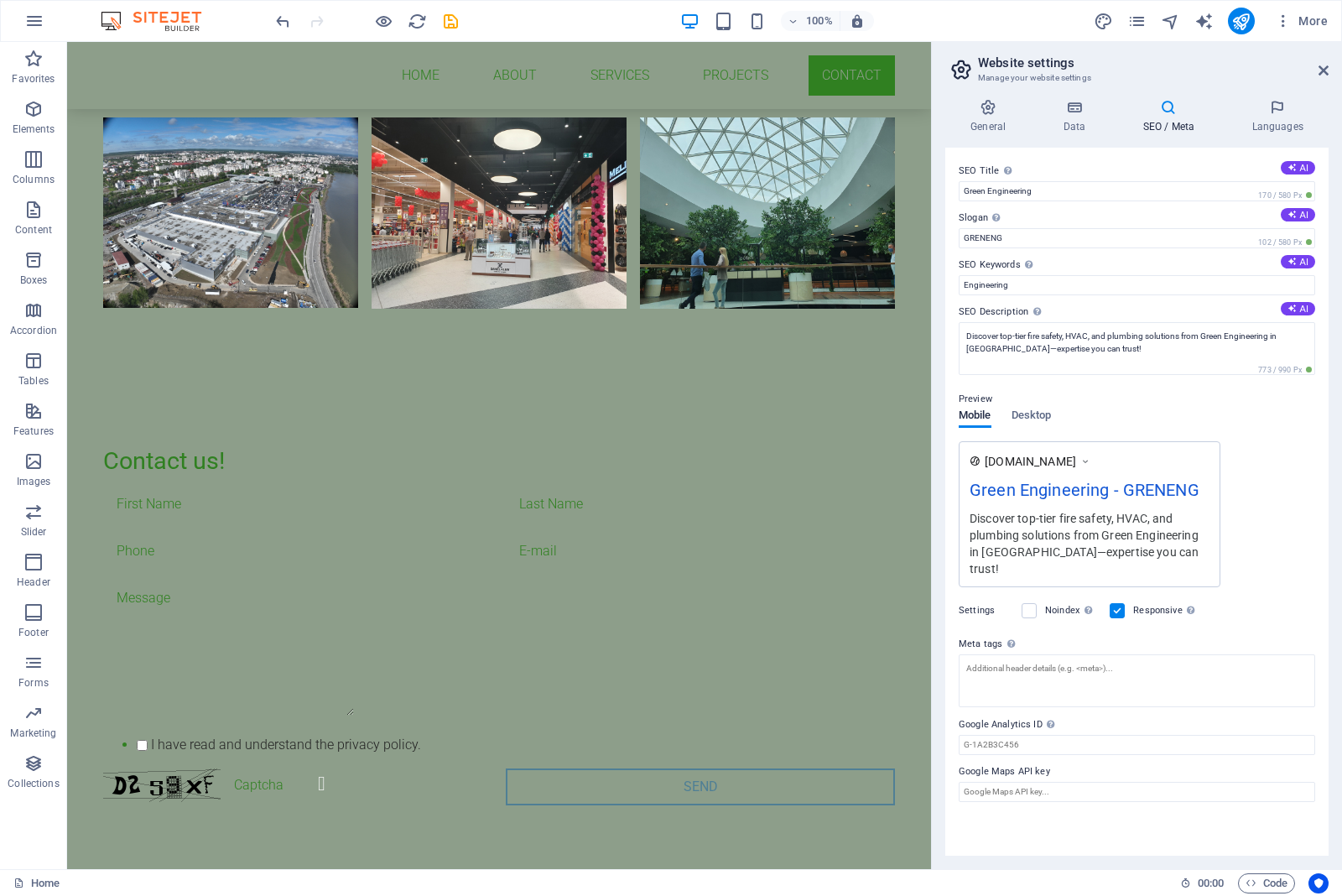
click at [1092, 458] on icon at bounding box center [1085, 461] width 12 height 16
click at [1059, 463] on span "[DOMAIN_NAME]" at bounding box center [1031, 461] width 92 height 16
click at [1030, 409] on span "Desktop" at bounding box center [1032, 417] width 40 height 24
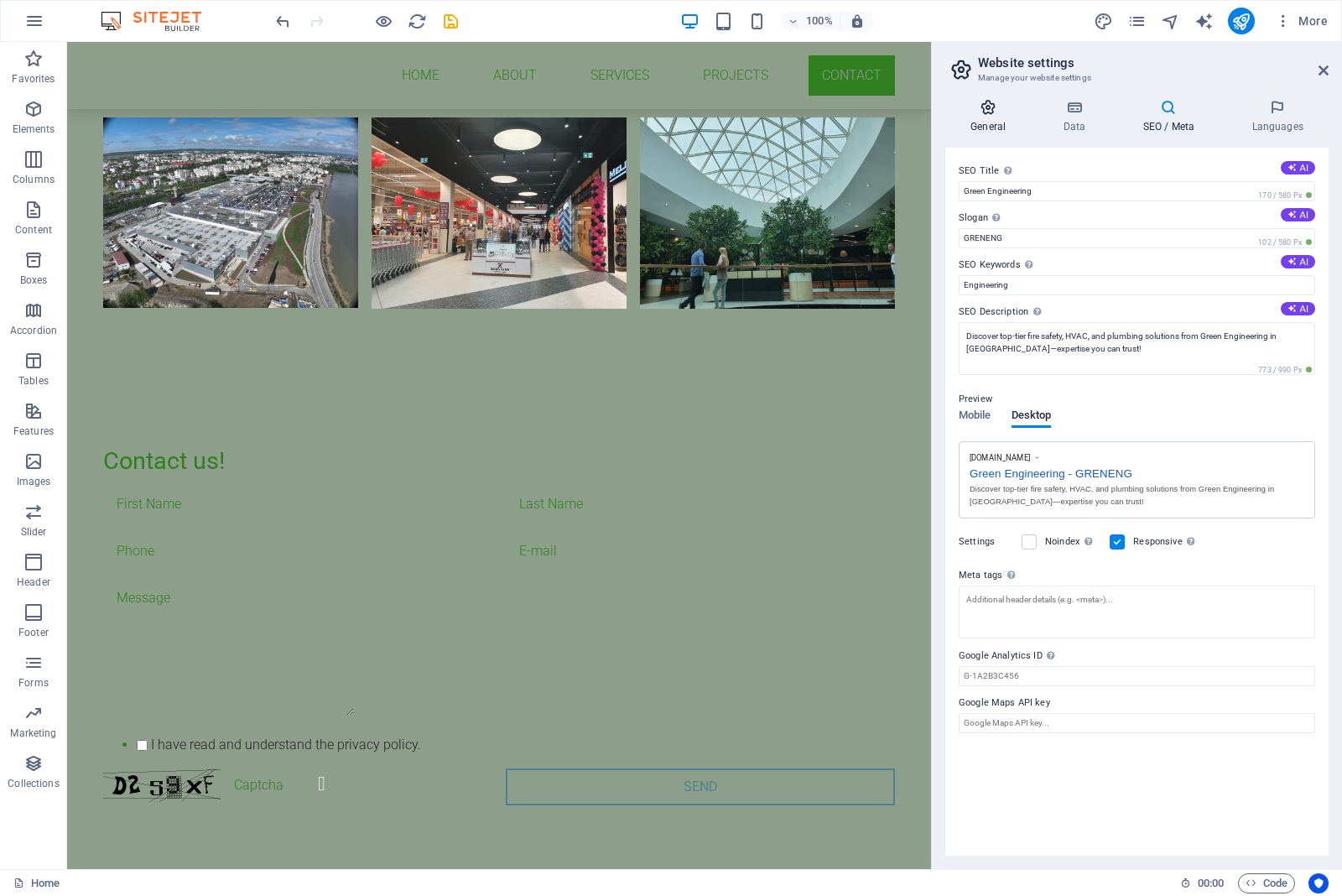
click at [984, 115] on h4 "General" at bounding box center [992, 116] width 93 height 35
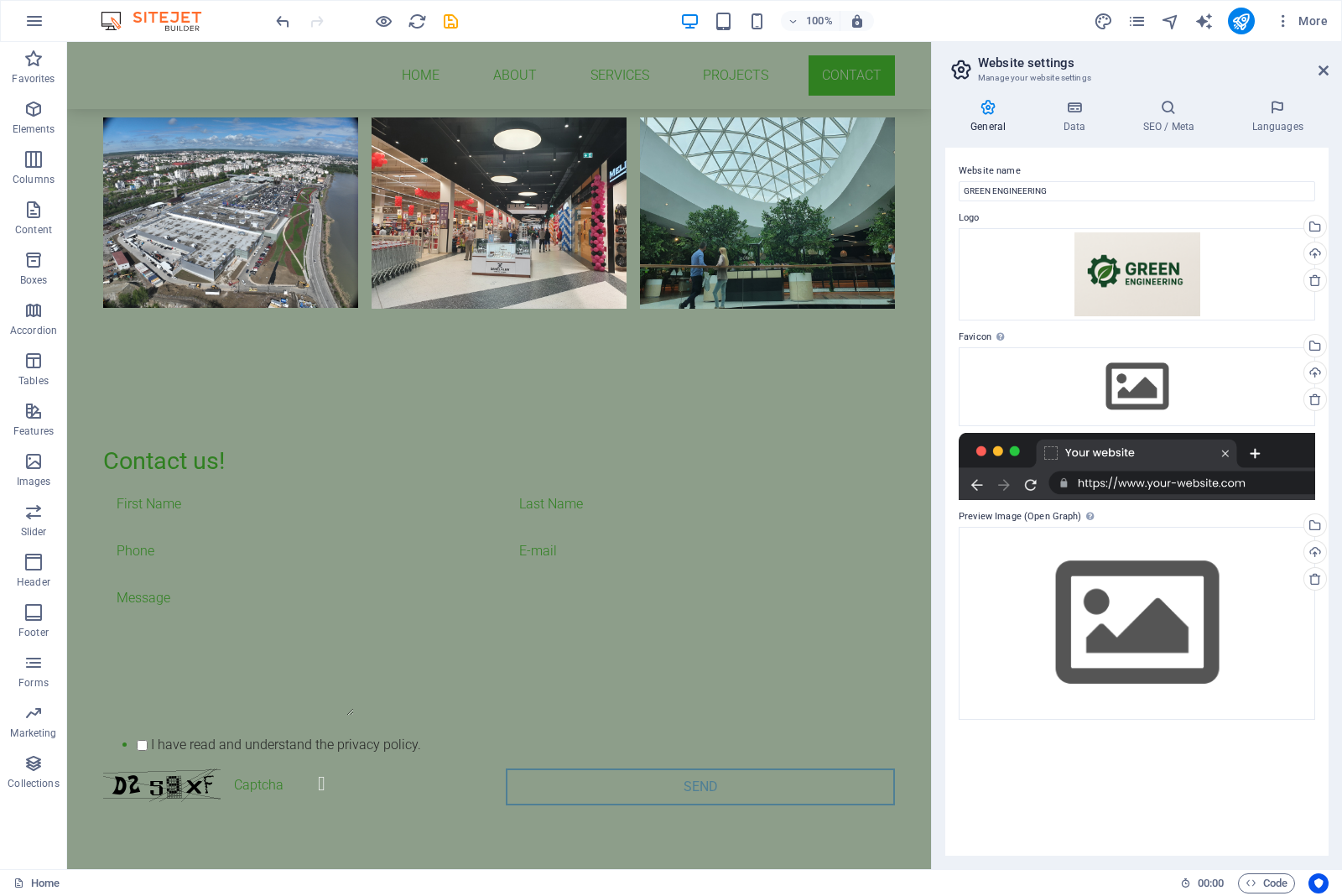
click at [1148, 484] on div at bounding box center [1137, 465] width 357 height 67
click at [1226, 450] on div at bounding box center [1137, 465] width 357 height 67
click at [1255, 453] on div at bounding box center [1137, 465] width 357 height 67
drag, startPoint x: 1154, startPoint y: 461, endPoint x: 1194, endPoint y: 464, distance: 40.1
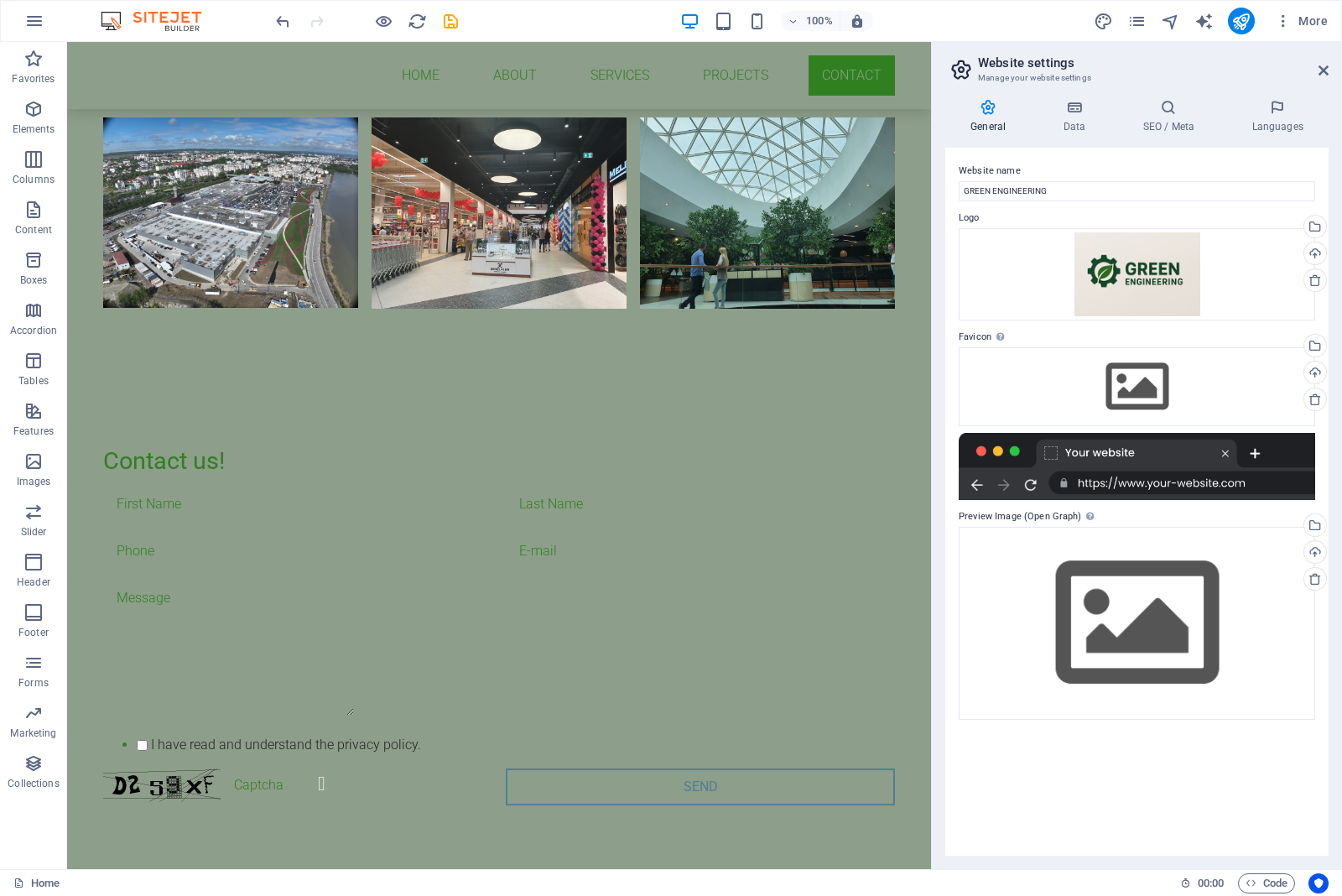
click at [1194, 464] on div at bounding box center [1137, 465] width 357 height 67
click at [458, 22] on icon "save" at bounding box center [450, 21] width 19 height 19
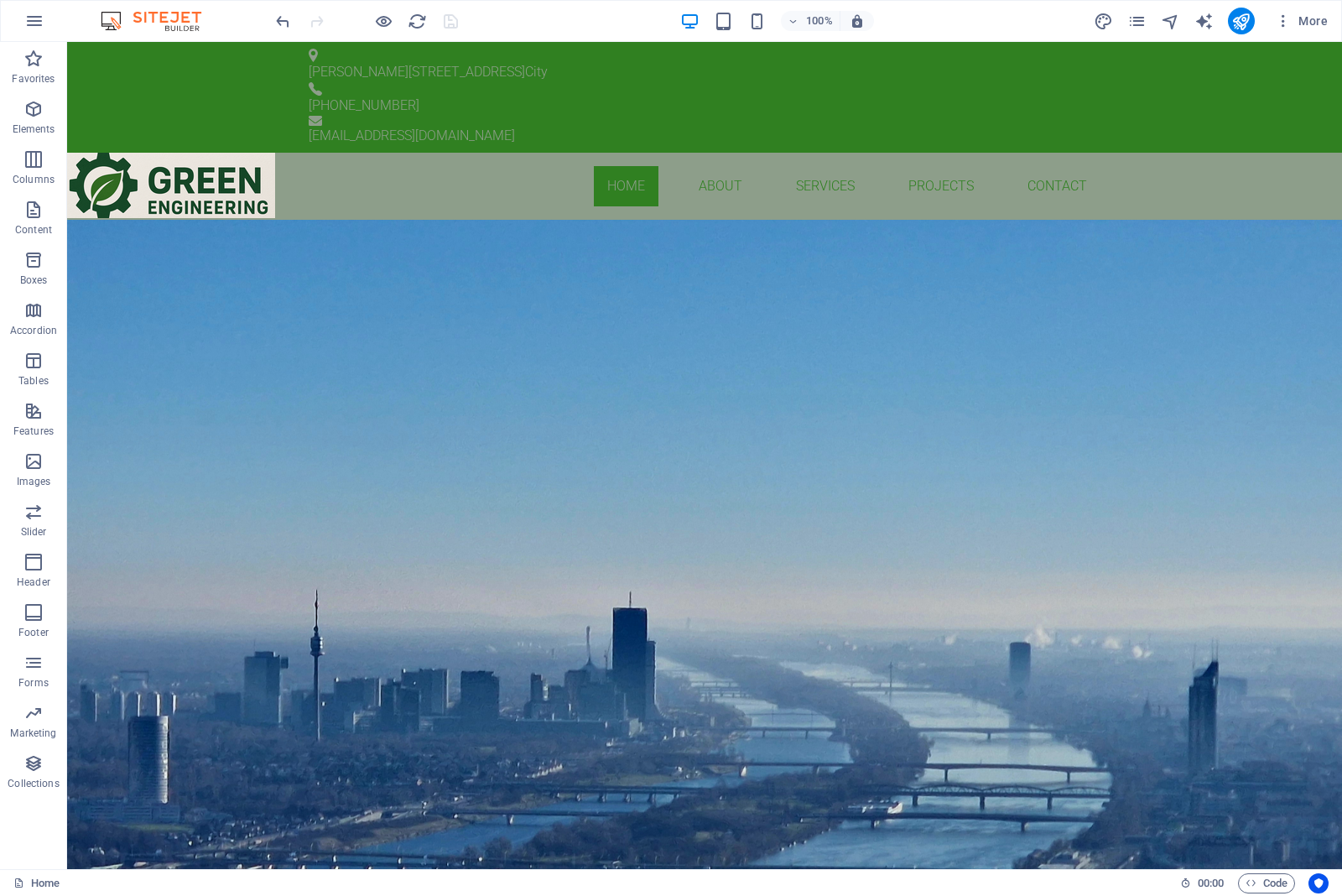
click at [183, 17] on img at bounding box center [159, 21] width 126 height 20
click at [117, 19] on img at bounding box center [159, 21] width 126 height 20
click at [1248, 21] on icon "publish" at bounding box center [1241, 21] width 19 height 19
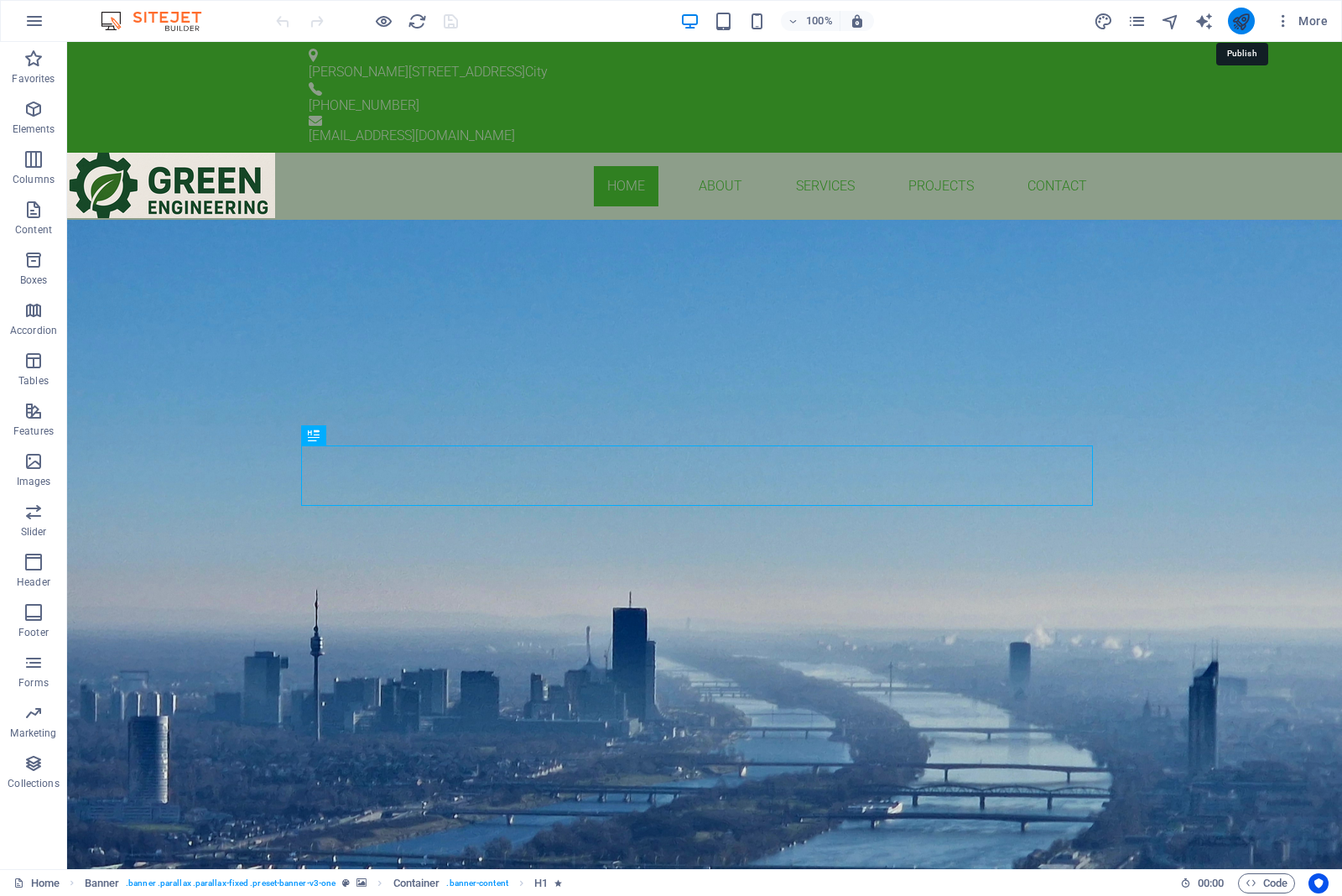
click at [1239, 19] on icon "publish" at bounding box center [1241, 21] width 19 height 19
click at [1248, 22] on icon "publish" at bounding box center [1241, 21] width 19 height 19
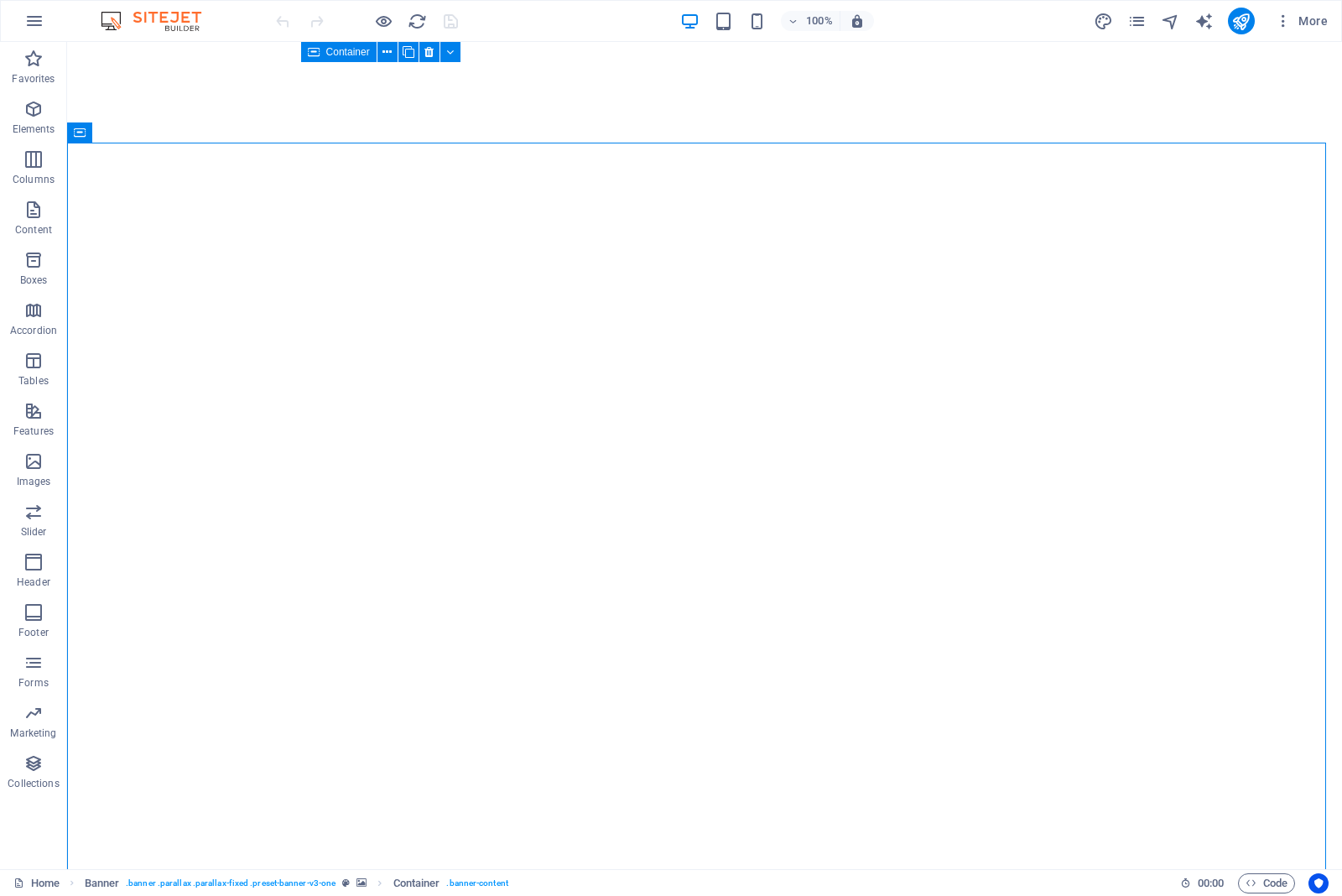
click at [1004, 17] on div "100% More" at bounding box center [803, 20] width 1062 height 27
click at [42, 21] on icon "button" at bounding box center [35, 21] width 20 height 20
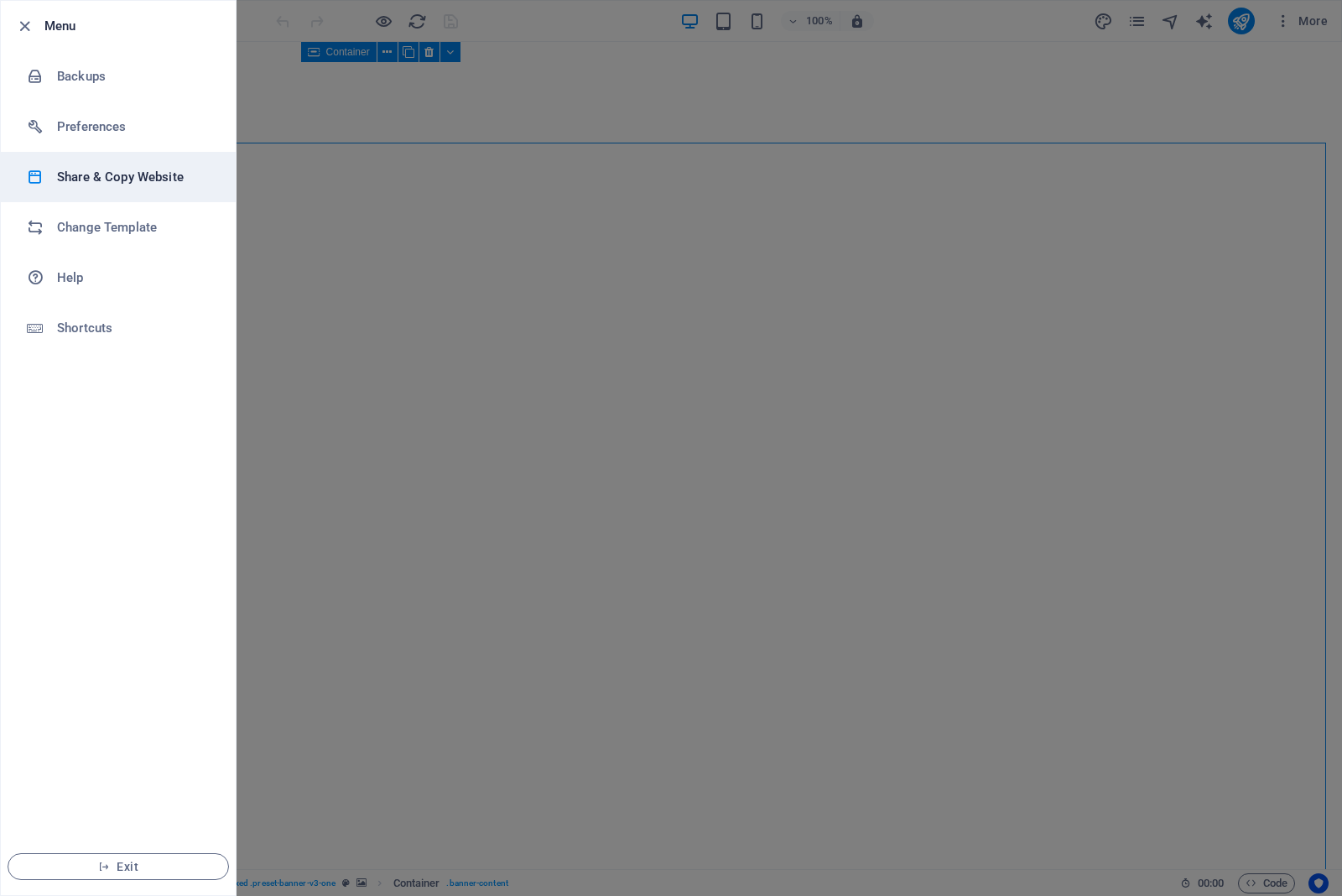
click at [84, 177] on h6 "Share & Copy Website" at bounding box center [134, 177] width 155 height 20
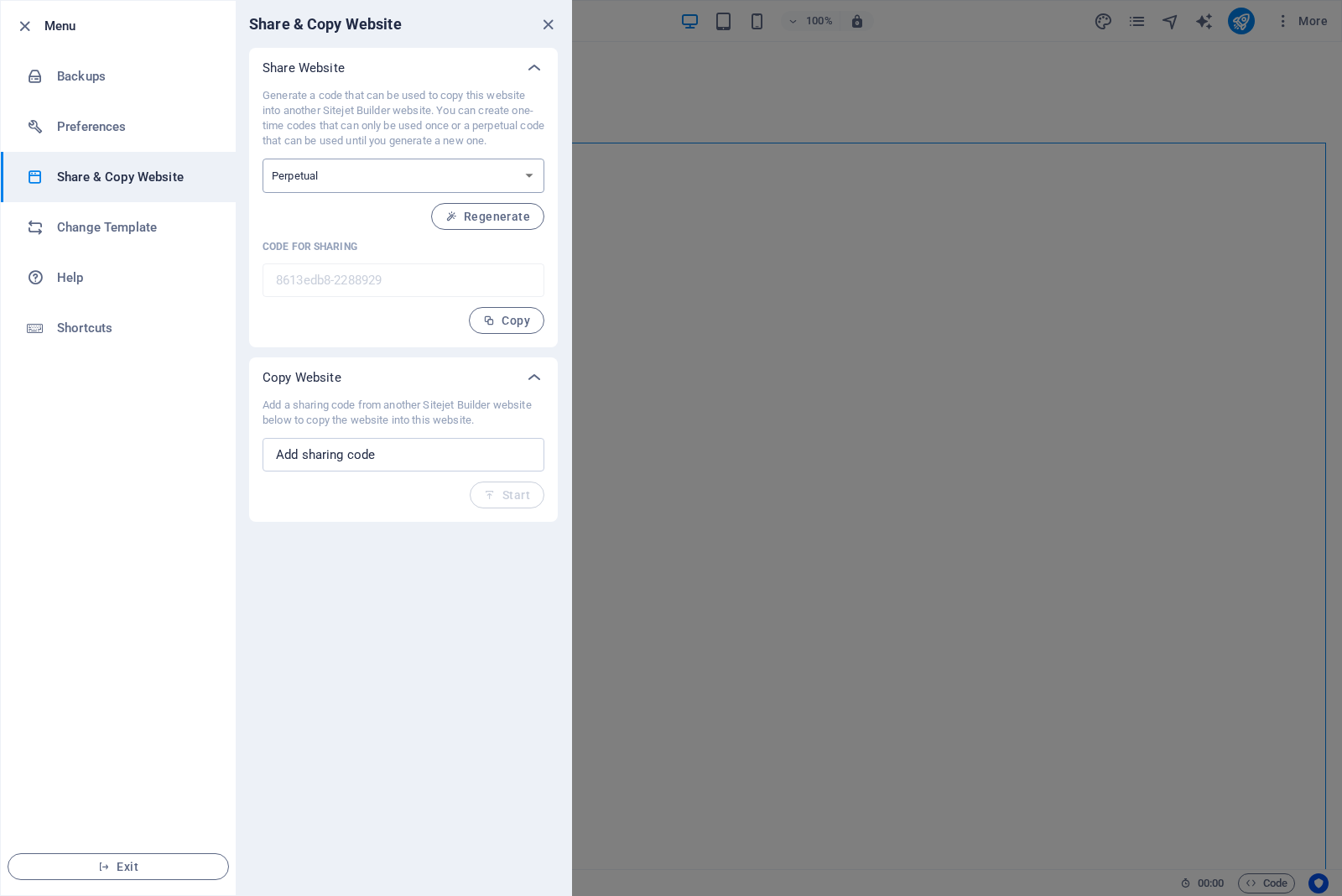
click at [526, 166] on select "One-time Perpetual" at bounding box center [403, 176] width 282 height 35
click at [262, 158] on select "One-time Perpetual" at bounding box center [403, 176] width 282 height 35
click at [497, 220] on span "Regenerate" at bounding box center [488, 216] width 84 height 14
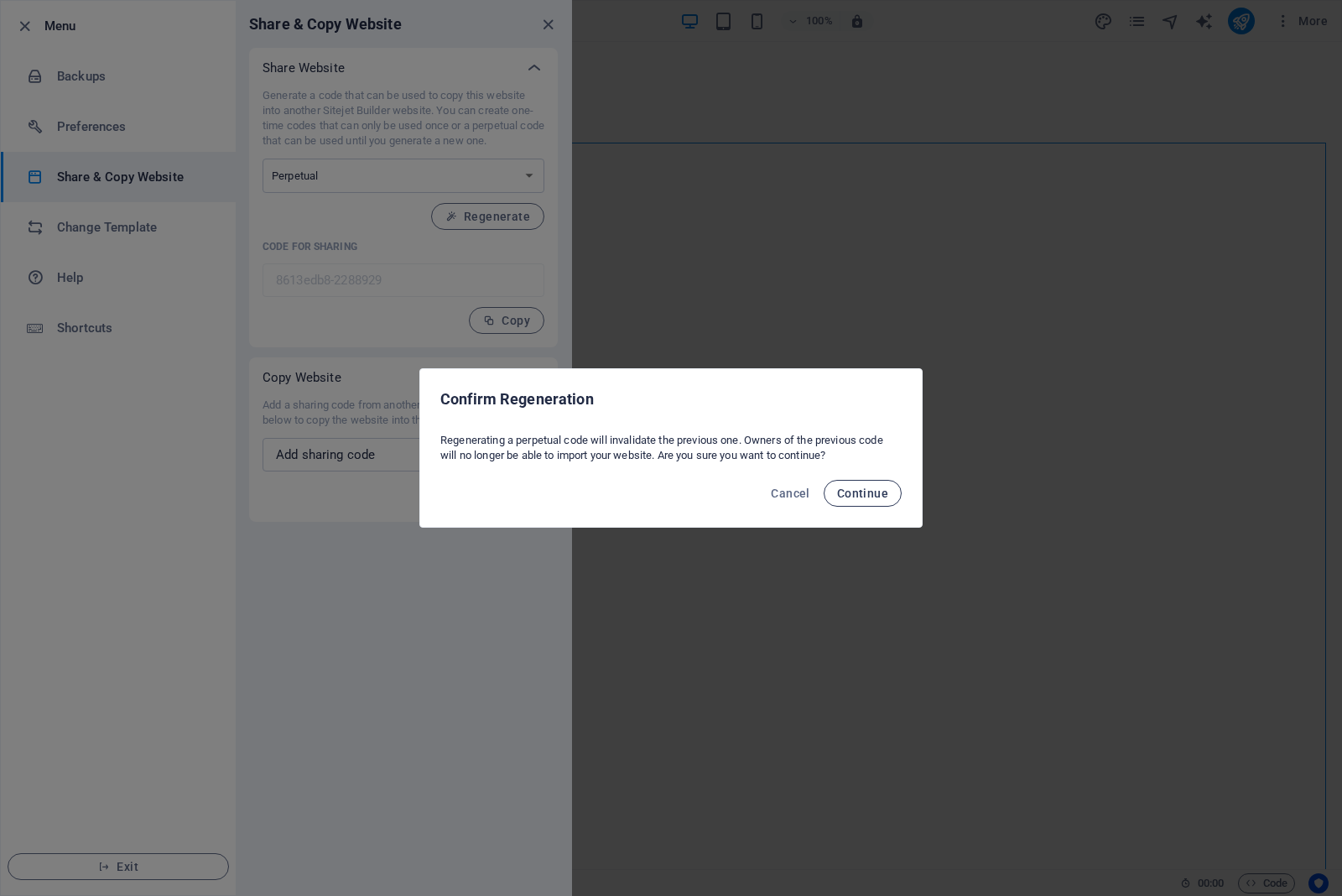
click at [874, 491] on span "Continue" at bounding box center [863, 493] width 51 height 14
type input "0e3d6bc8-2288929"
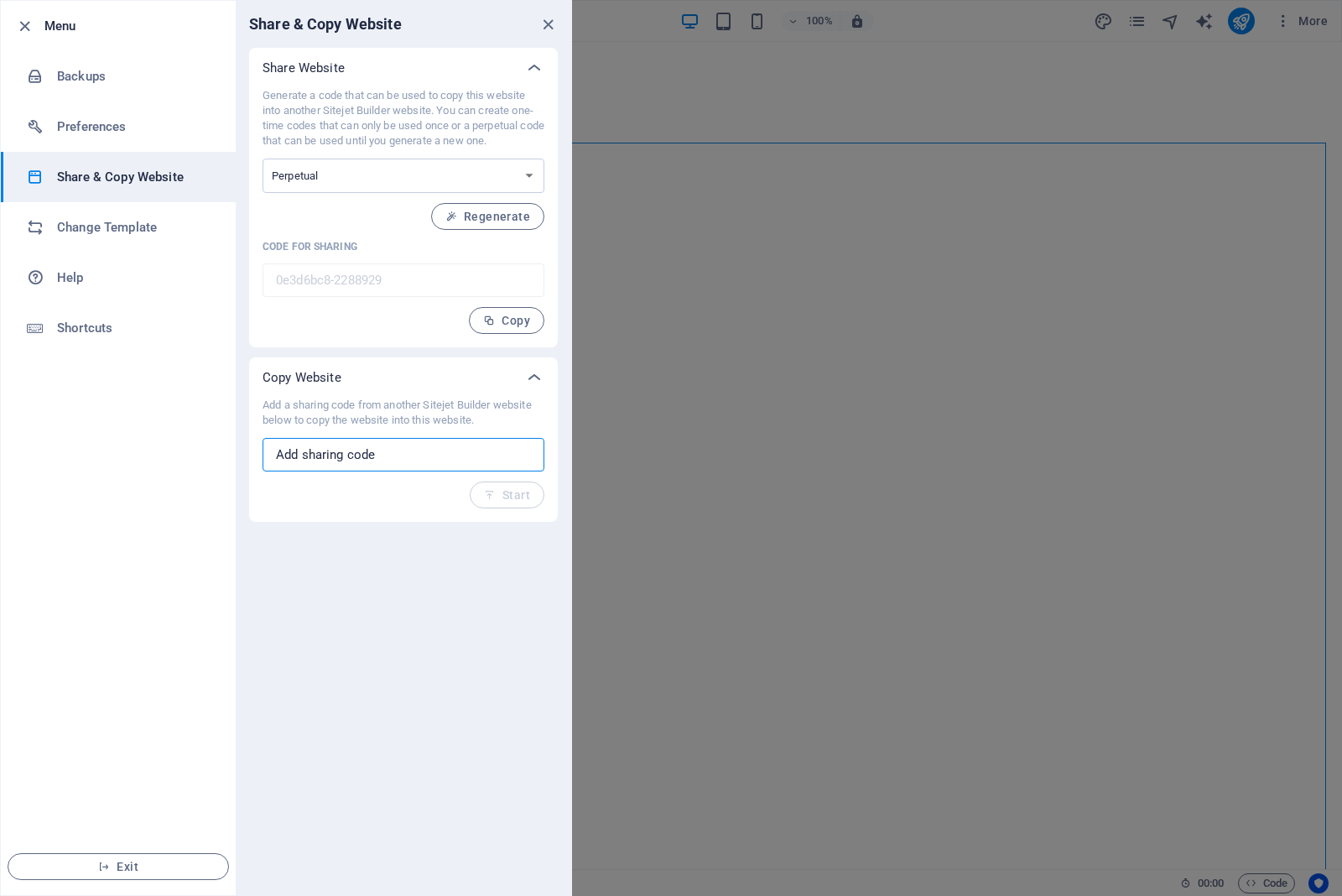
click at [433, 444] on input "text" at bounding box center [403, 454] width 282 height 34
click at [504, 324] on span "Copy" at bounding box center [506, 320] width 47 height 14
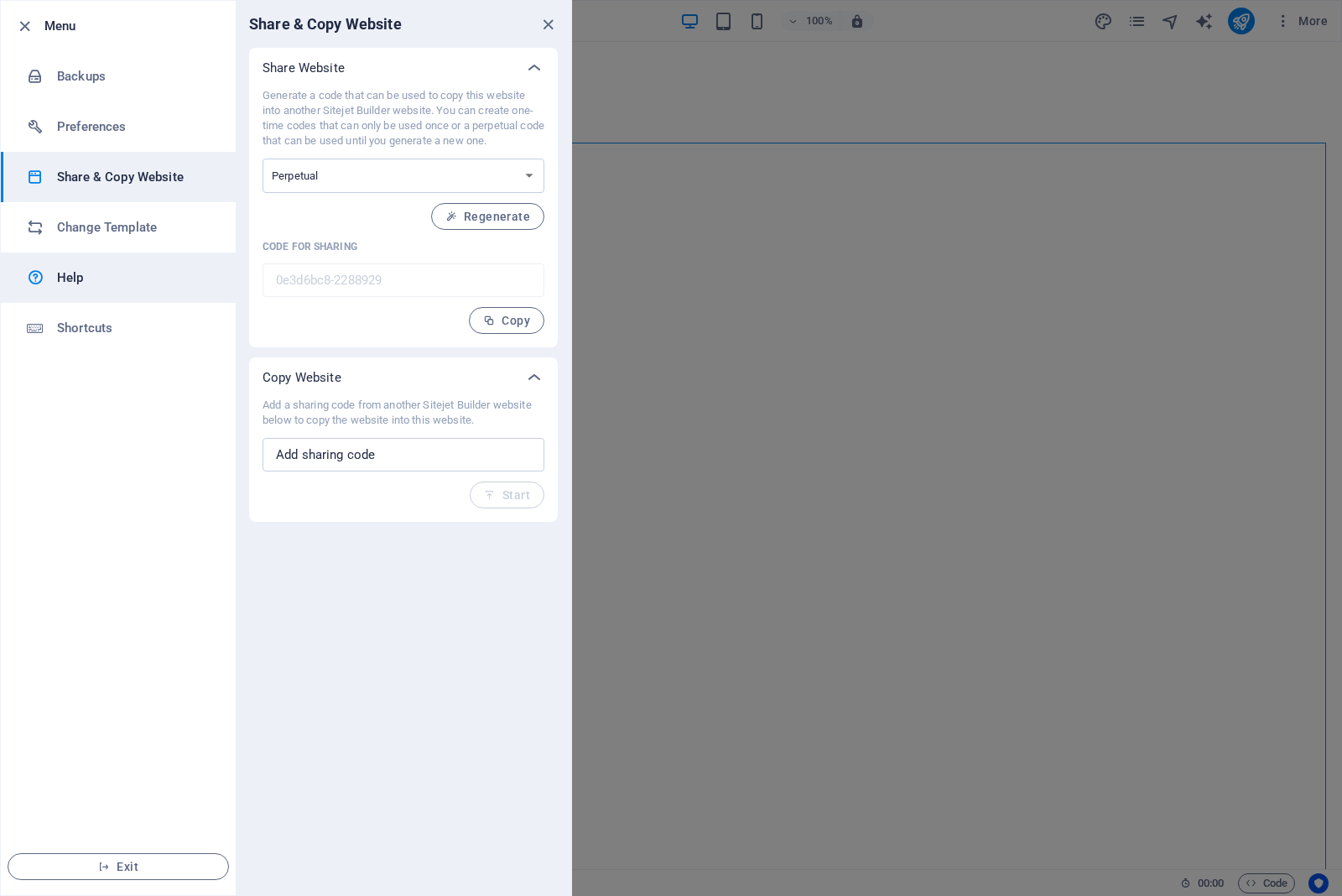
click at [191, 274] on div "Menu Backups Preferences Share & Copy Website Change Template Help Shortcuts Ex…" at bounding box center [286, 448] width 572 height 896
click at [505, 319] on span "Copy" at bounding box center [506, 320] width 47 height 14
click at [540, 13] on div "Share & Copy Website" at bounding box center [403, 24] width 336 height 47
click at [551, 25] on icon "close" at bounding box center [548, 24] width 19 height 19
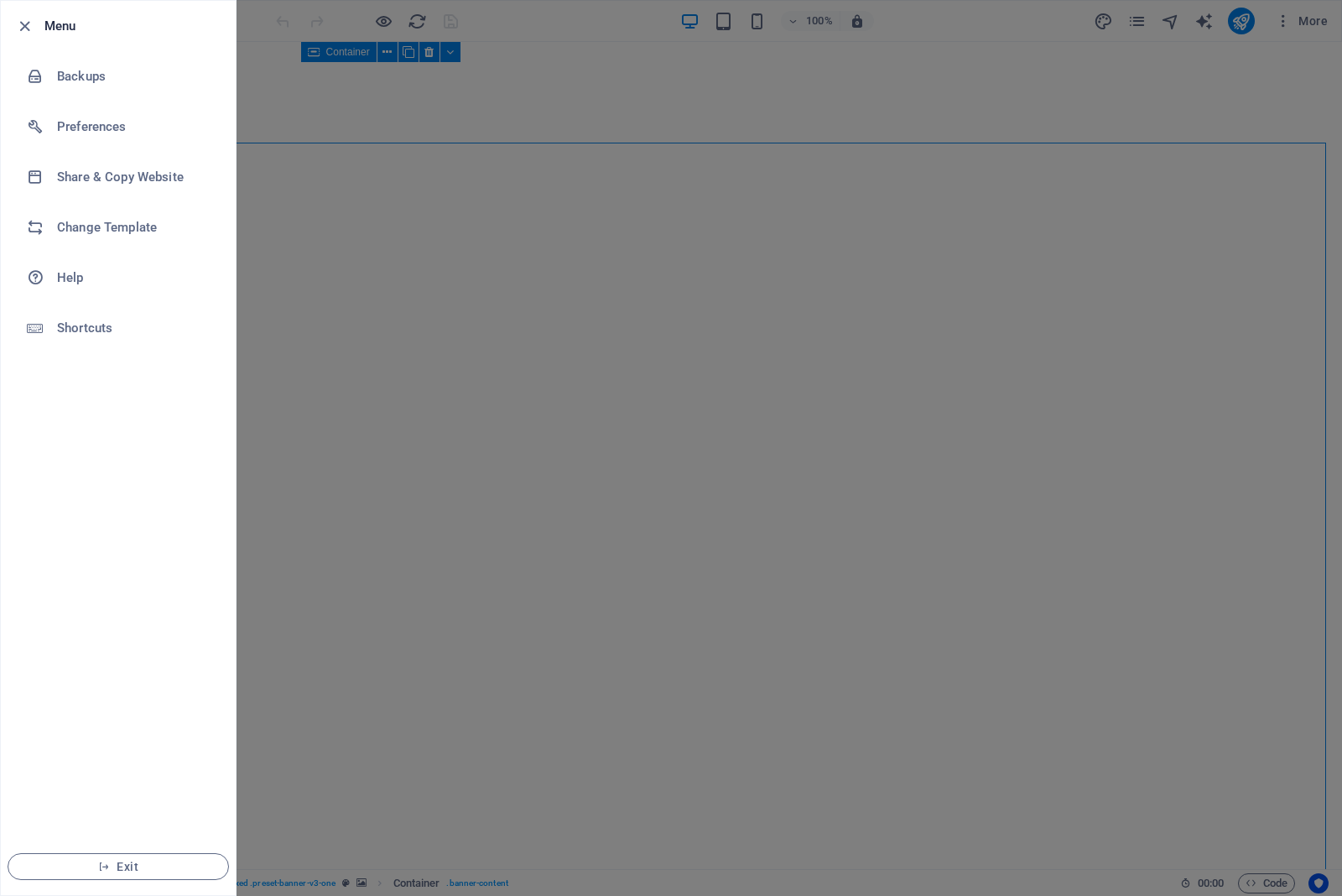
click at [1013, 126] on div at bounding box center [671, 448] width 1342 height 896
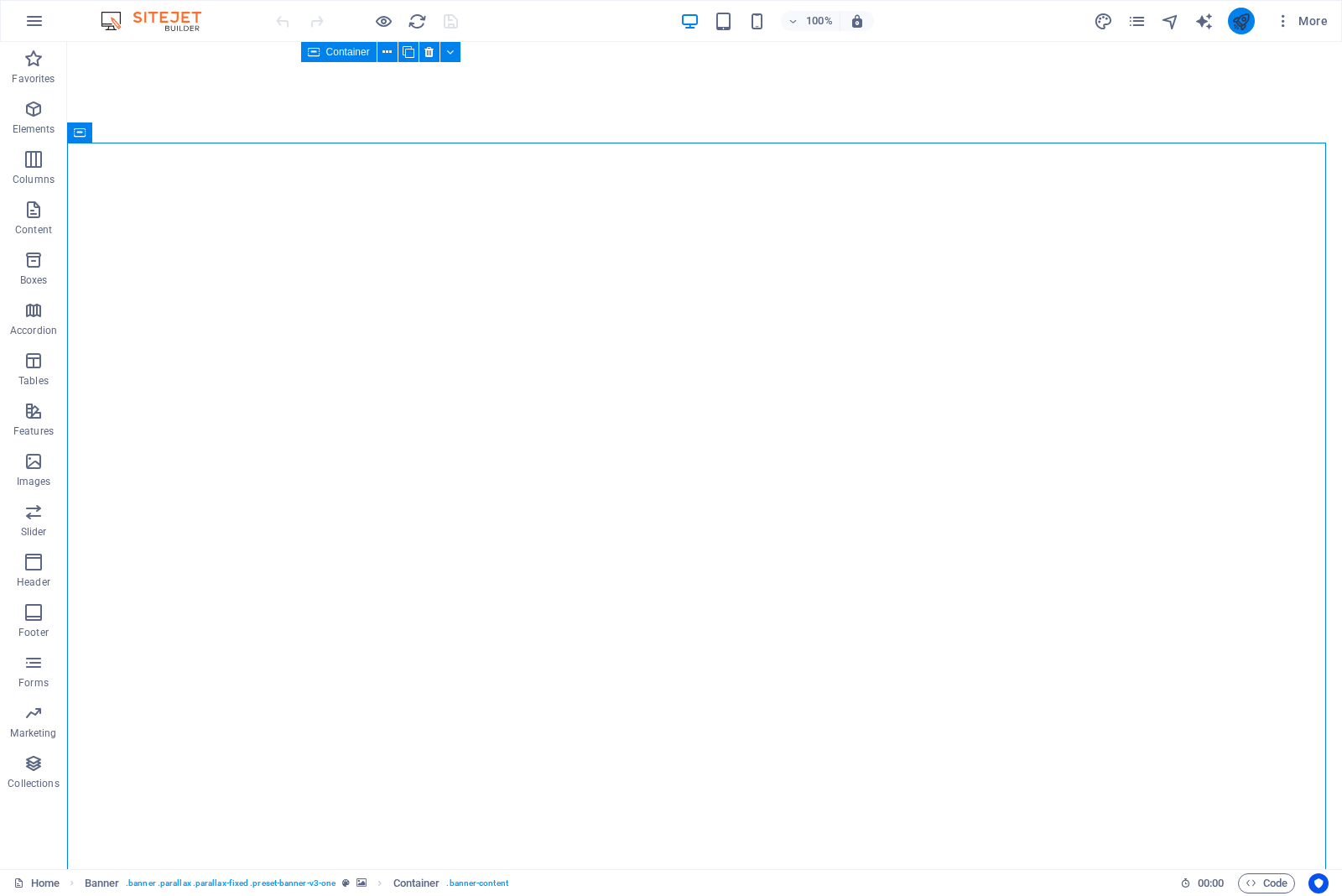
click at [1256, 19] on div "More" at bounding box center [1215, 20] width 241 height 27
click at [1248, 23] on icon "publish" at bounding box center [1241, 21] width 19 height 19
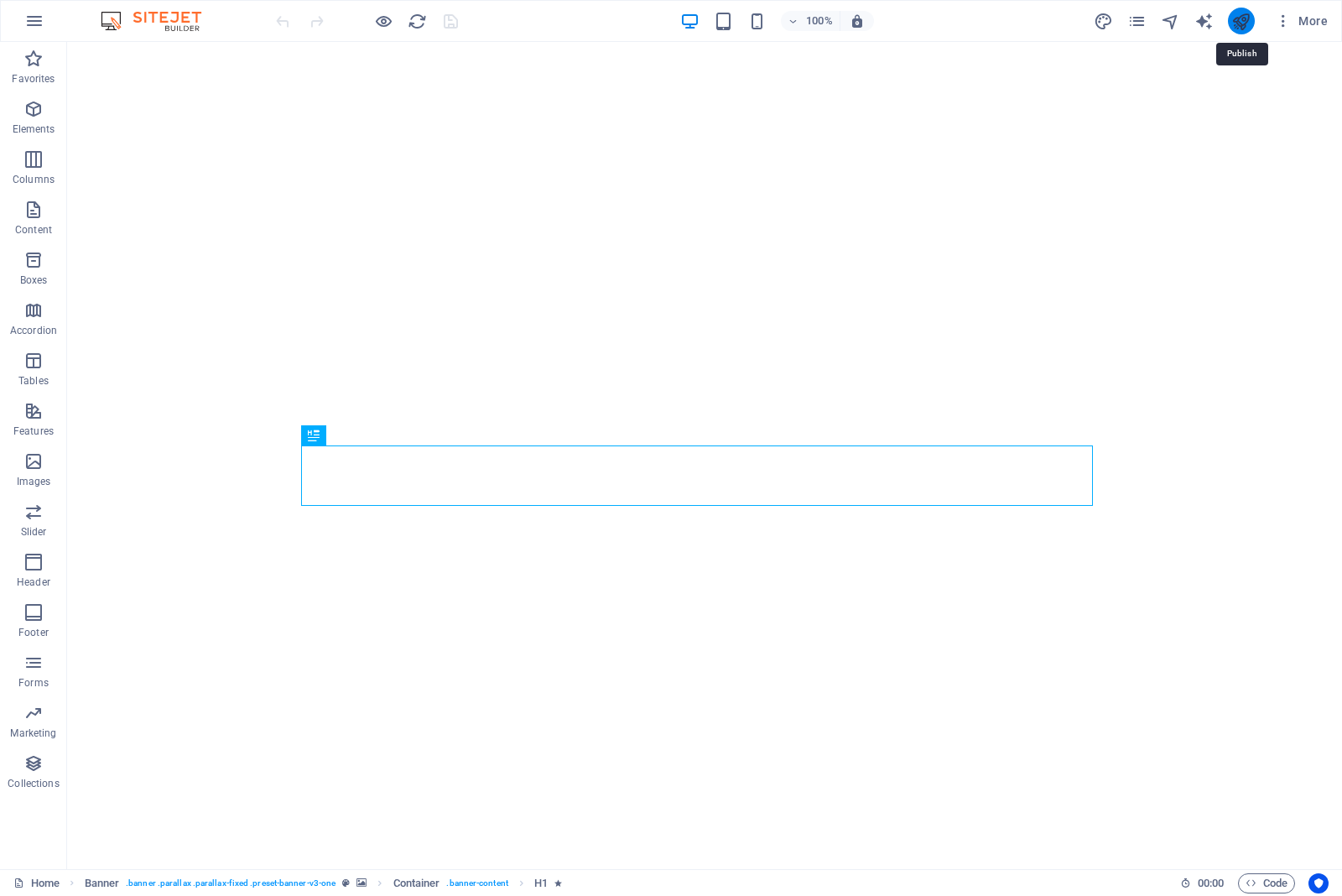
click at [1239, 22] on icon "publish" at bounding box center [1241, 21] width 19 height 19
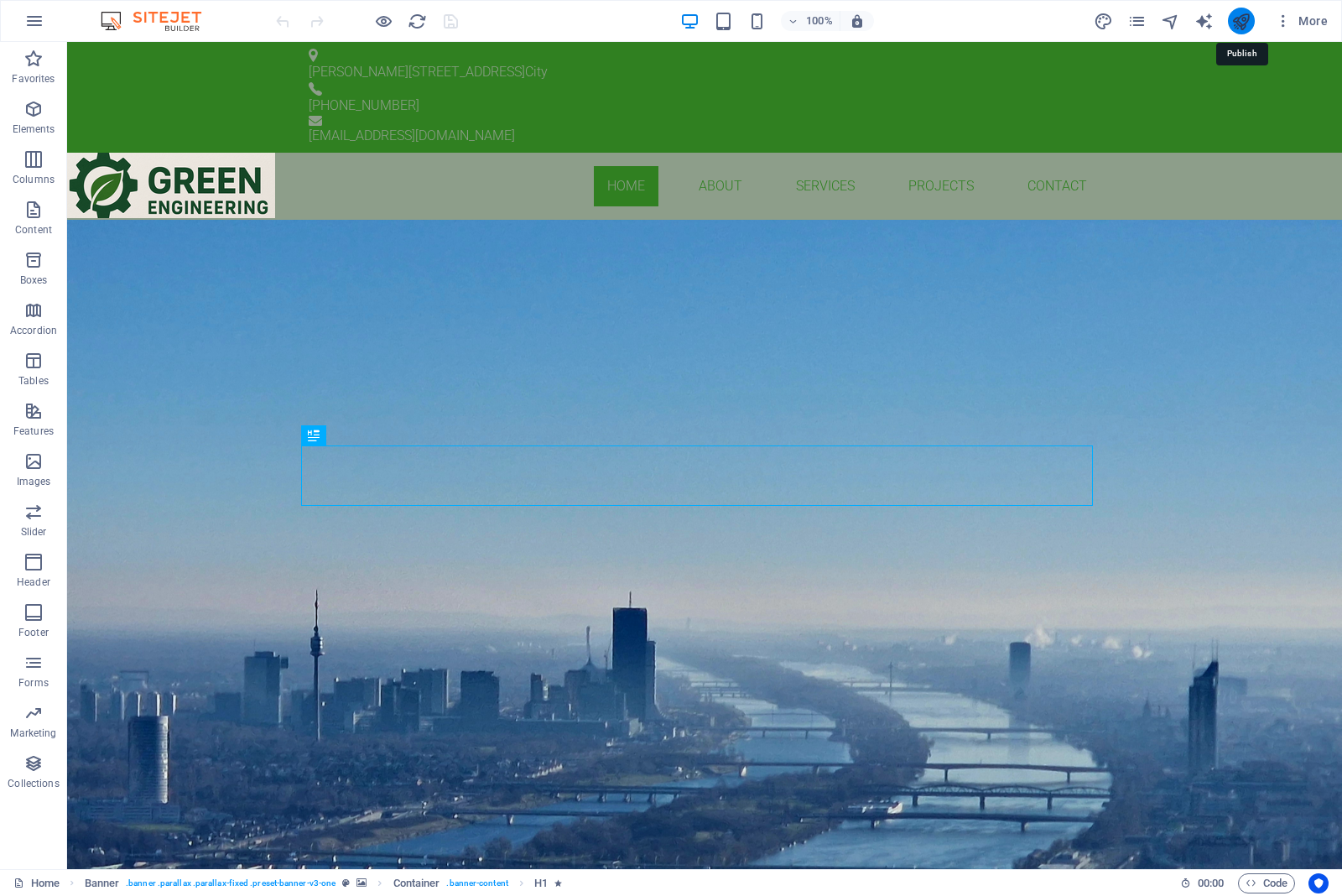
click at [1244, 23] on icon "publish" at bounding box center [1241, 21] width 19 height 19
drag, startPoint x: 88, startPoint y: 42, endPoint x: 301, endPoint y: 211, distance: 271.9
click at [351, 249] on div "GREEN ENGINEERING BUILDING SERVICES ENGINEEERING Learn more" at bounding box center [704, 356] width 1275 height 274
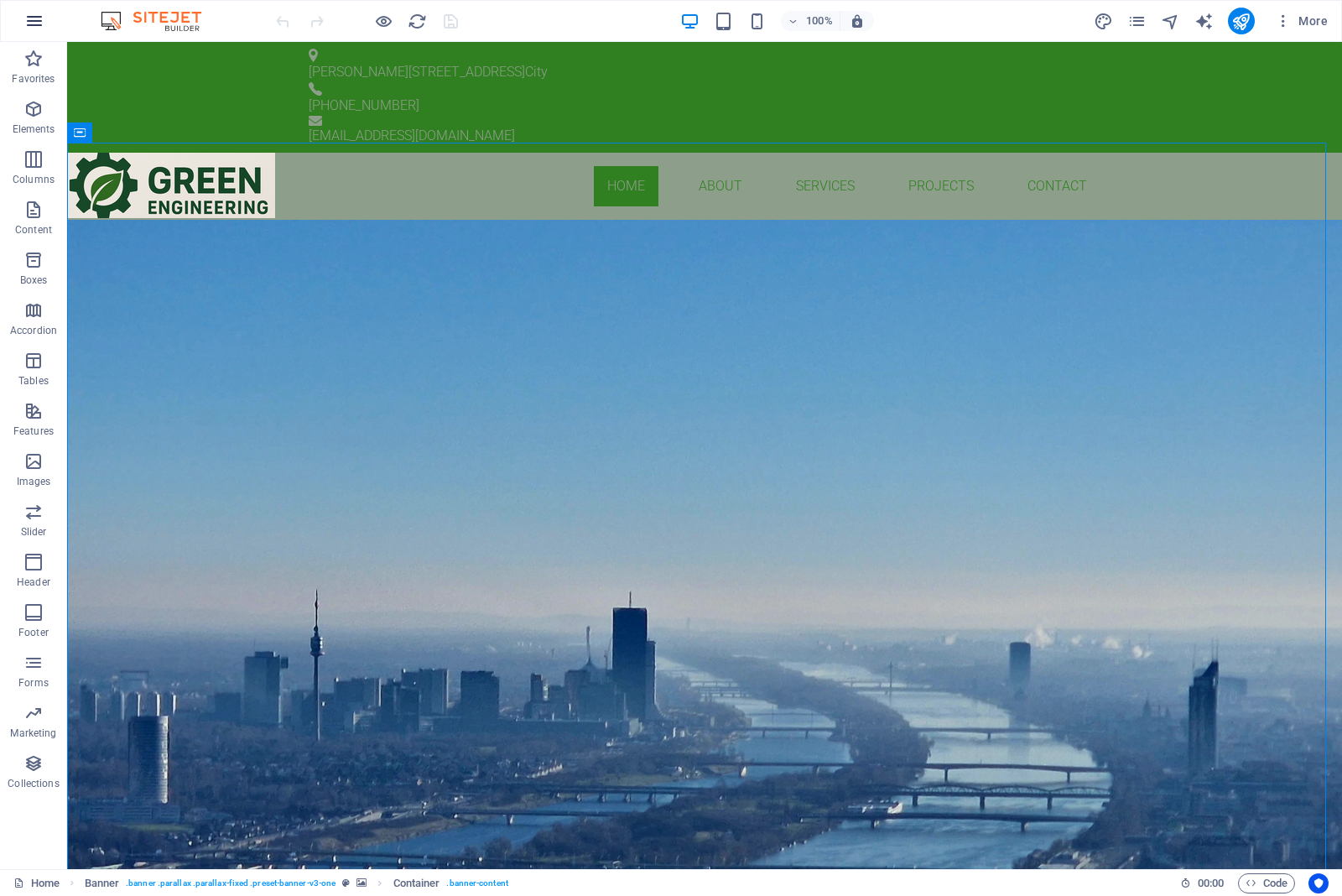
click at [30, 27] on icon "button" at bounding box center [35, 21] width 20 height 20
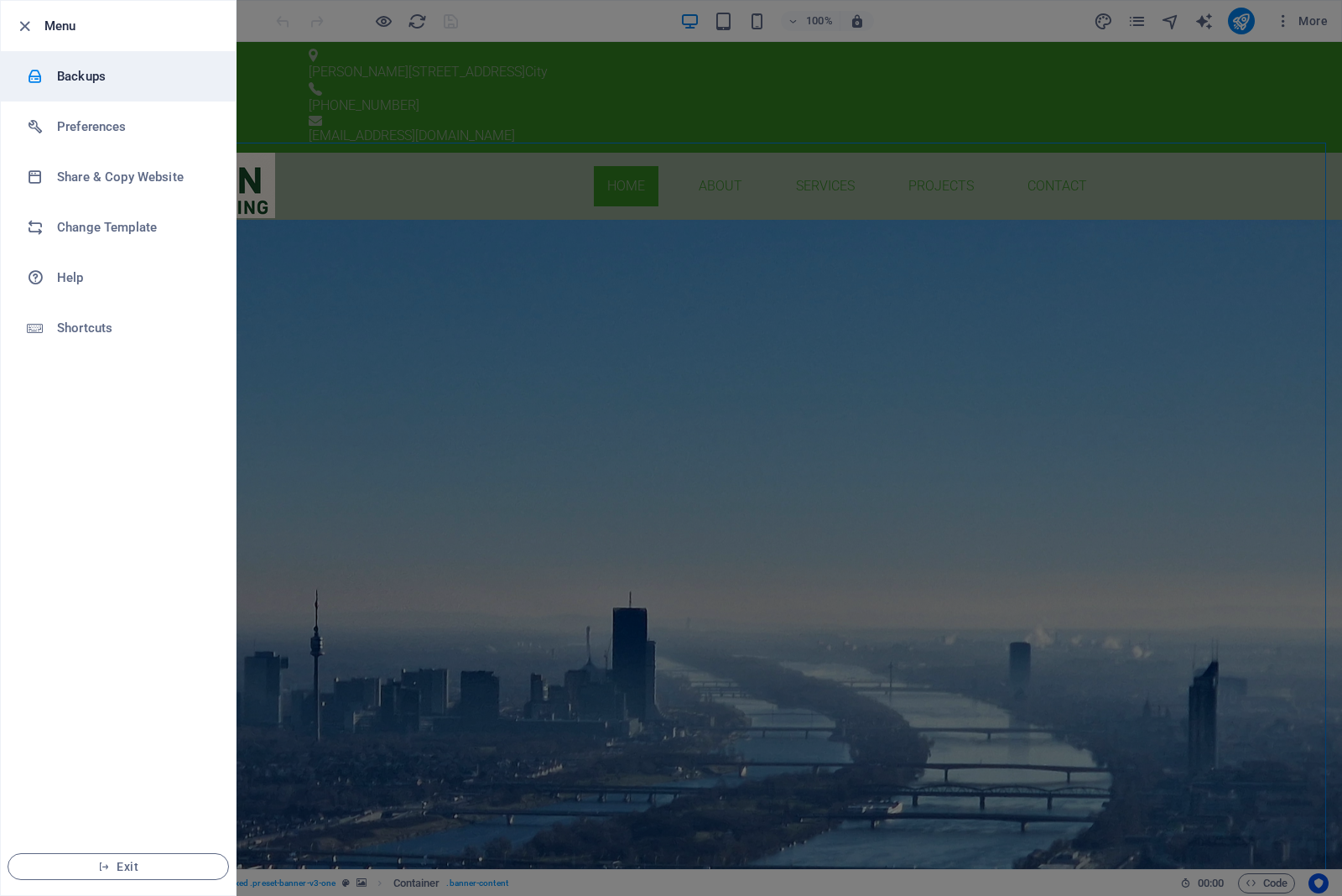
click at [63, 70] on h6 "Backups" at bounding box center [134, 76] width 155 height 20
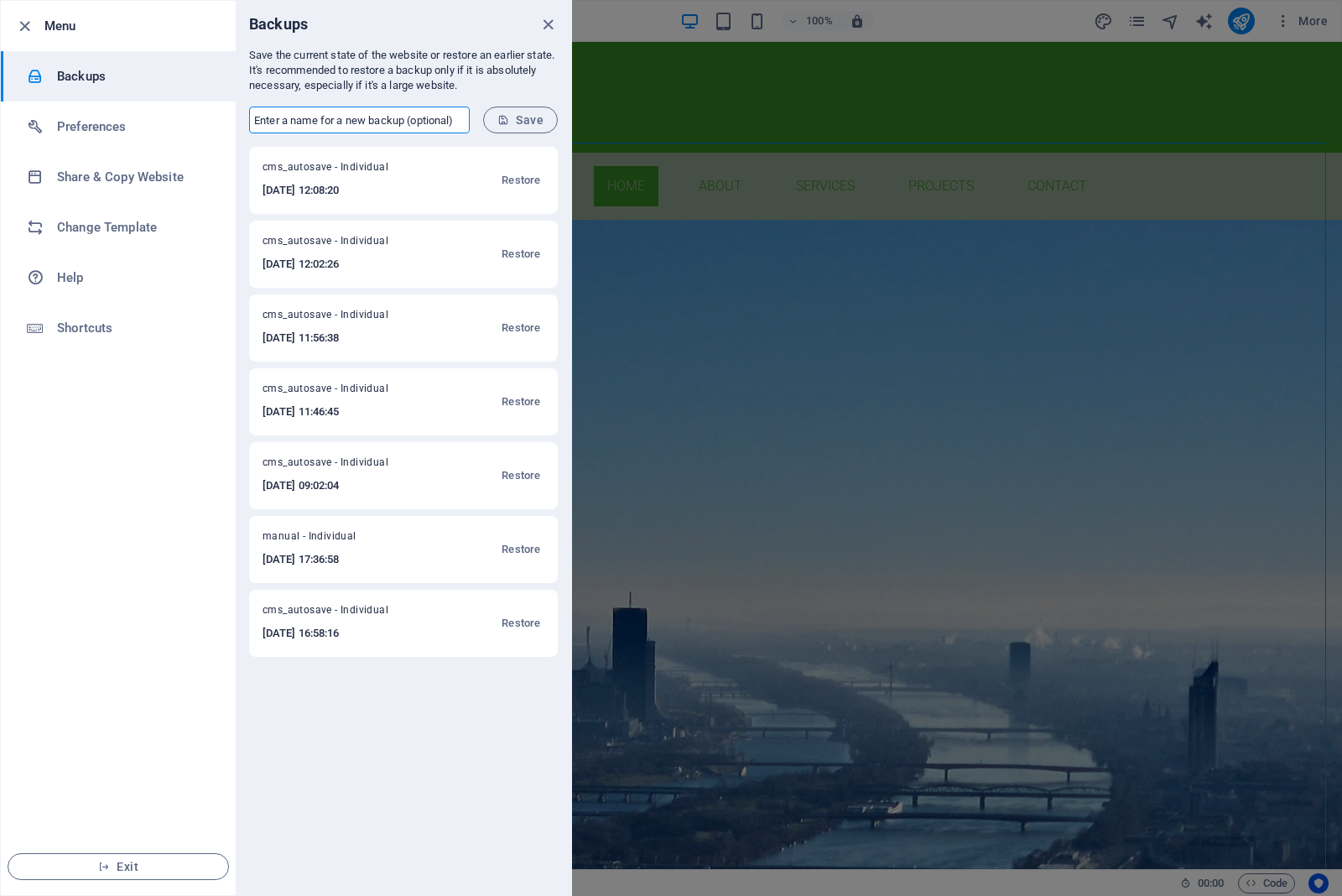
click at [397, 117] on input "text" at bounding box center [359, 119] width 221 height 27
click at [346, 122] on input "text" at bounding box center [359, 119] width 221 height 27
type input "GREENENG"
click at [510, 114] on span "Save" at bounding box center [521, 120] width 46 height 14
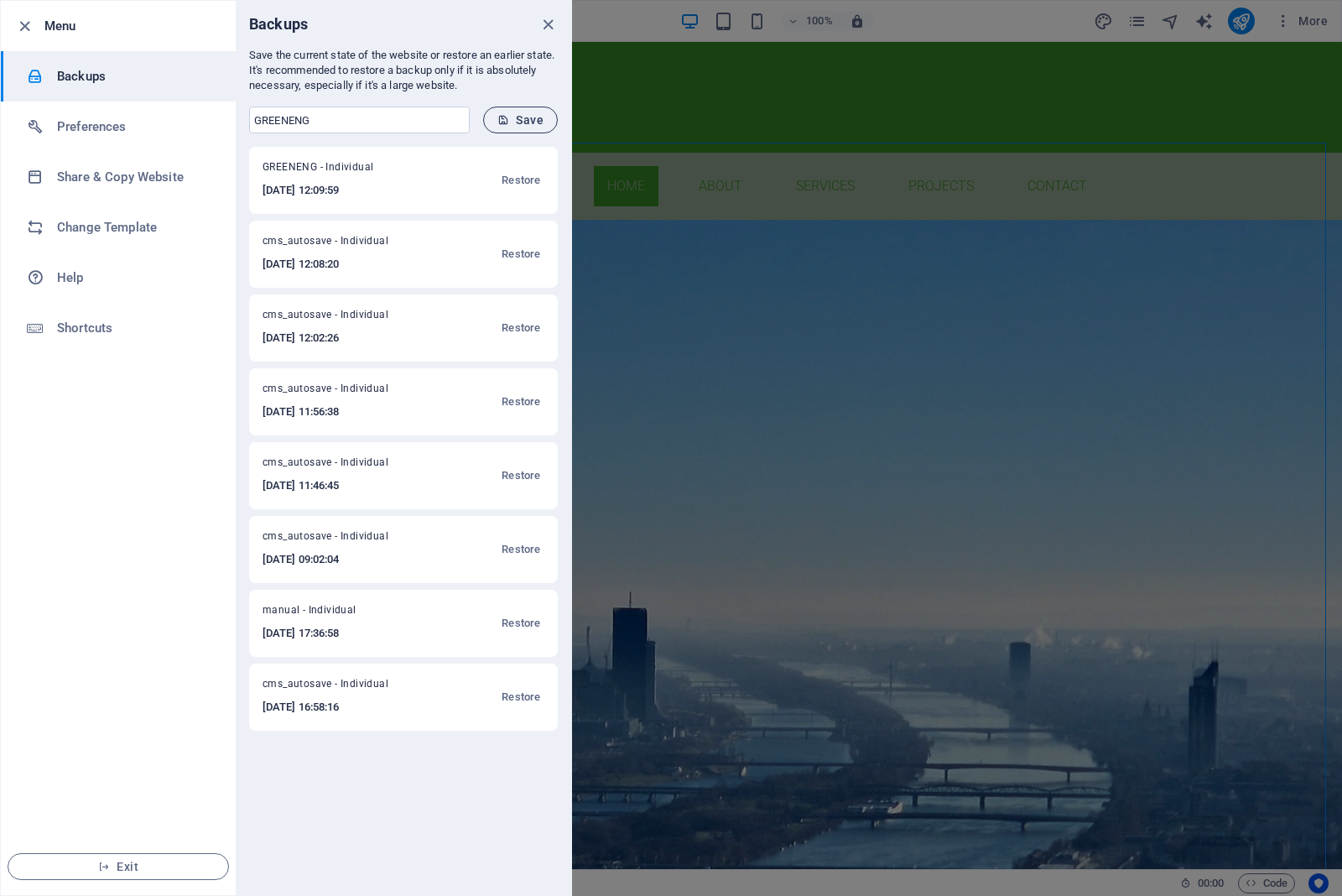
click at [496, 128] on button "Save" at bounding box center [520, 119] width 74 height 27
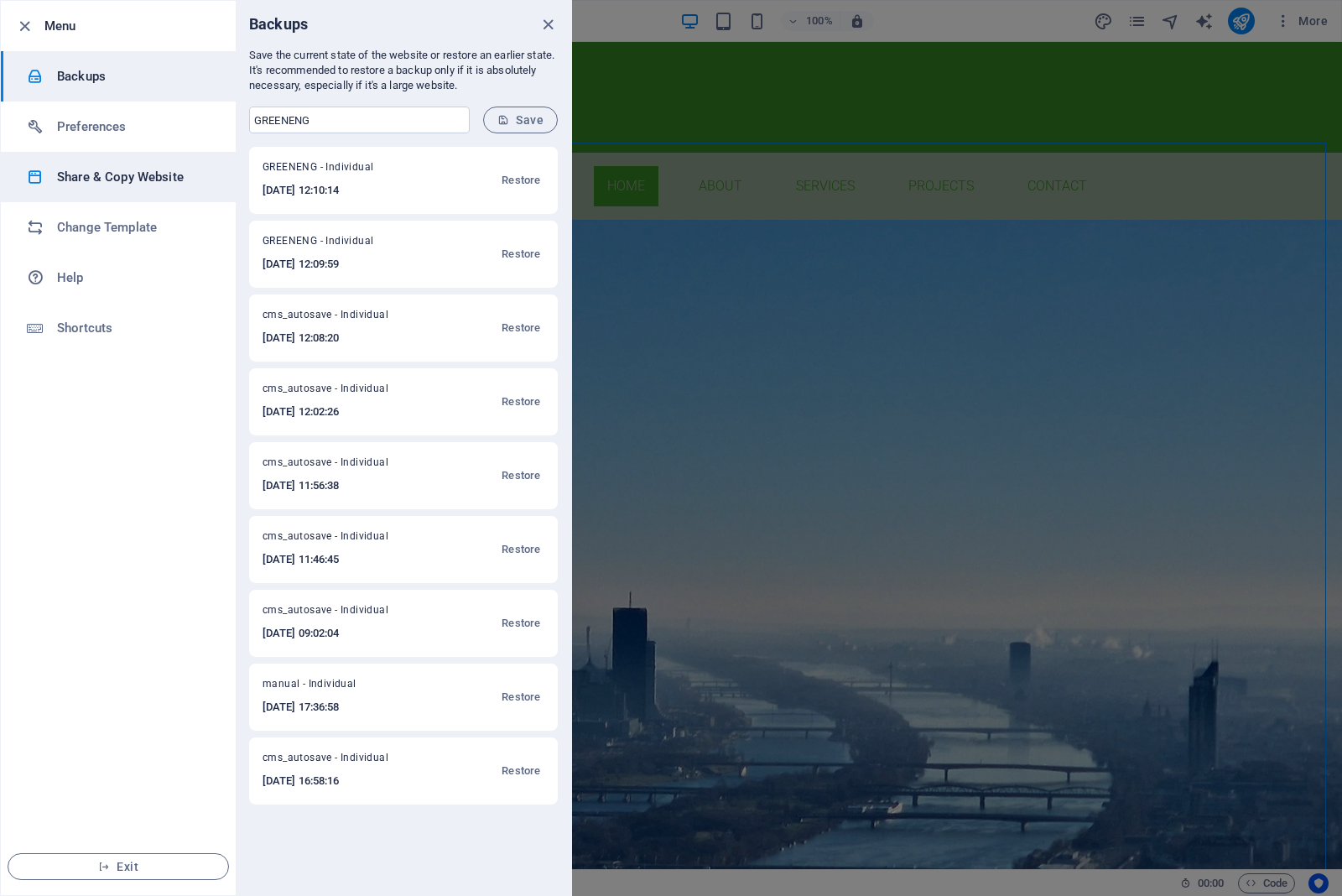
click at [114, 177] on h6 "Share & Copy Website" at bounding box center [134, 177] width 155 height 20
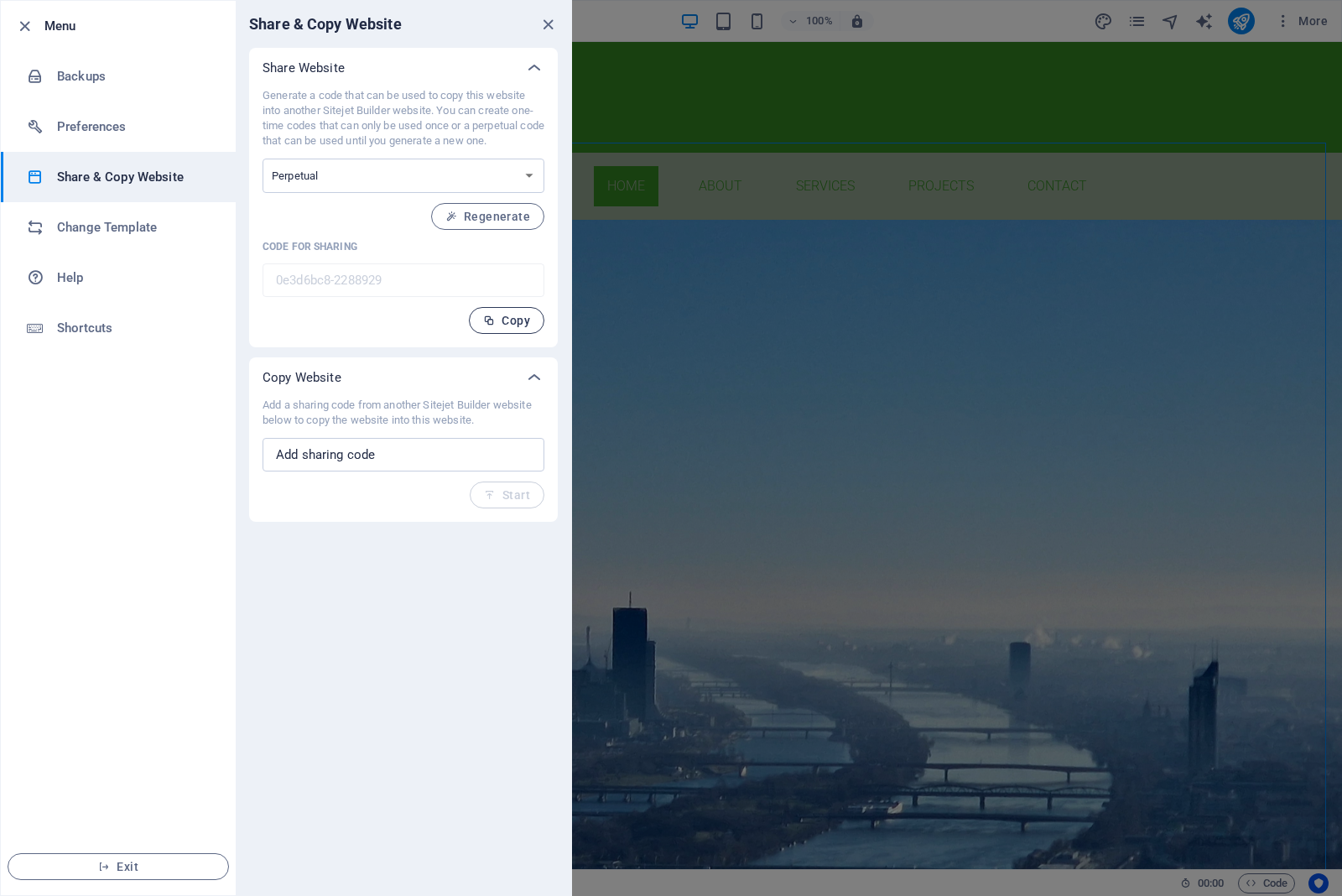
click at [496, 328] on button "Copy" at bounding box center [507, 320] width 75 height 27
click at [521, 174] on select "One-time Perpetual" at bounding box center [403, 176] width 282 height 35
select select "onetime"
click at [262, 158] on select "One-time Perpetual" at bounding box center [403, 176] width 282 height 35
click at [497, 212] on span "Generate" at bounding box center [494, 216] width 72 height 14
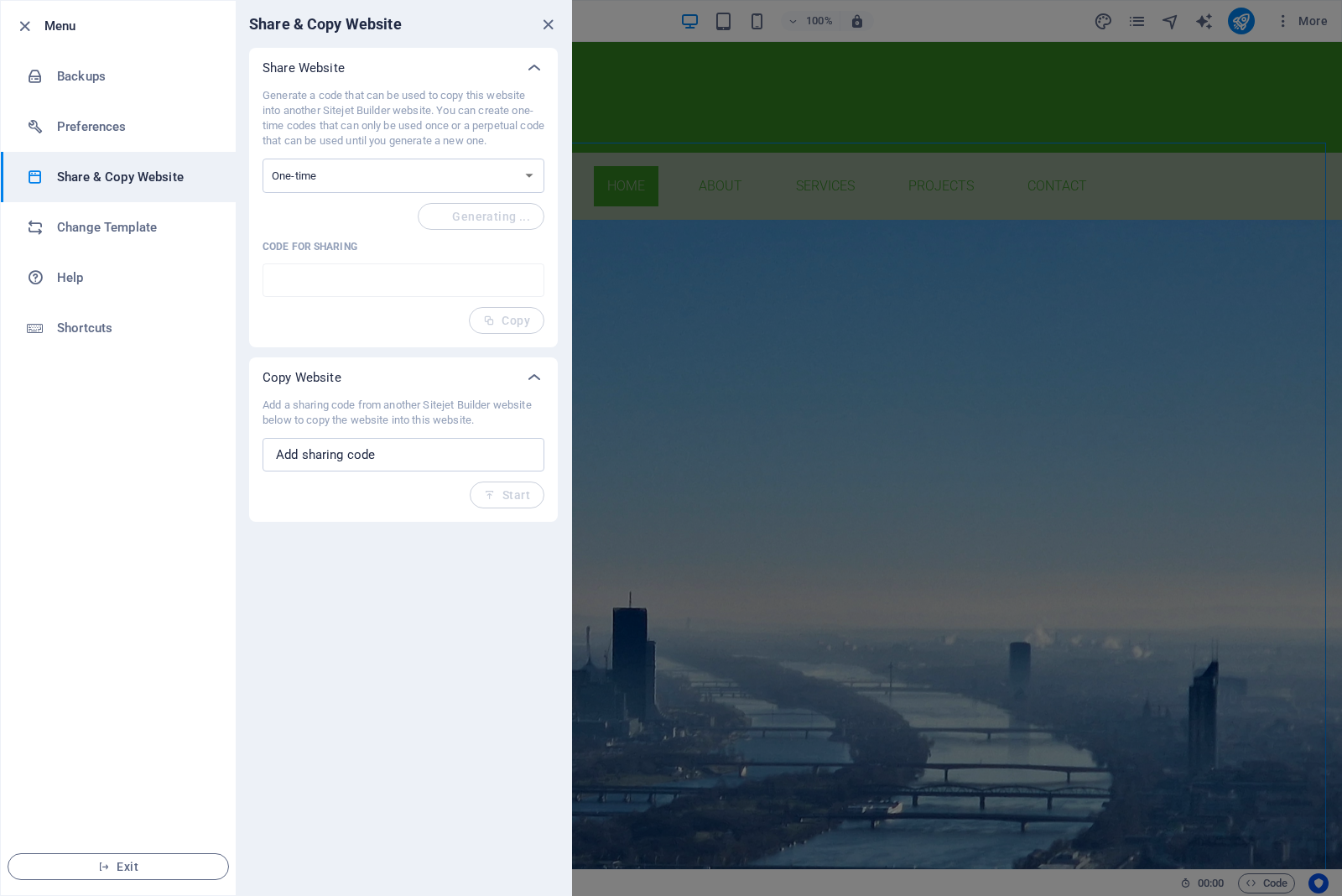
type input "5d1aa8ac-2288929"
click at [513, 316] on span "Copy" at bounding box center [506, 320] width 47 height 14
click at [388, 454] on input "text" at bounding box center [403, 454] width 282 height 34
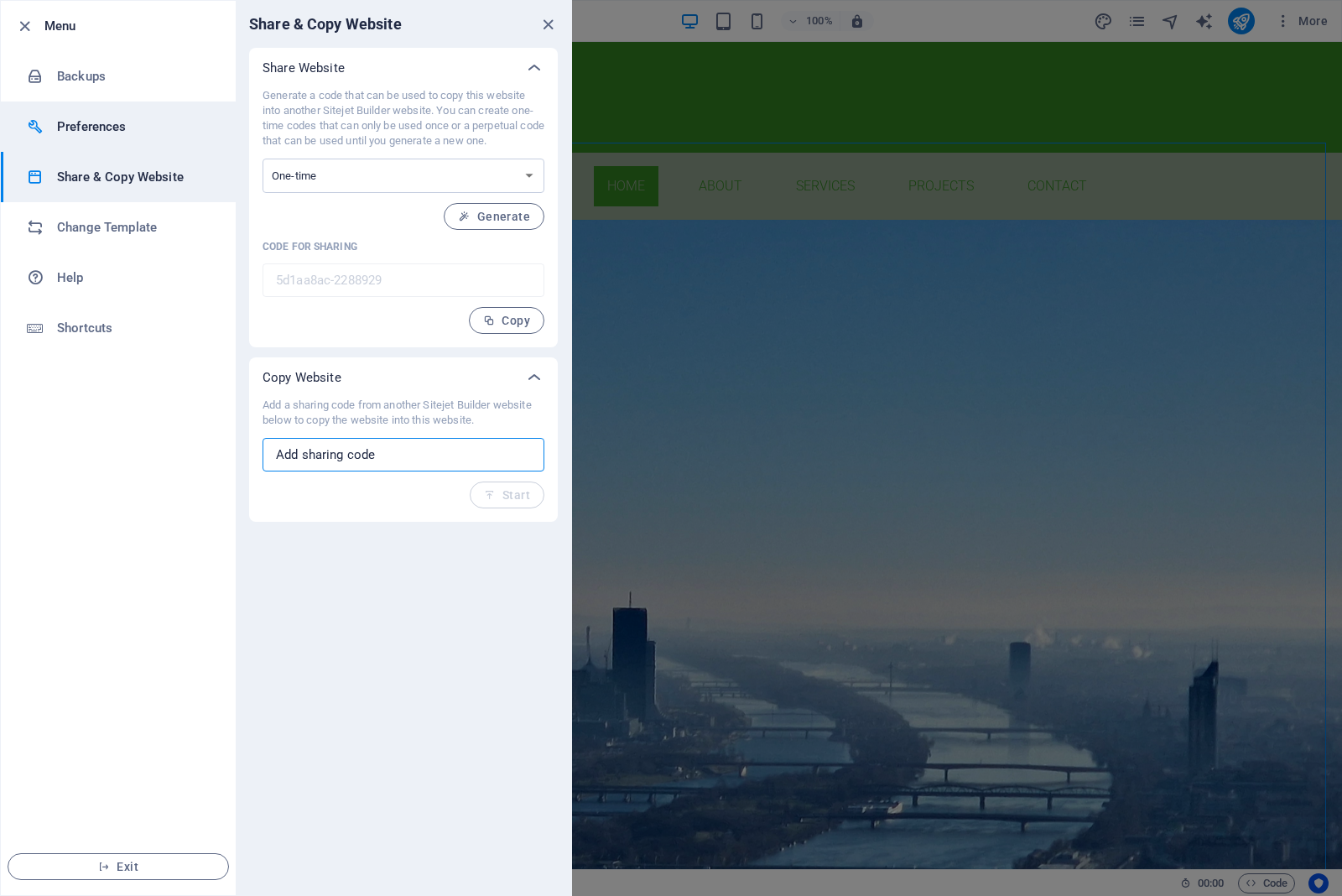
click at [84, 119] on h6 "Preferences" at bounding box center [134, 126] width 155 height 20
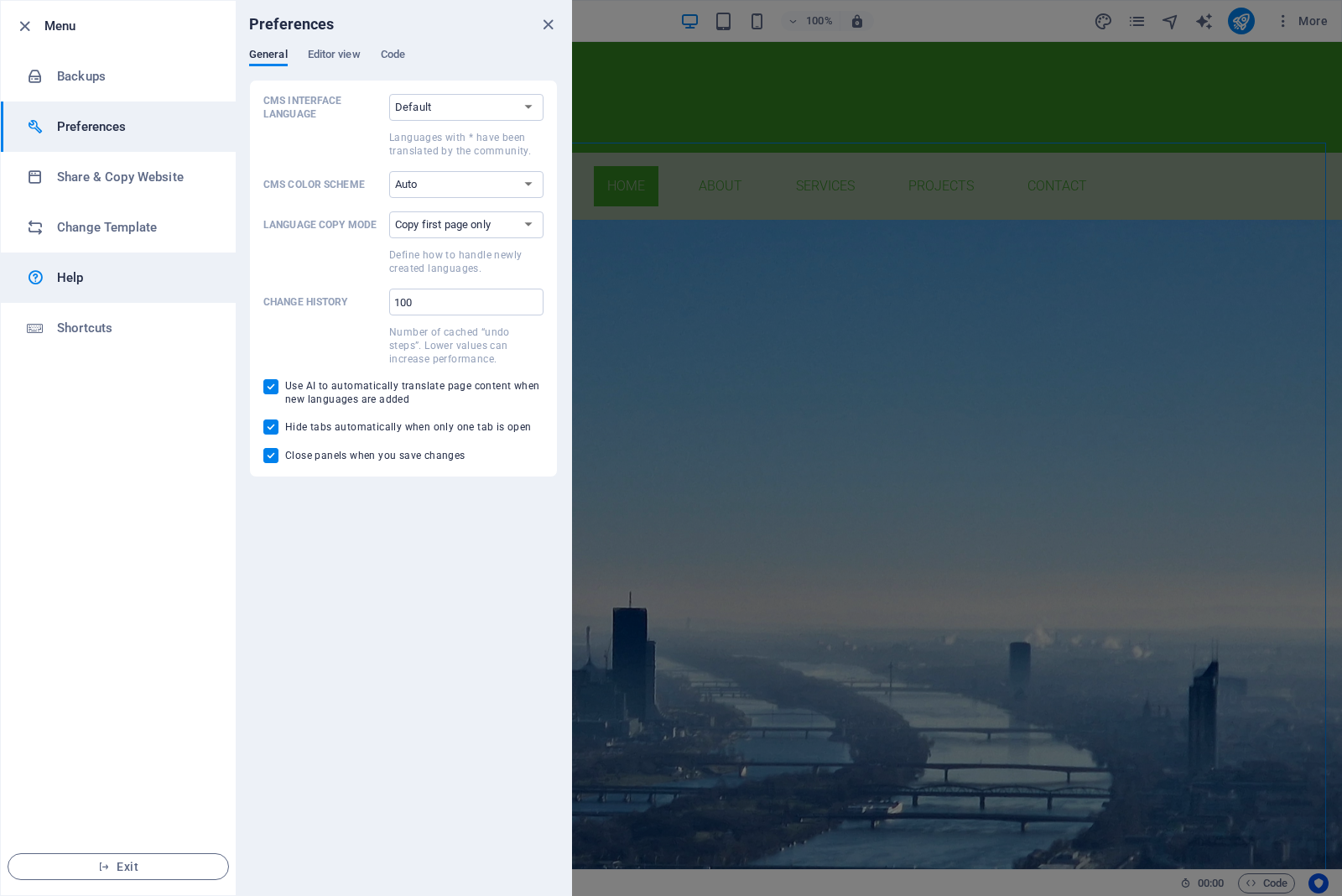
click at [64, 279] on h6 "Help" at bounding box center [134, 278] width 155 height 20
click at [21, 32] on icon "button" at bounding box center [24, 26] width 19 height 19
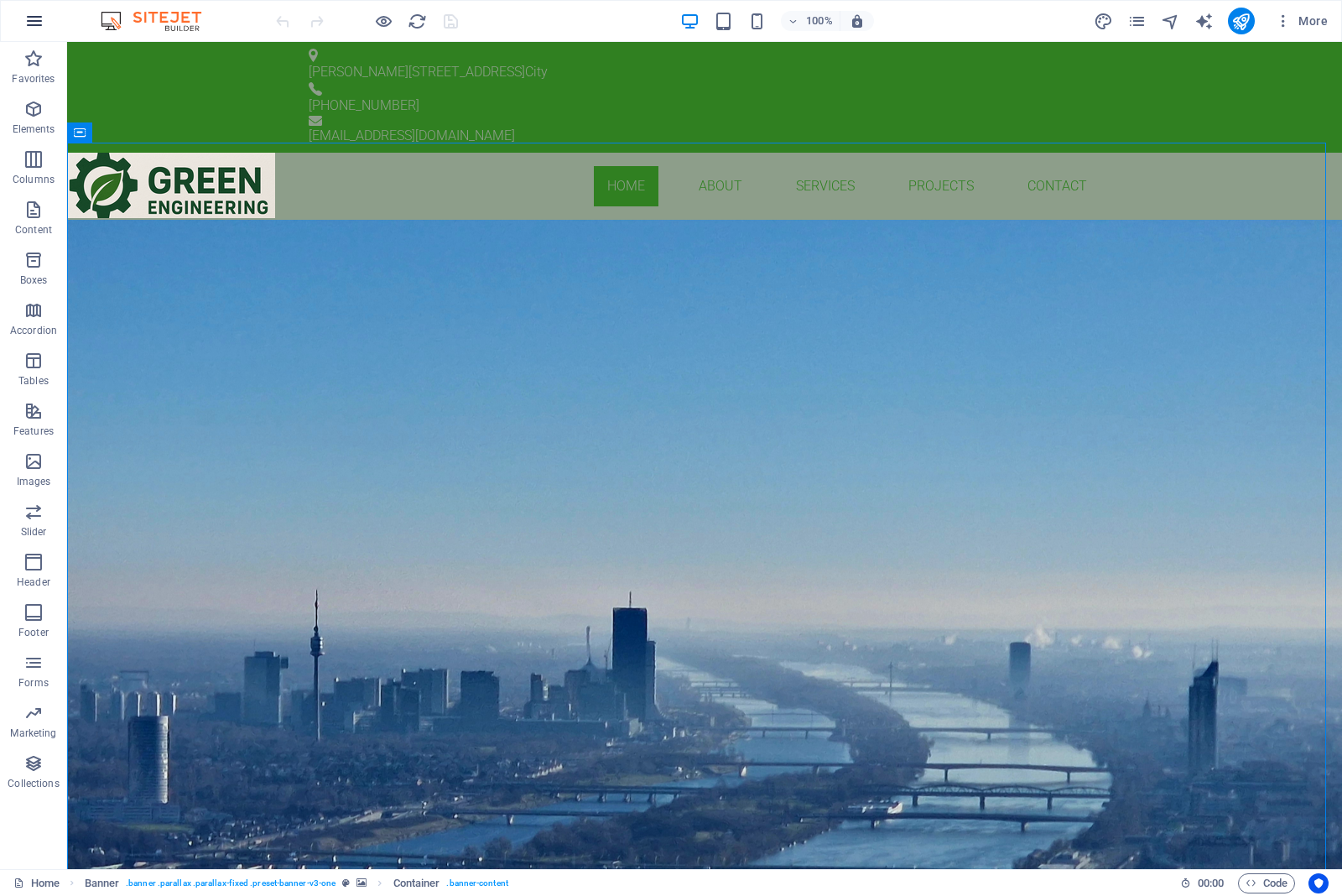
click at [35, 19] on icon "button" at bounding box center [35, 21] width 20 height 20
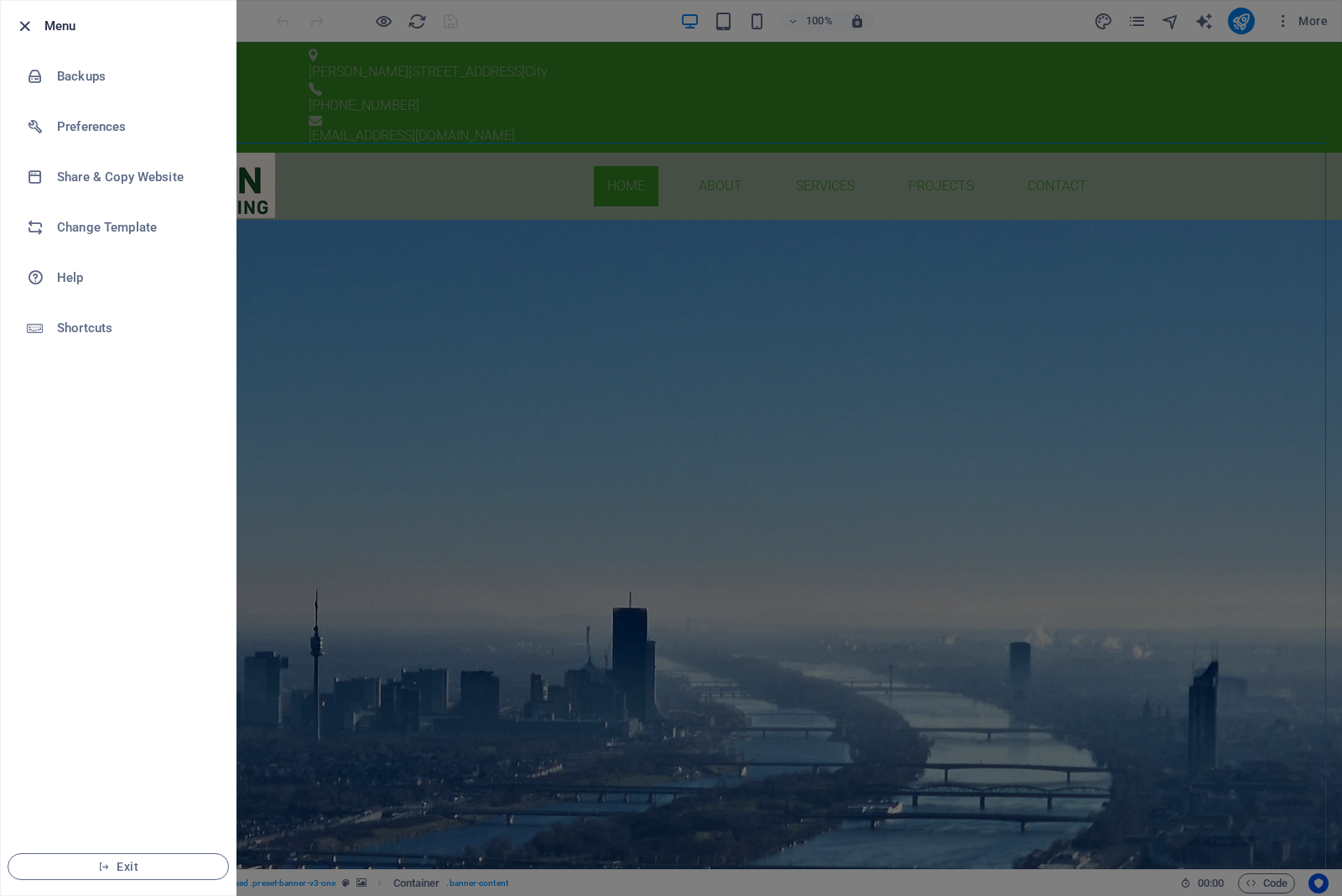
click at [29, 27] on icon "button" at bounding box center [24, 26] width 19 height 19
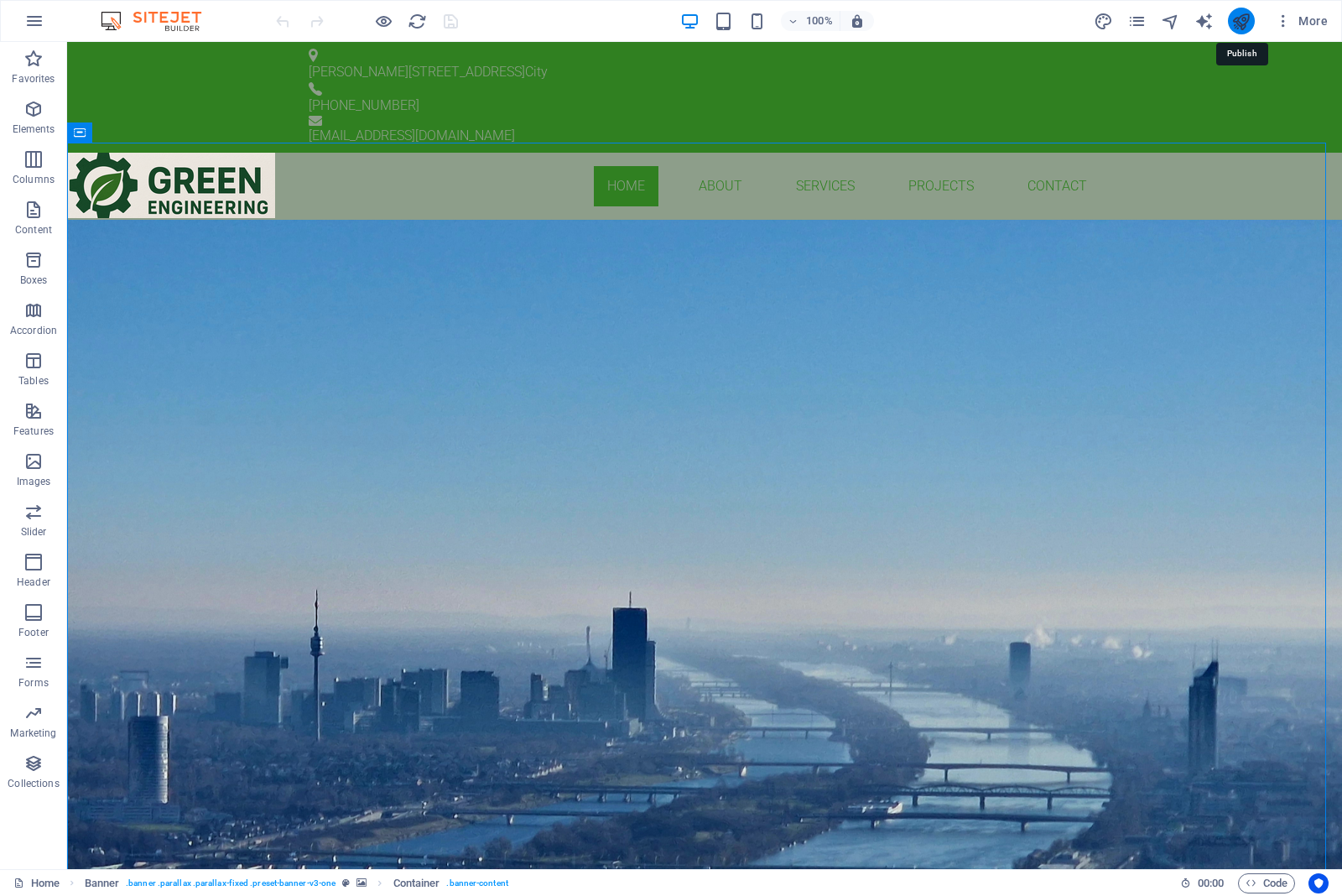
click at [1238, 24] on icon "publish" at bounding box center [1241, 21] width 19 height 19
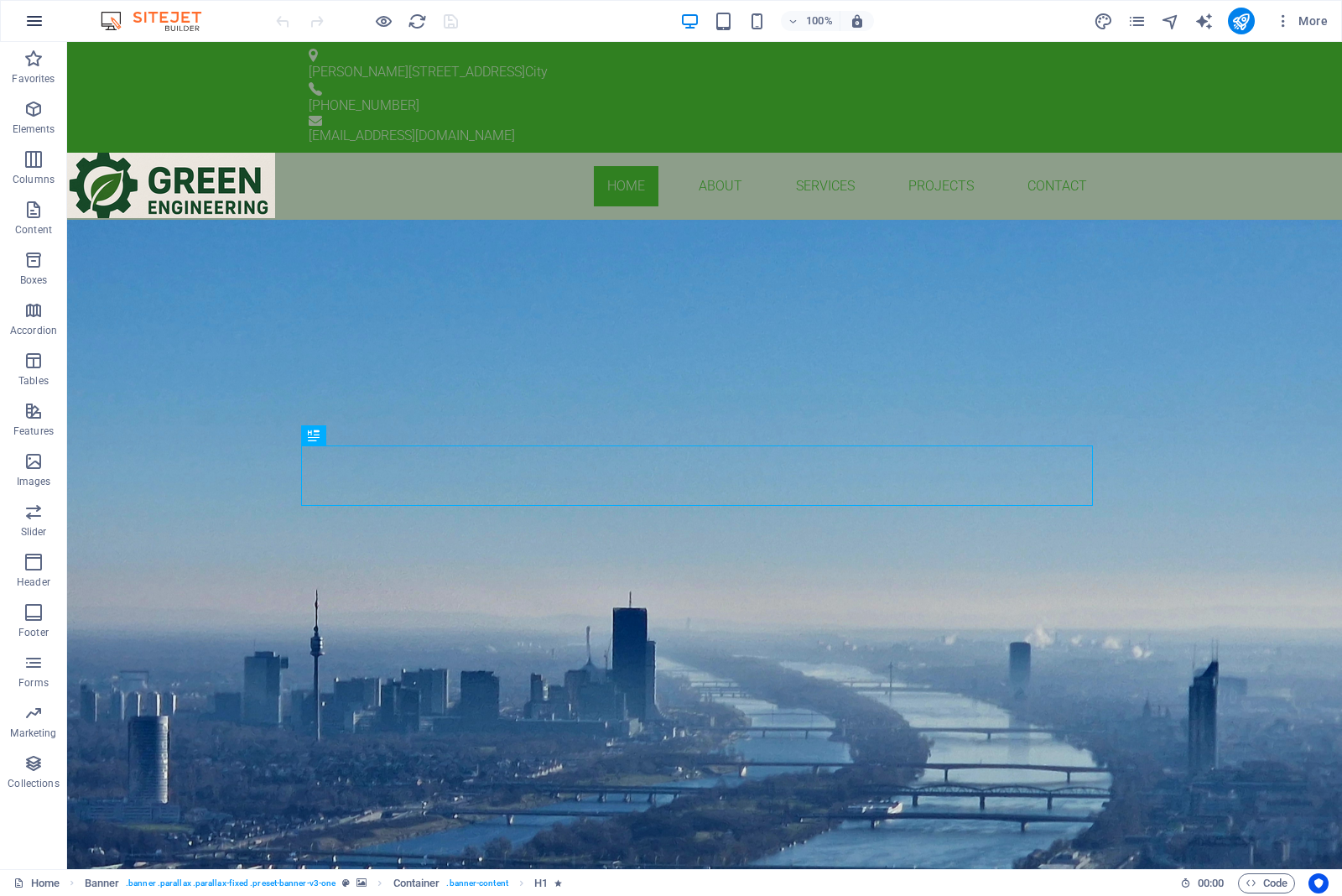
click at [26, 22] on icon "button" at bounding box center [35, 21] width 20 height 20
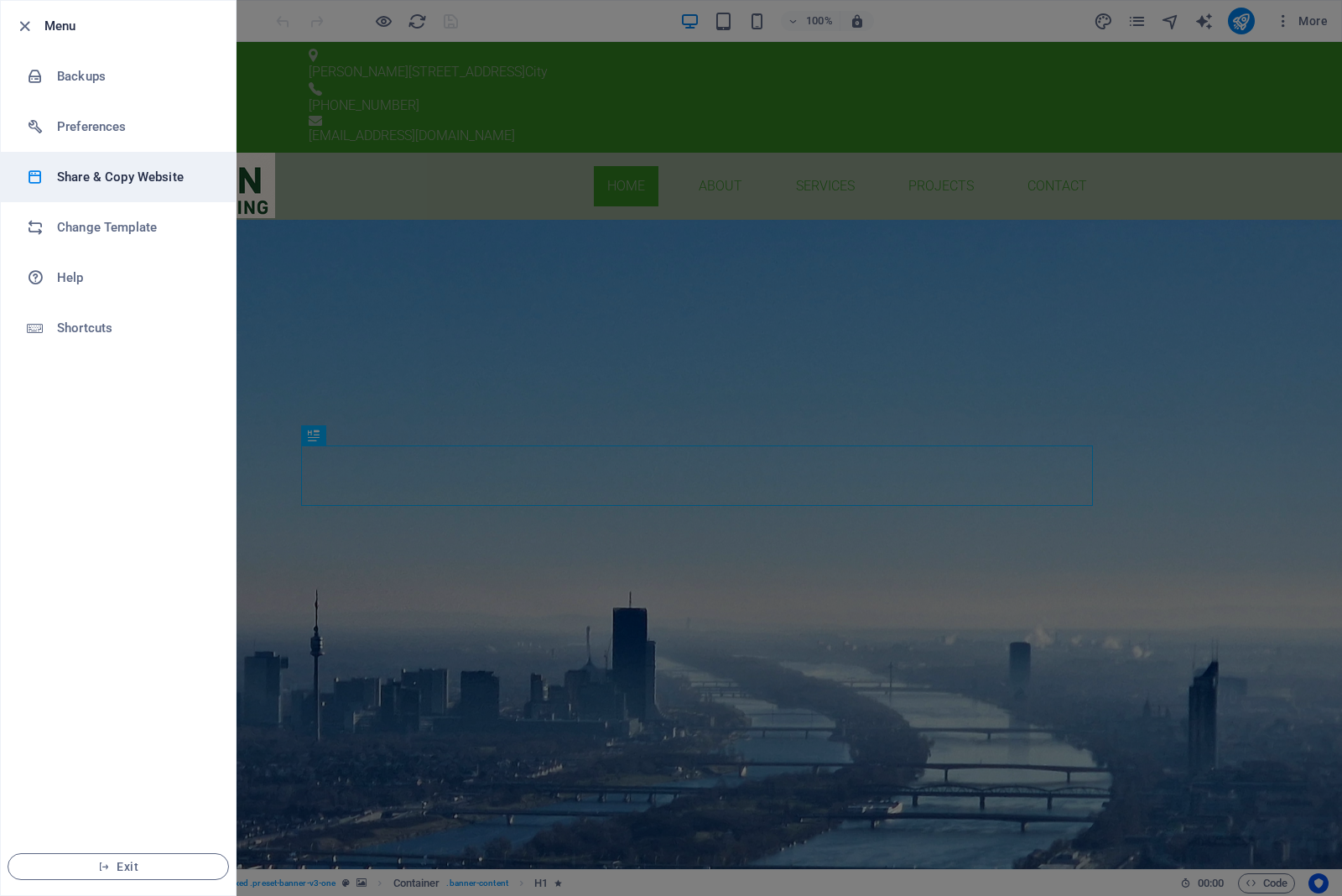
click at [86, 178] on h6 "Share & Copy Website" at bounding box center [134, 177] width 155 height 20
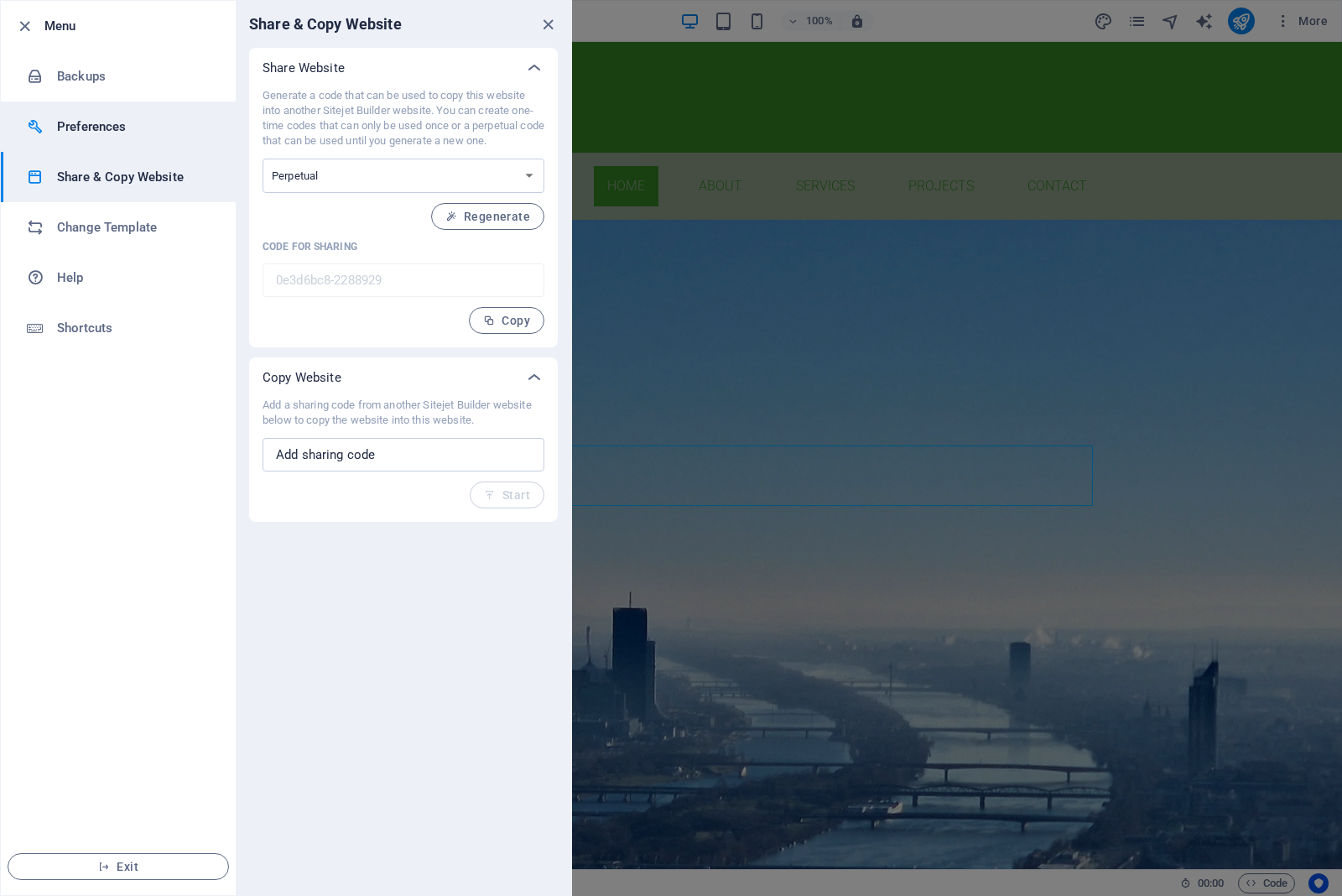
click at [94, 135] on h6 "Preferences" at bounding box center [134, 126] width 155 height 20
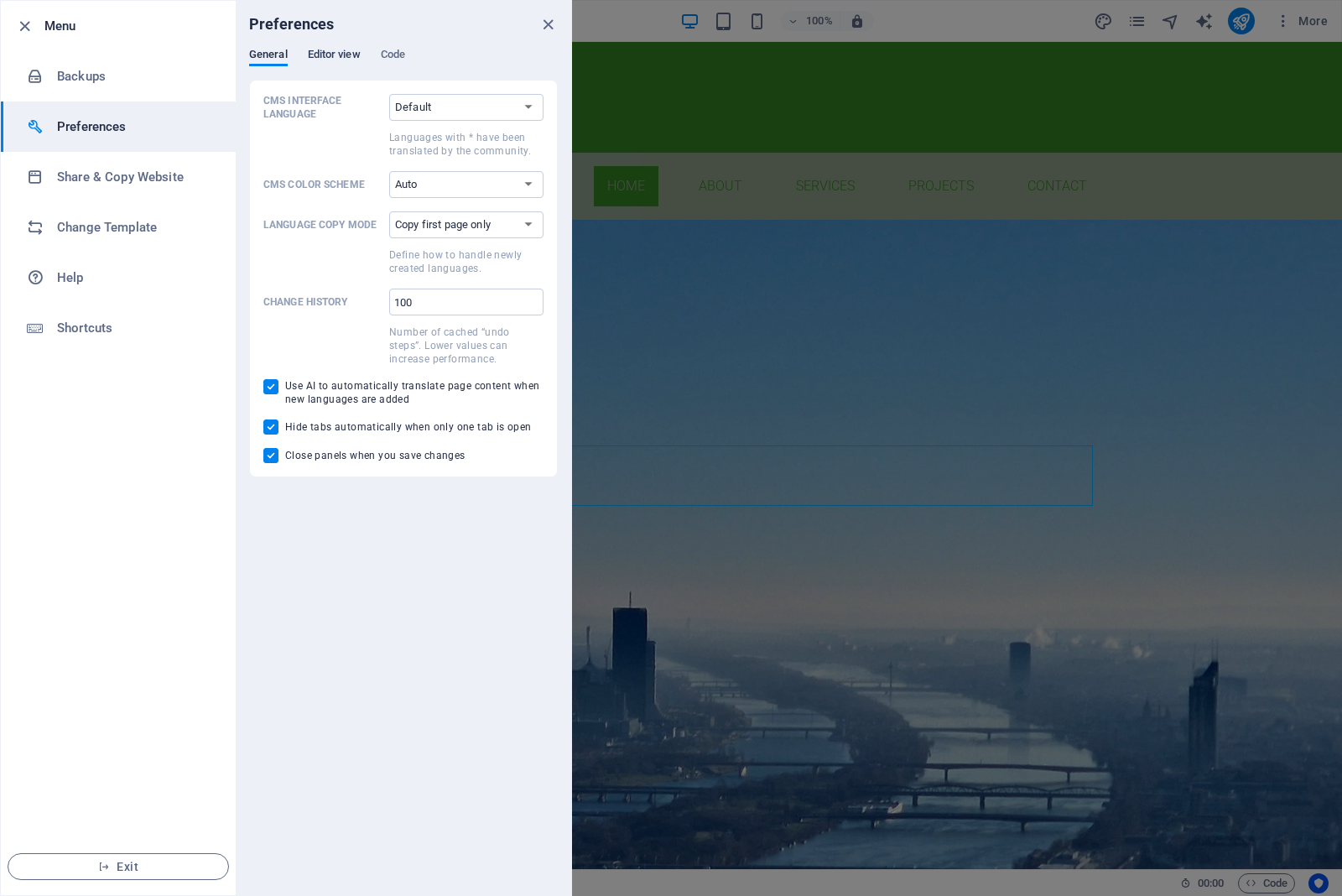
click at [336, 59] on span "Editor view" at bounding box center [335, 57] width 53 height 24
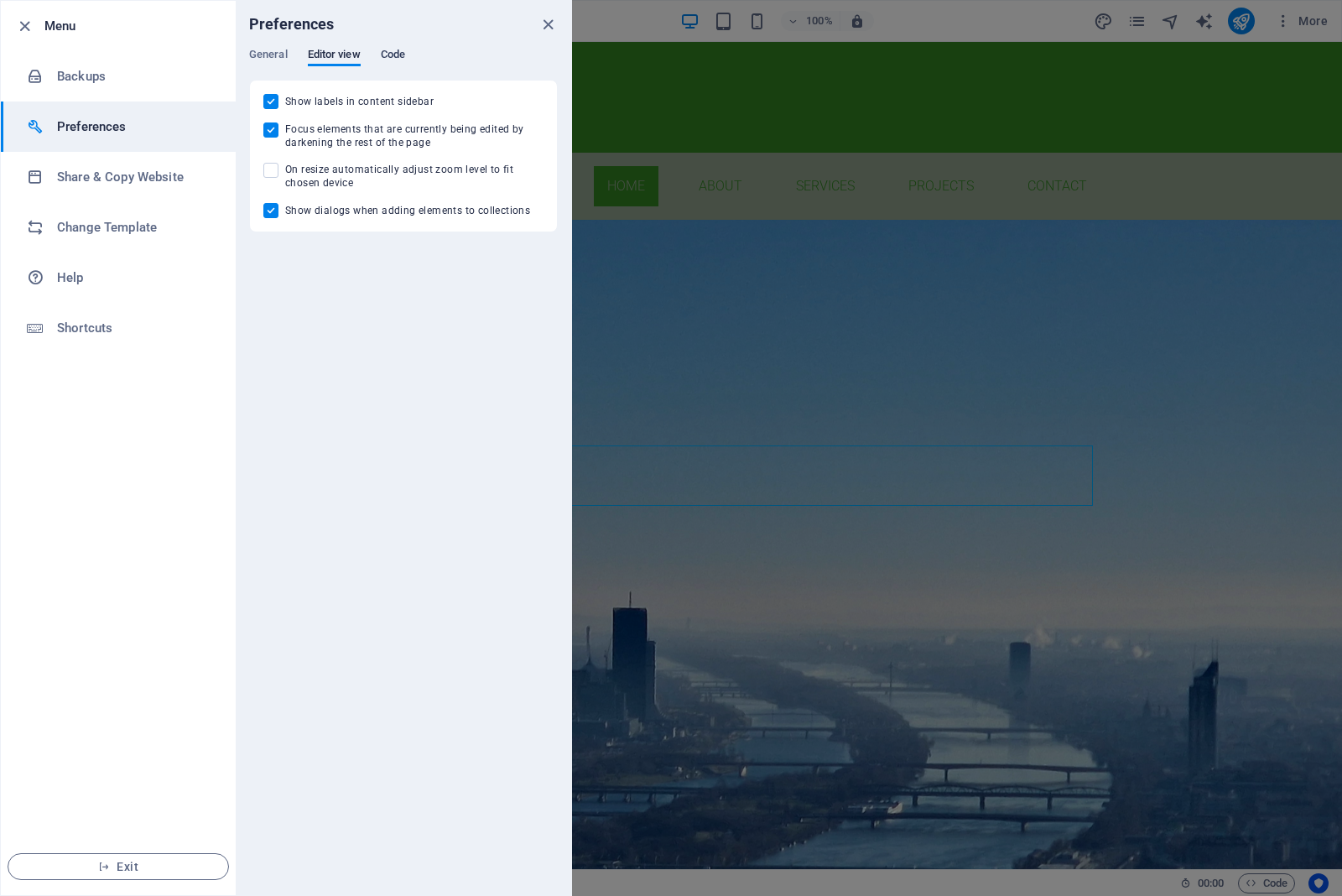
click at [391, 49] on span "Code" at bounding box center [393, 57] width 25 height 24
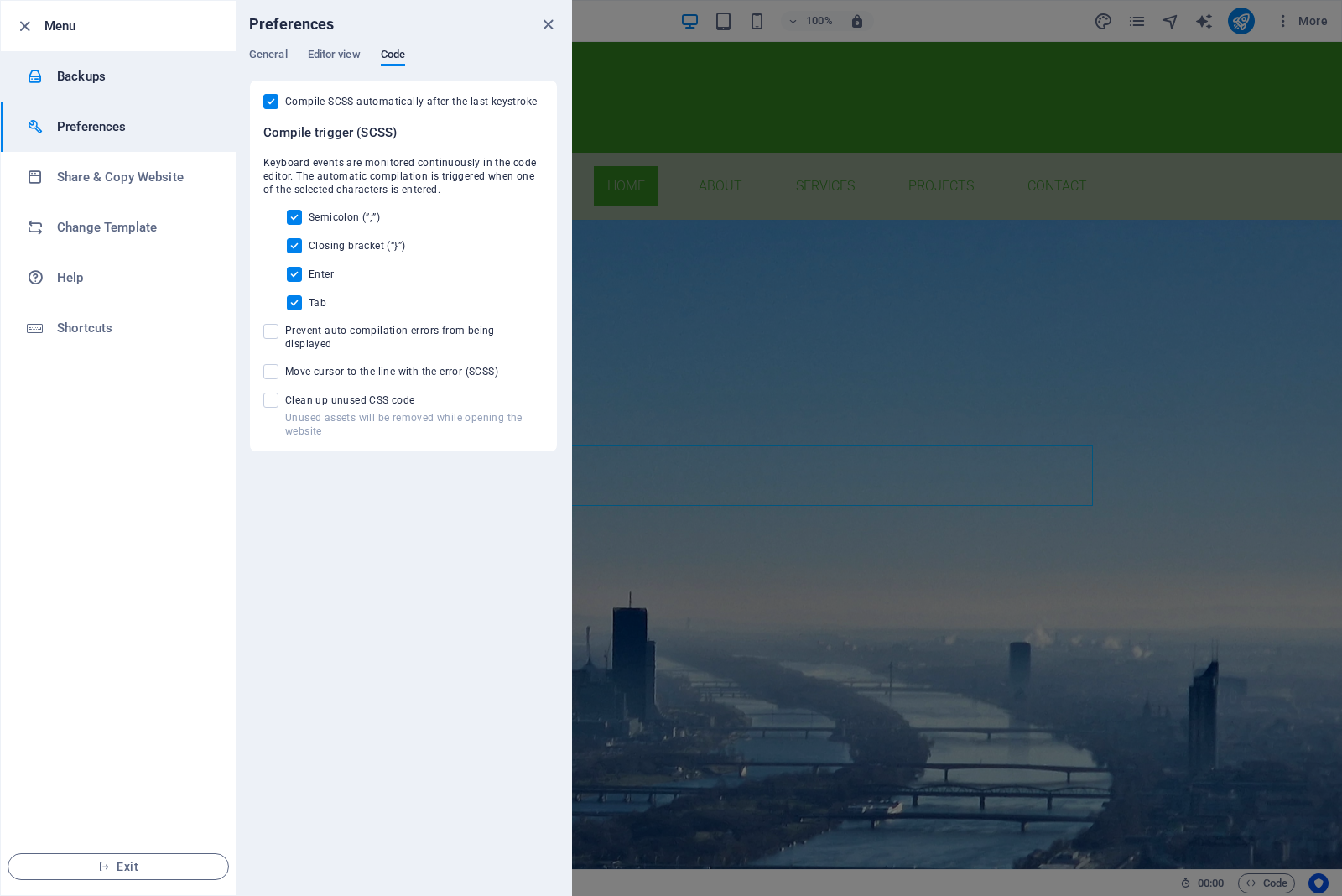
click at [93, 68] on h6 "Backups" at bounding box center [134, 76] width 155 height 20
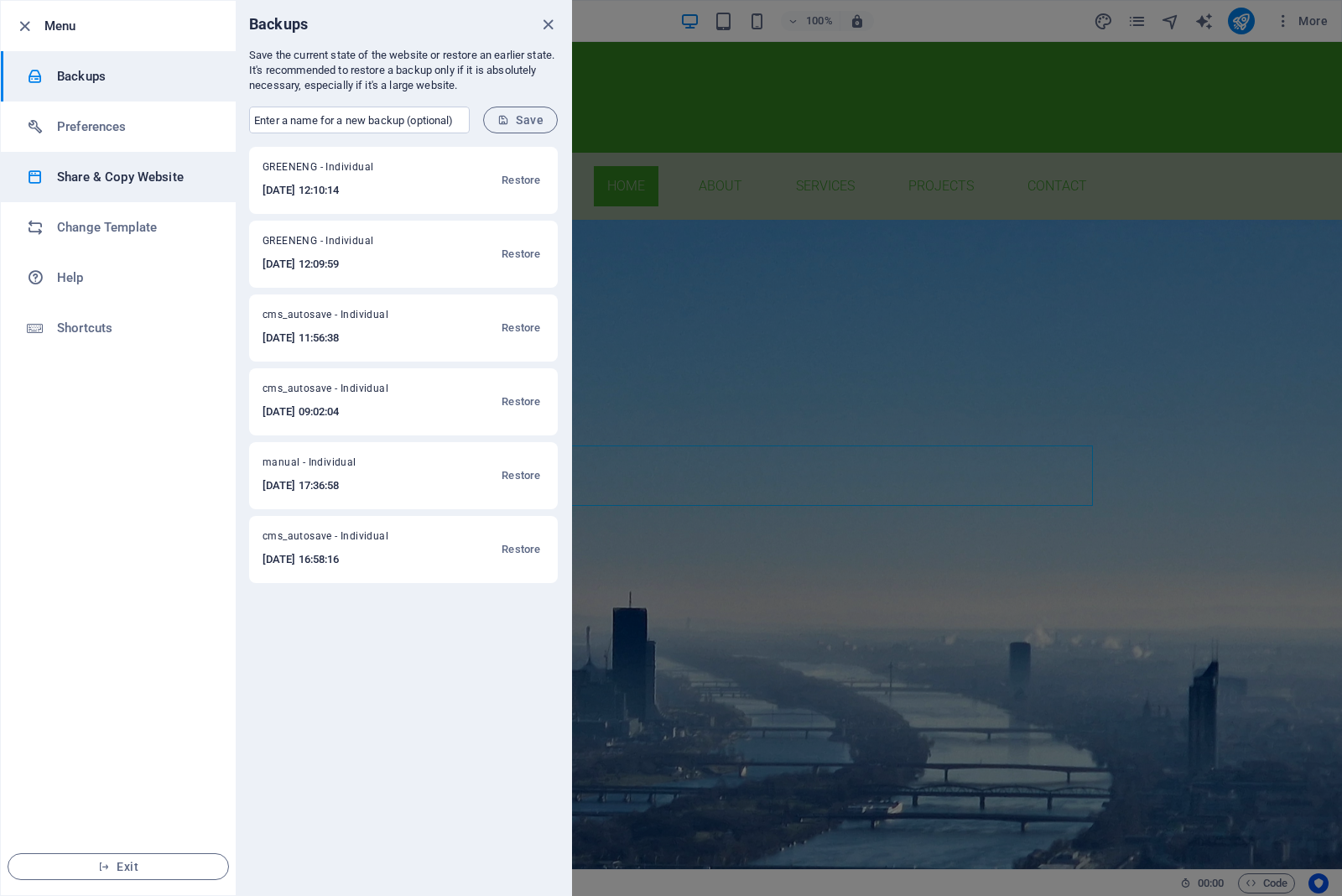
click at [149, 178] on h6 "Share & Copy Website" at bounding box center [134, 177] width 155 height 20
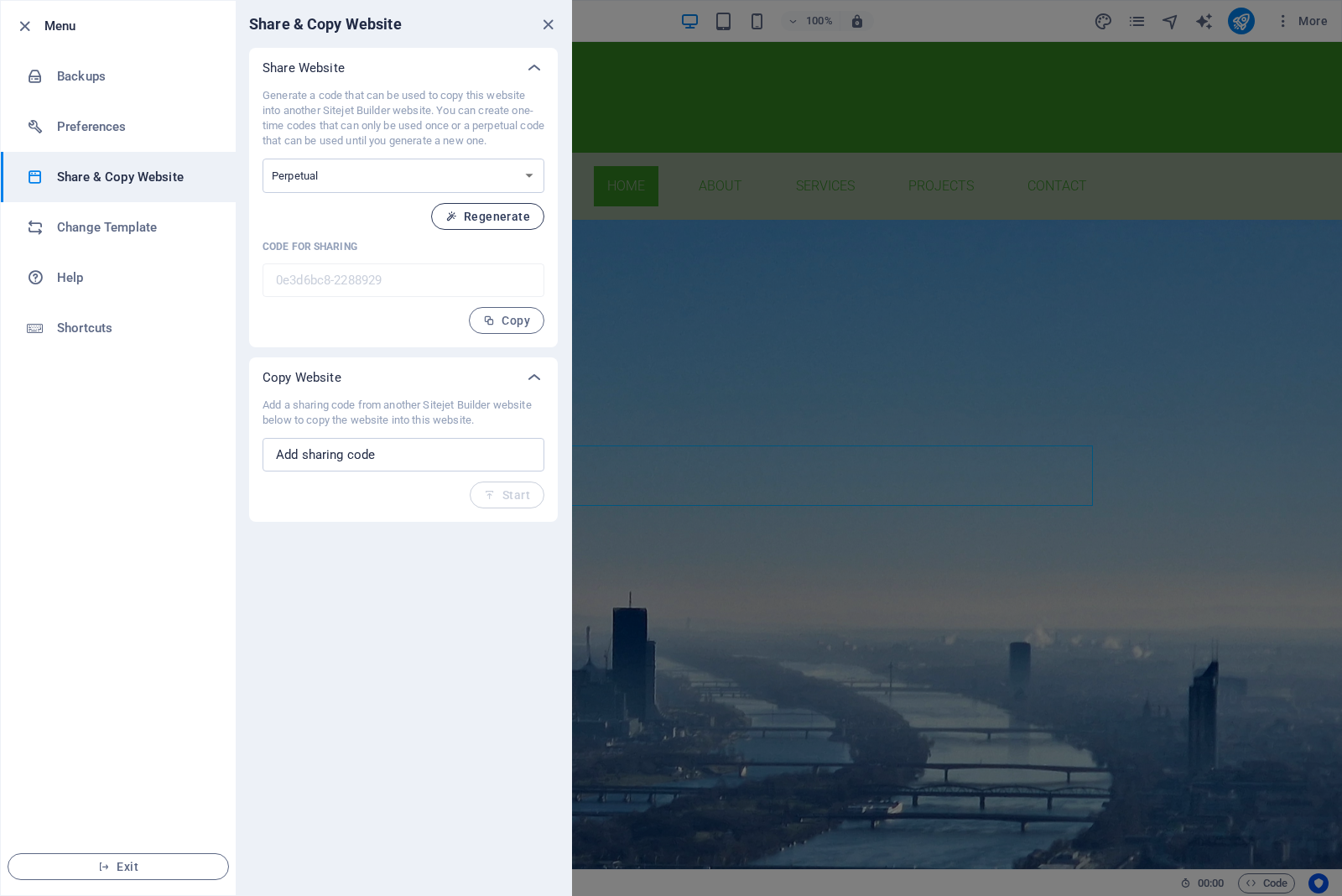
click at [463, 214] on span "Regenerate" at bounding box center [488, 216] width 84 height 14
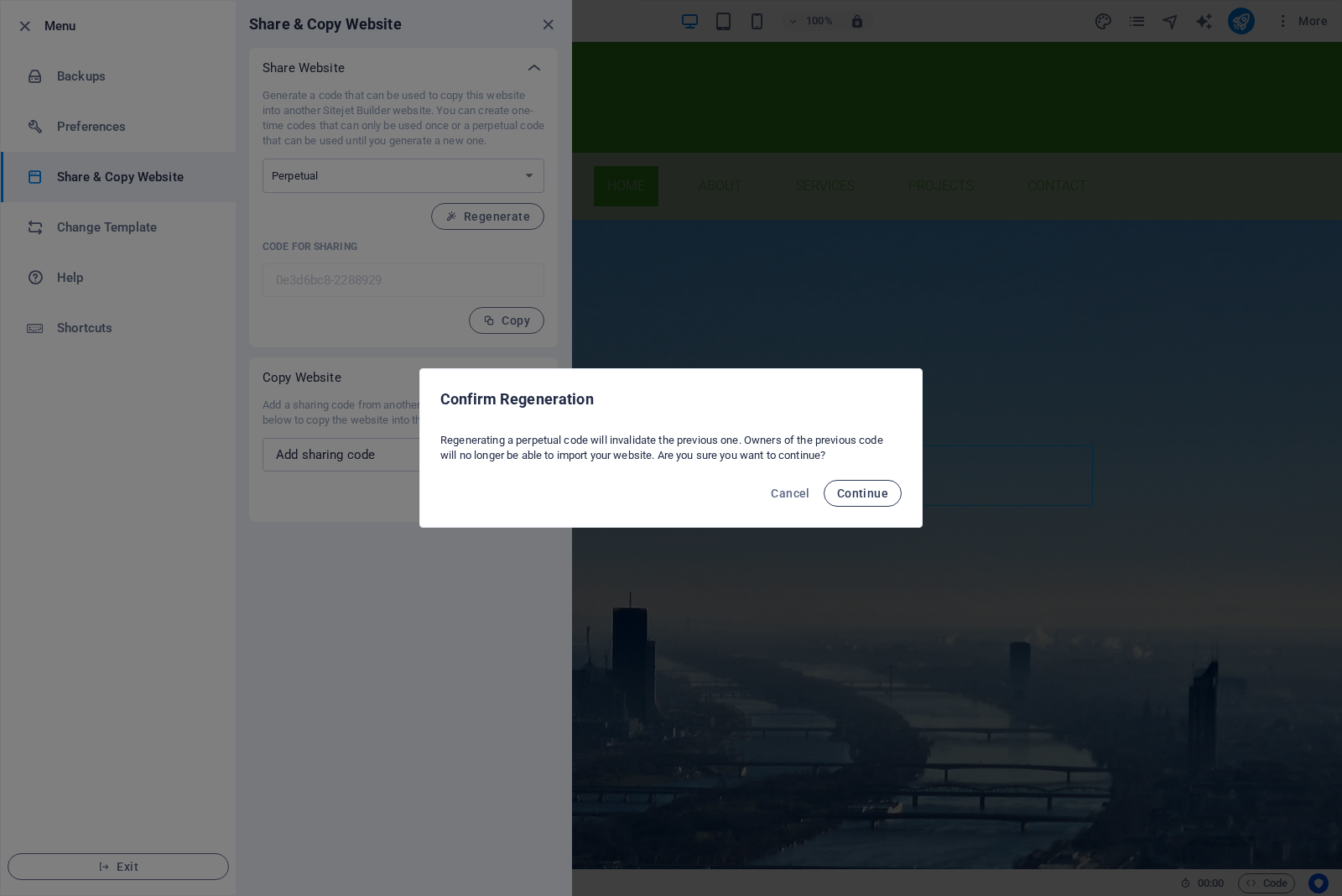
click at [864, 499] on span "Continue" at bounding box center [863, 493] width 51 height 14
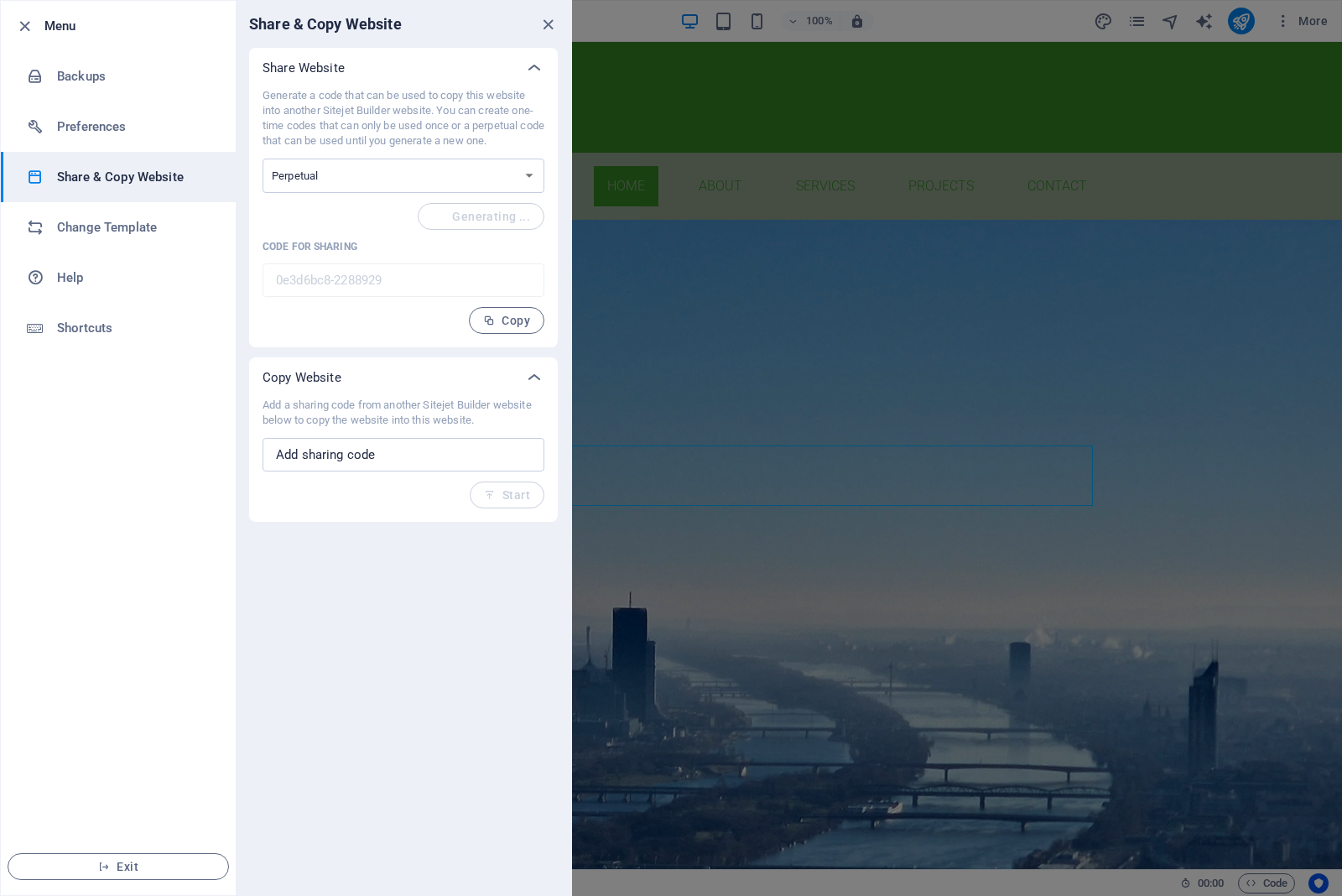
type input "a0dd6e74-2288929"
click at [529, 314] on span "Copy" at bounding box center [506, 320] width 47 height 14
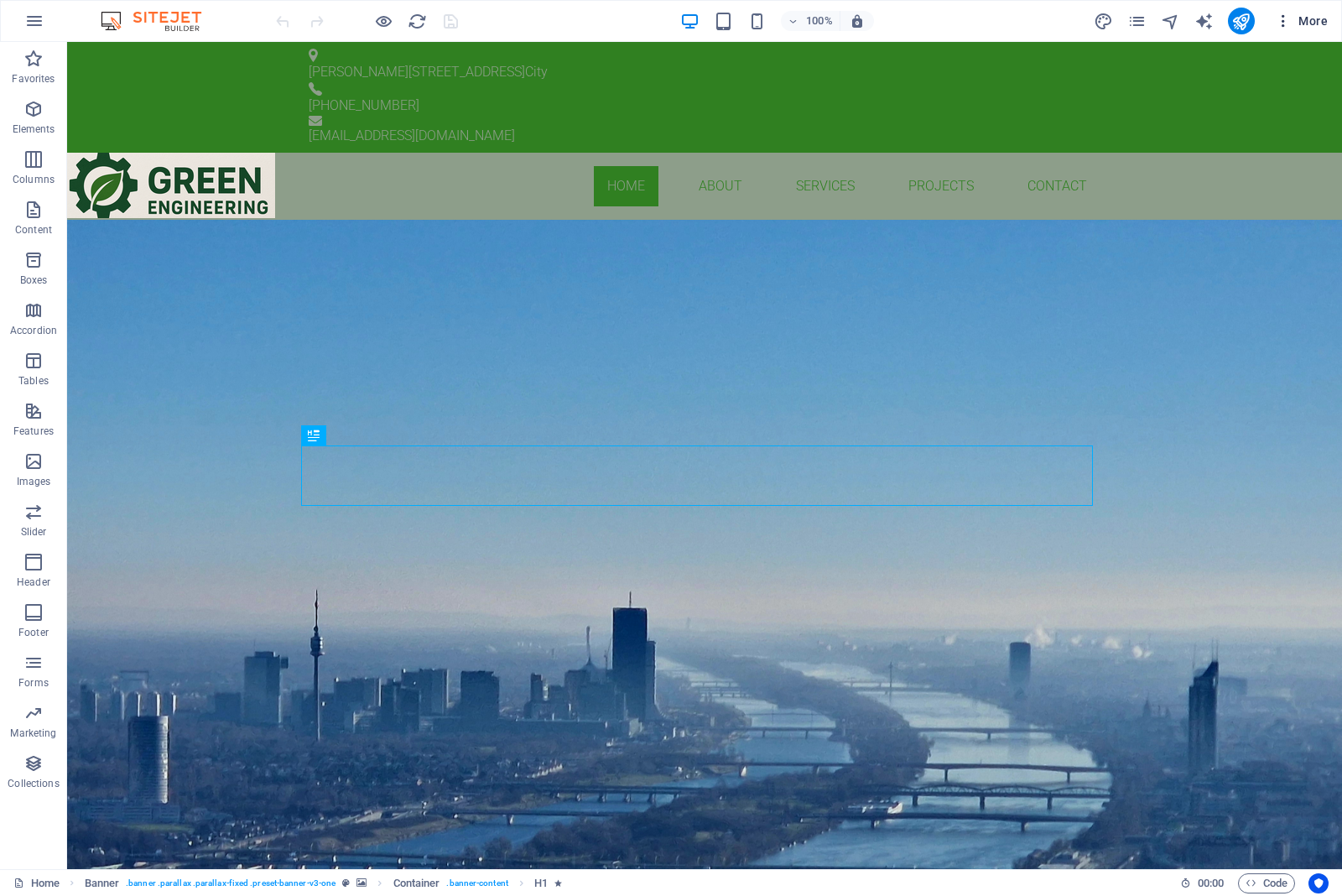
click at [1283, 24] on icon "button" at bounding box center [1283, 21] width 16 height 16
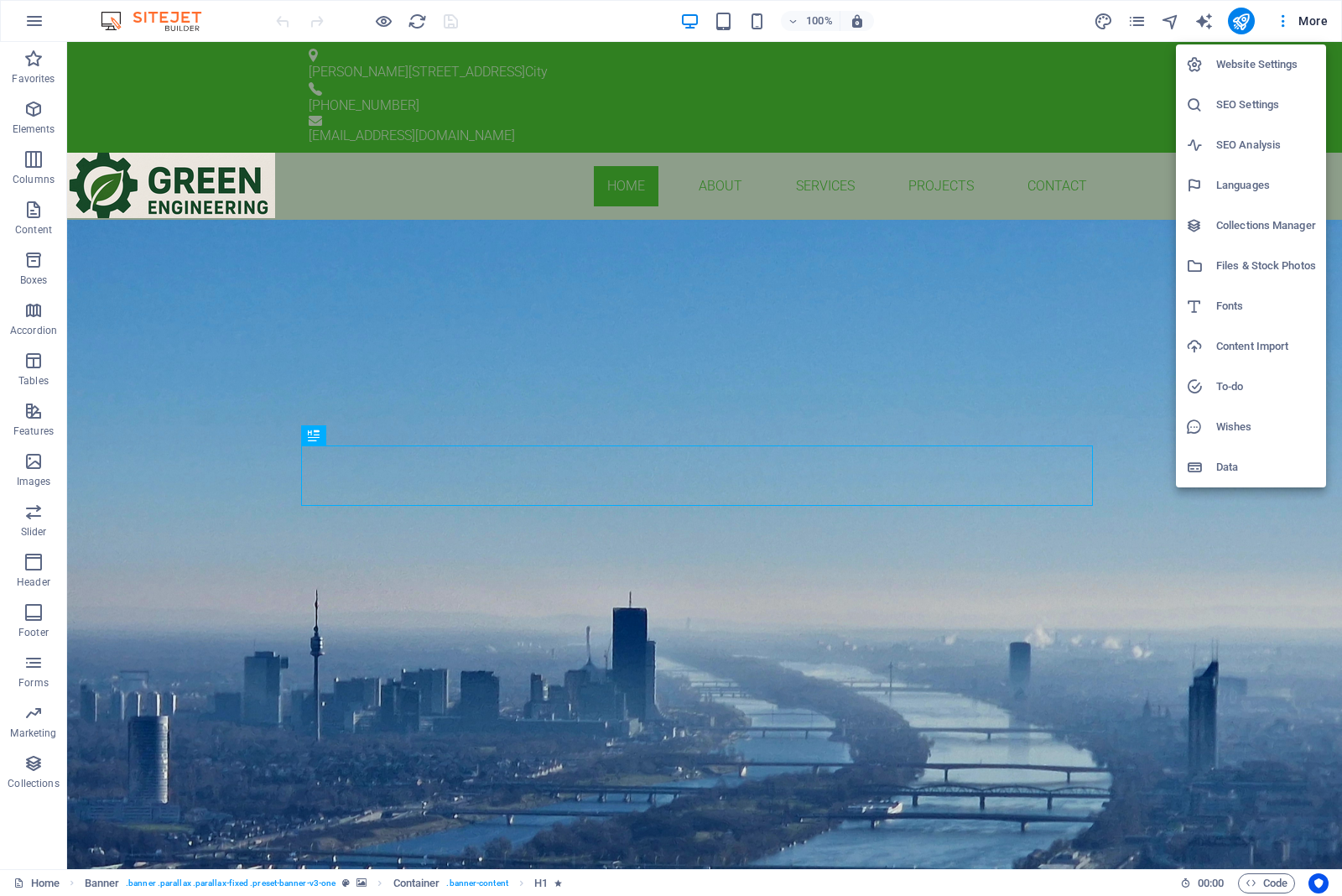
click at [1312, 19] on div at bounding box center [671, 448] width 1342 height 896
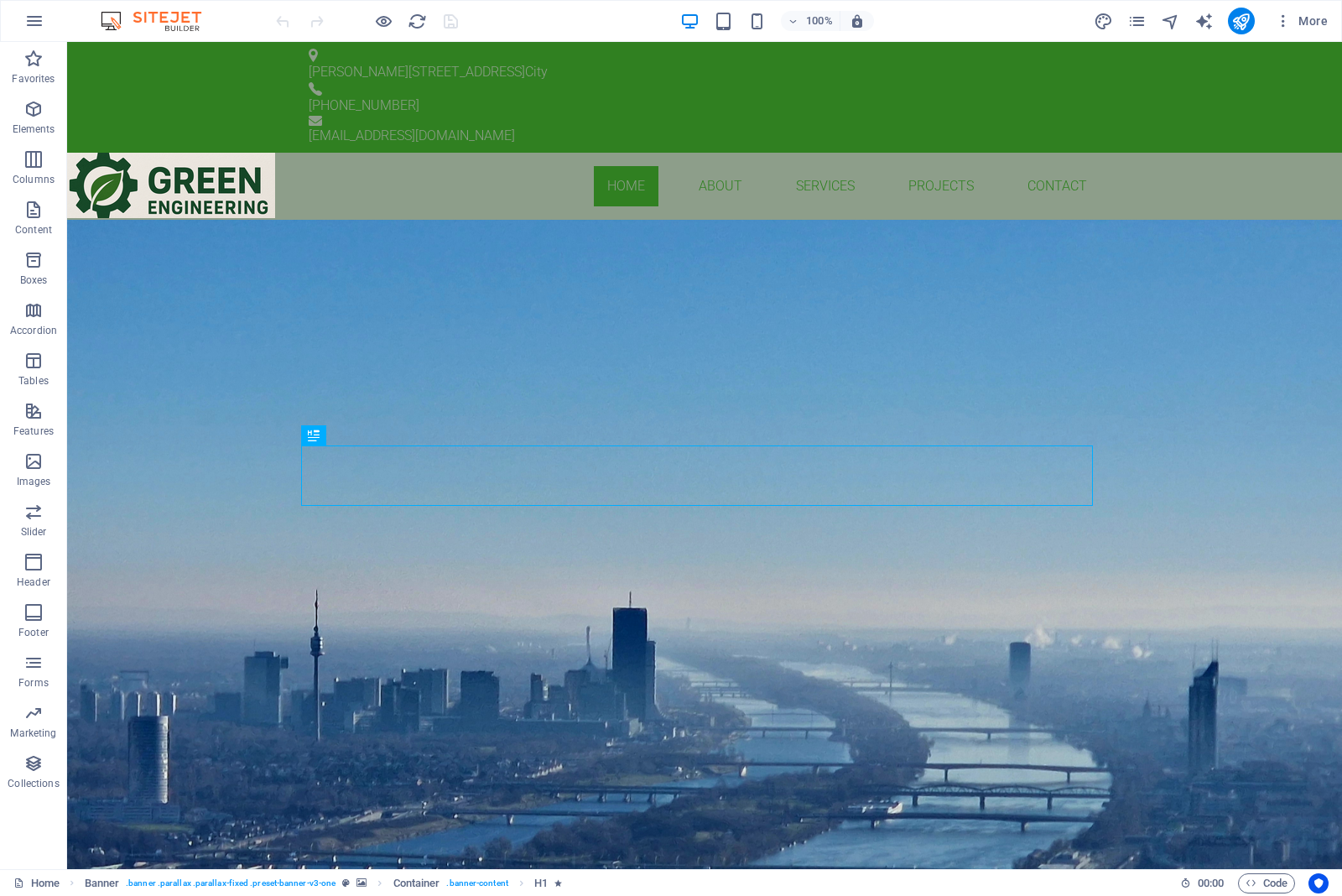
click at [1310, 19] on span "More" at bounding box center [1302, 21] width 53 height 16
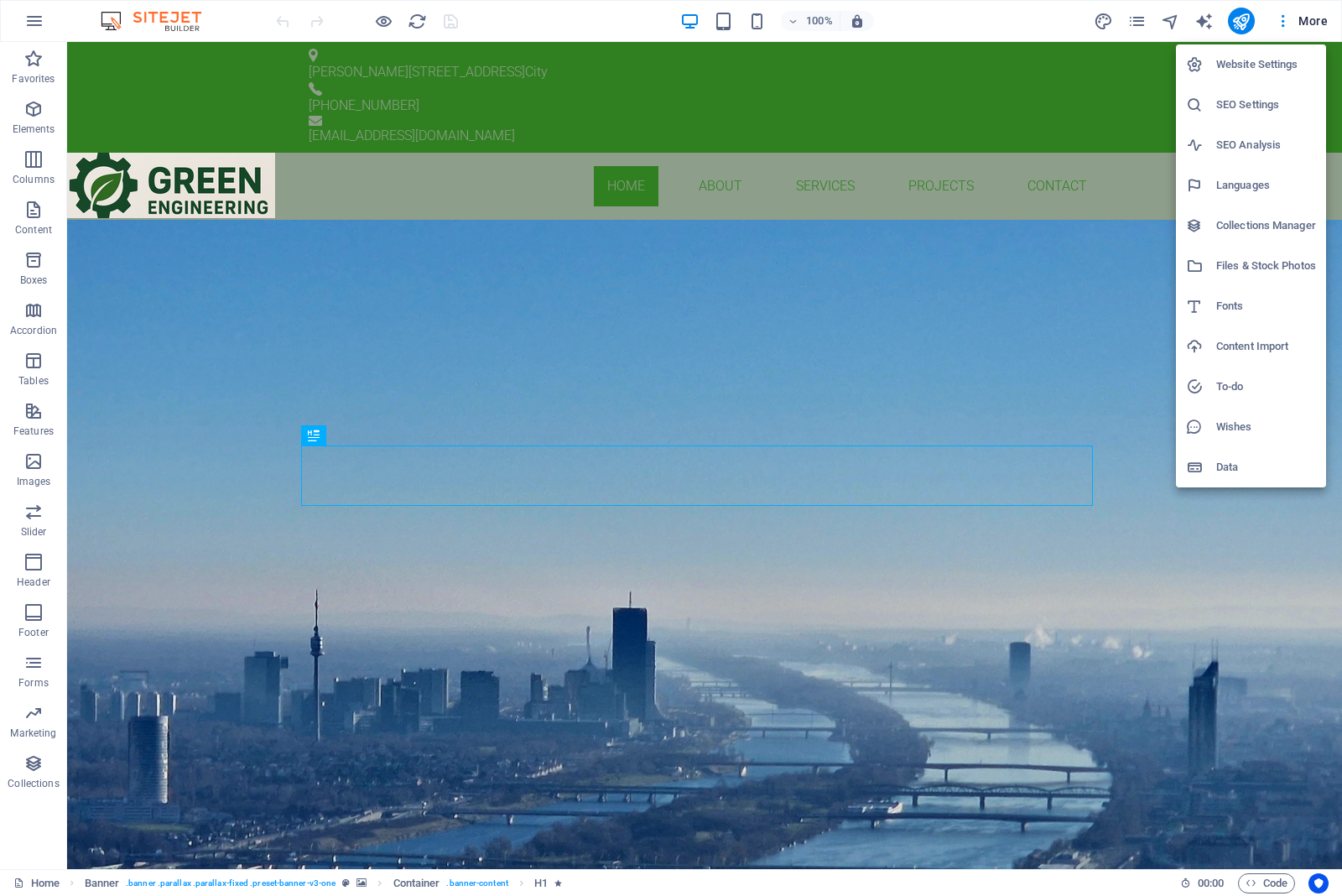
click at [1269, 60] on h6 "Website Settings" at bounding box center [1266, 64] width 100 height 20
